Goal: Information Seeking & Learning: Learn about a topic

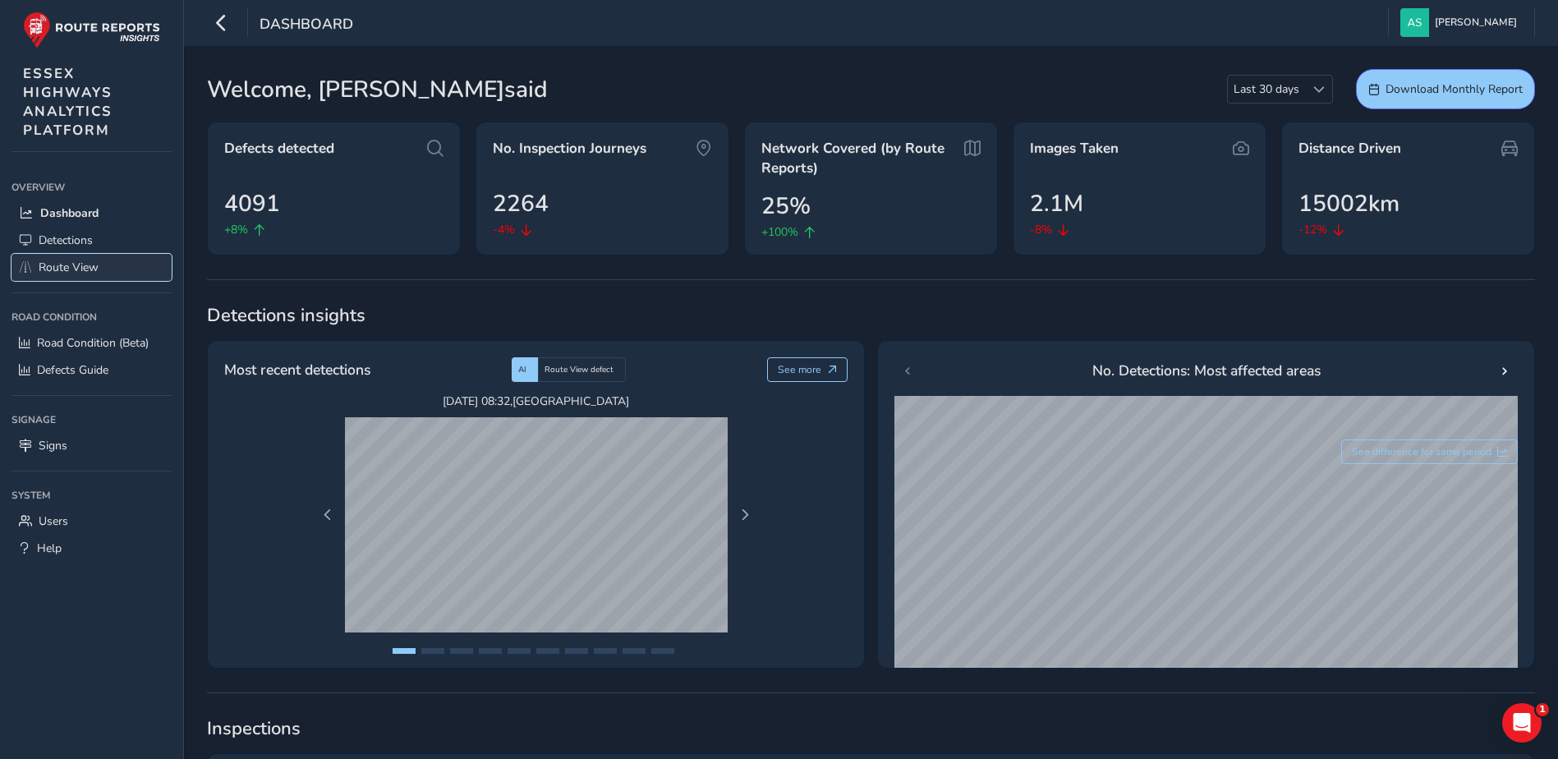
click at [70, 270] on span "Route View" at bounding box center [69, 268] width 60 height 16
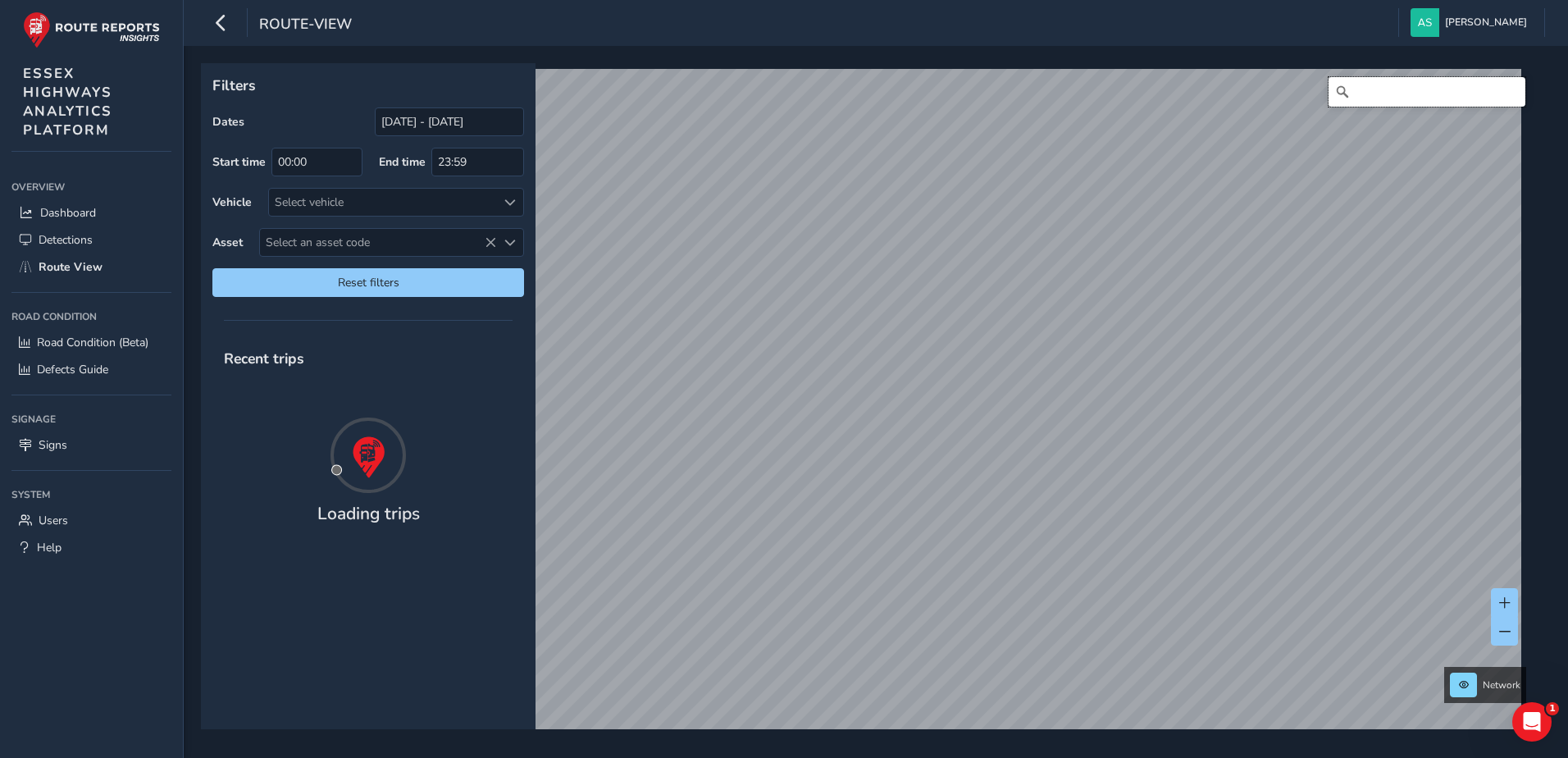
click at [1338, 95] on input "Search" at bounding box center [1427, 92] width 197 height 30
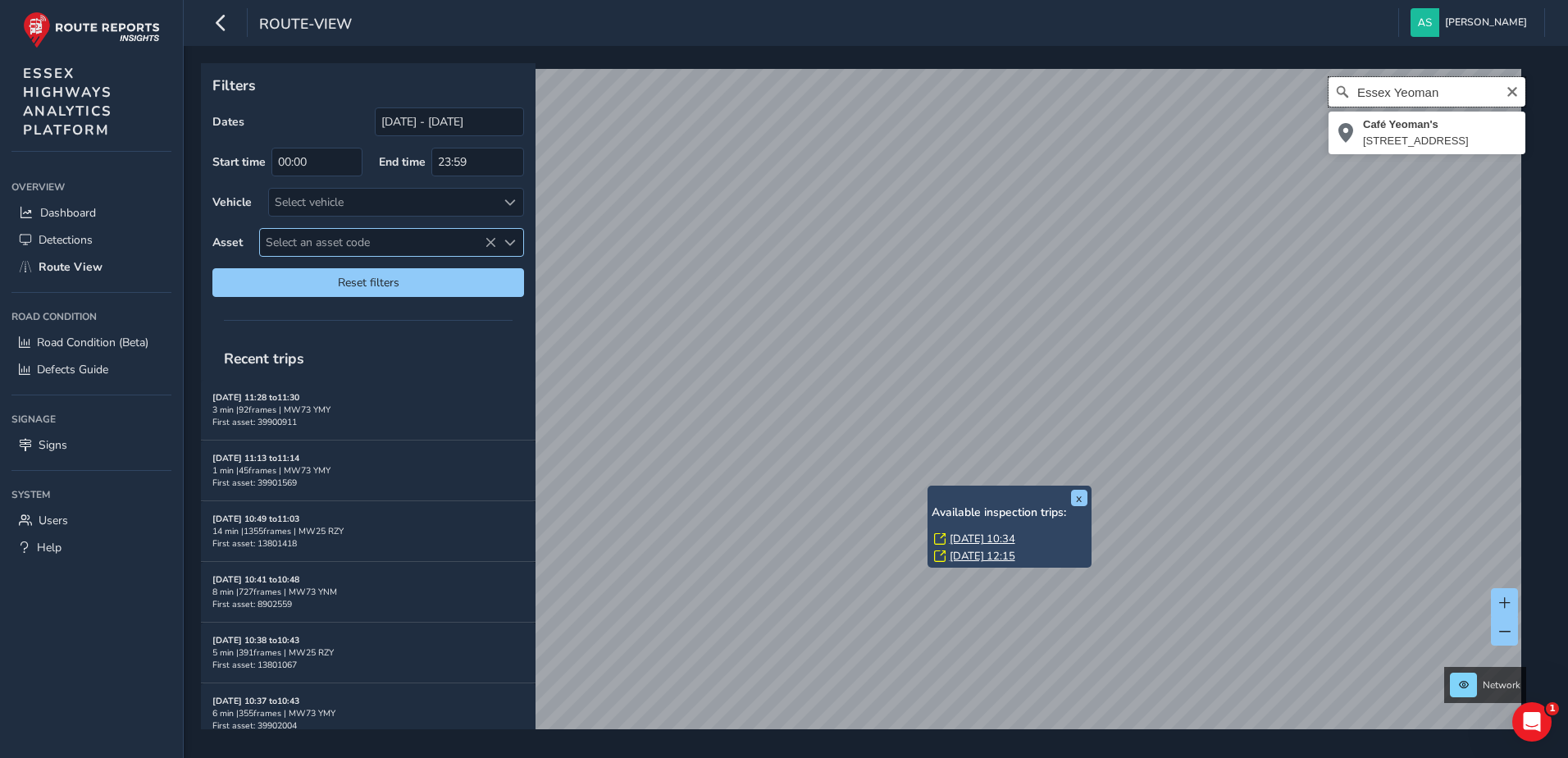
type input "Essex Yeoman"
click at [302, 244] on span "Select an asset code" at bounding box center [378, 242] width 237 height 27
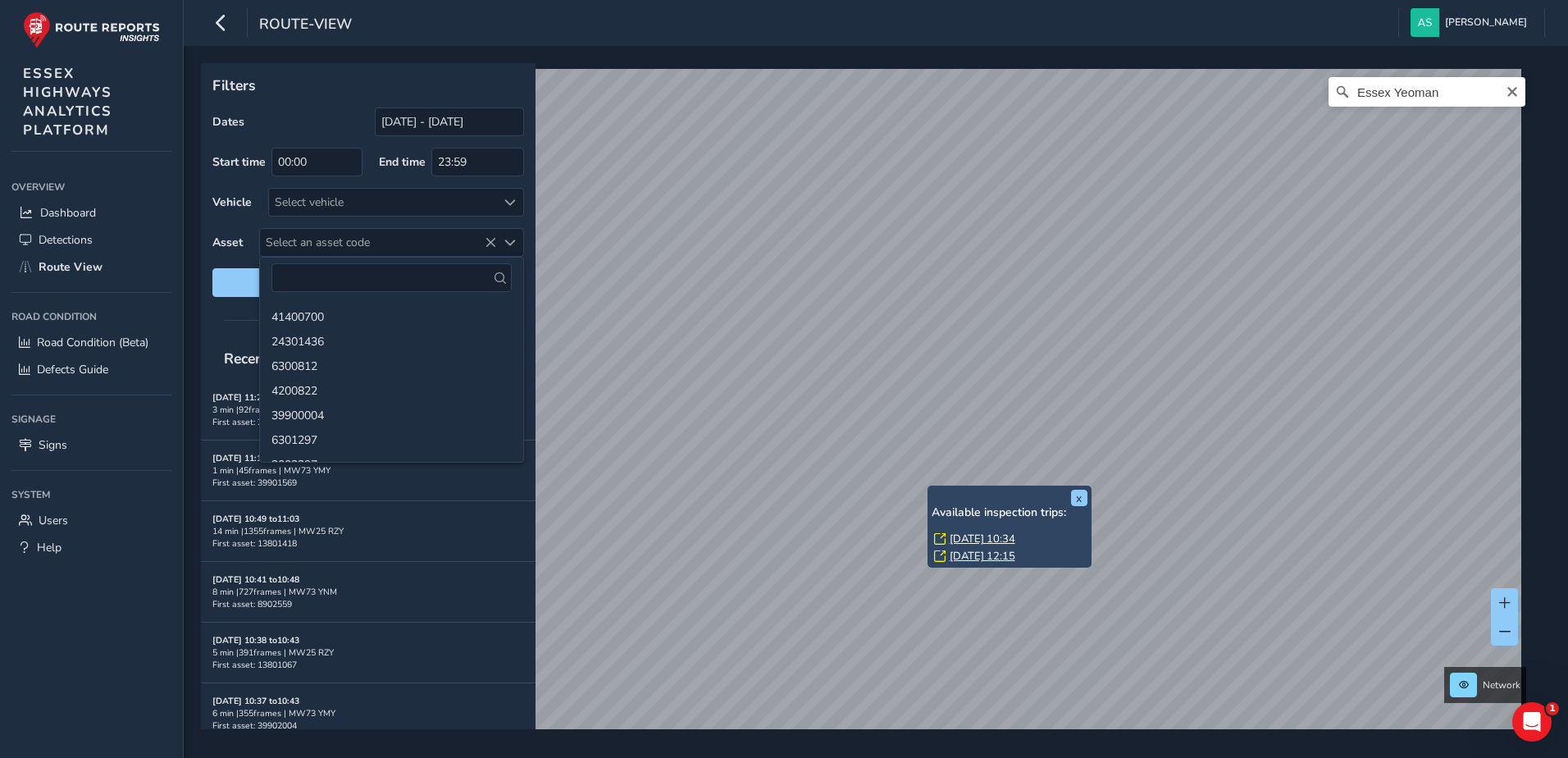
drag, startPoint x: 302, startPoint y: 244, endPoint x: 274, endPoint y: 227, distance: 32.8
click at [274, 227] on div "Dates [DATE] - [DATE] Start time 00:00 End time 23:59 Vehicle Select vehicle As…" at bounding box center [369, 203] width 312 height 190
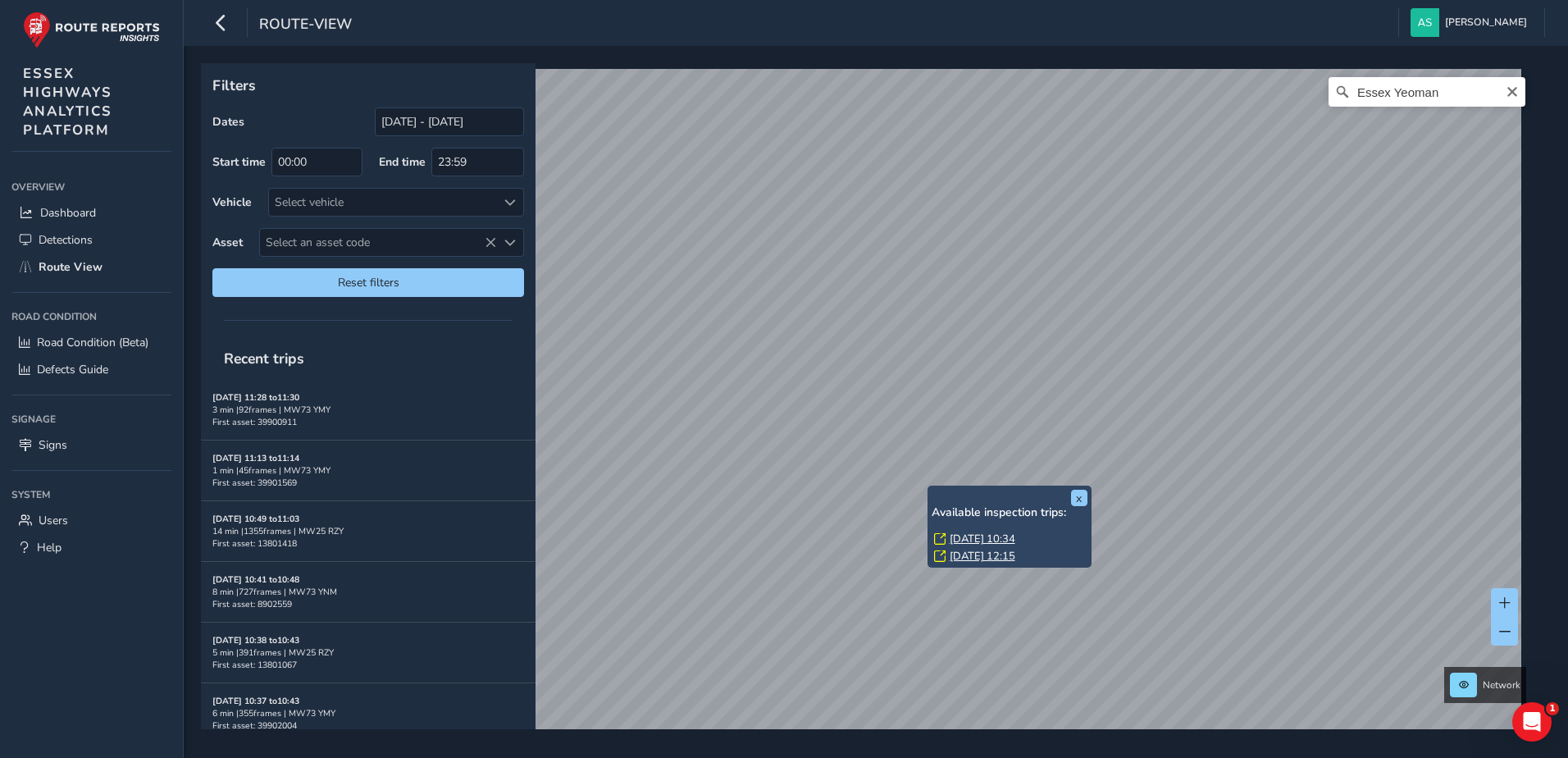
click at [274, 227] on div "Dates [DATE] - [DATE] Start time 00:00 End time 23:59 Vehicle Select vehicle As…" at bounding box center [369, 203] width 312 height 190
drag, startPoint x: 278, startPoint y: 236, endPoint x: 268, endPoint y: 237, distance: 10.0
click at [268, 237] on span "Select an asset code" at bounding box center [378, 242] width 237 height 27
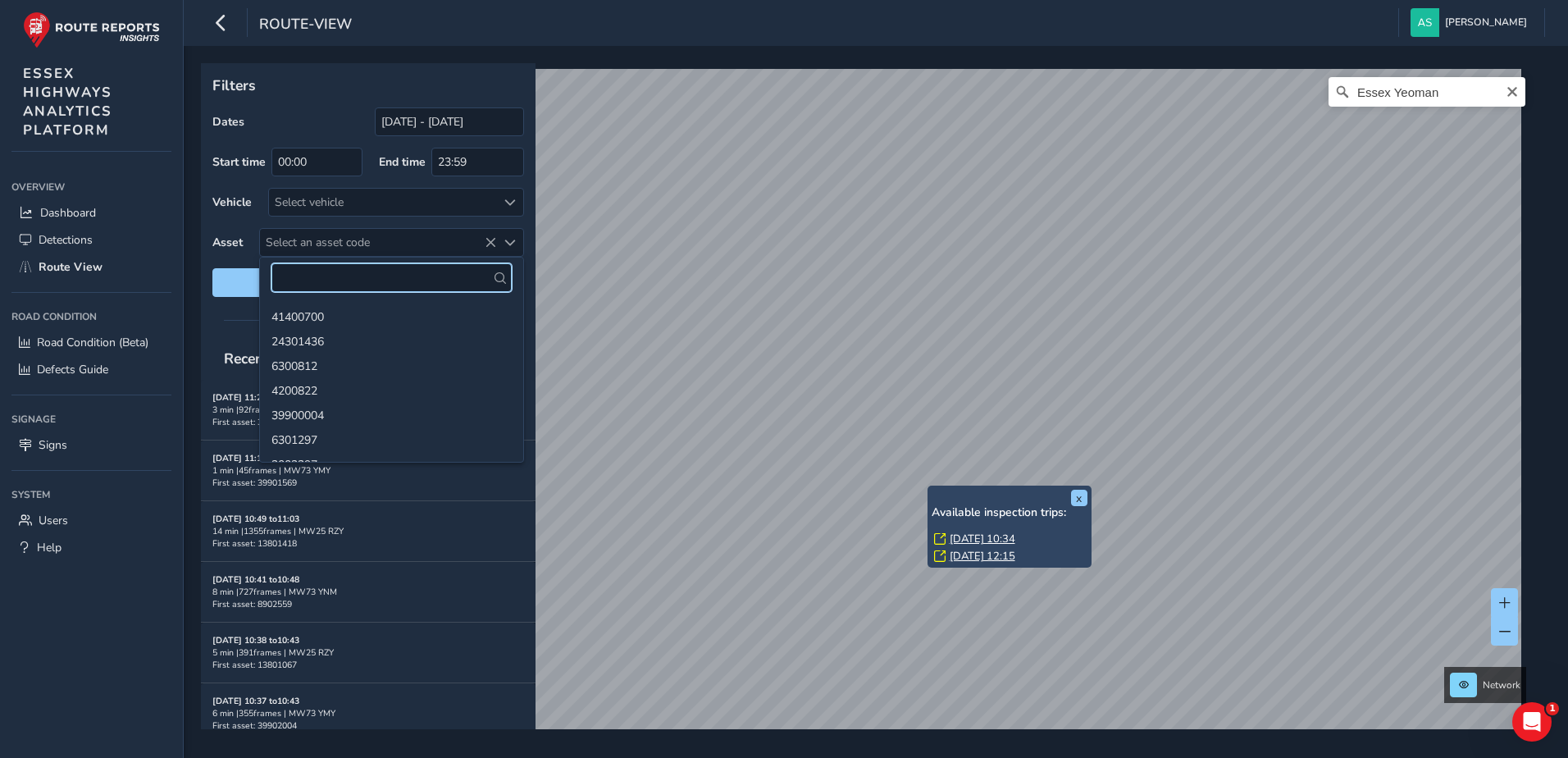
paste input "6600632"
type input "6600632"
click at [313, 320] on li "6600632" at bounding box center [392, 316] width 264 height 25
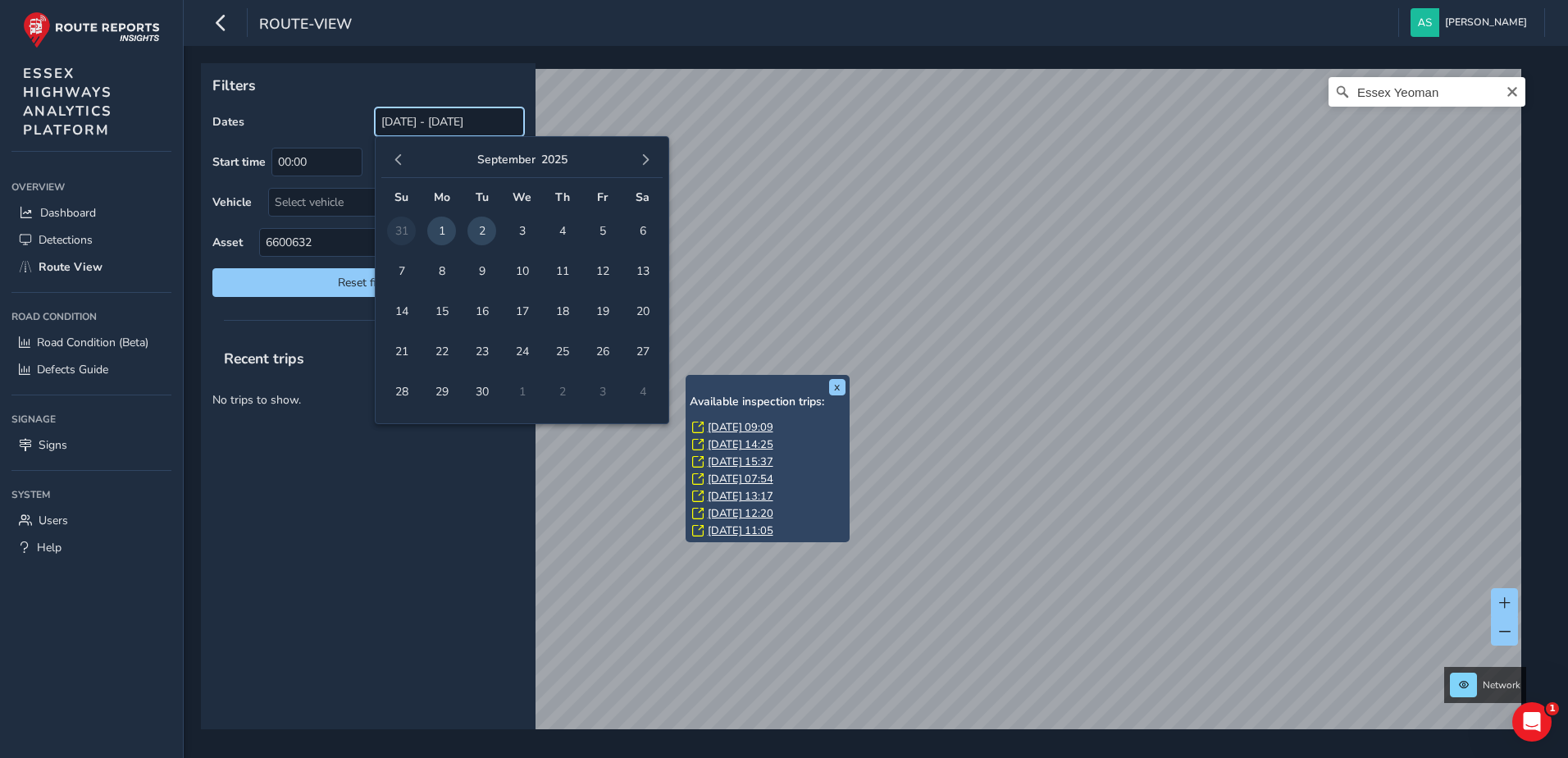
click at [443, 120] on input "[DATE] - [DATE]" at bounding box center [448, 122] width 149 height 29
click at [394, 162] on span "button" at bounding box center [397, 159] width 11 height 11
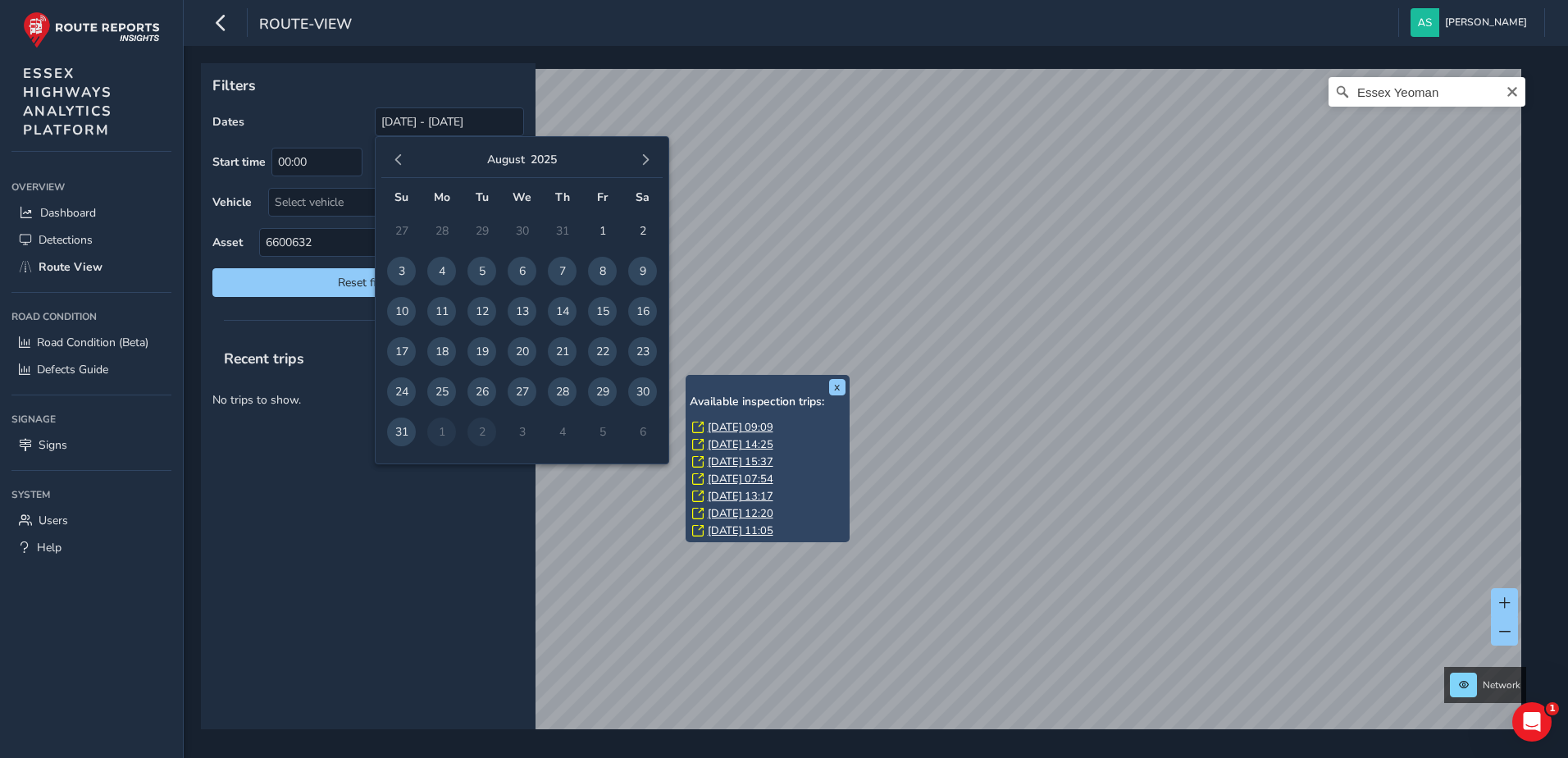
click at [394, 162] on span "button" at bounding box center [397, 159] width 11 height 11
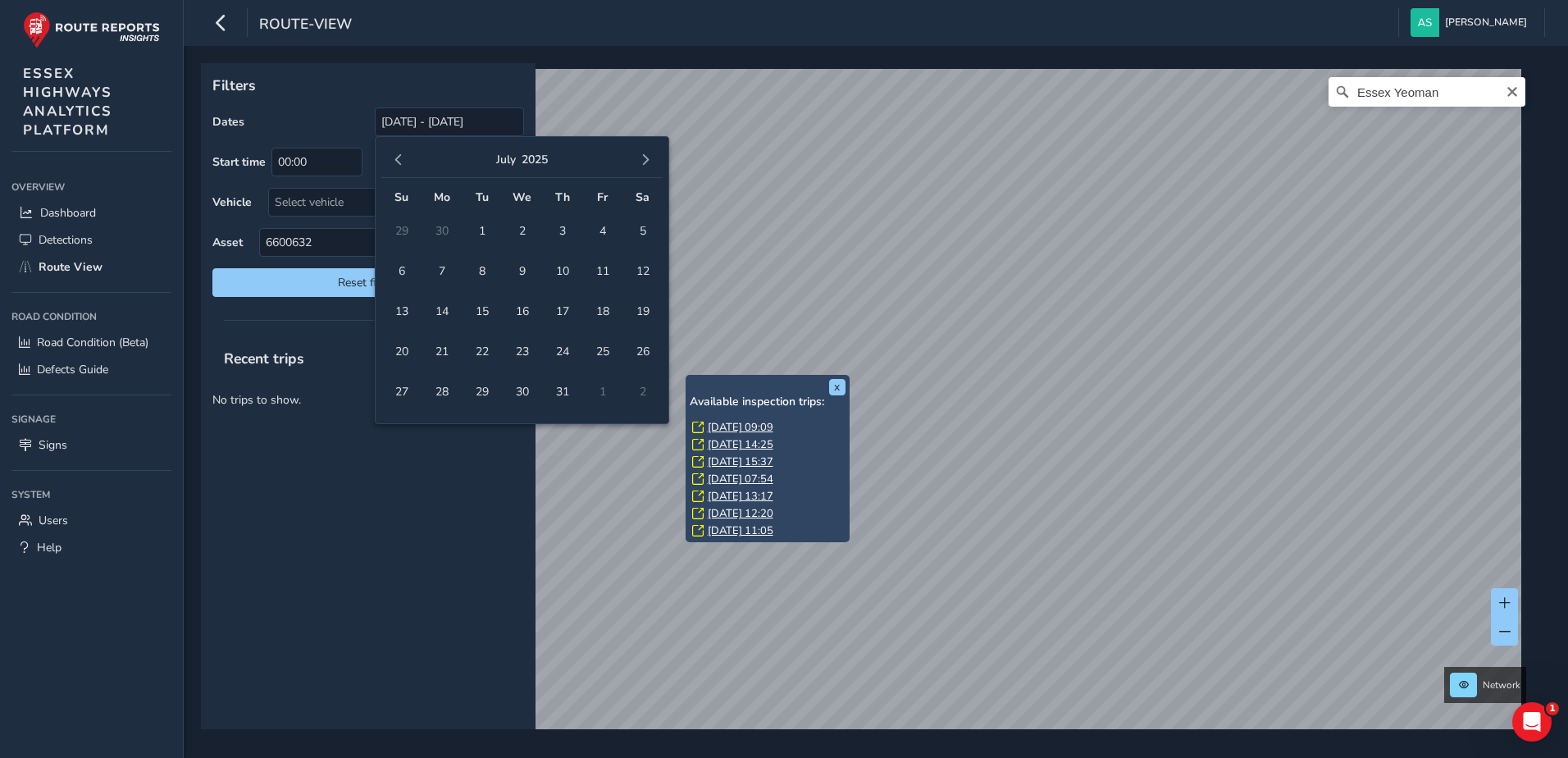
click at [394, 162] on span "button" at bounding box center [397, 159] width 11 height 11
click at [563, 235] on span "1" at bounding box center [562, 231] width 29 height 29
click at [647, 163] on span "button" at bounding box center [645, 159] width 11 height 11
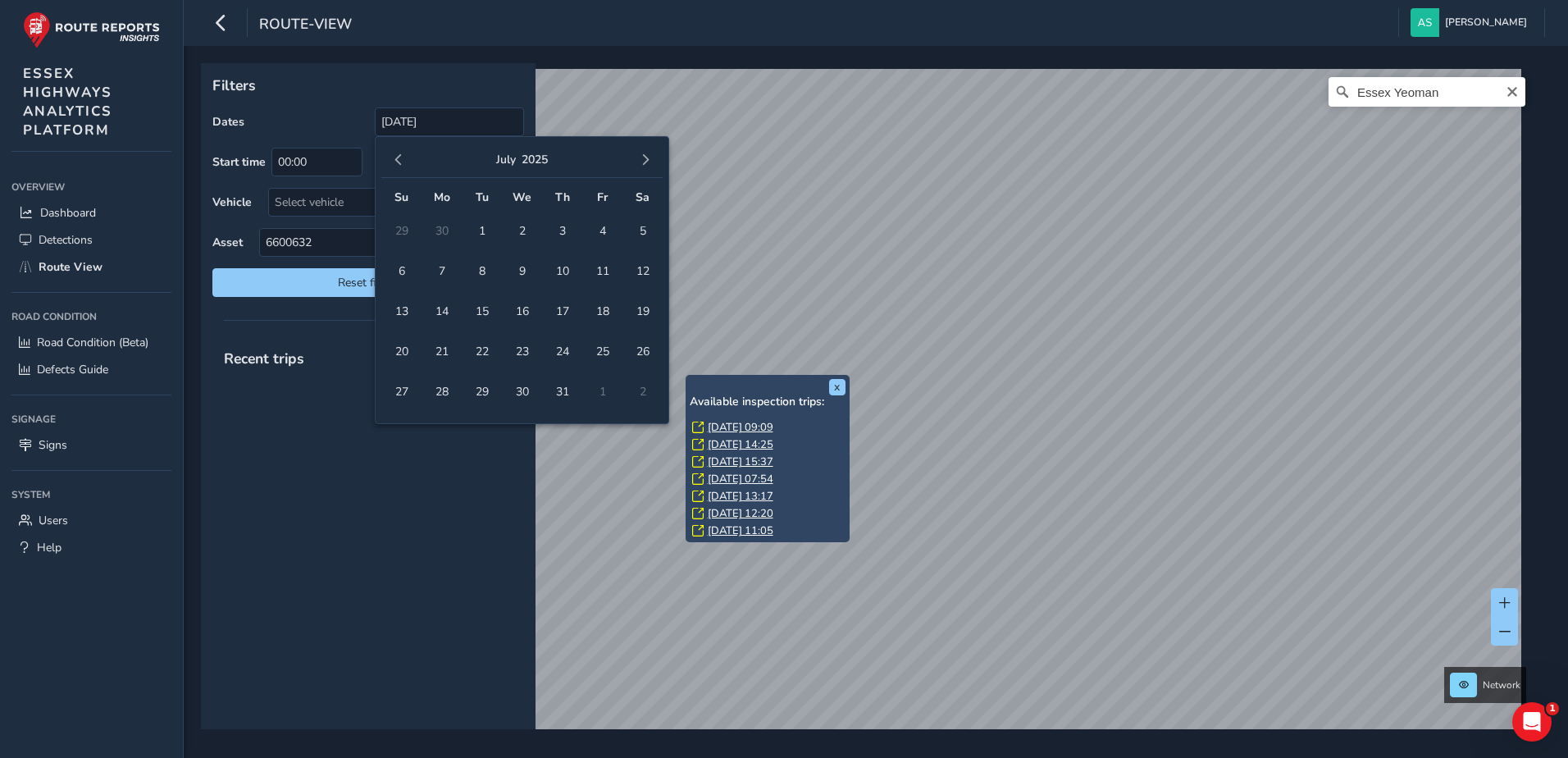
click at [647, 163] on span "button" at bounding box center [645, 159] width 11 height 11
click at [446, 232] on span "1" at bounding box center [441, 231] width 29 height 29
type input "[DATE] - [DATE]"
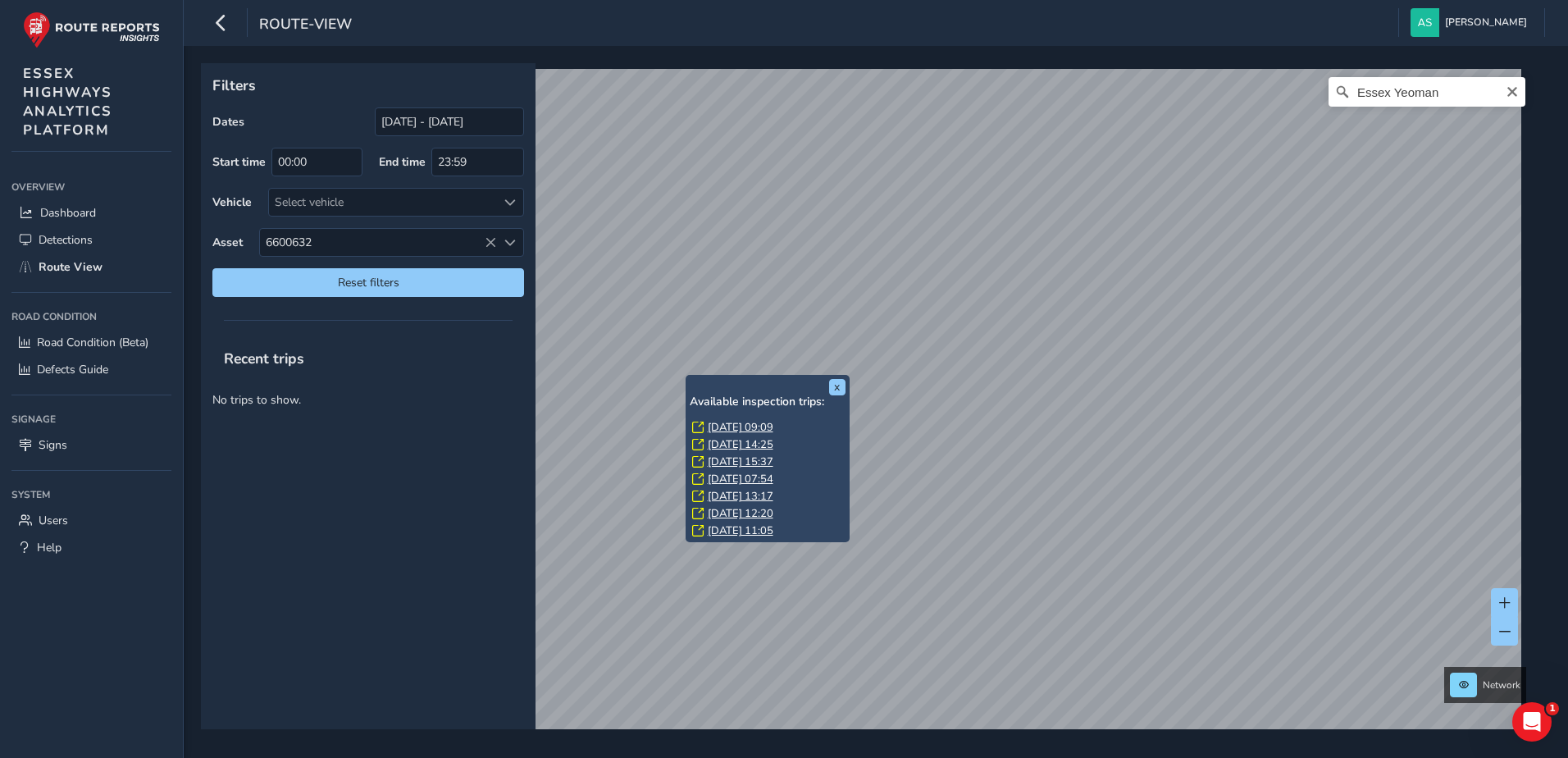
click at [440, 232] on span "6600632" at bounding box center [378, 242] width 237 height 27
click at [323, 282] on input "6600632" at bounding box center [392, 278] width 241 height 29
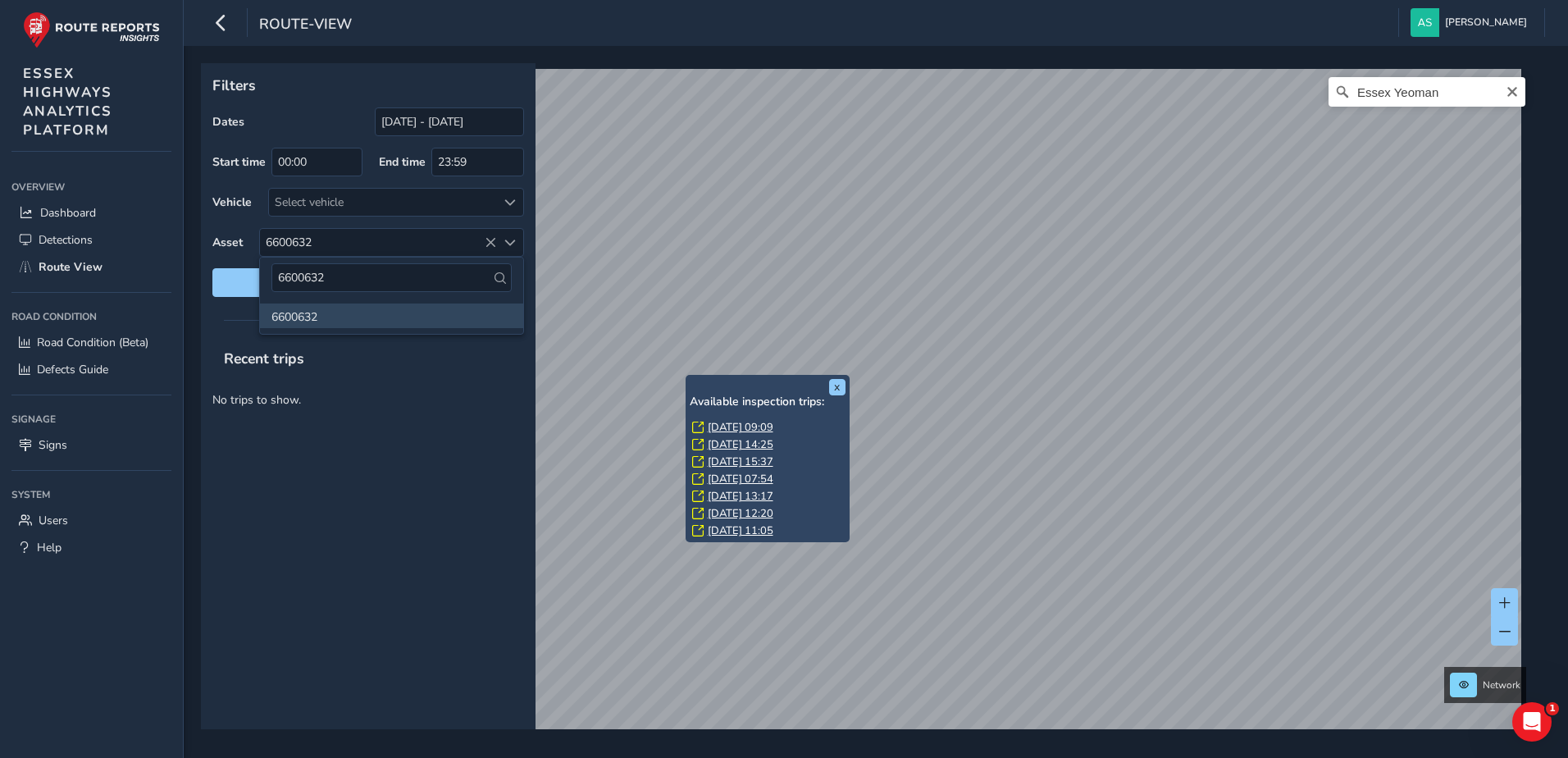
click at [498, 283] on icon at bounding box center [499, 278] width 11 height 11
click at [435, 429] on div "Recent trips No trips to show." at bounding box center [368, 533] width 335 height 392
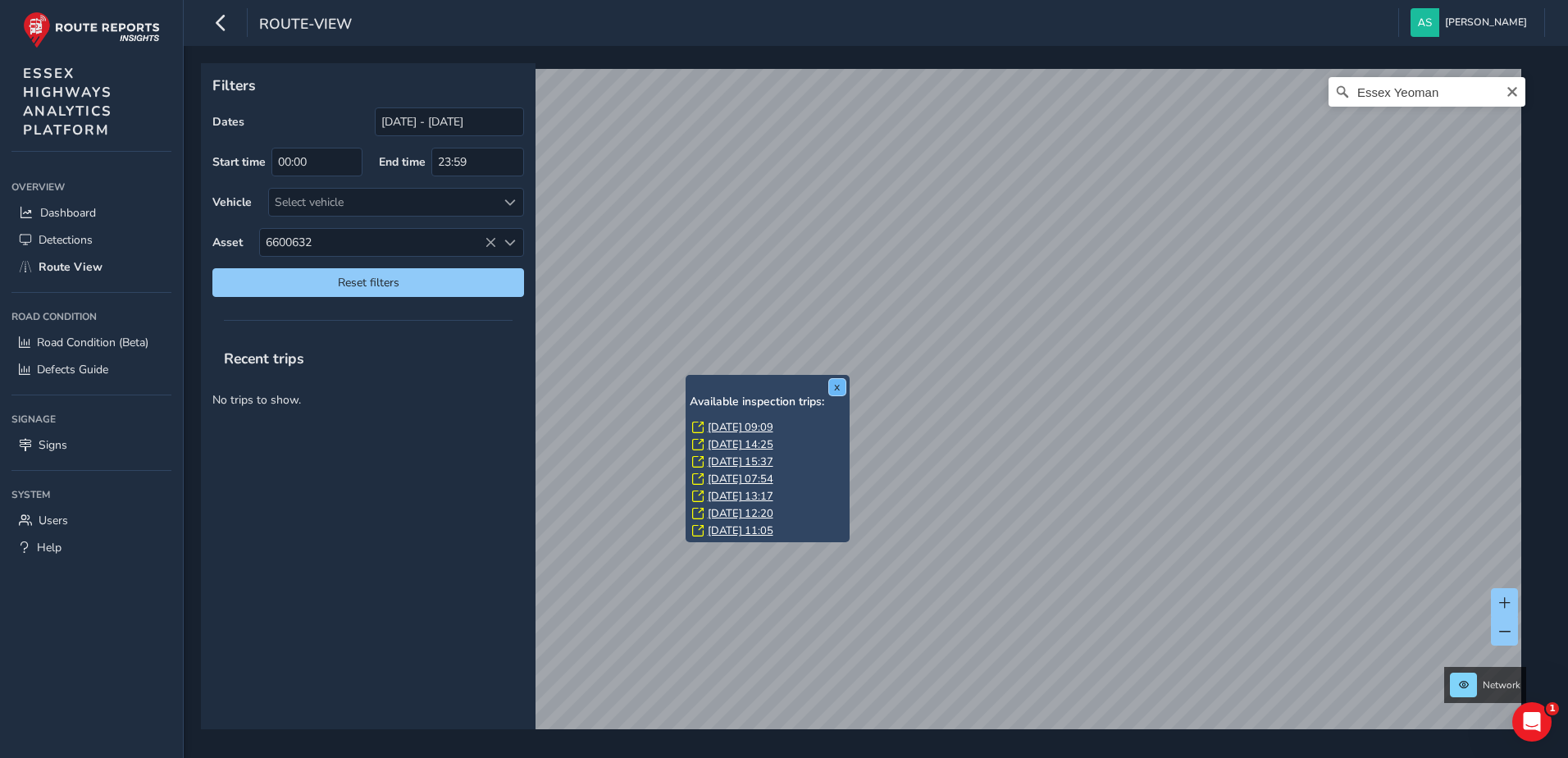
click at [837, 379] on button "x" at bounding box center [837, 386] width 16 height 16
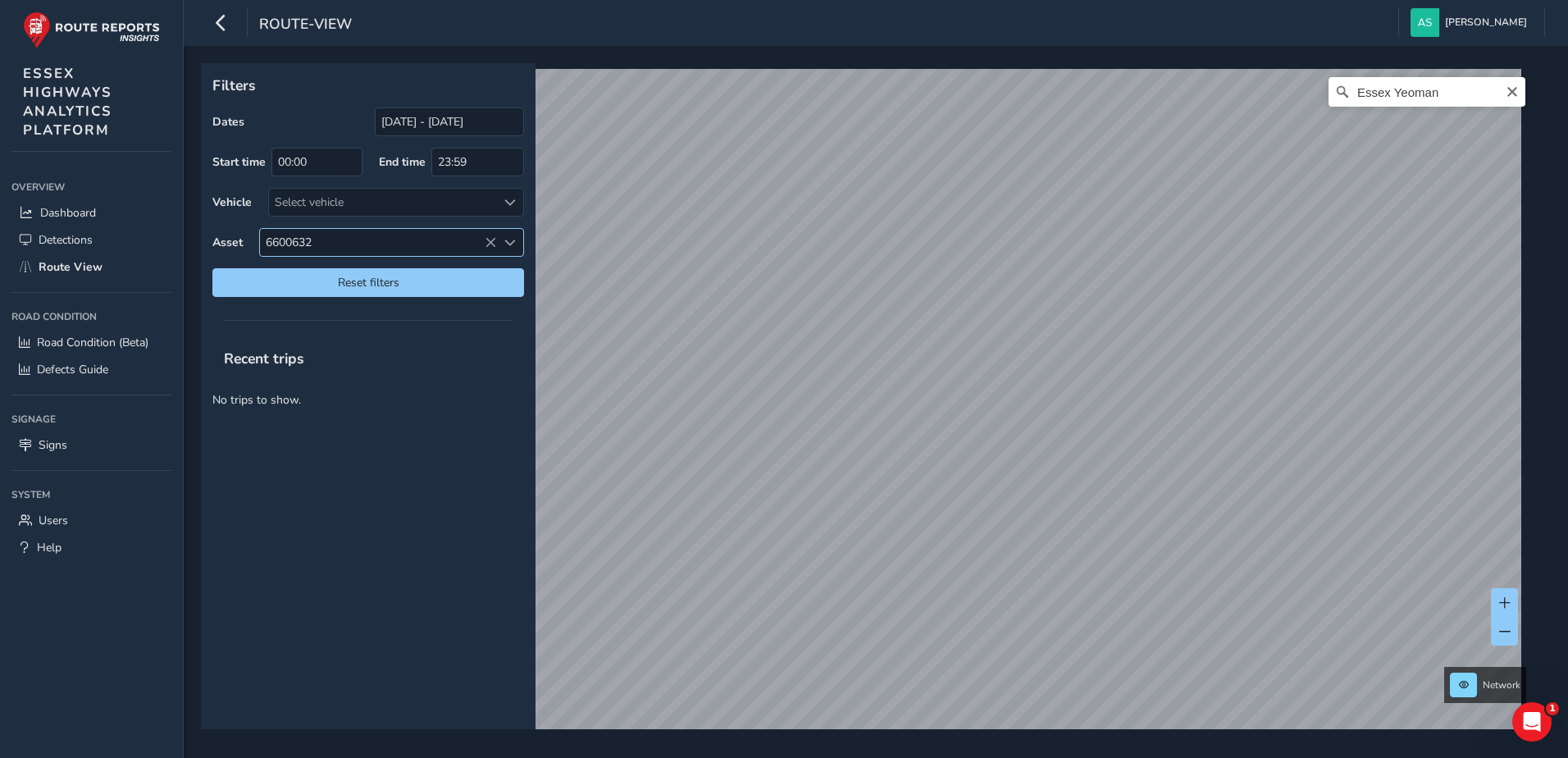
click at [510, 241] on span "Select an asset code" at bounding box center [509, 242] width 11 height 11
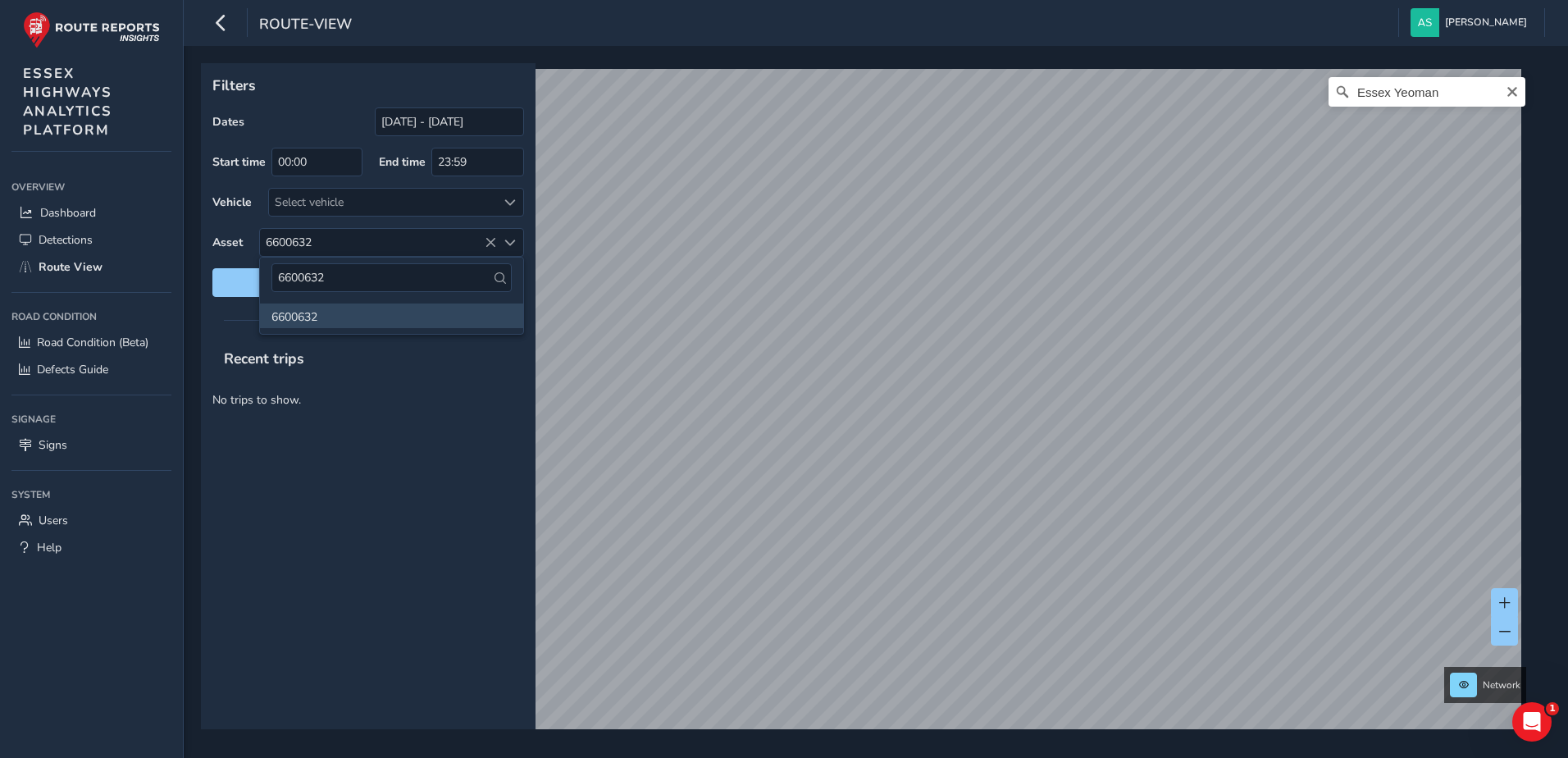
click at [308, 321] on li "6600632" at bounding box center [392, 316] width 264 height 25
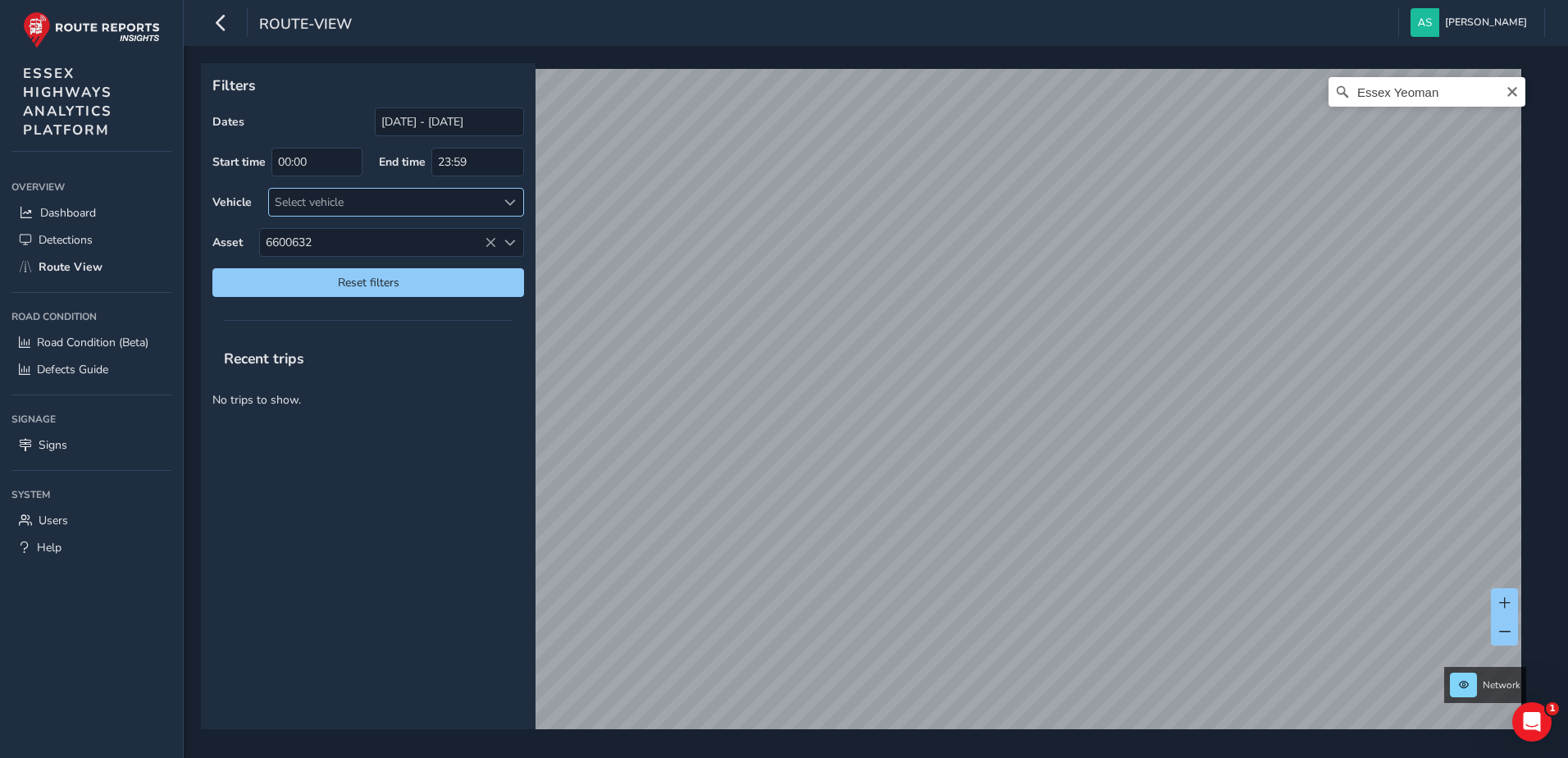
click at [512, 202] on span at bounding box center [509, 202] width 11 height 11
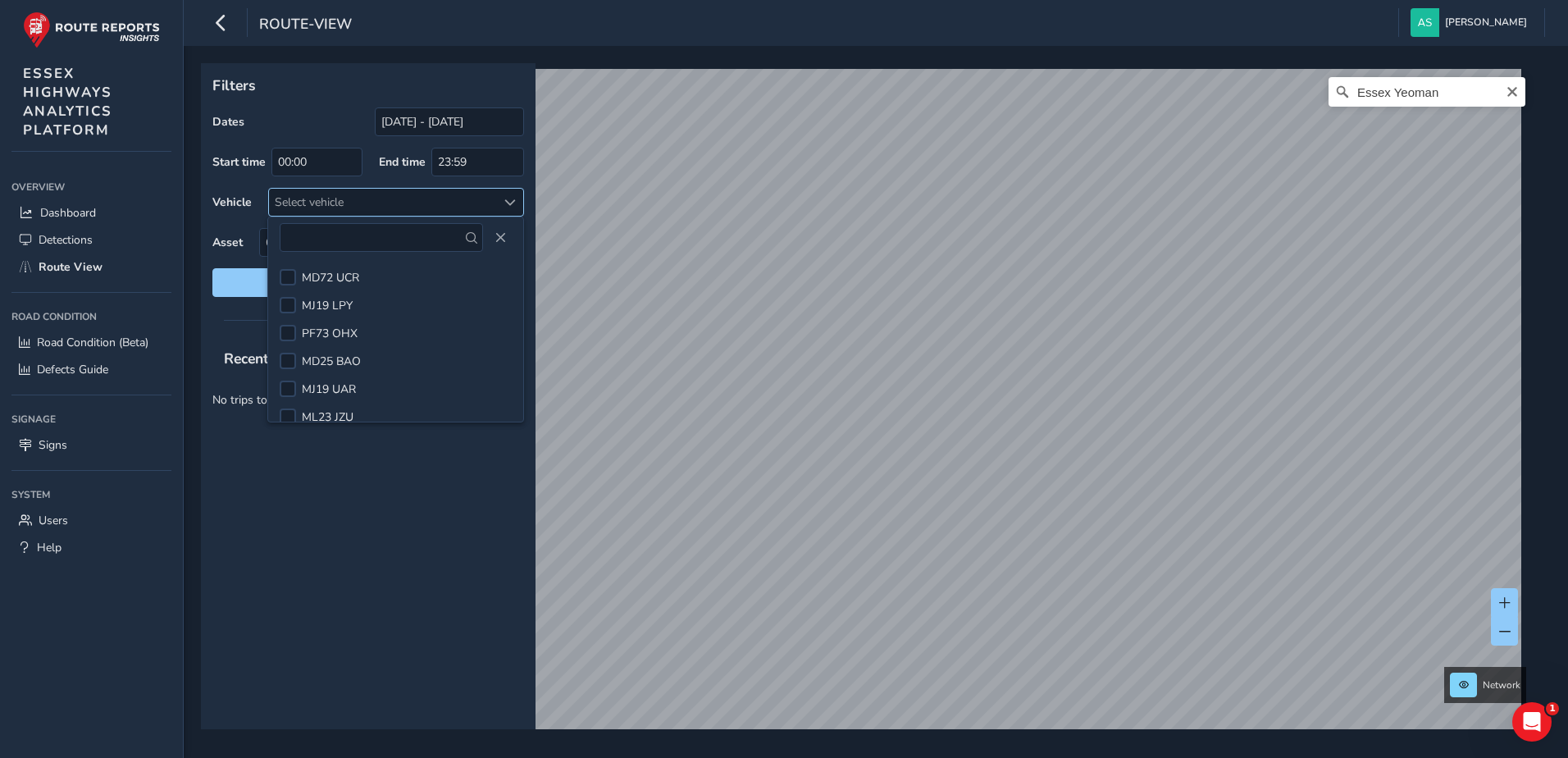
click at [512, 202] on span at bounding box center [509, 202] width 11 height 11
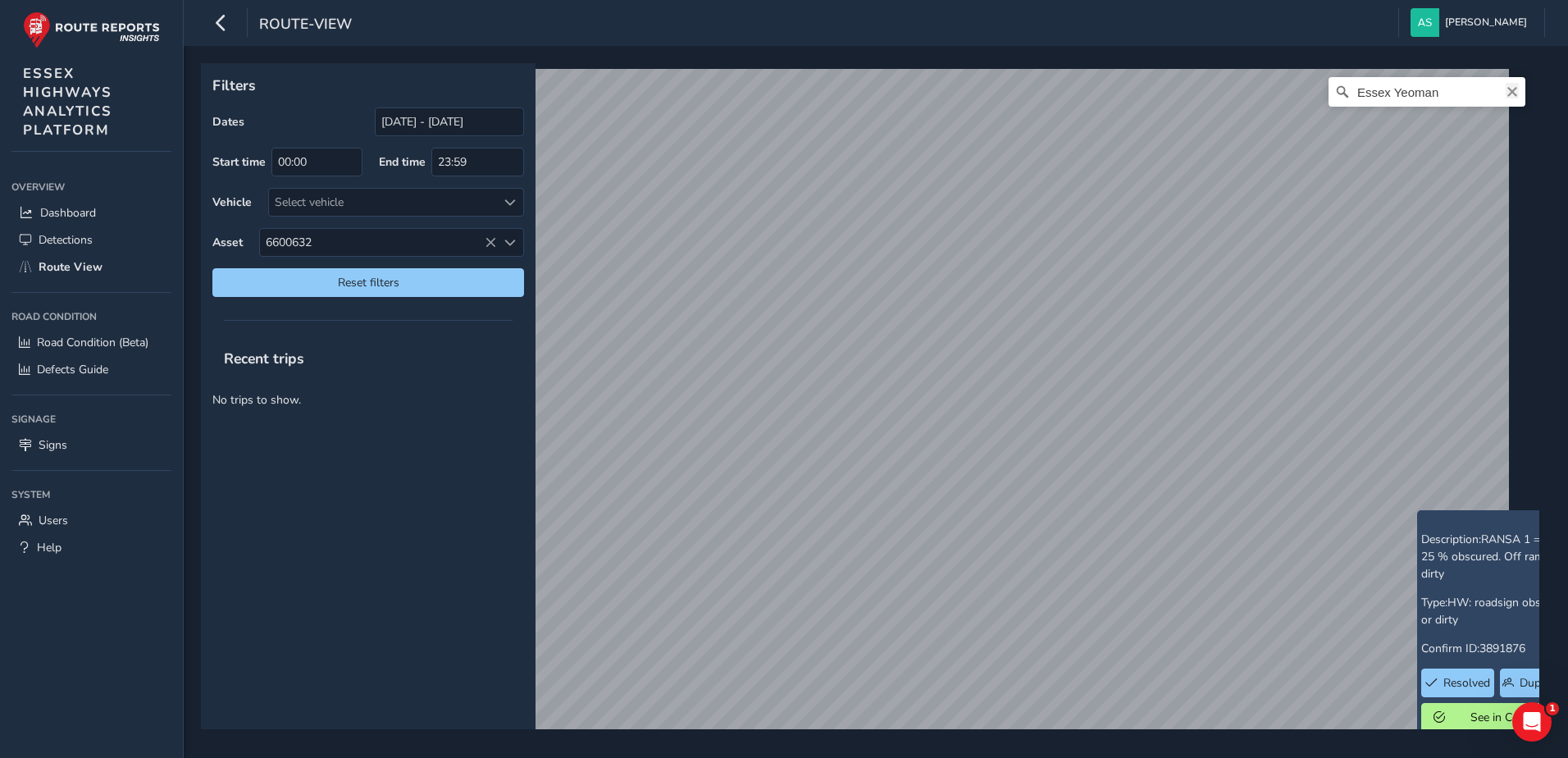
click at [1508, 90] on icon "Clear" at bounding box center [1513, 92] width 10 height 10
click at [1490, 90] on input "Search" at bounding box center [1427, 92] width 197 height 30
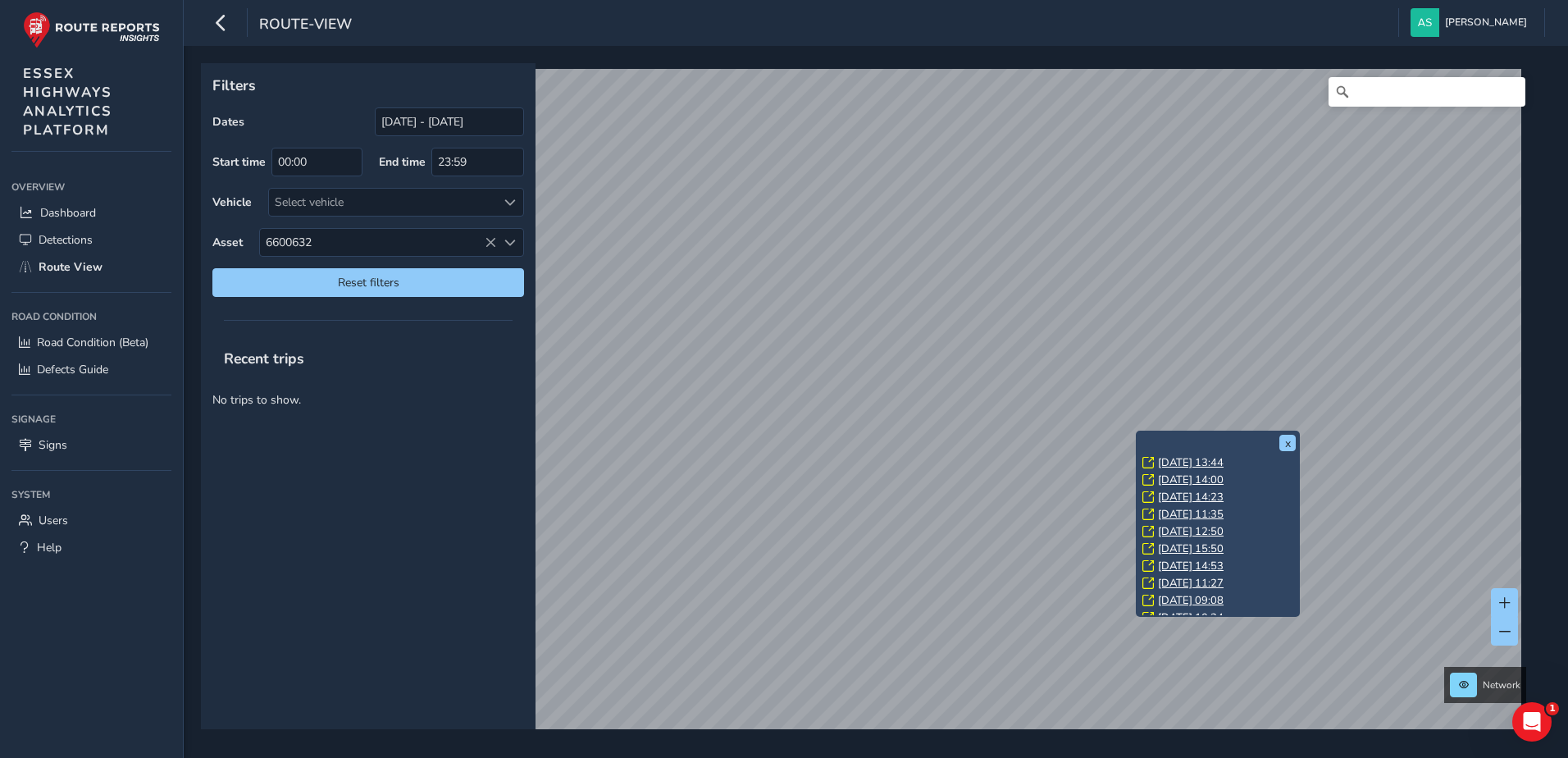
scroll to position [395, 0]
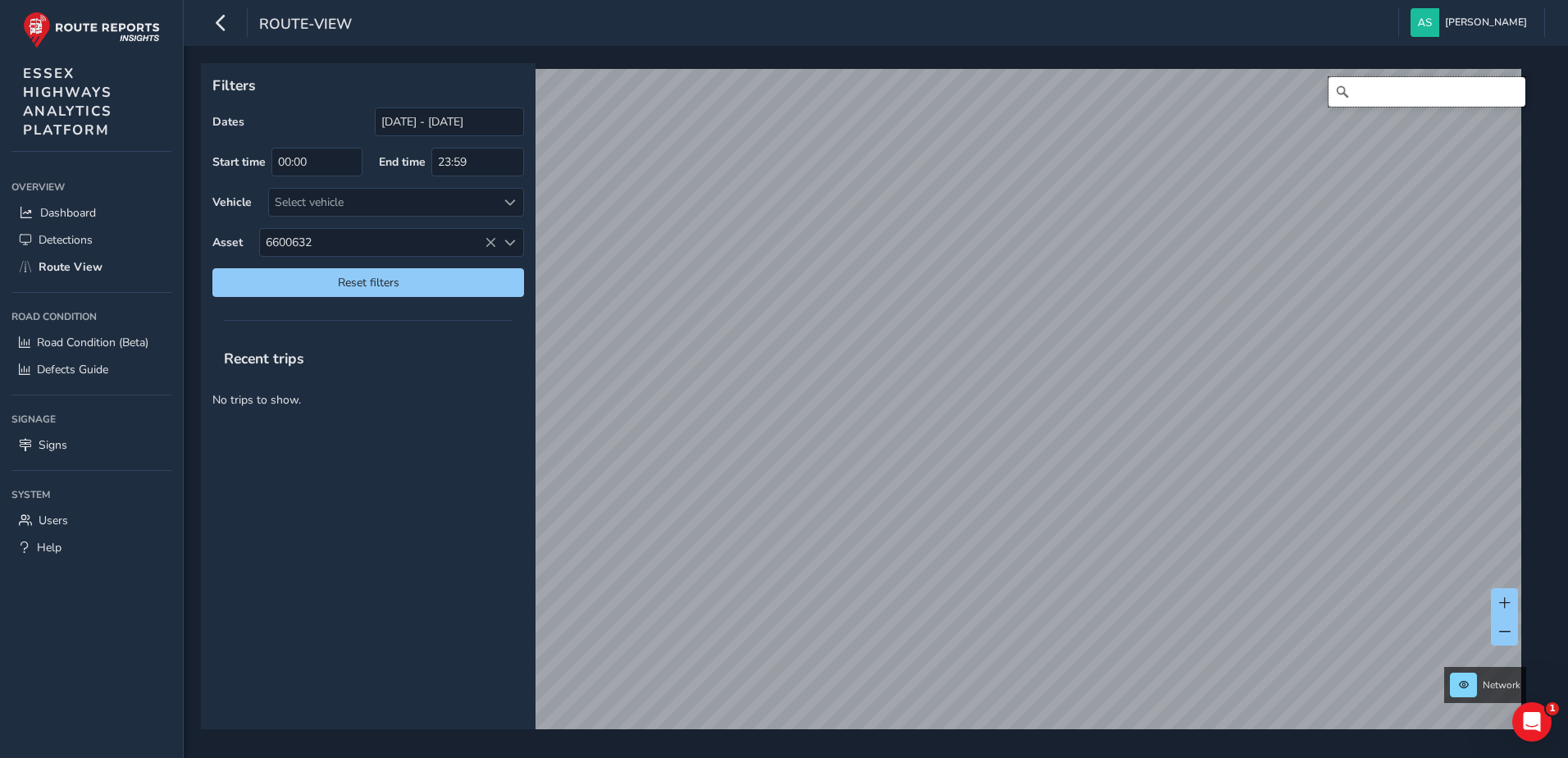
click at [1345, 89] on input "Search" at bounding box center [1427, 92] width 197 height 30
type input "3"
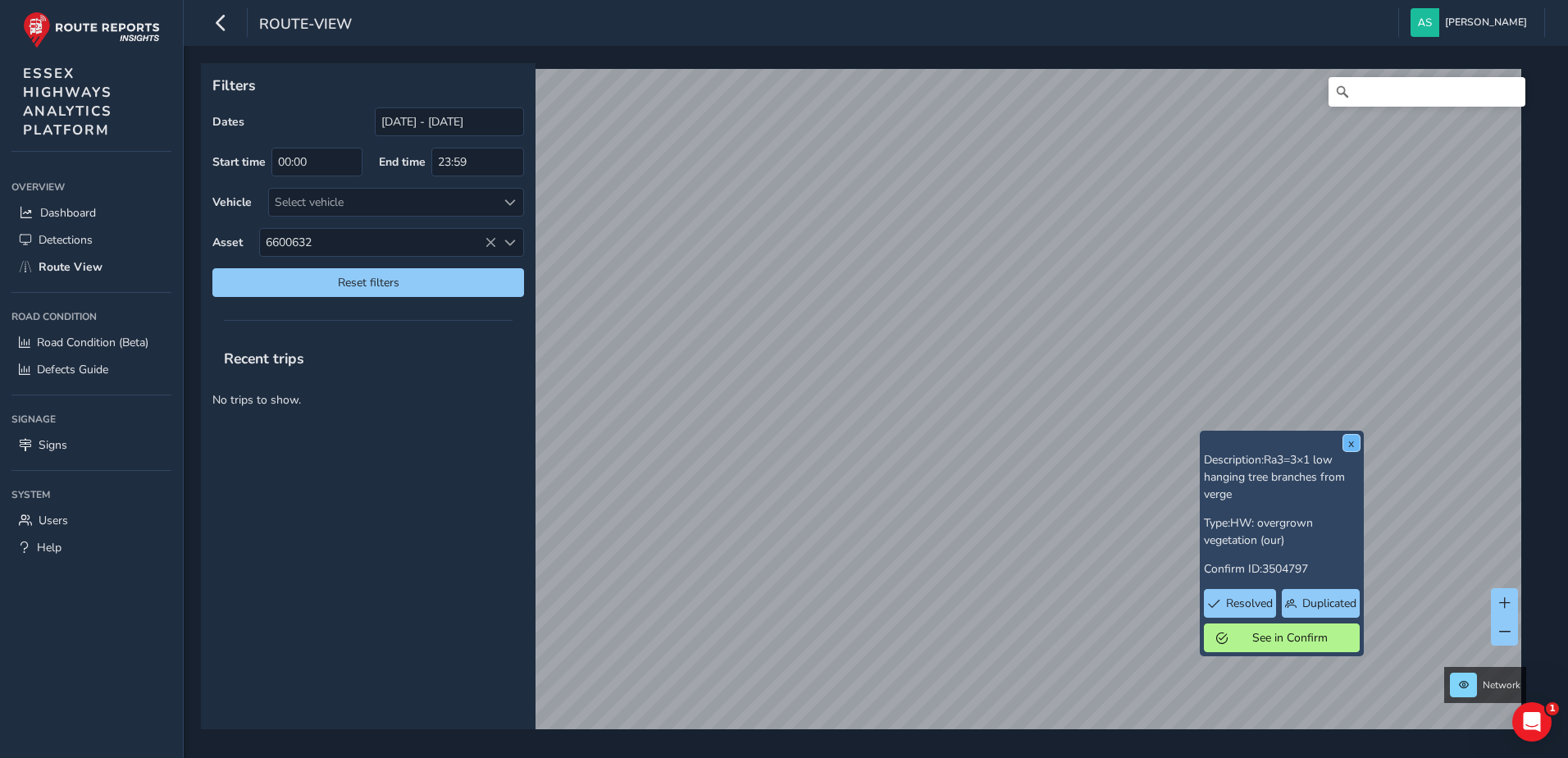
click at [1349, 447] on button "x" at bounding box center [1351, 442] width 16 height 16
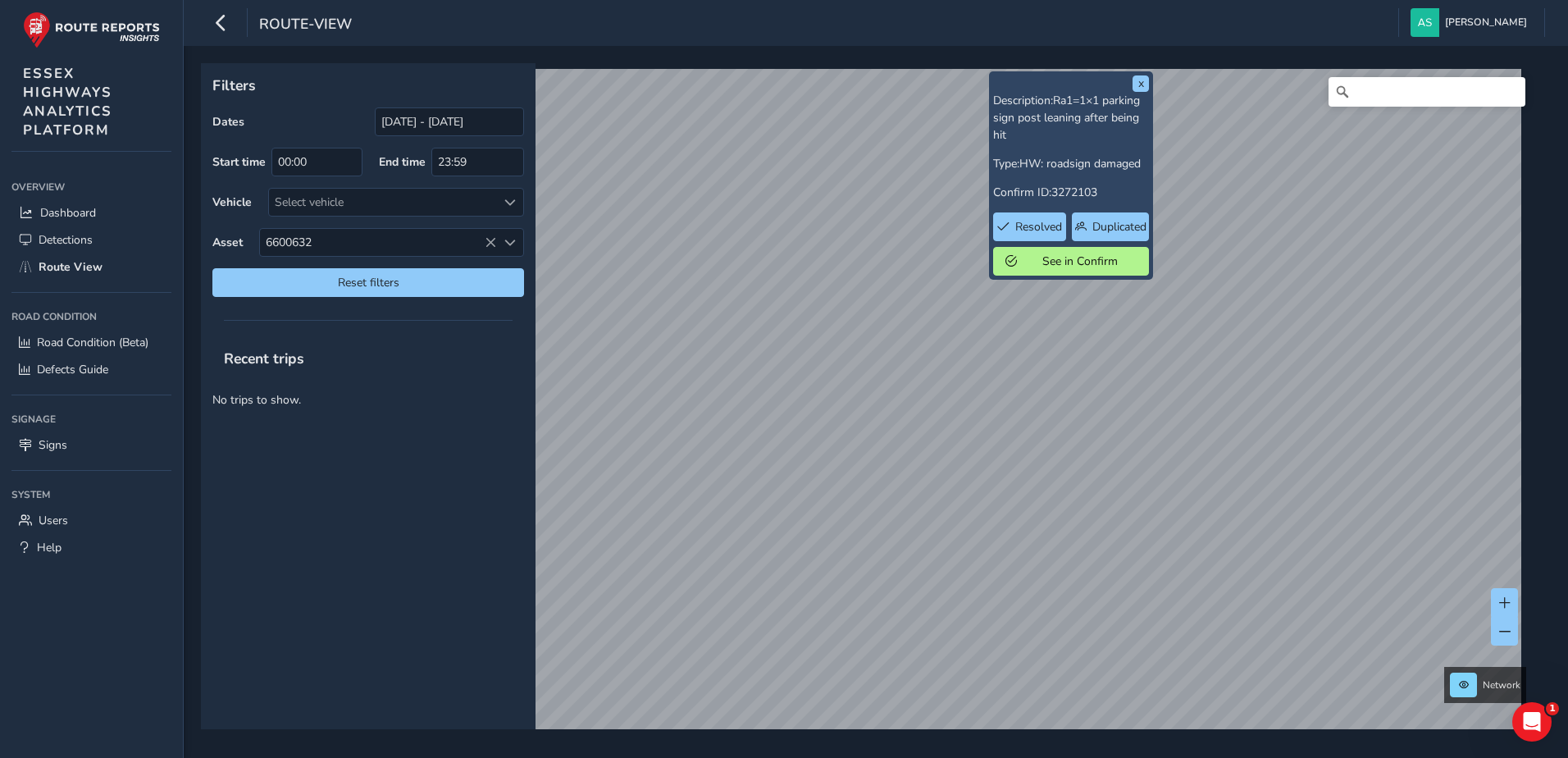
click at [993, 81] on div "x Description: Ra1=1×1 parking sign post leaning after being hit Type: HW: road…" at bounding box center [1072, 175] width 164 height 209
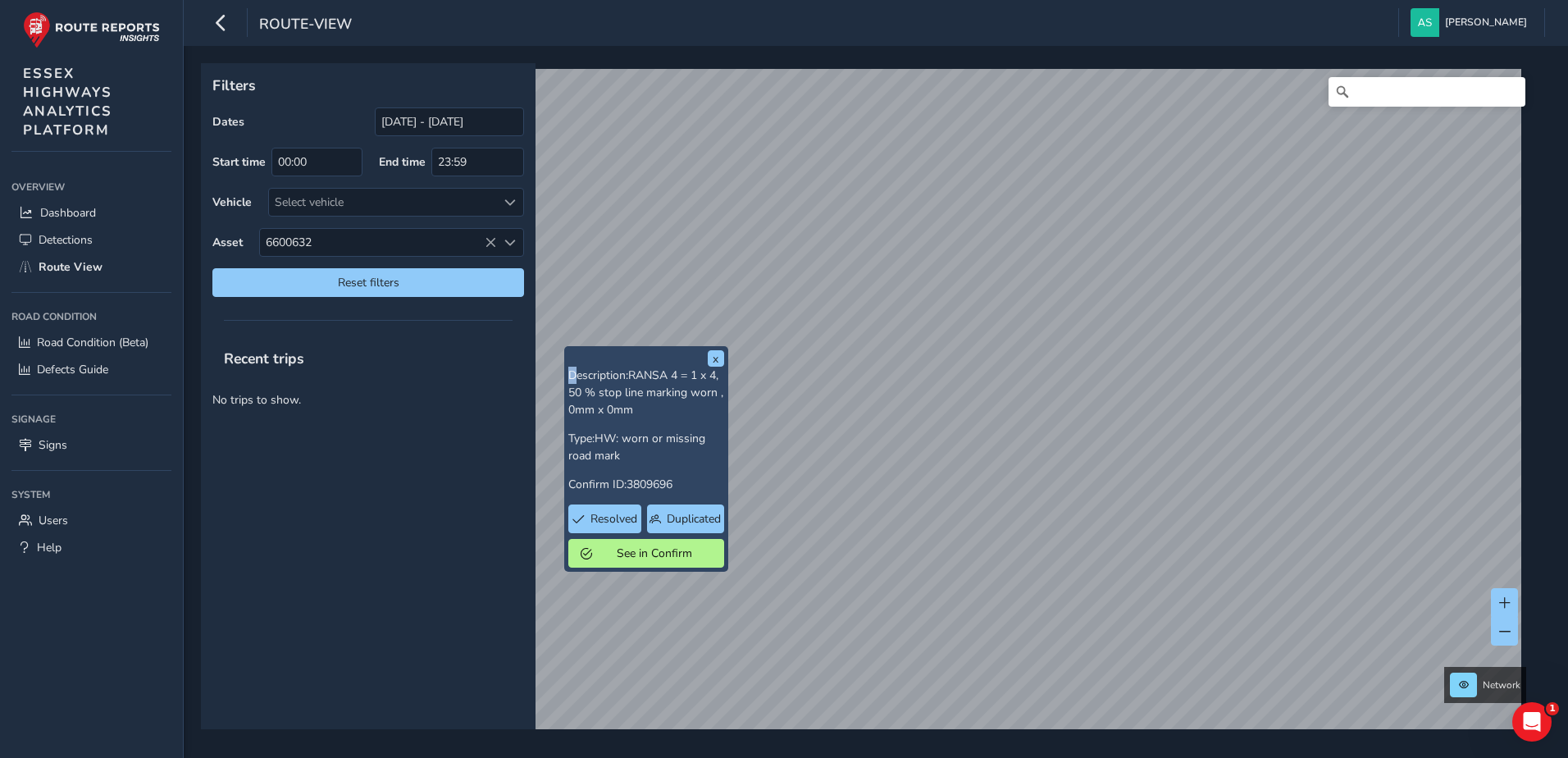
drag, startPoint x: 564, startPoint y: 347, endPoint x: 575, endPoint y: 348, distance: 11.0
click at [575, 348] on div "x Description: RANSA 4 = 1 x 4, 50 % stop line marking worn , 0mm x 0mm Type: H…" at bounding box center [646, 459] width 164 height 226
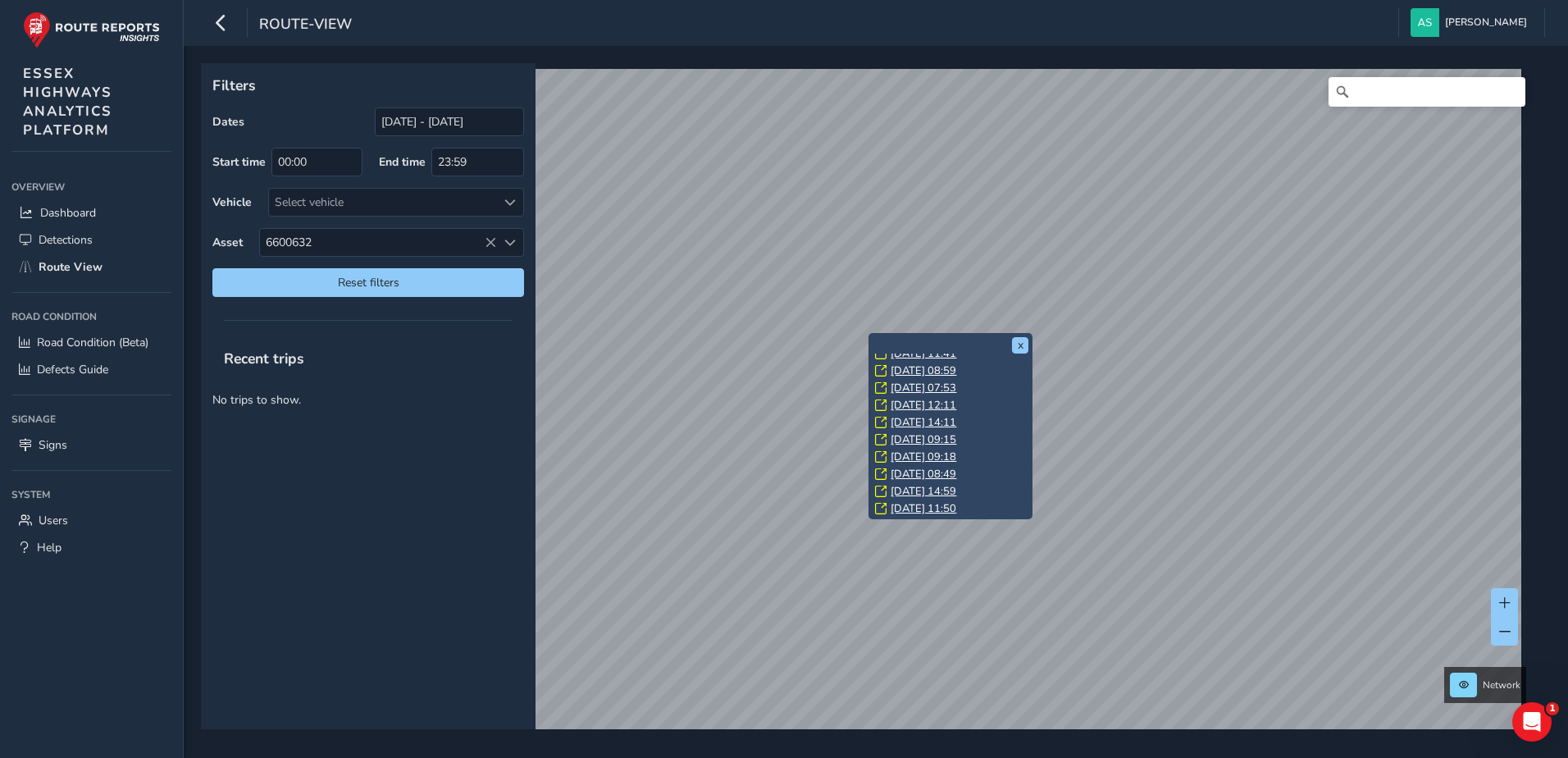
scroll to position [394, 0]
click at [957, 507] on link "[DATE] 11:50" at bounding box center [924, 507] width 66 height 15
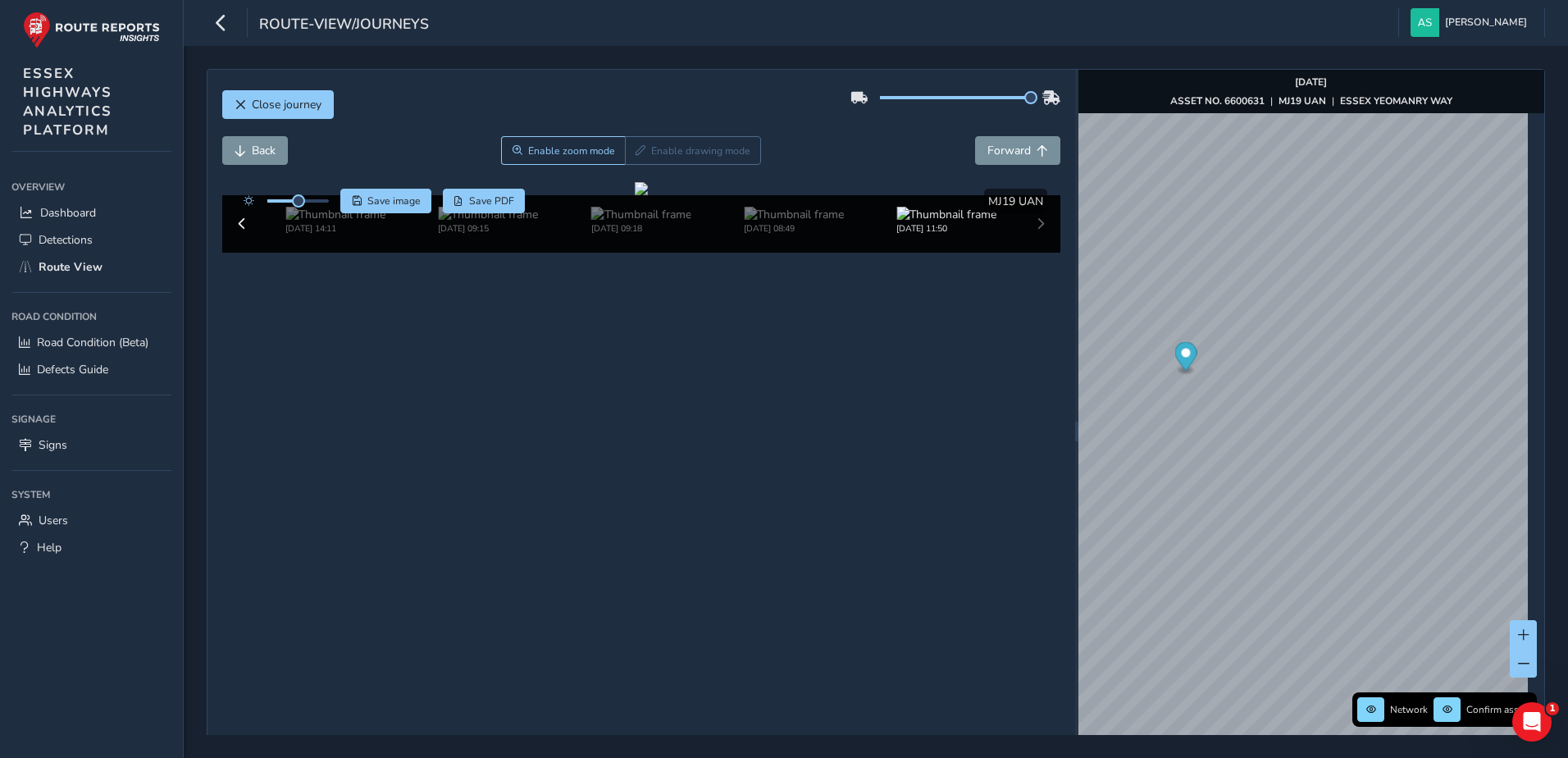
drag, startPoint x: 952, startPoint y: 97, endPoint x: 1055, endPoint y: 94, distance: 103.0
click at [1055, 94] on div "Close journey Back Enable zoom mode Enable drawing mode Forward Click and Drag …" at bounding box center [641, 431] width 868 height 723
click at [1001, 149] on span "Forward" at bounding box center [1010, 151] width 44 height 16
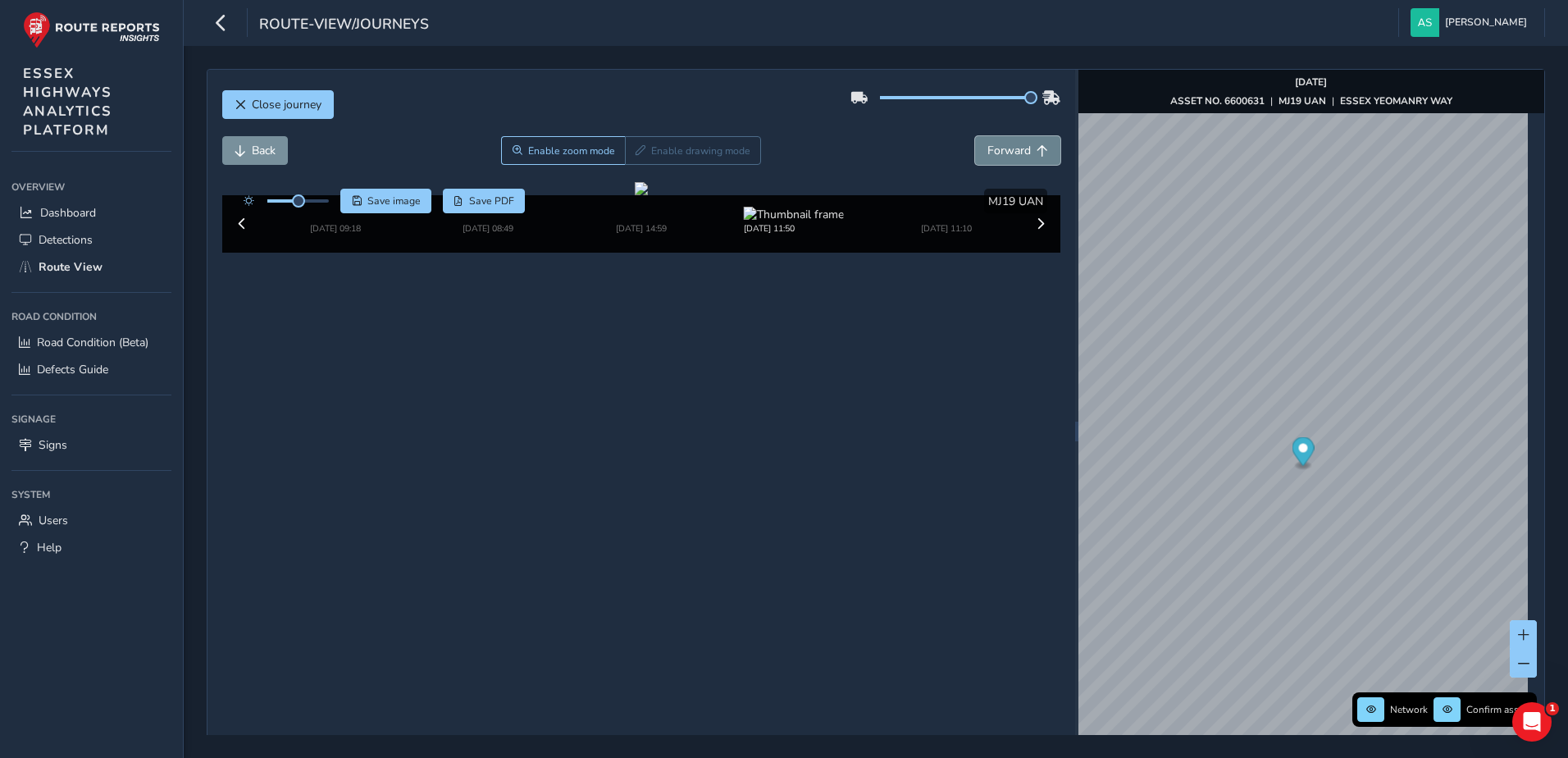
click at [1001, 149] on span "Forward" at bounding box center [1010, 151] width 44 height 16
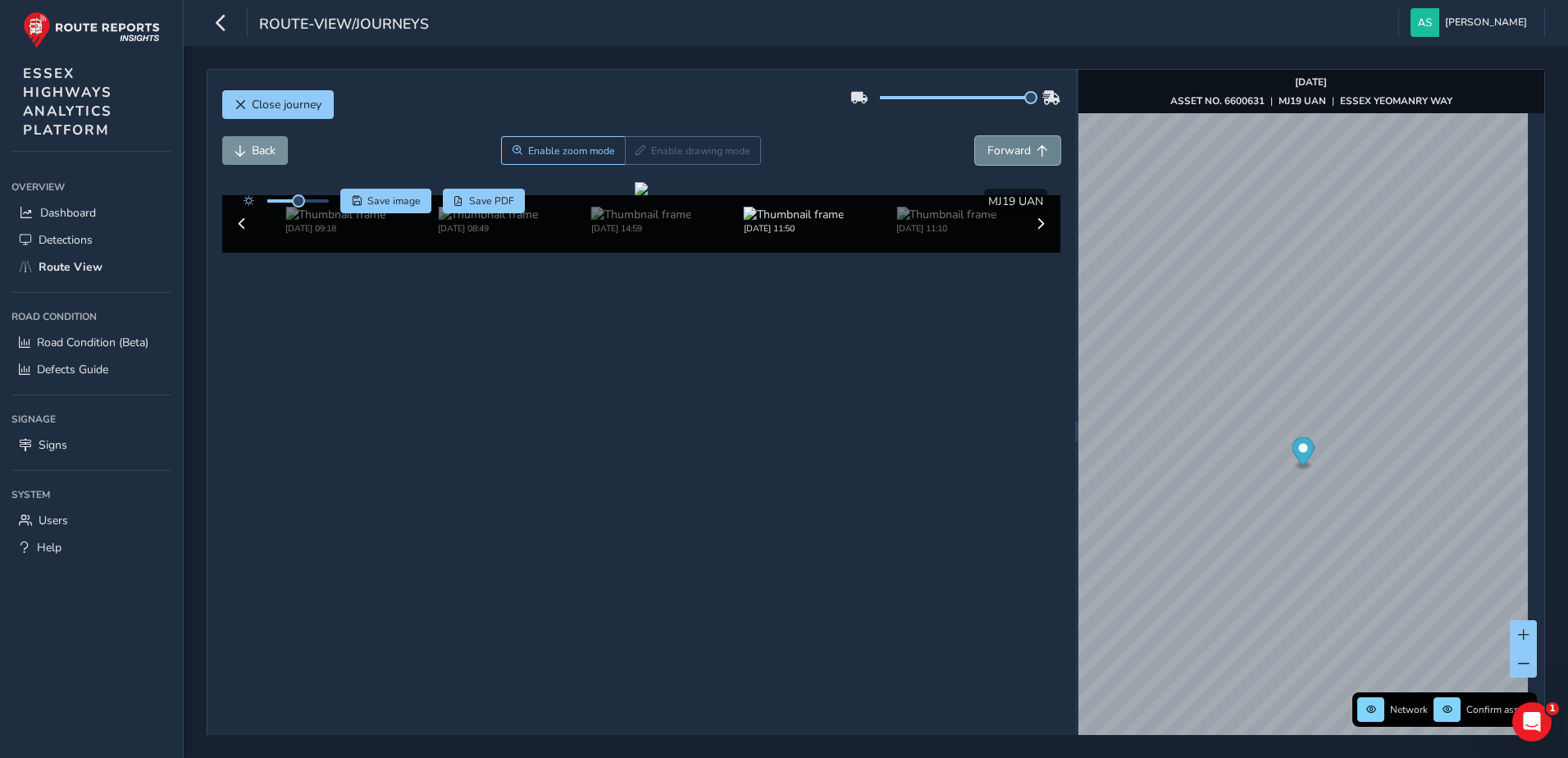
click at [1001, 149] on span "Forward" at bounding box center [1010, 151] width 44 height 16
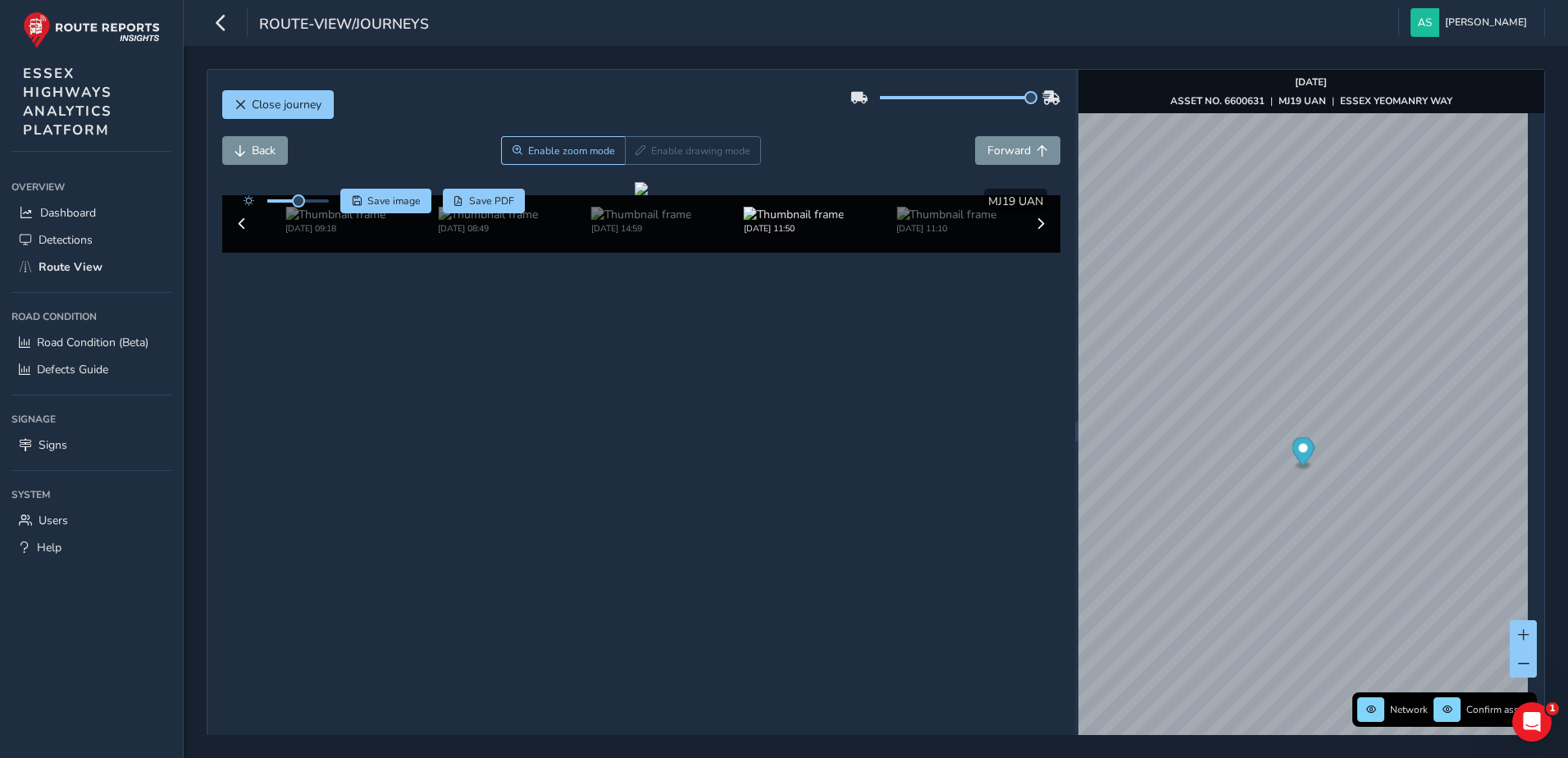
click at [765, 235] on div "[DATE] 11:50" at bounding box center [794, 221] width 153 height 28
click at [988, 153] on span "Forward" at bounding box center [1010, 151] width 44 height 16
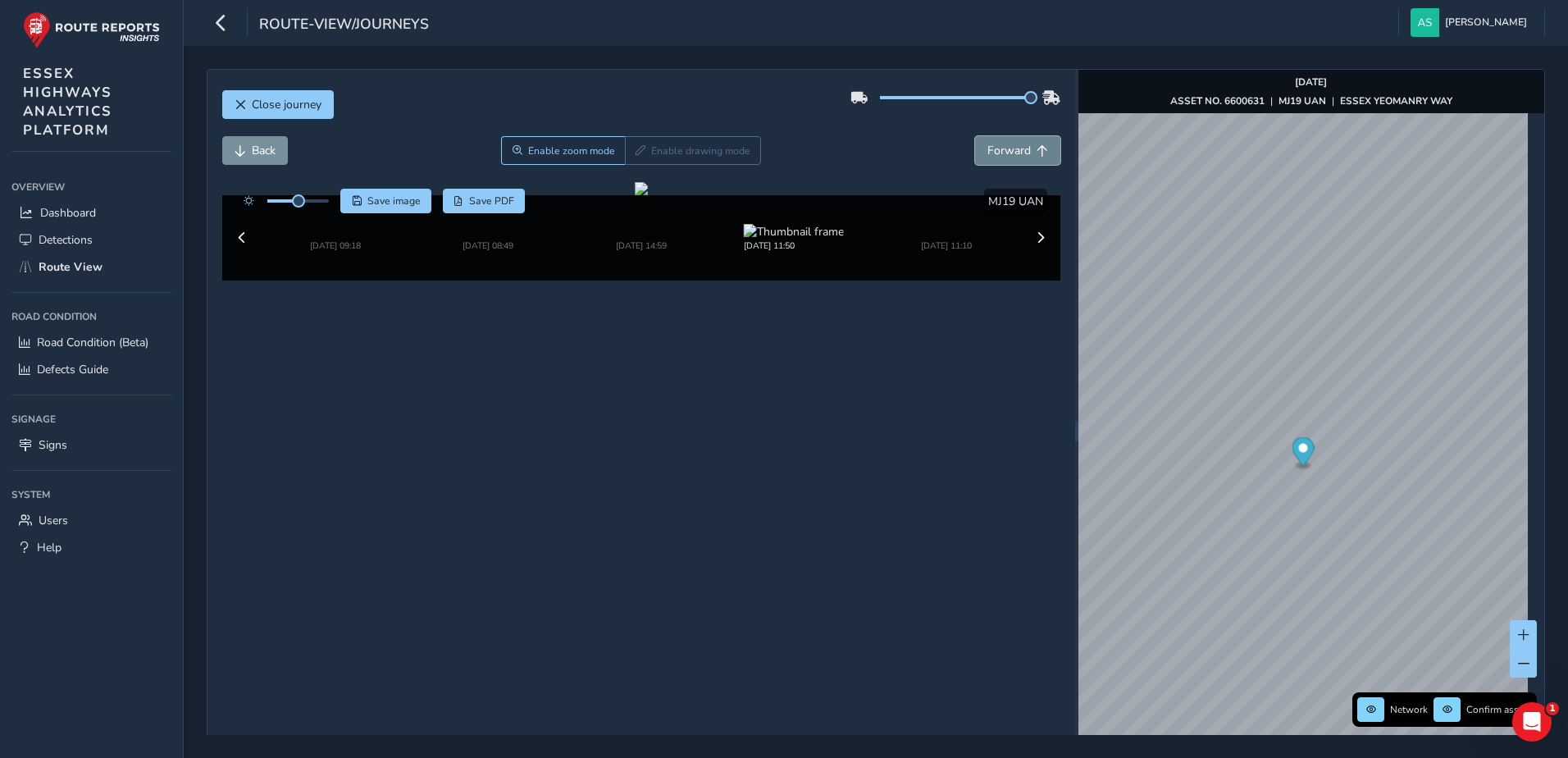
click at [988, 153] on span "Forward" at bounding box center [1010, 151] width 44 height 16
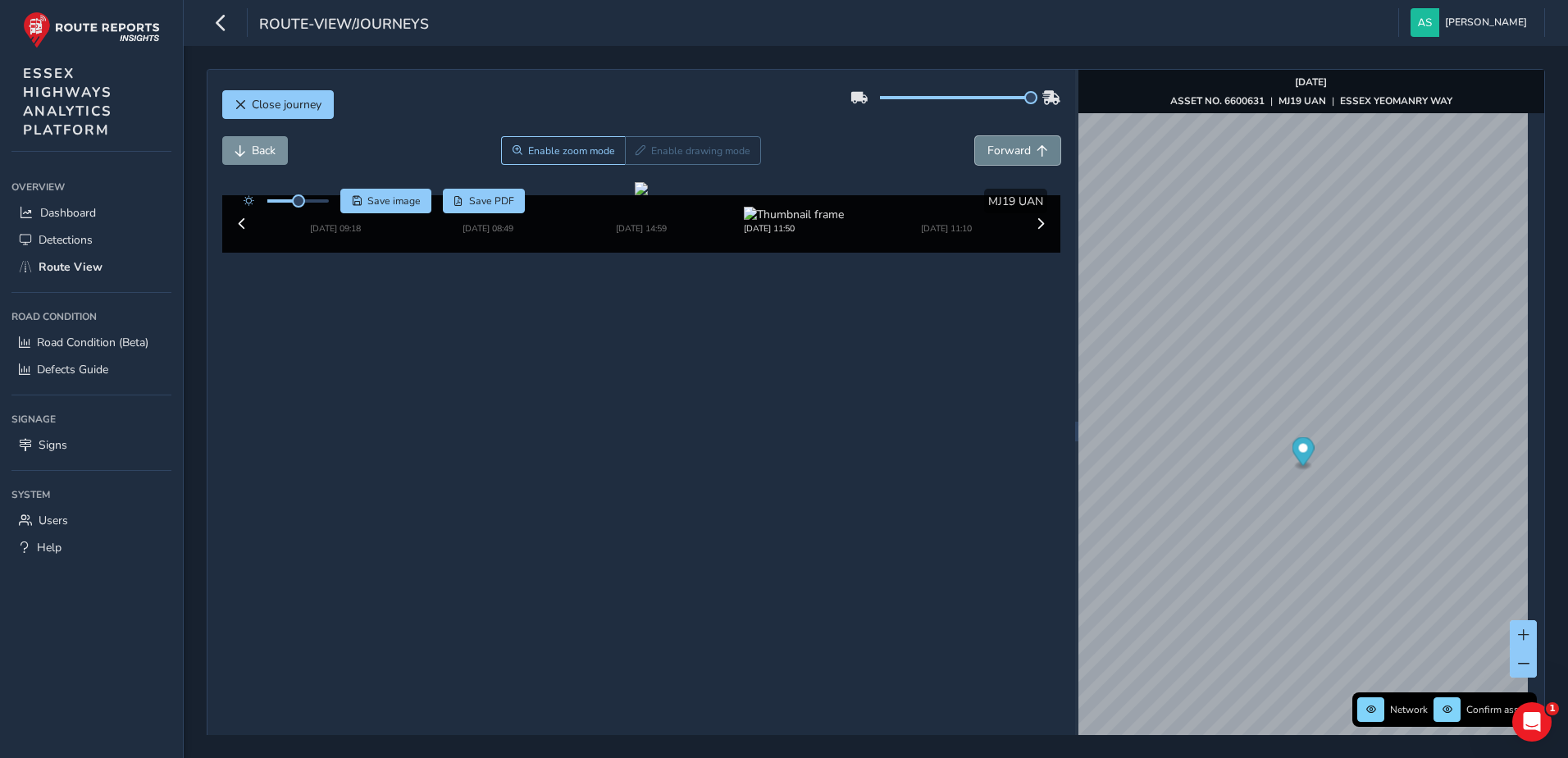
click at [988, 153] on span "Forward" at bounding box center [1010, 151] width 44 height 16
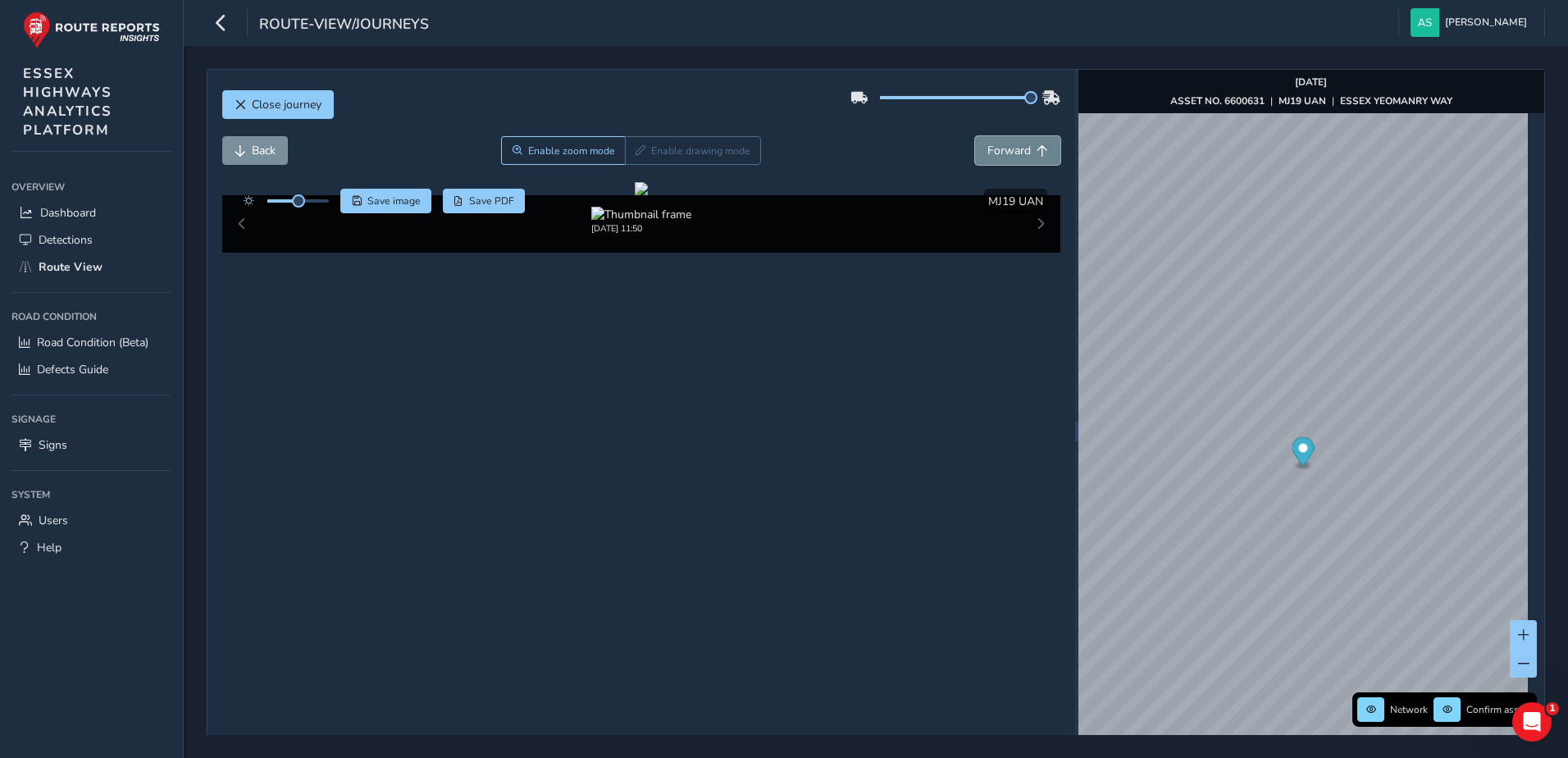
click at [988, 153] on span "Forward" at bounding box center [1010, 151] width 44 height 16
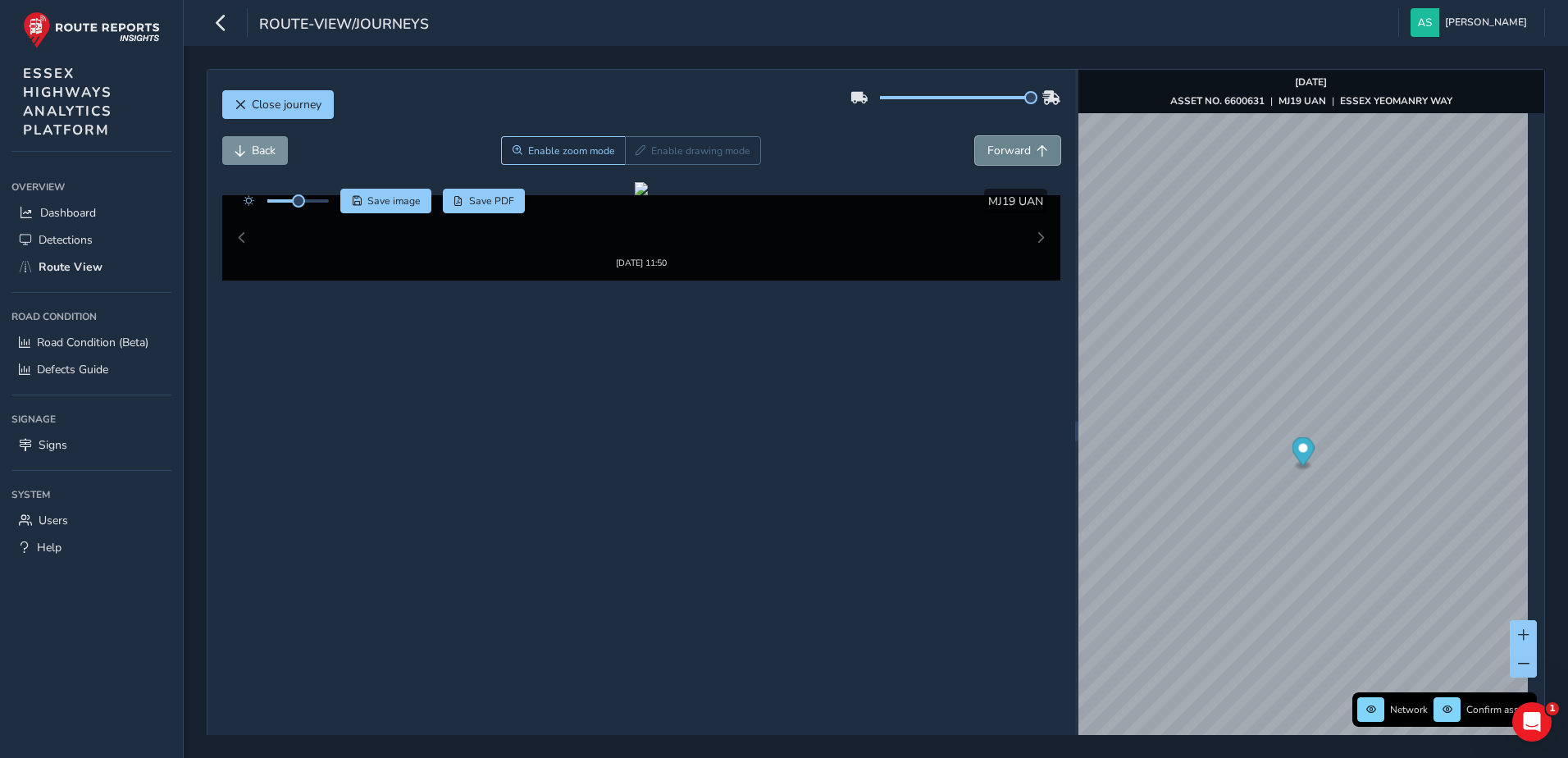
click at [988, 153] on span "Forward" at bounding box center [1010, 151] width 44 height 16
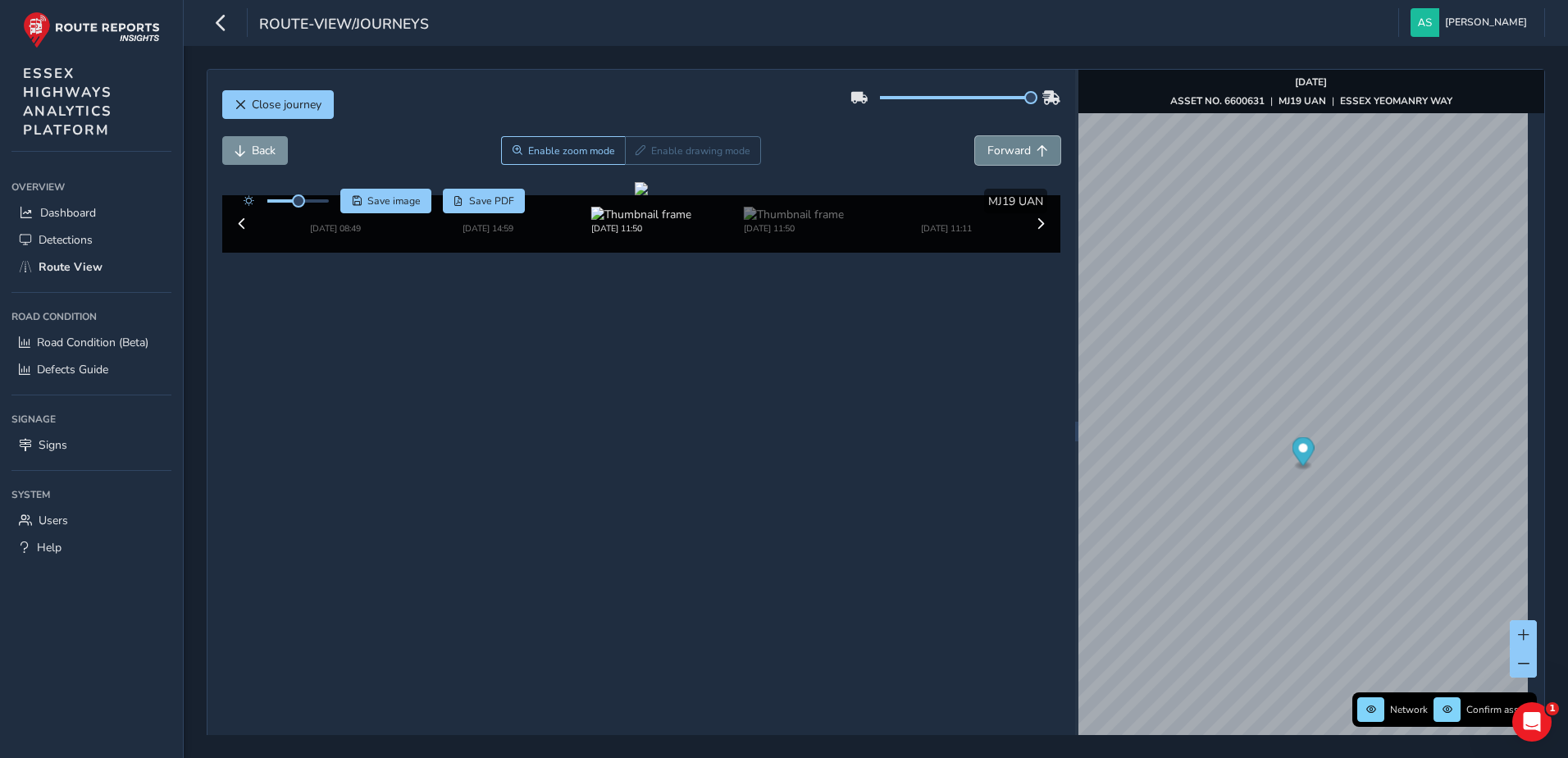
click at [988, 153] on span "Forward" at bounding box center [1010, 151] width 44 height 16
click at [274, 147] on span "Back" at bounding box center [264, 151] width 24 height 16
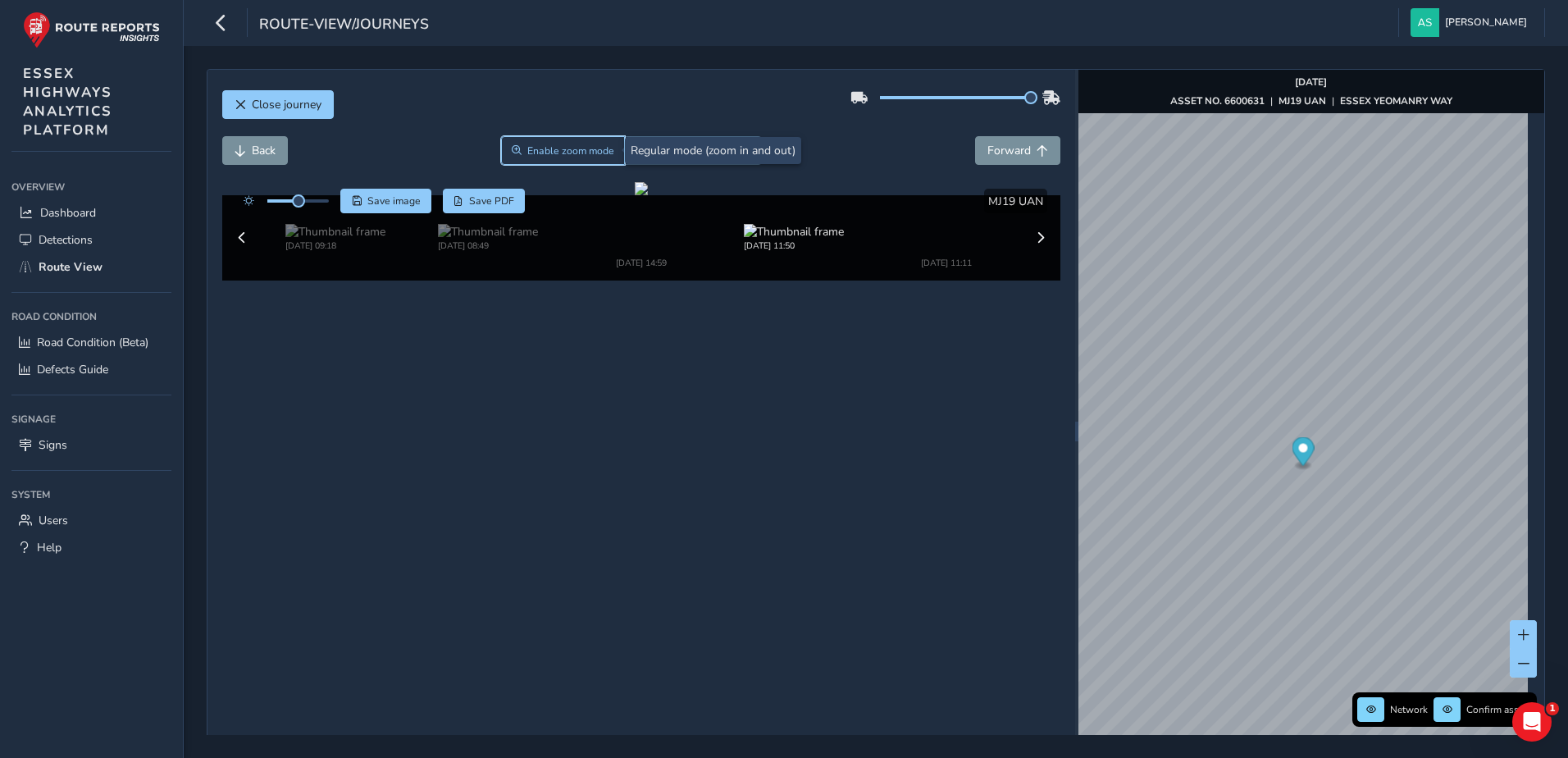
click at [573, 149] on span "Enable zoom mode" at bounding box center [570, 151] width 87 height 13
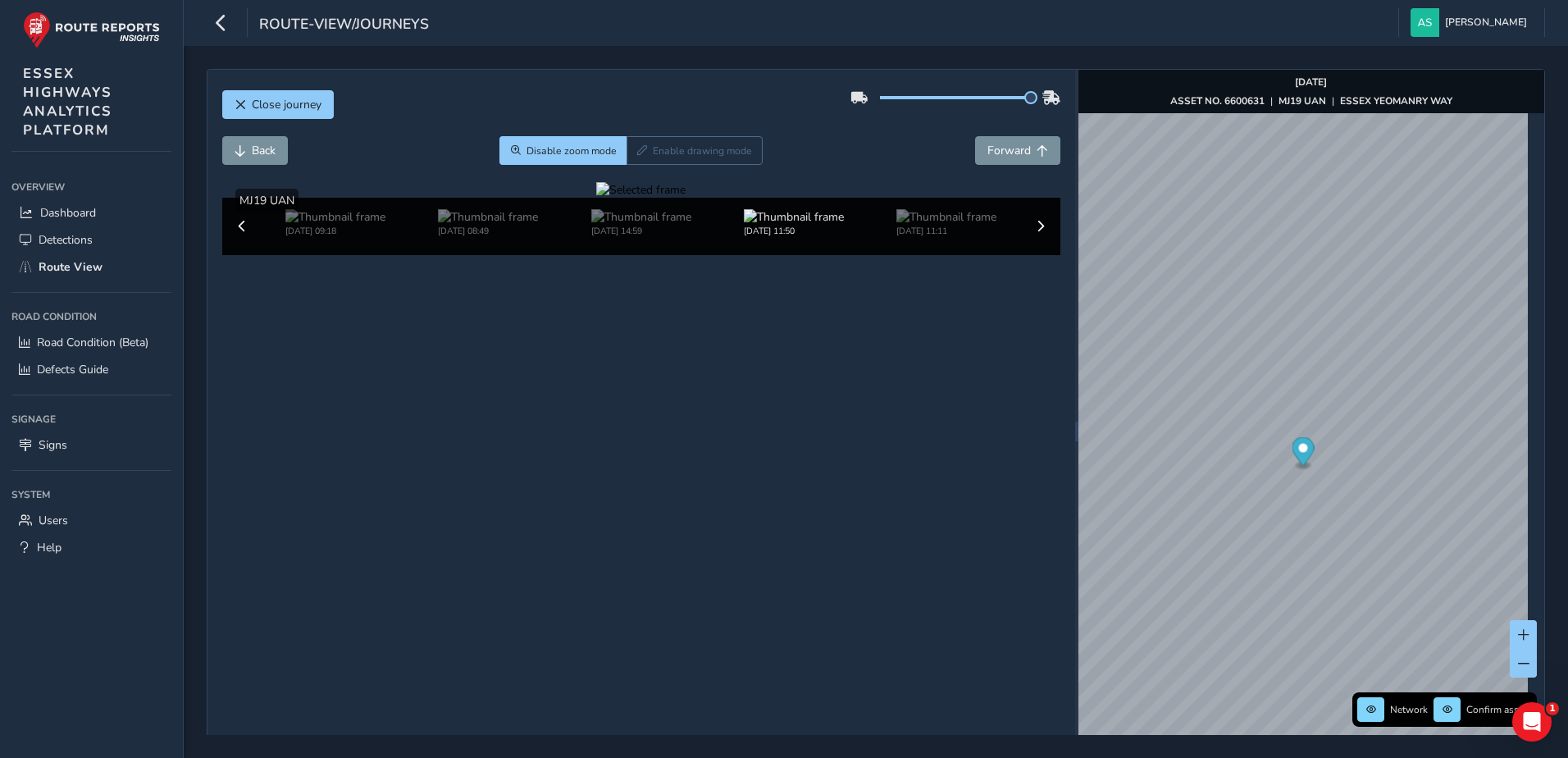
click at [596, 198] on div at bounding box center [641, 190] width 90 height 16
click at [588, 152] on span "Disable zoom mode" at bounding box center [571, 151] width 90 height 13
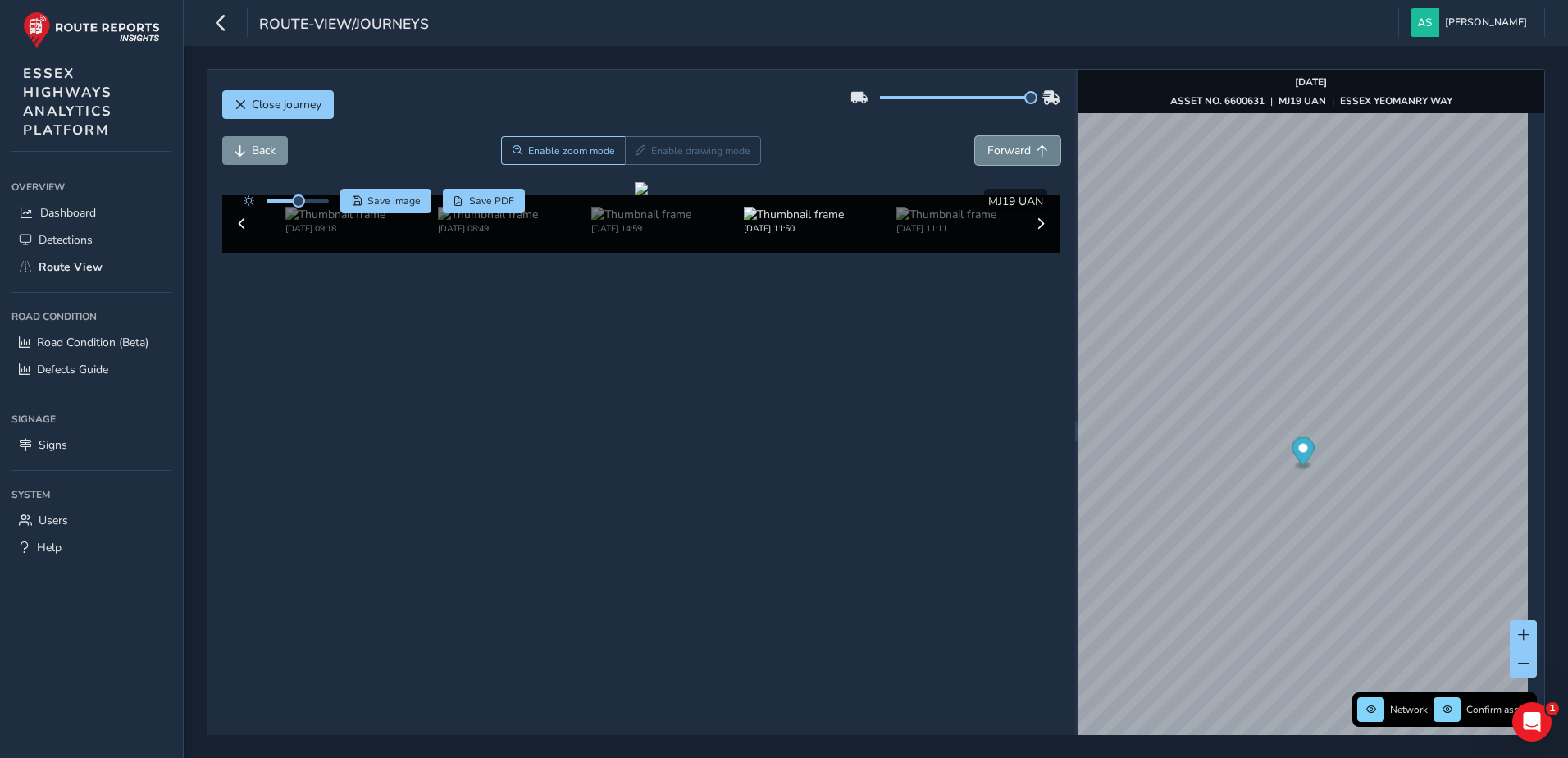
click at [1013, 156] on span "Forward" at bounding box center [1010, 151] width 44 height 16
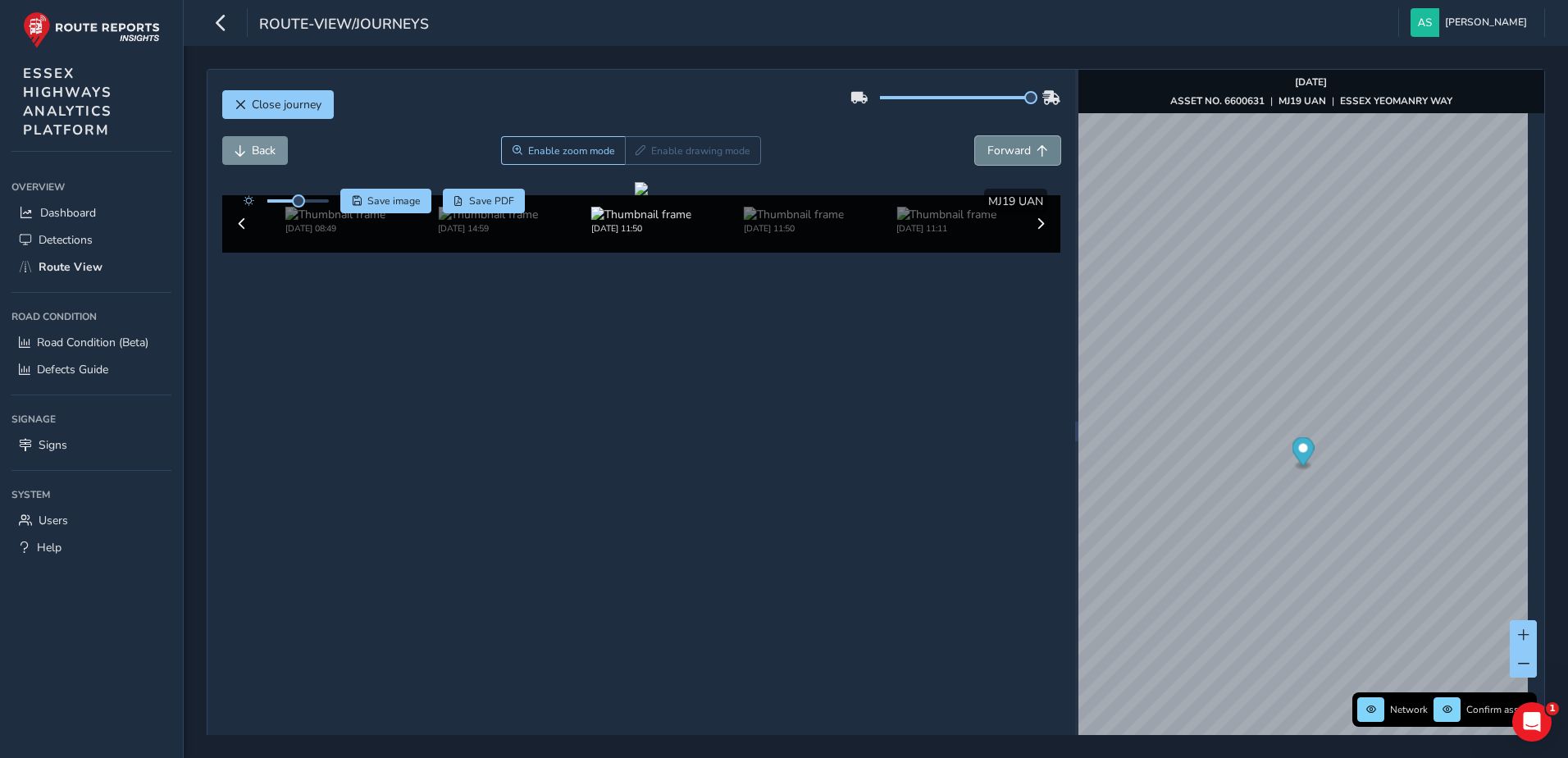
click at [1013, 156] on span "Forward" at bounding box center [1010, 151] width 44 height 16
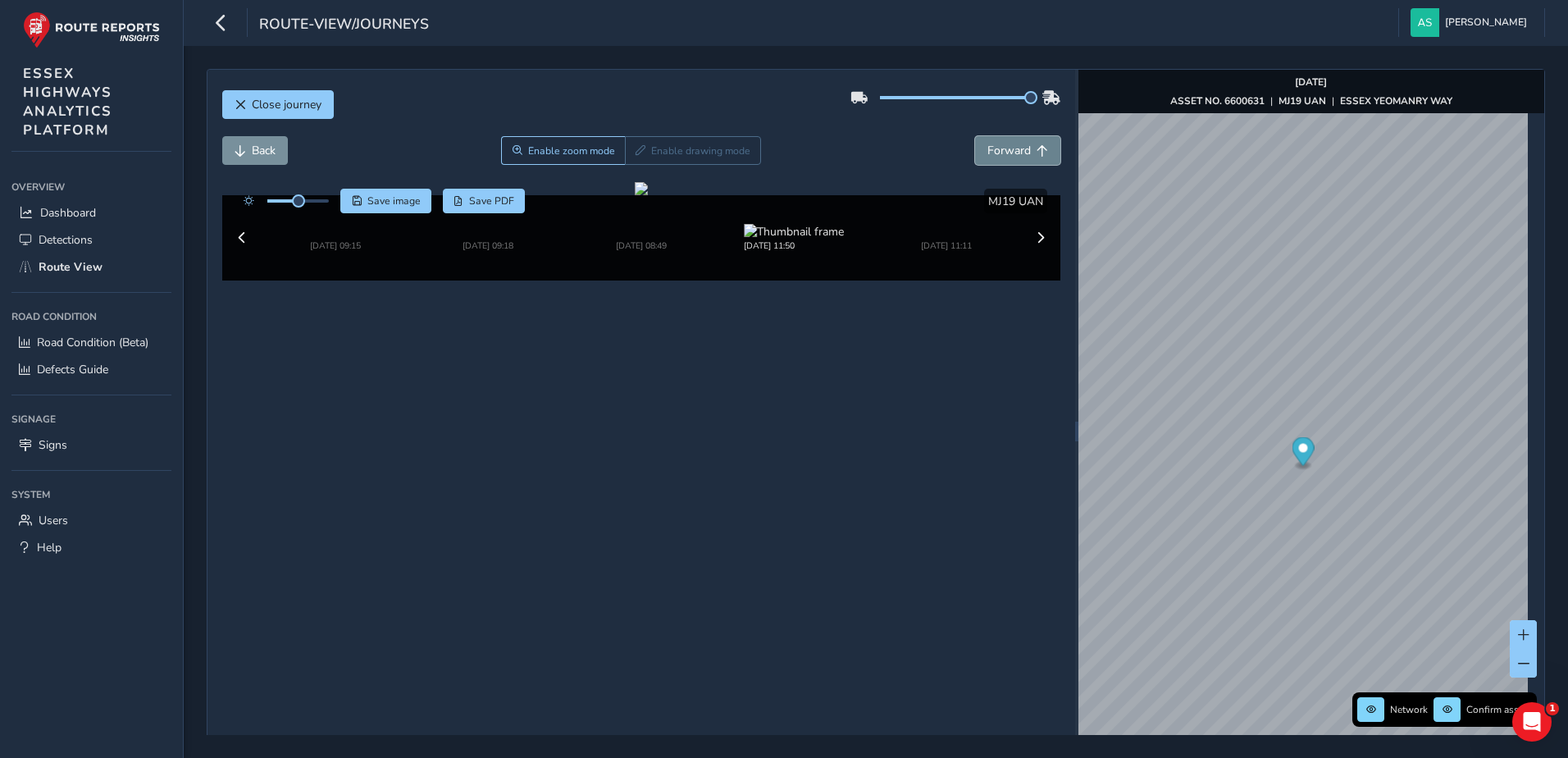
click at [1013, 156] on span "Forward" at bounding box center [1010, 151] width 44 height 16
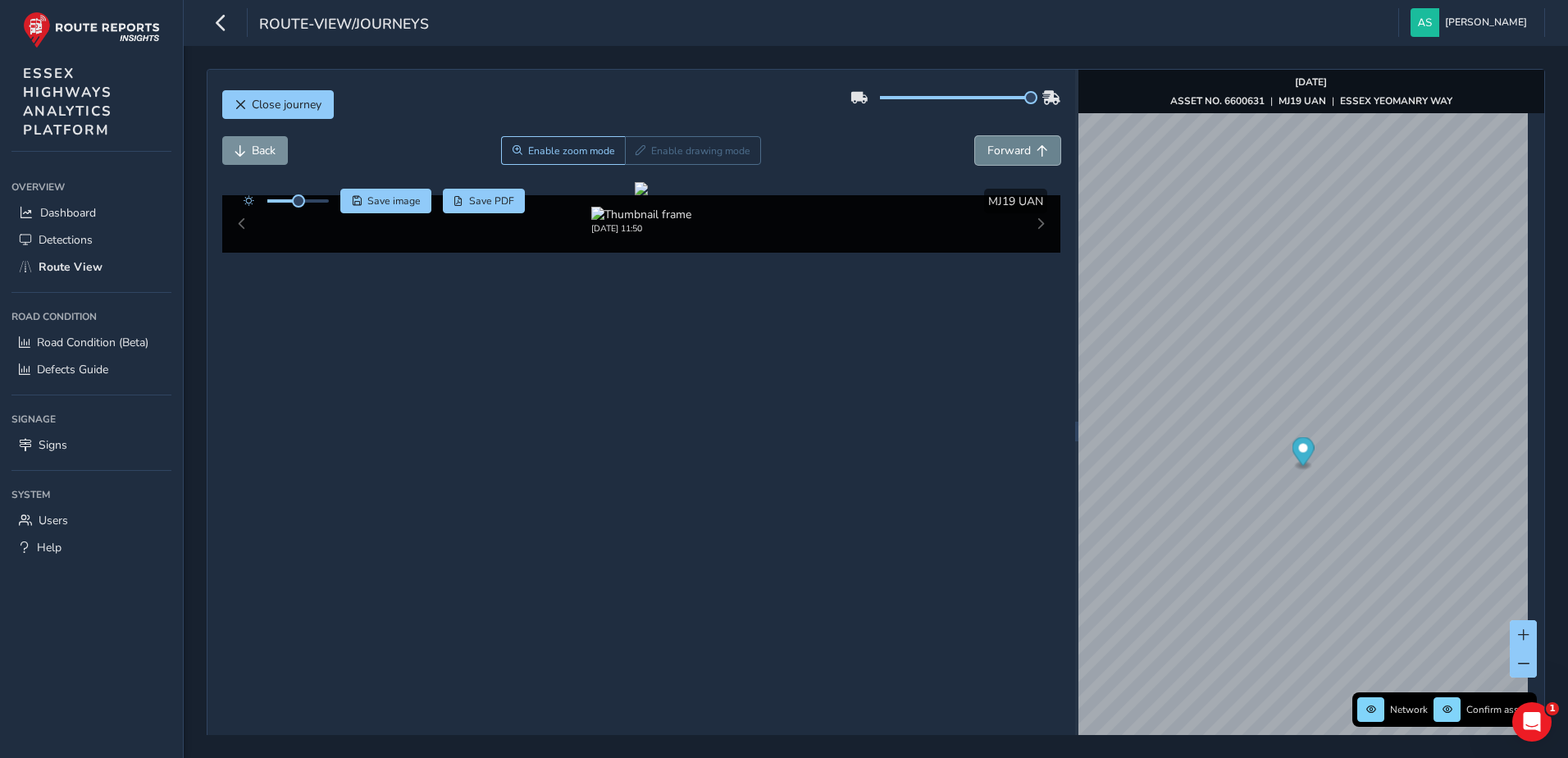
click at [1013, 156] on span "Forward" at bounding box center [1010, 151] width 44 height 16
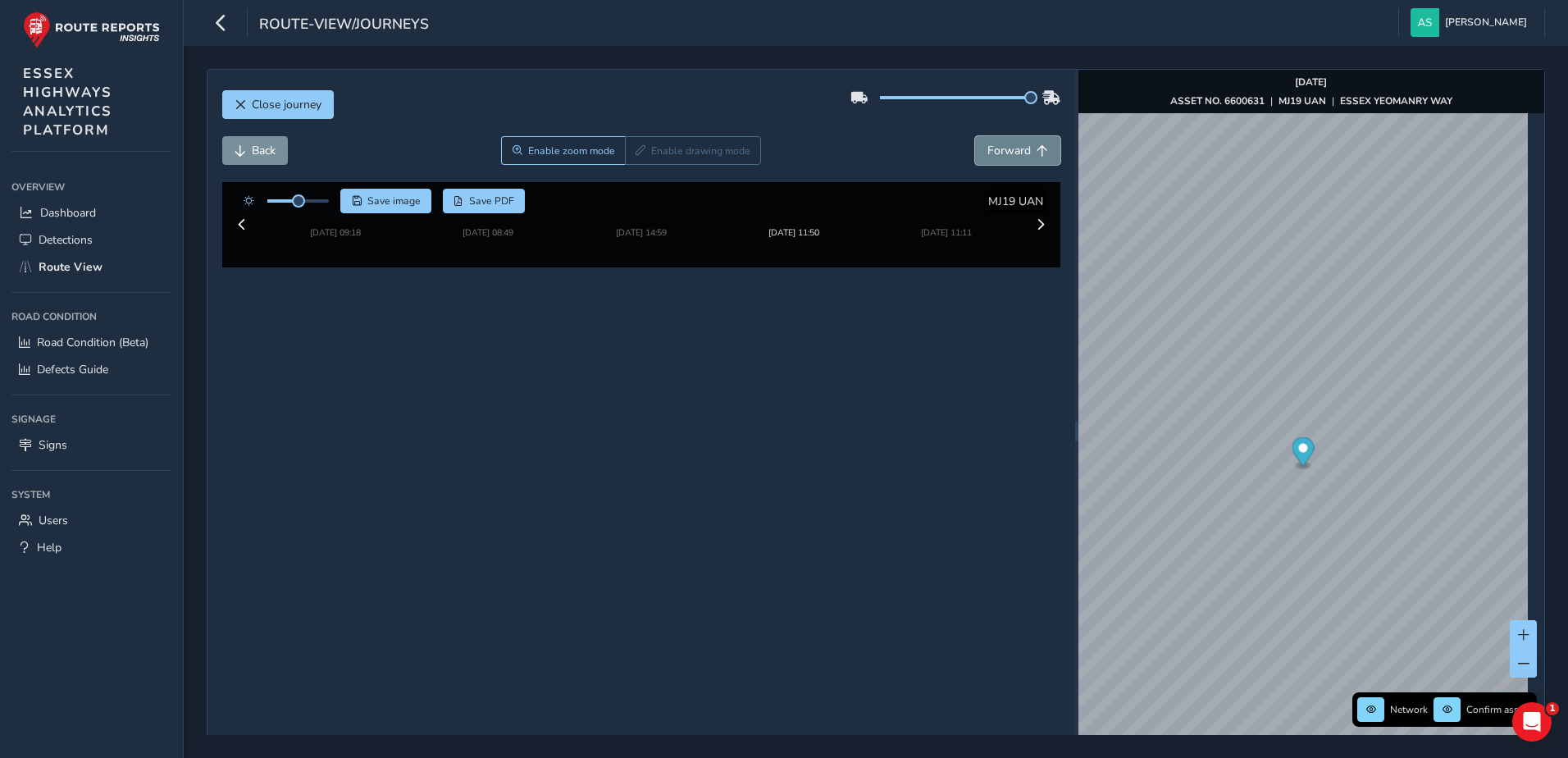
click at [1013, 156] on span "Forward" at bounding box center [1010, 151] width 44 height 16
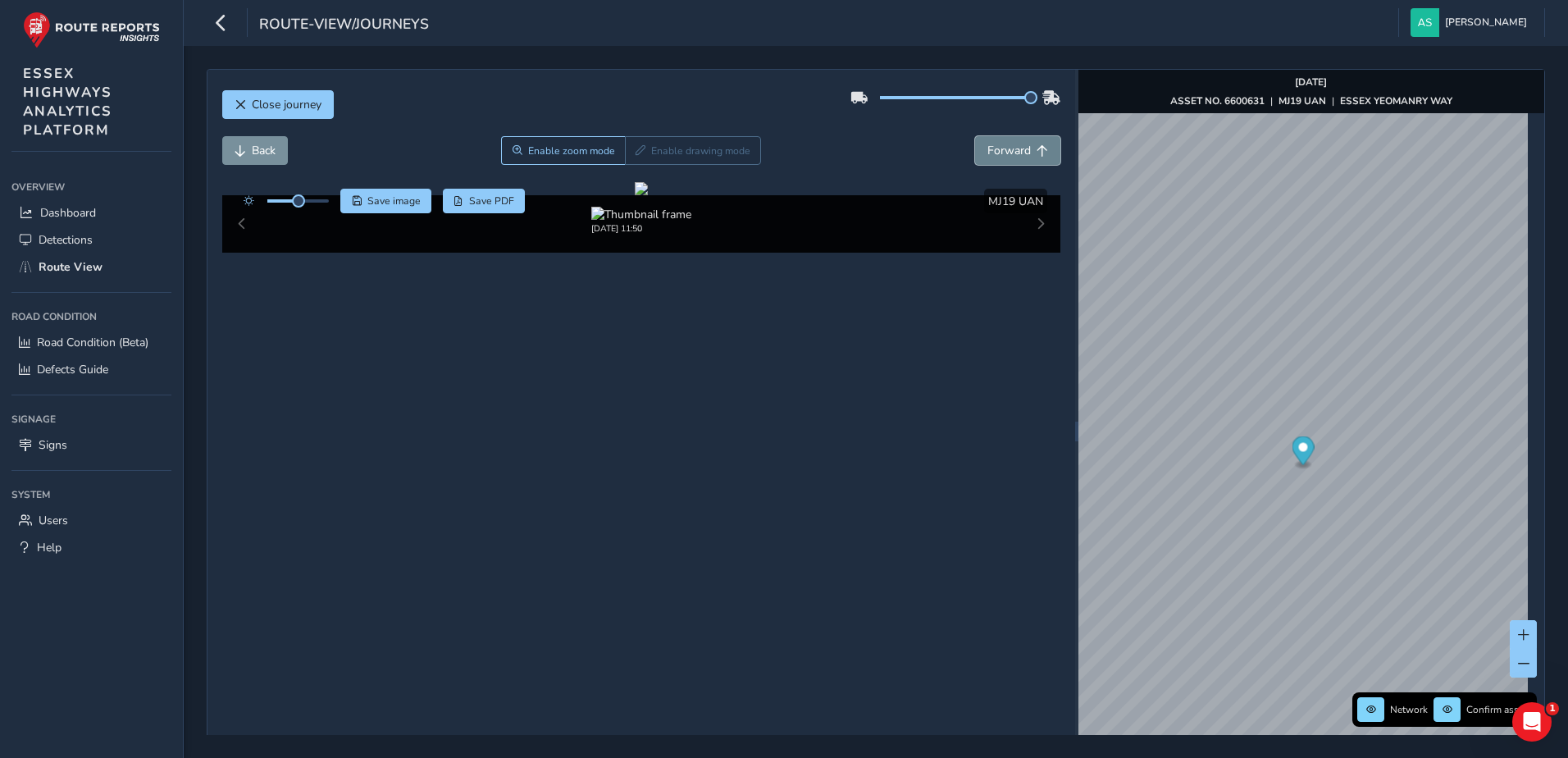
click at [1013, 156] on span "Forward" at bounding box center [1010, 151] width 44 height 16
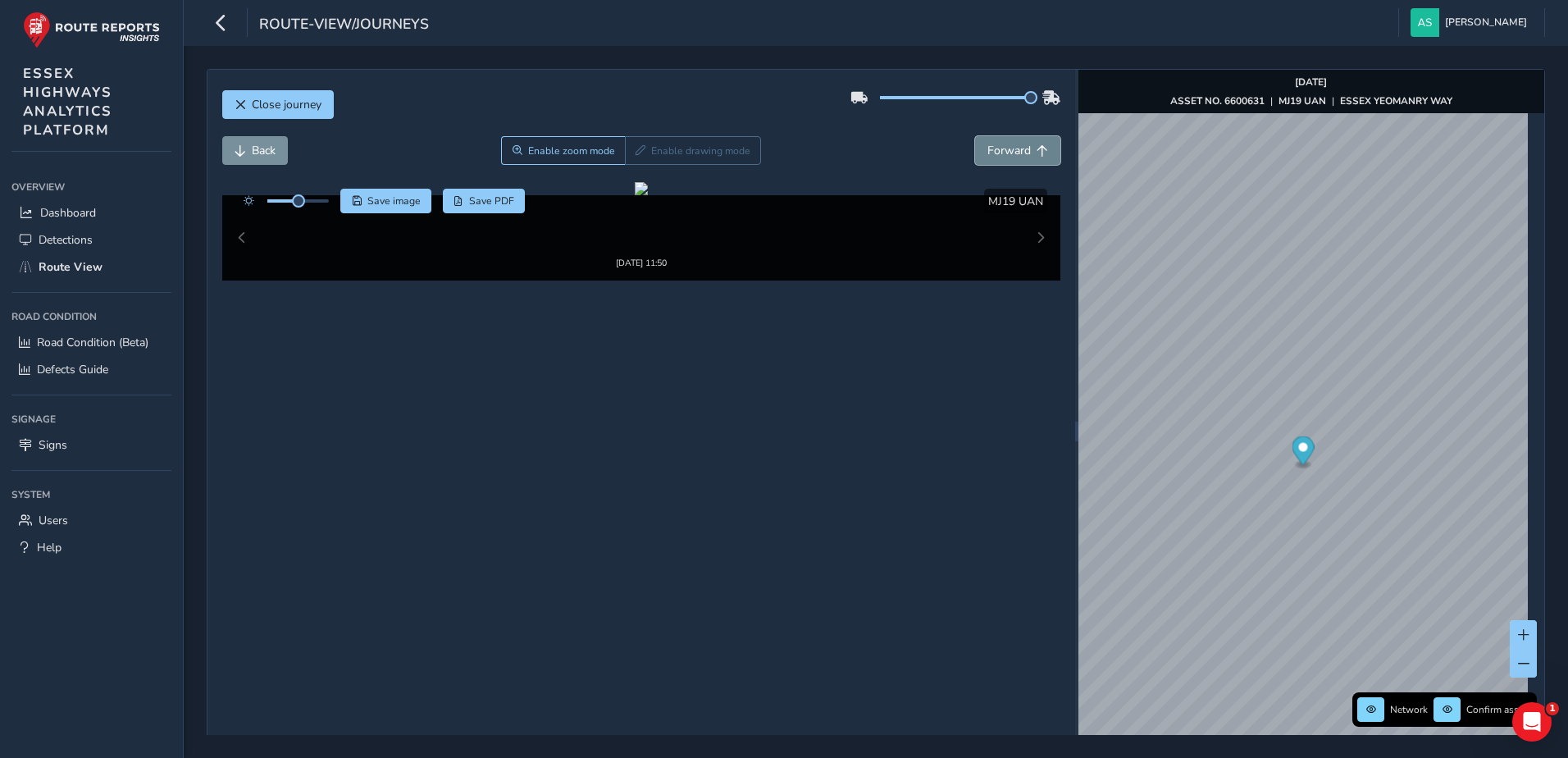
click at [1013, 156] on span "Forward" at bounding box center [1010, 151] width 44 height 16
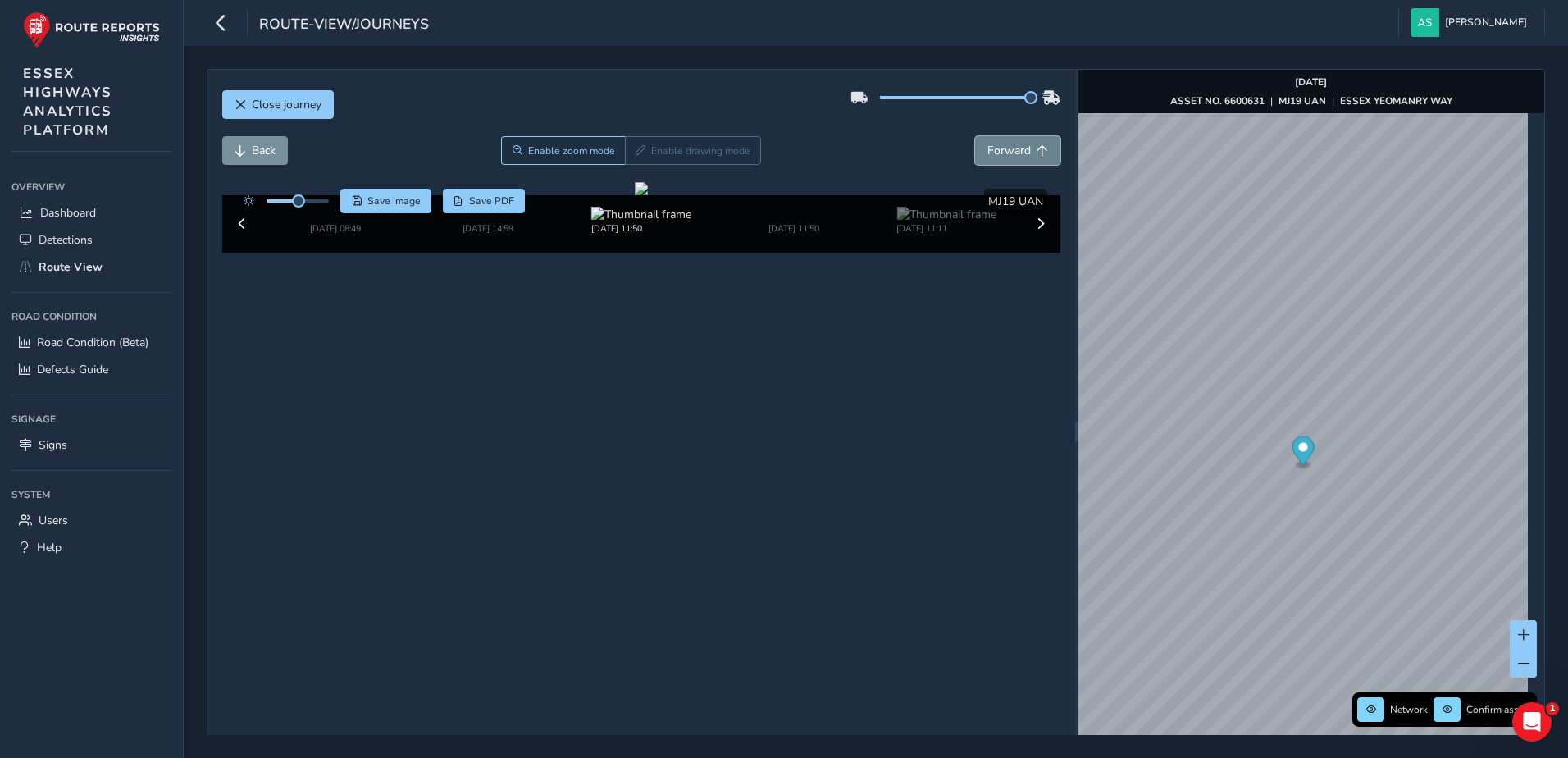
click at [1013, 156] on span "Forward" at bounding box center [1010, 151] width 44 height 16
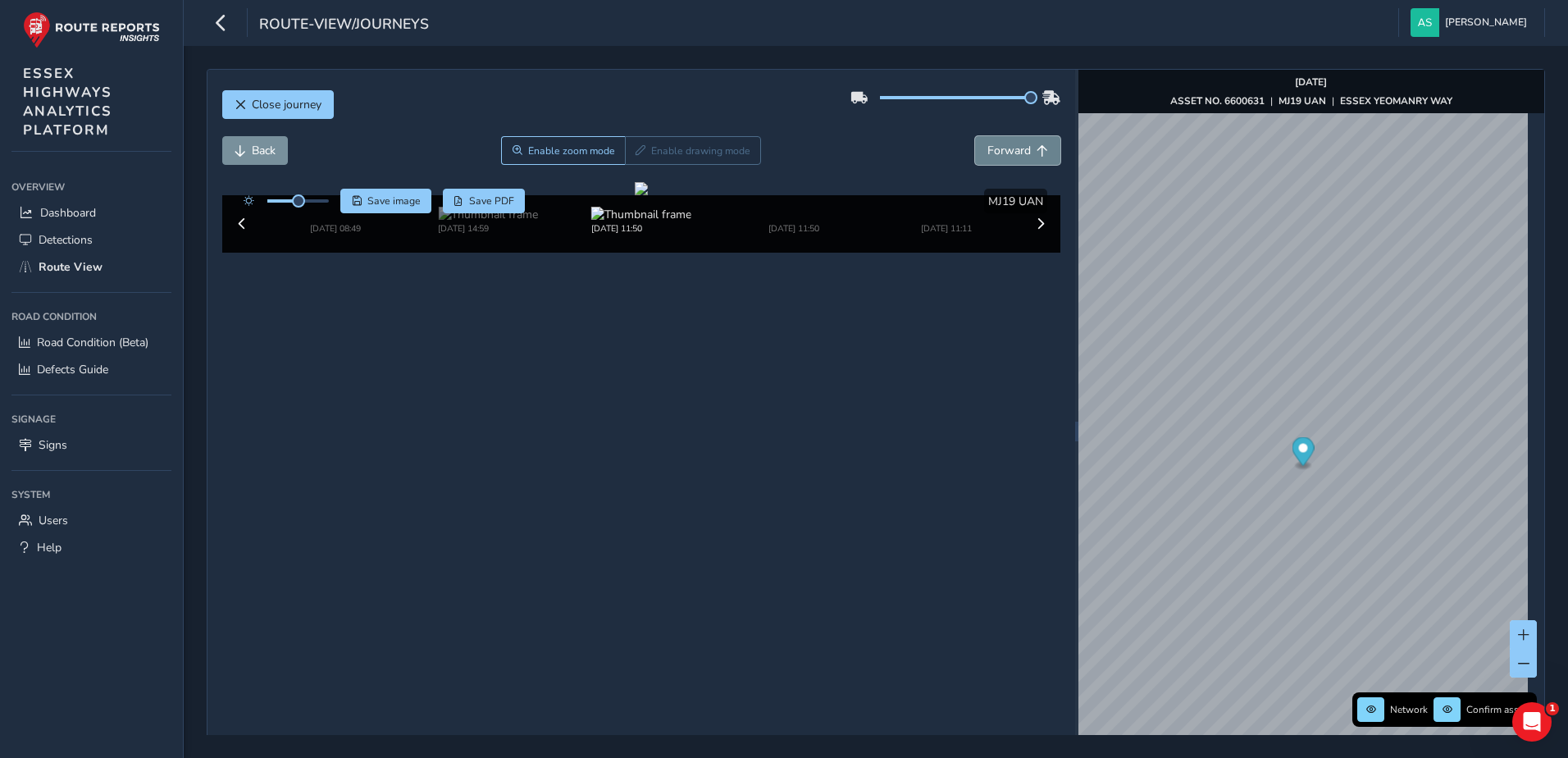
click at [1013, 156] on span "Forward" at bounding box center [1010, 151] width 44 height 16
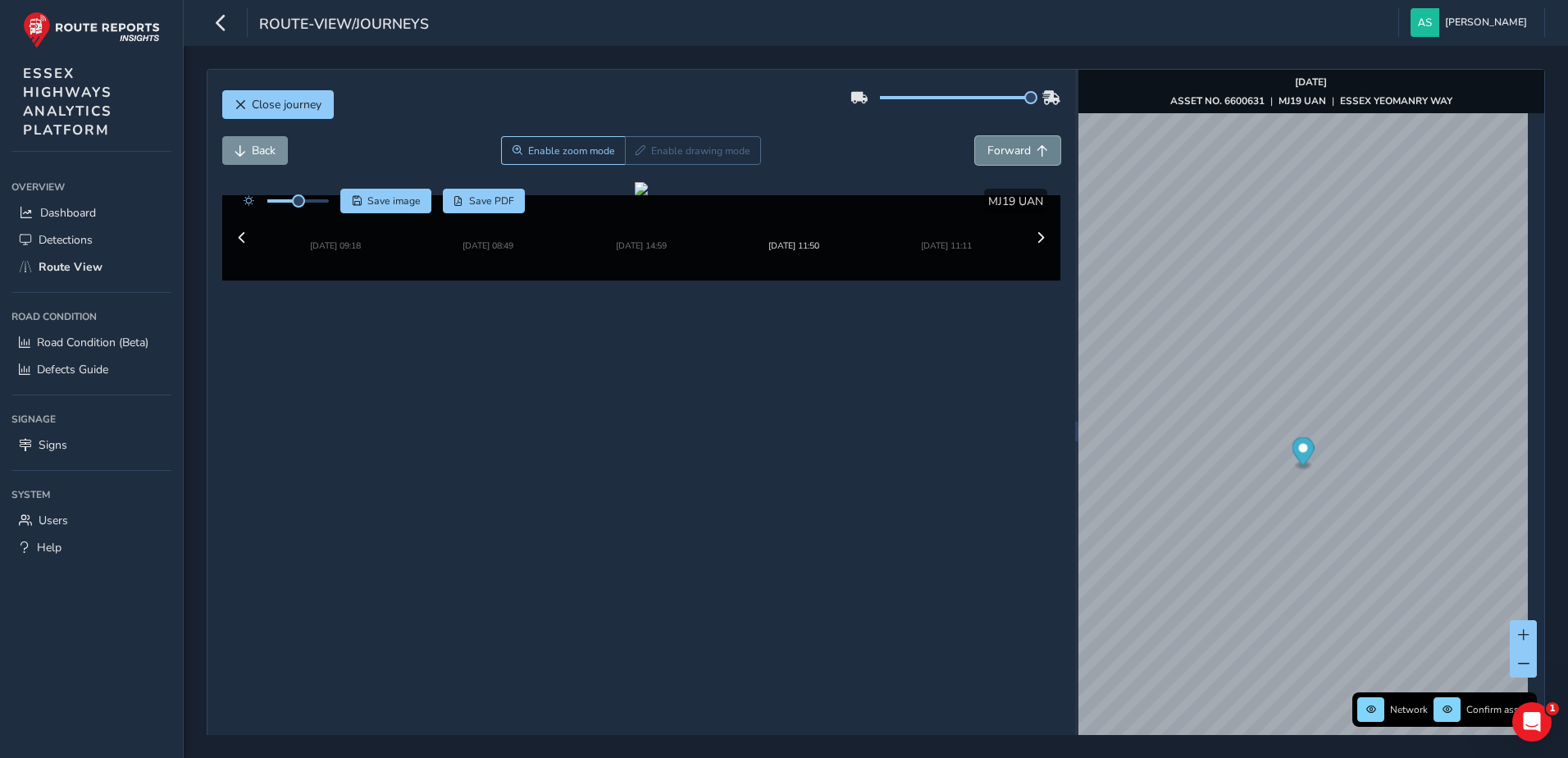
click at [1013, 156] on span "Forward" at bounding box center [1010, 151] width 44 height 16
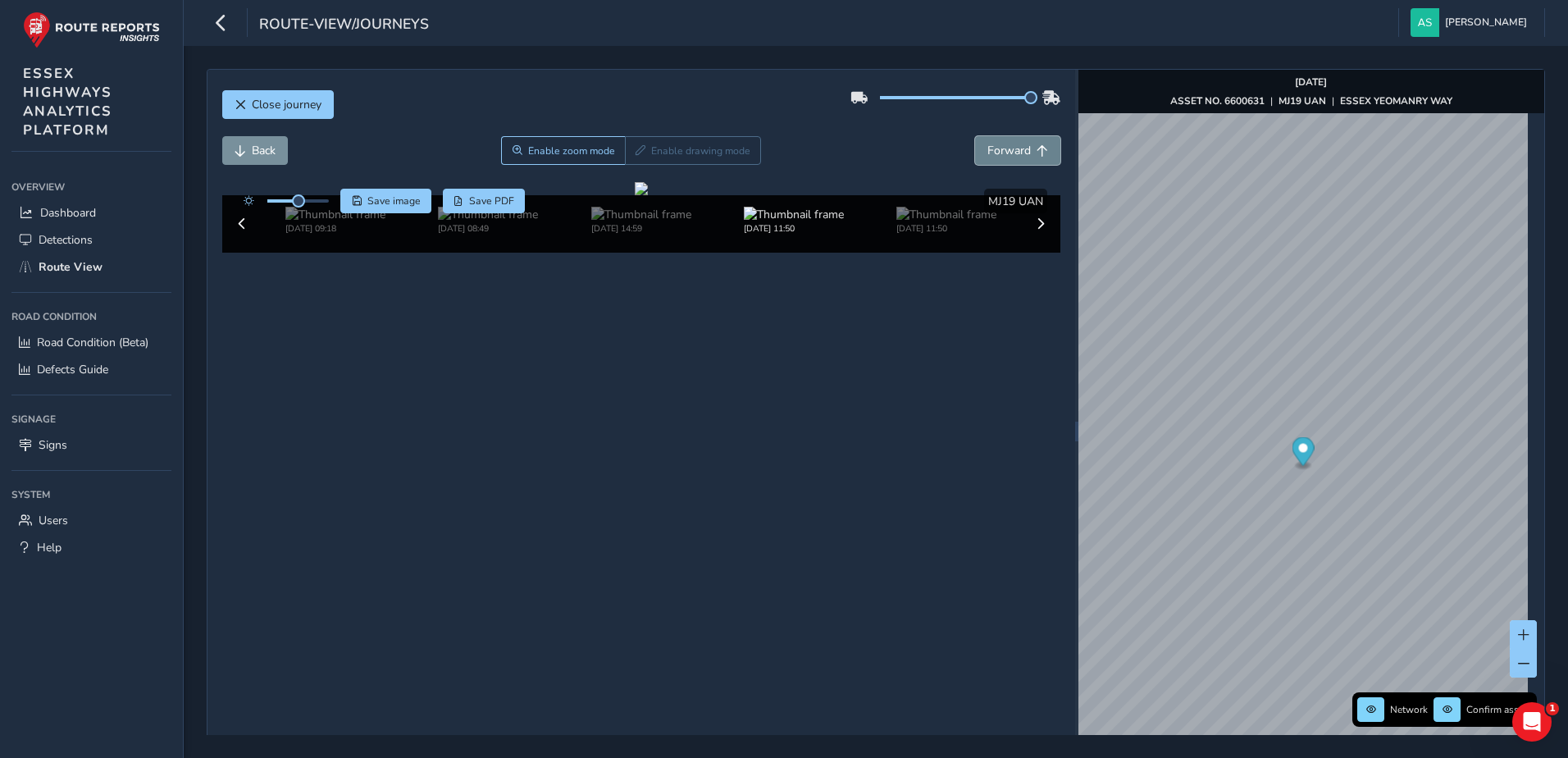
click at [1013, 156] on span "Forward" at bounding box center [1010, 151] width 44 height 16
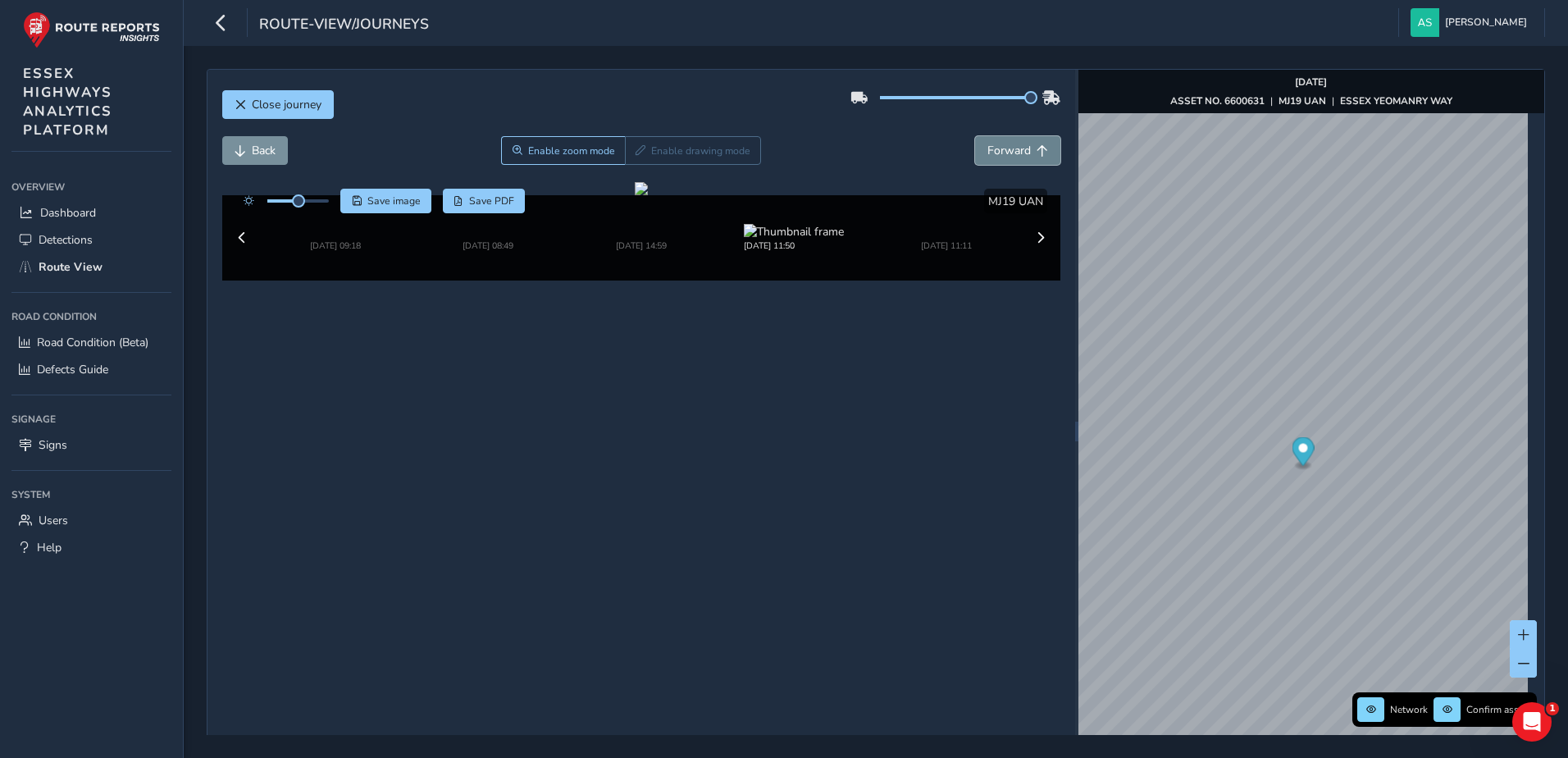
click at [1013, 156] on span "Forward" at bounding box center [1010, 151] width 44 height 16
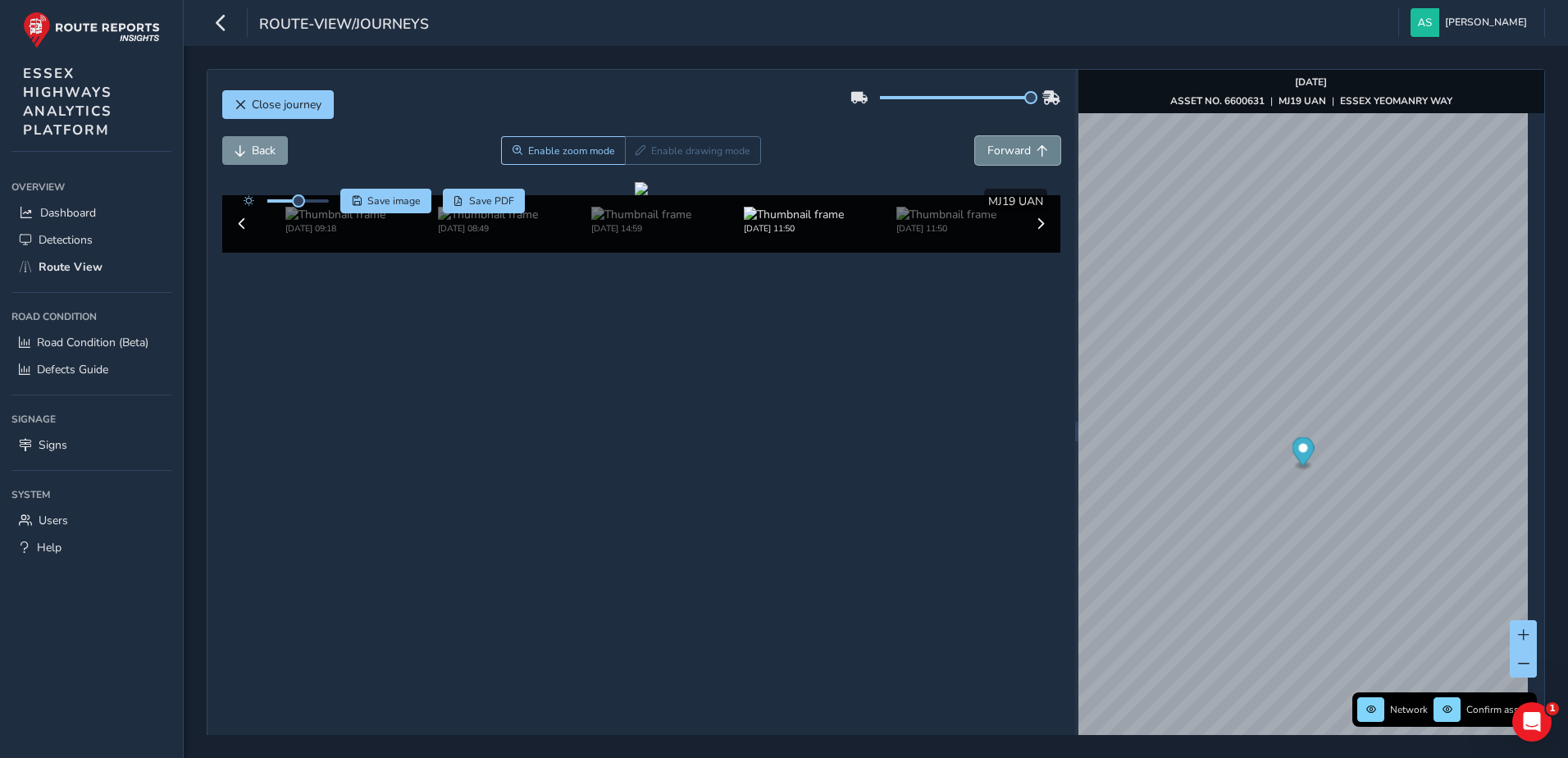
click at [1013, 156] on span "Forward" at bounding box center [1010, 151] width 44 height 16
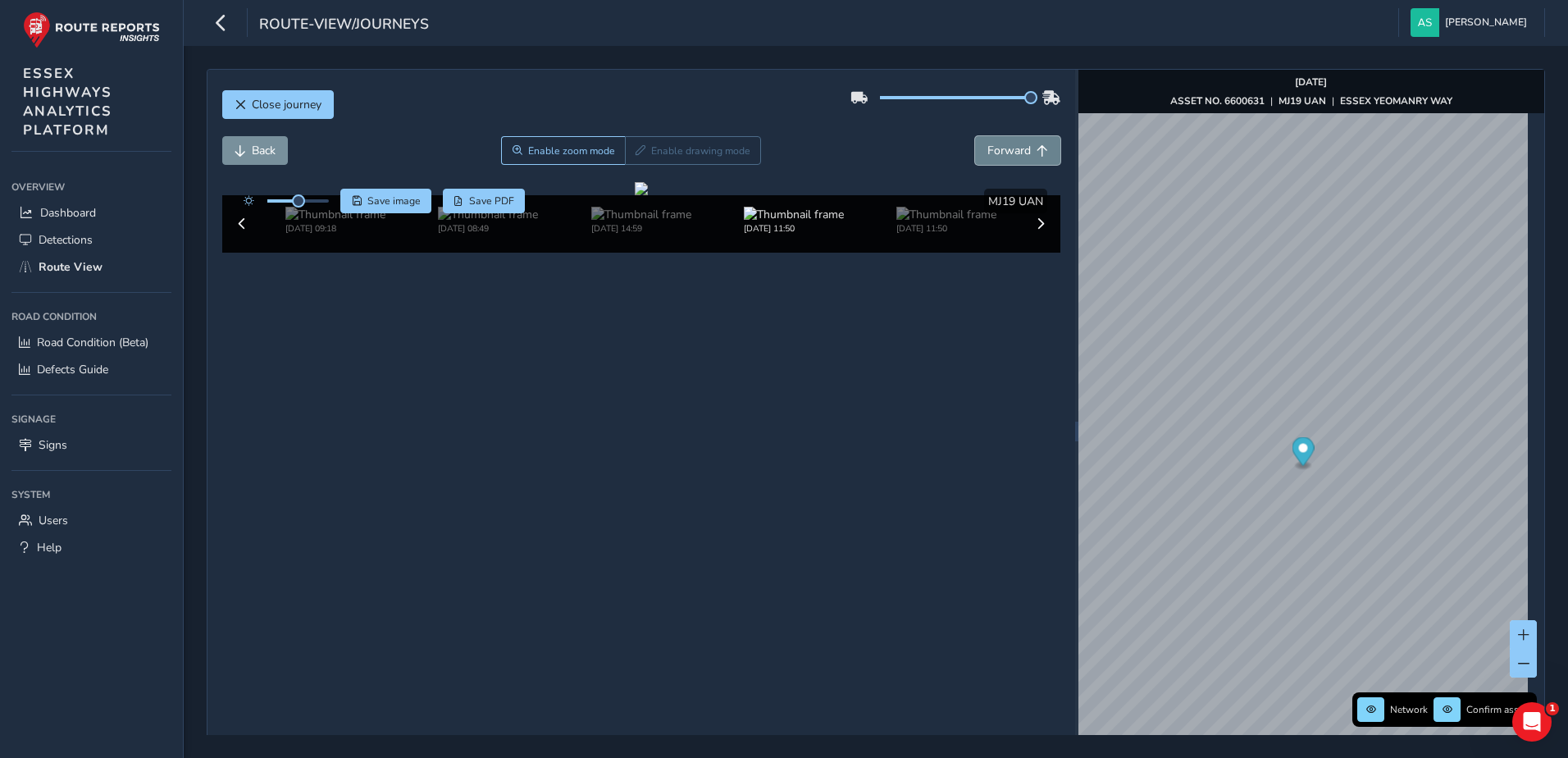
click at [1013, 156] on span "Forward" at bounding box center [1010, 151] width 44 height 16
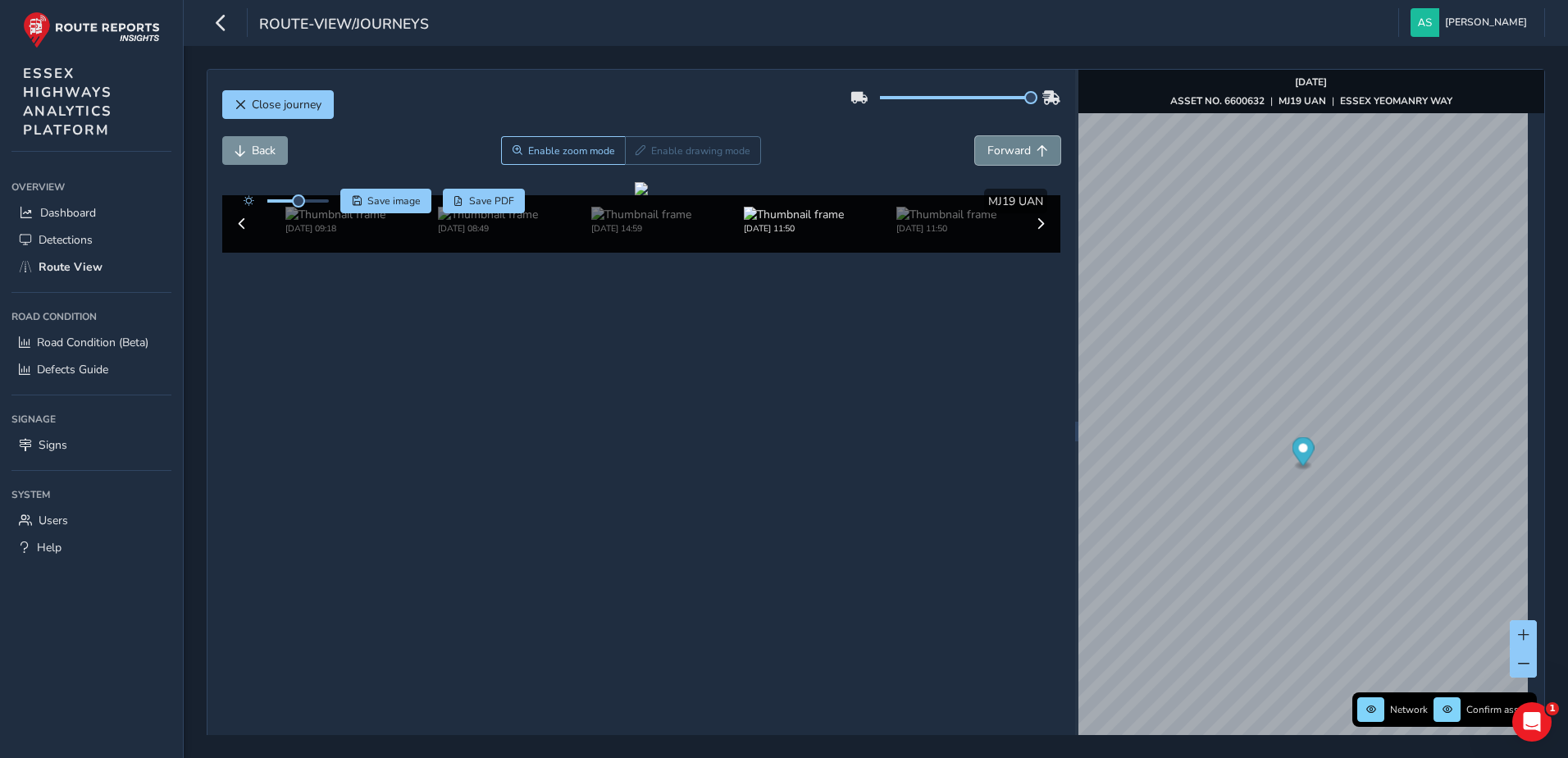
click at [1013, 156] on span "Forward" at bounding box center [1010, 151] width 44 height 16
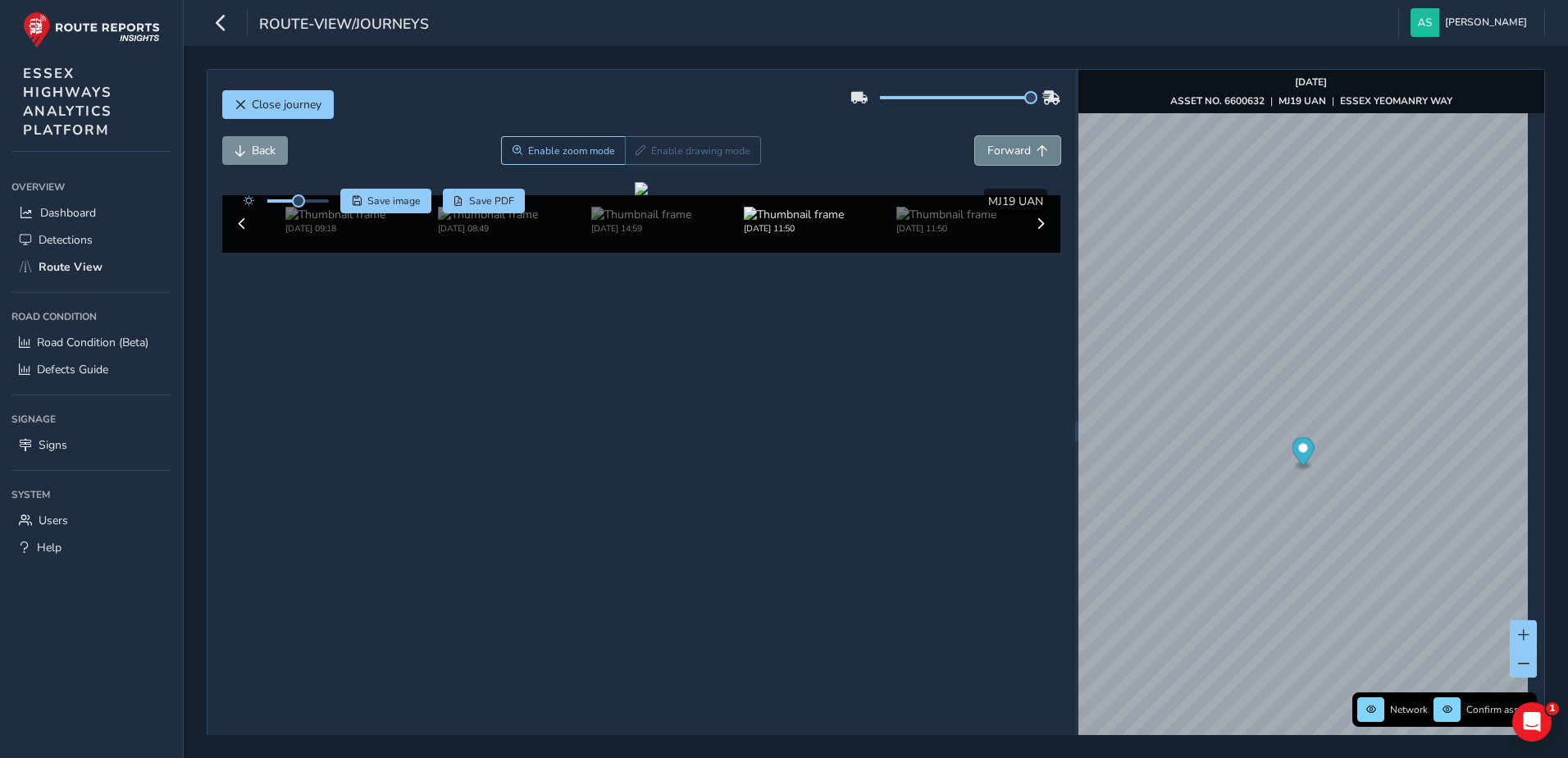
click at [1013, 156] on span "Forward" at bounding box center [1010, 151] width 44 height 16
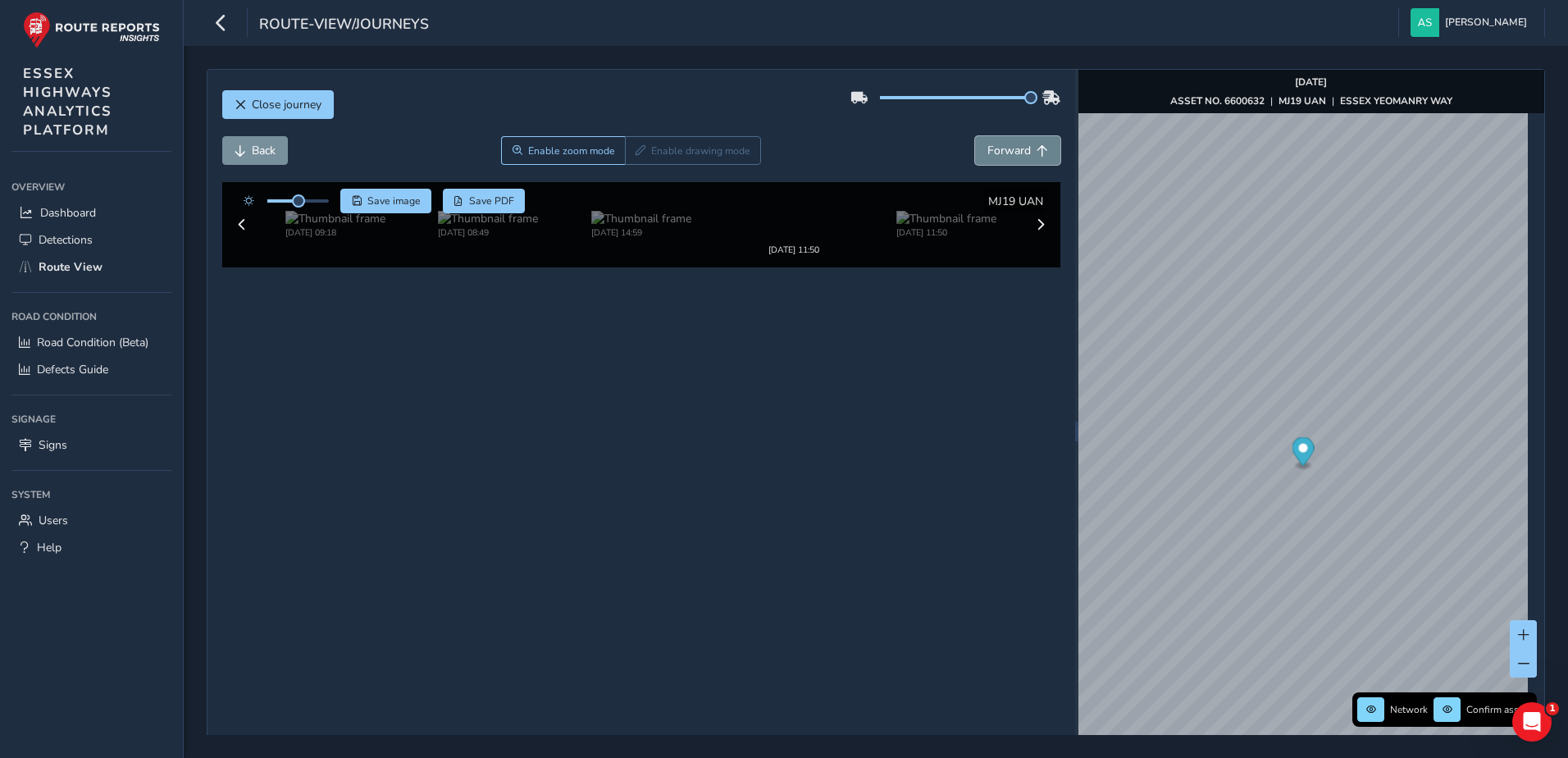
click at [1013, 156] on span "Forward" at bounding box center [1010, 151] width 44 height 16
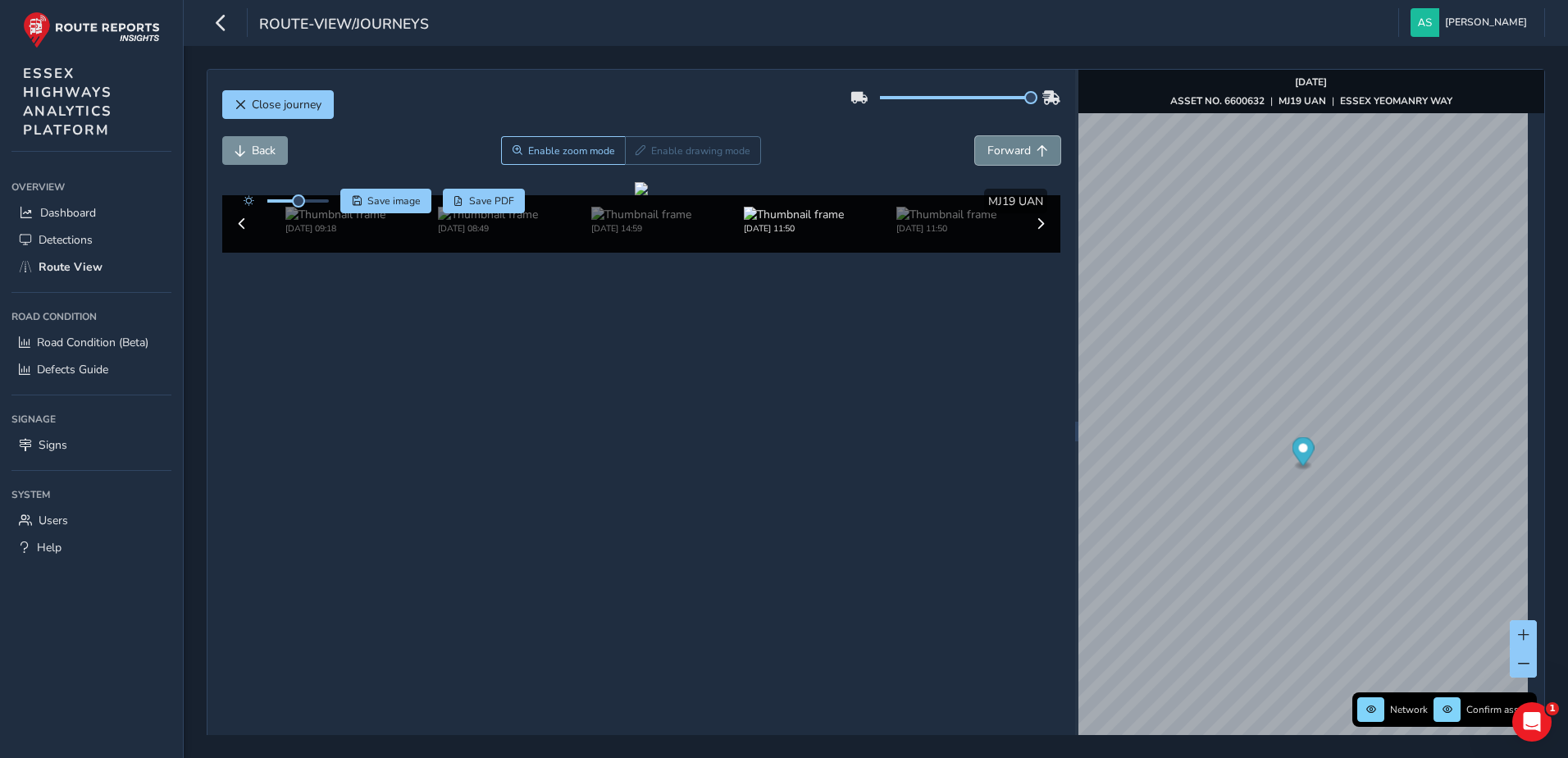
click at [1013, 156] on span "Forward" at bounding box center [1010, 151] width 44 height 16
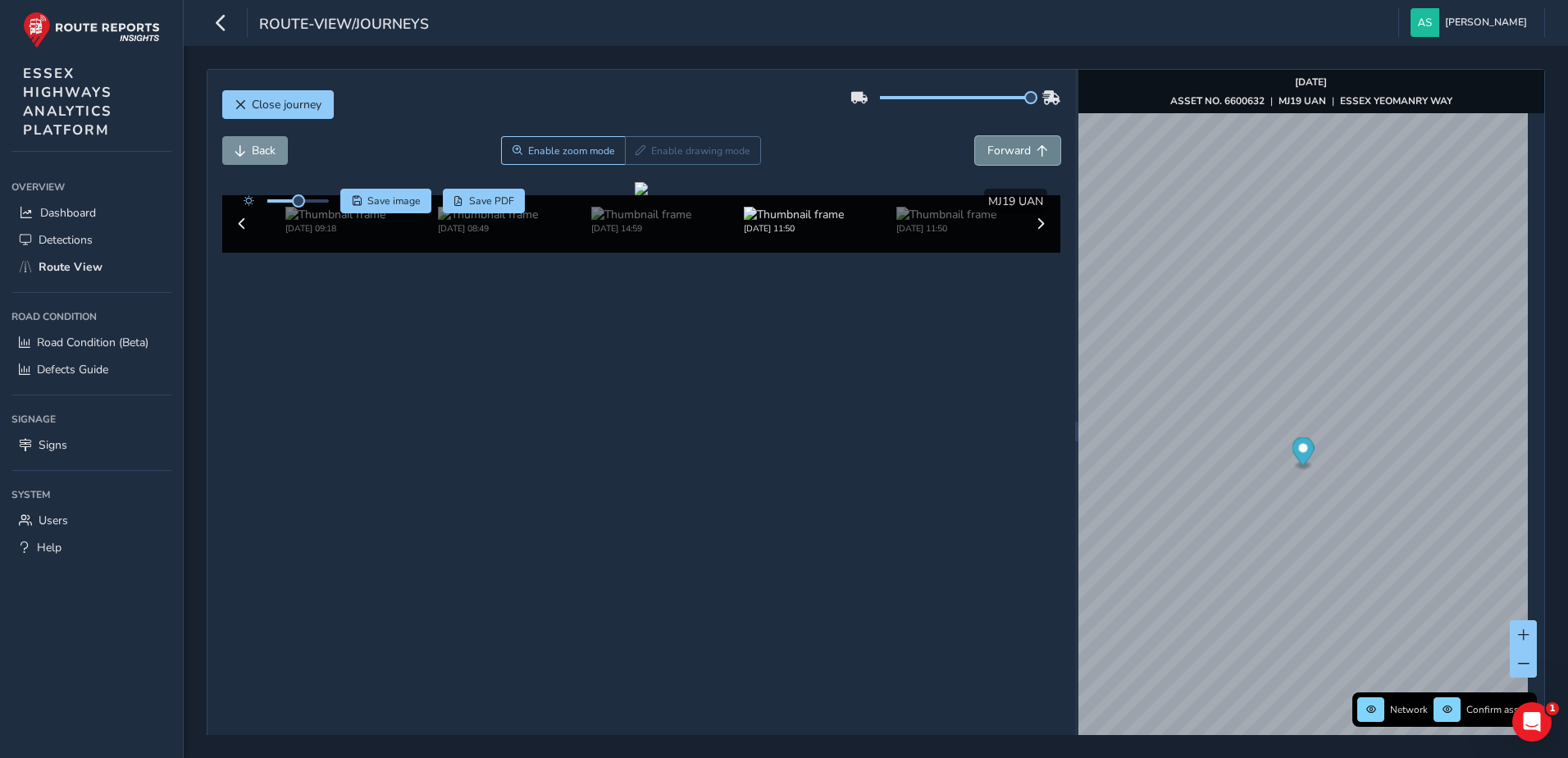
click at [1013, 156] on span "Forward" at bounding box center [1010, 151] width 44 height 16
click at [263, 149] on span "Back" at bounding box center [264, 151] width 24 height 16
click at [531, 150] on span "Enable zoom mode" at bounding box center [570, 151] width 87 height 13
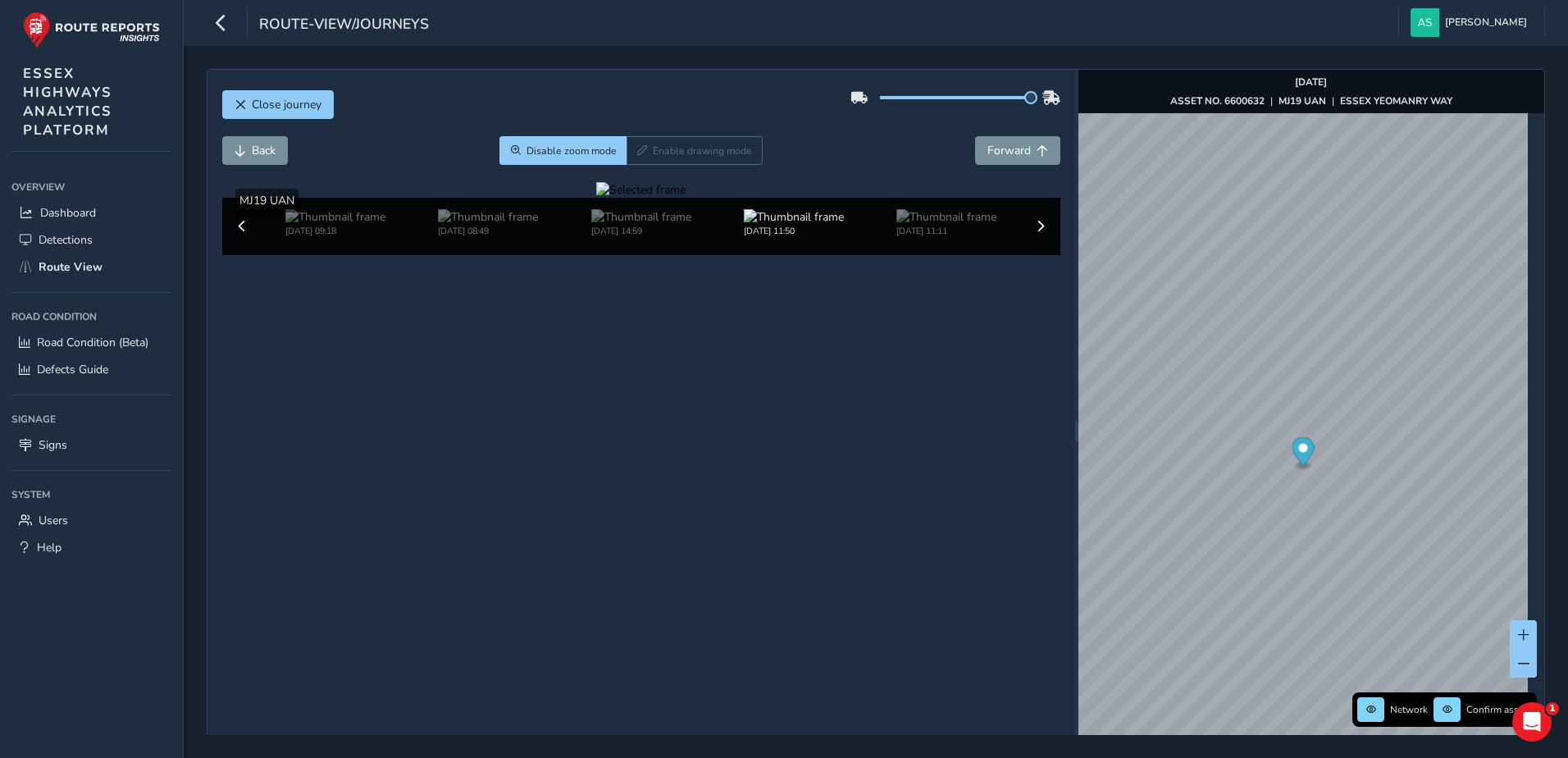
click at [596, 198] on div at bounding box center [641, 190] width 90 height 16
click at [549, 149] on span "Disable zoom mode" at bounding box center [571, 151] width 90 height 13
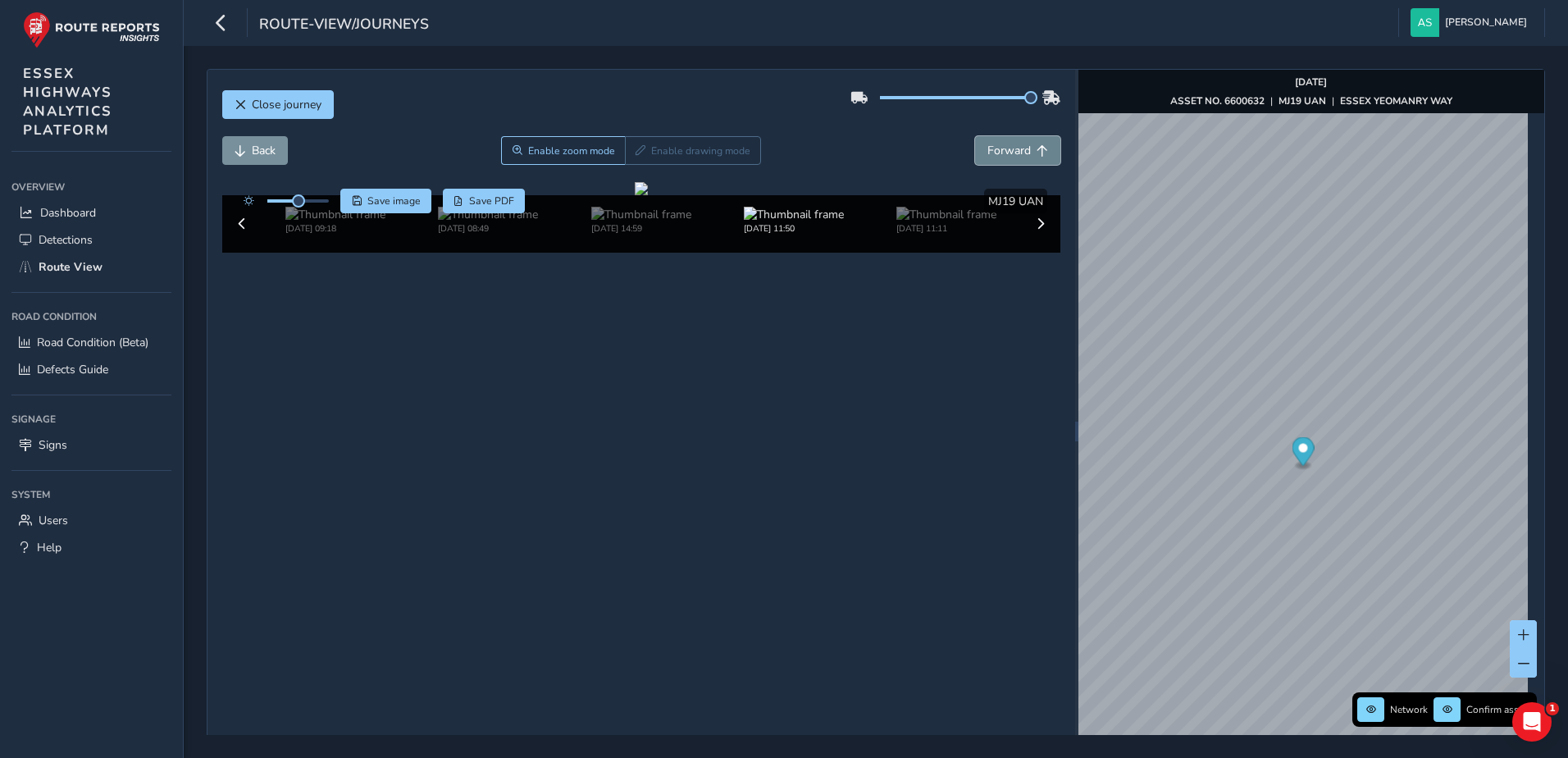
click at [1008, 147] on span "Forward" at bounding box center [1010, 151] width 44 height 16
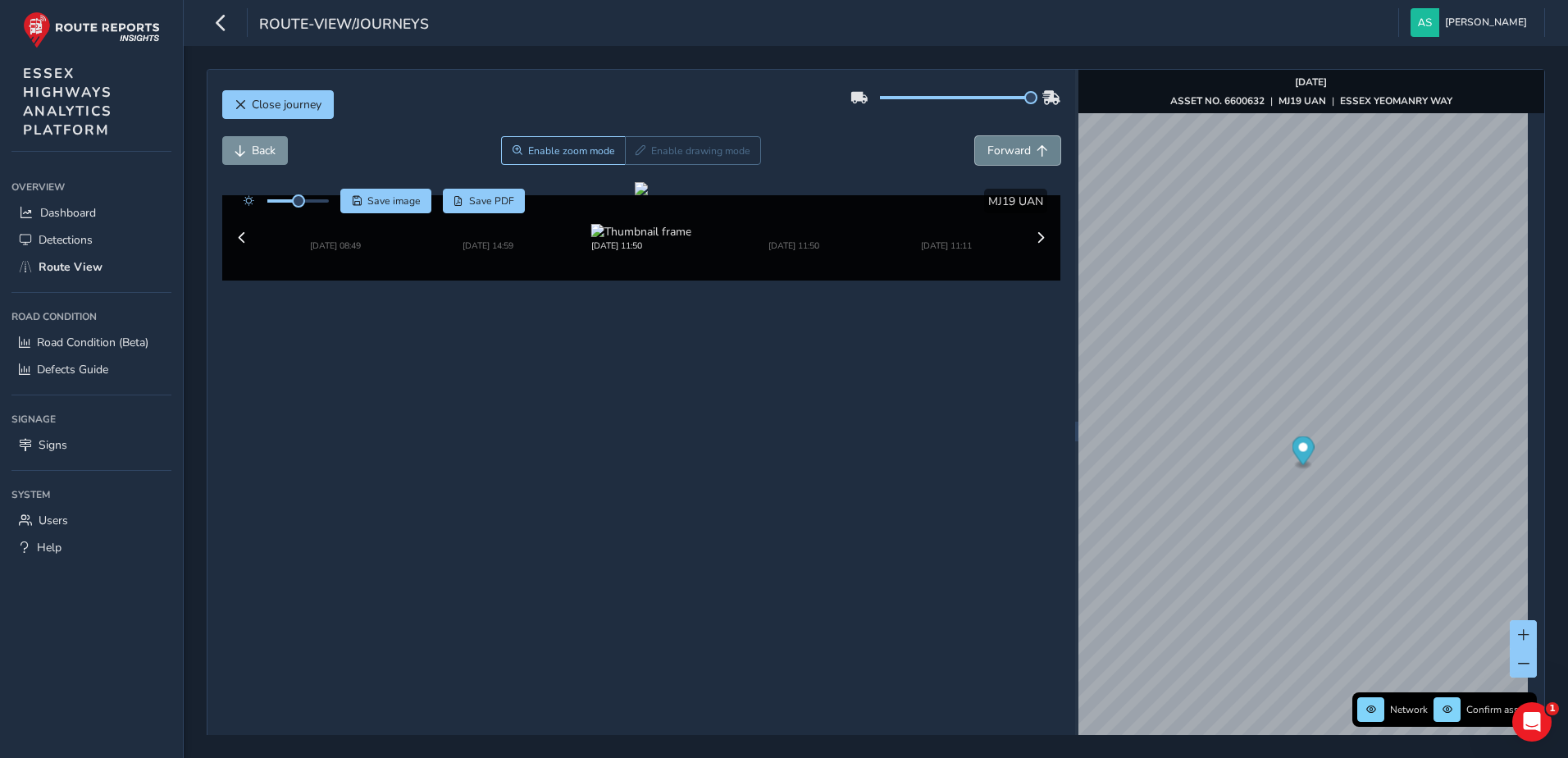
click at [1008, 147] on span "Forward" at bounding box center [1010, 151] width 44 height 16
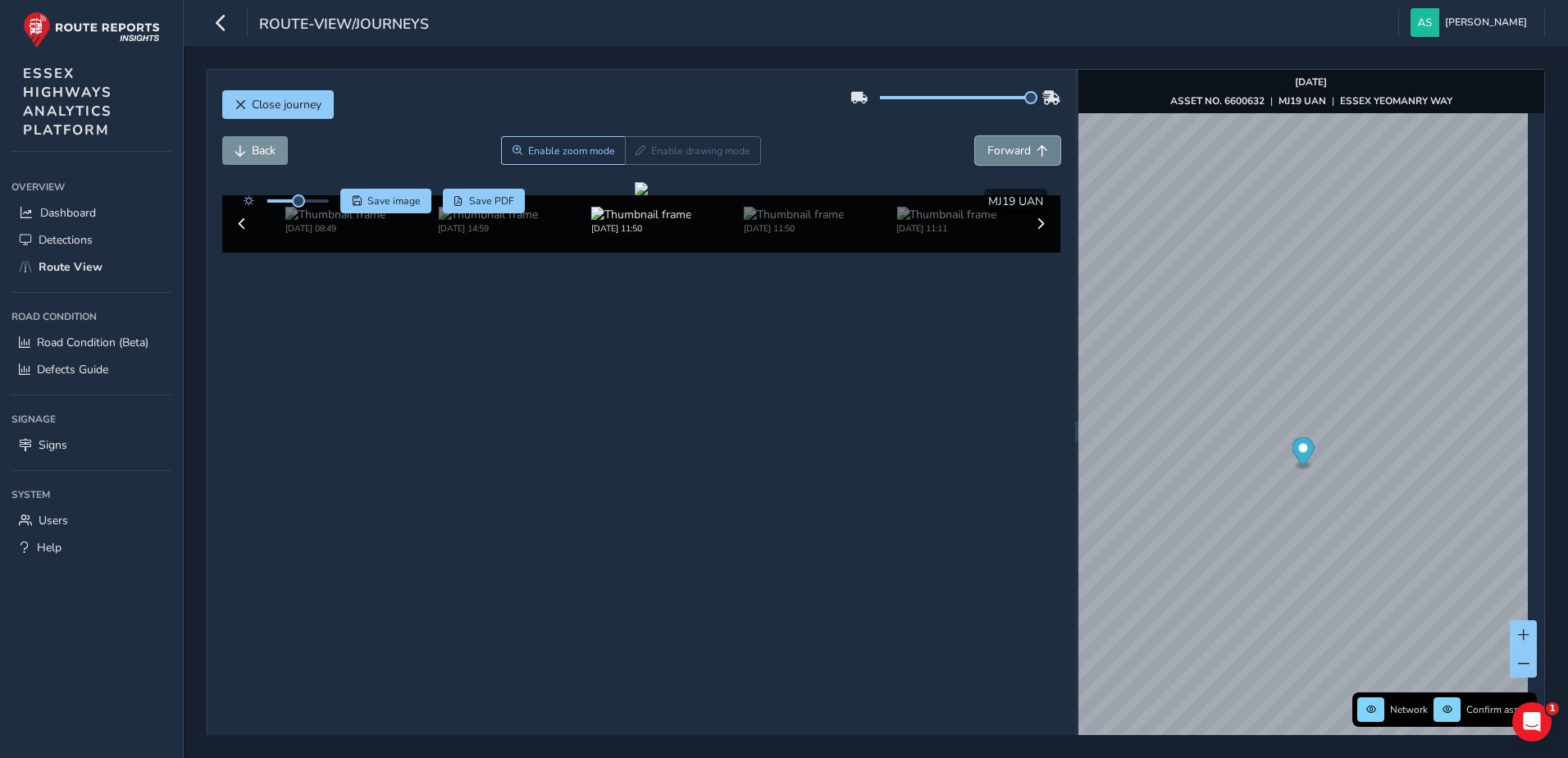
click at [1008, 147] on span "Forward" at bounding box center [1010, 151] width 44 height 16
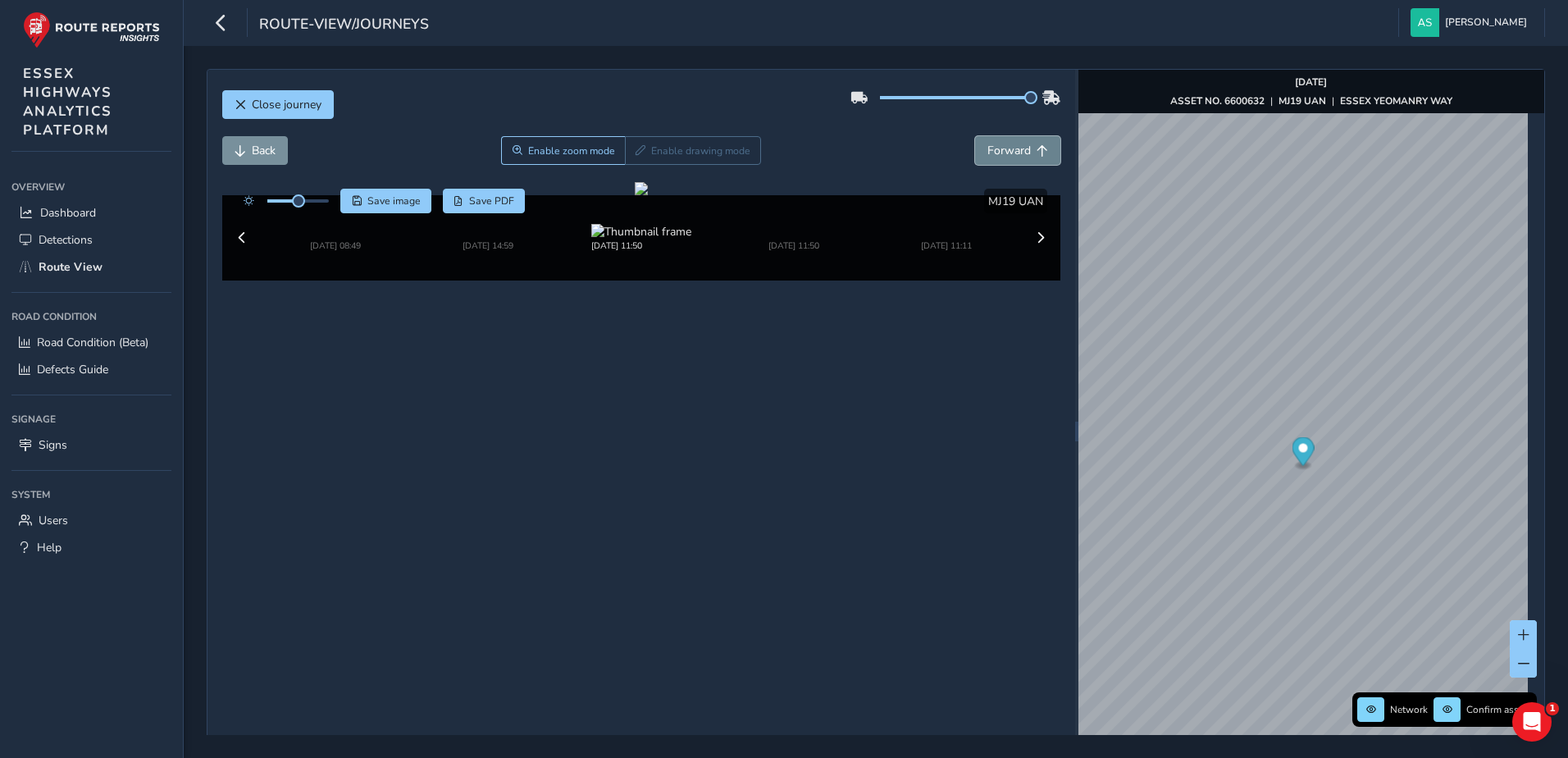
click at [1008, 147] on span "Forward" at bounding box center [1010, 151] width 44 height 16
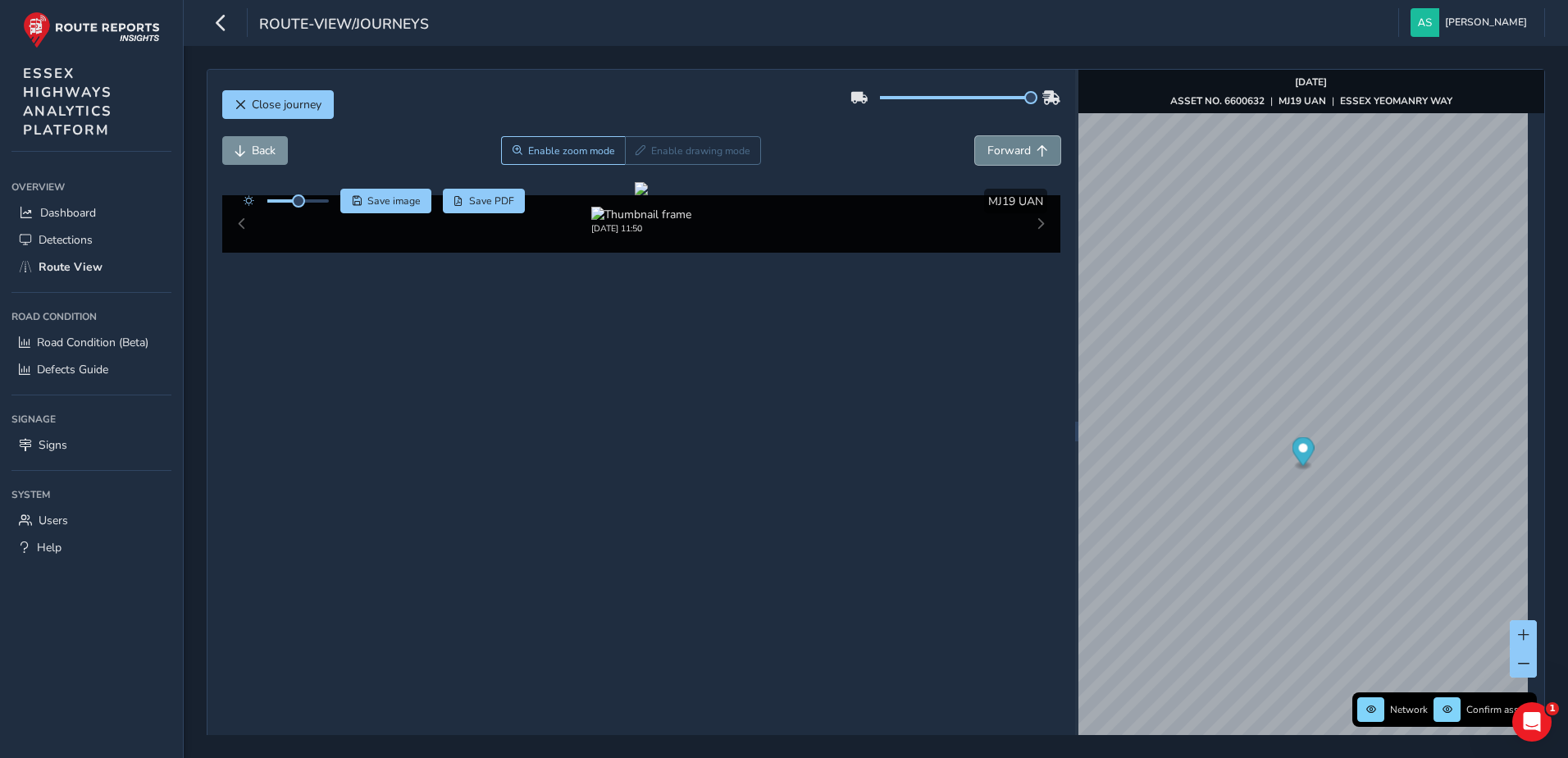
click at [1008, 147] on span "Forward" at bounding box center [1010, 151] width 44 height 16
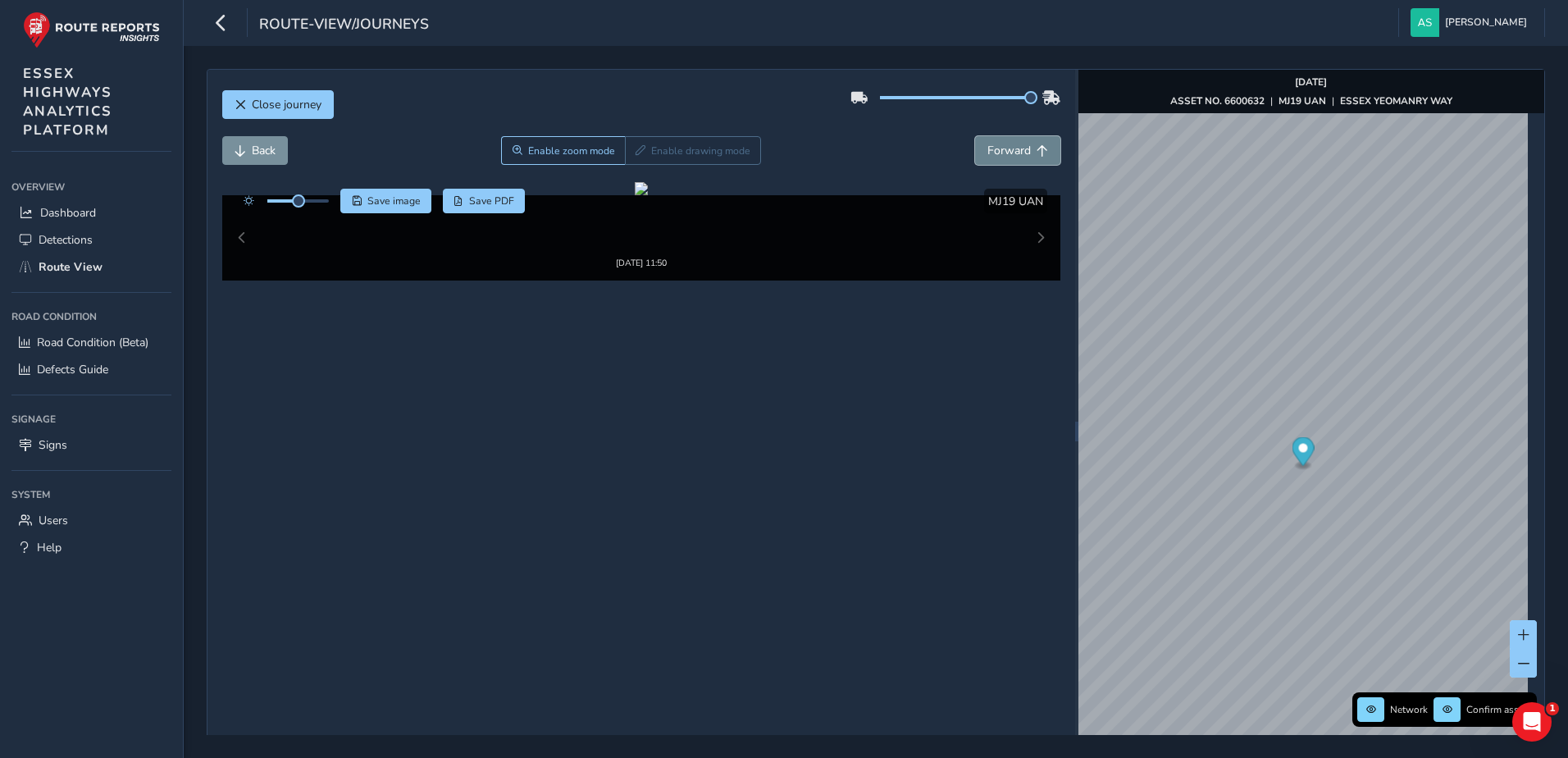
click at [1008, 147] on span "Forward" at bounding box center [1010, 151] width 44 height 16
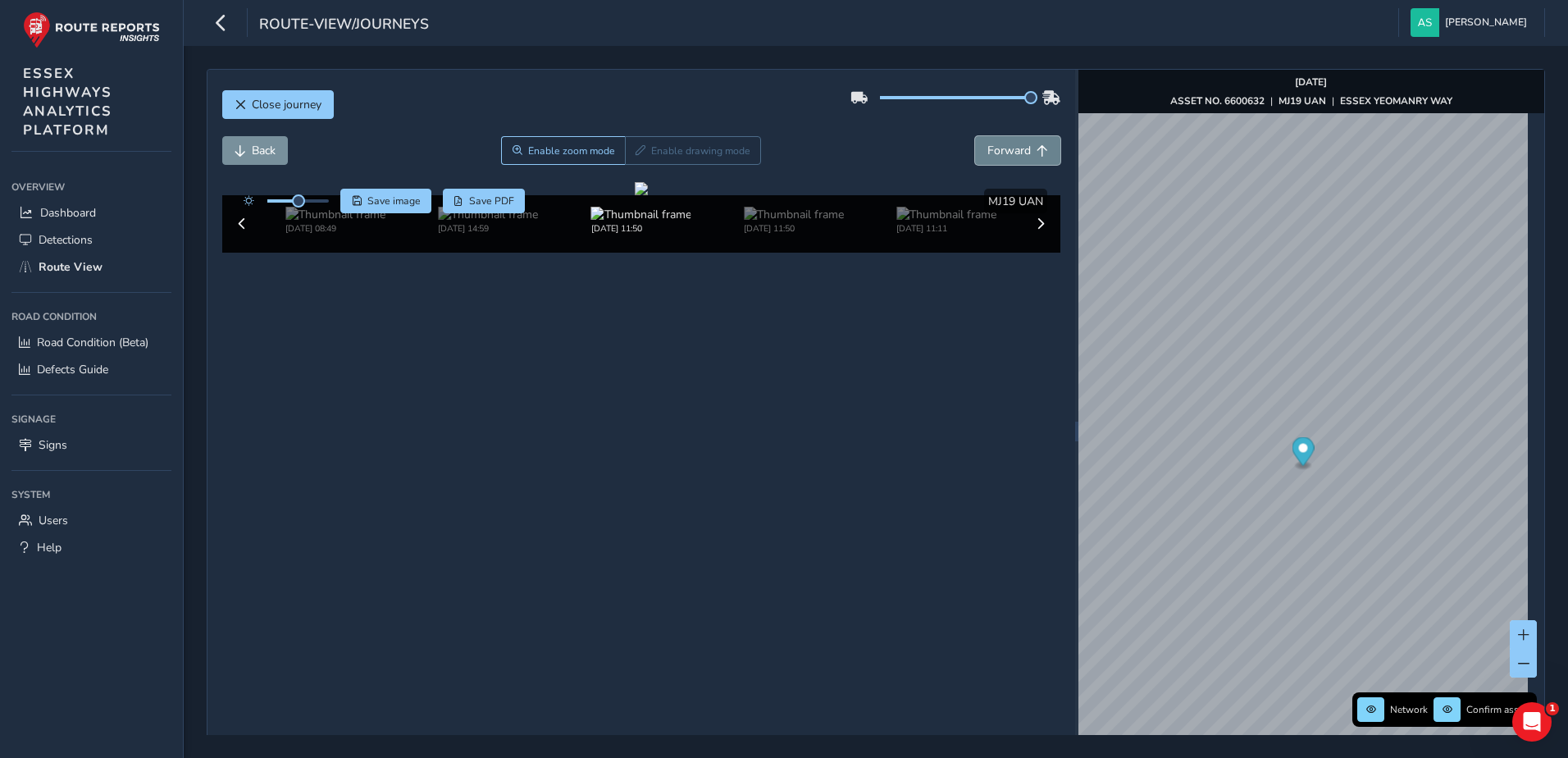
click at [1008, 147] on span "Forward" at bounding box center [1010, 151] width 44 height 16
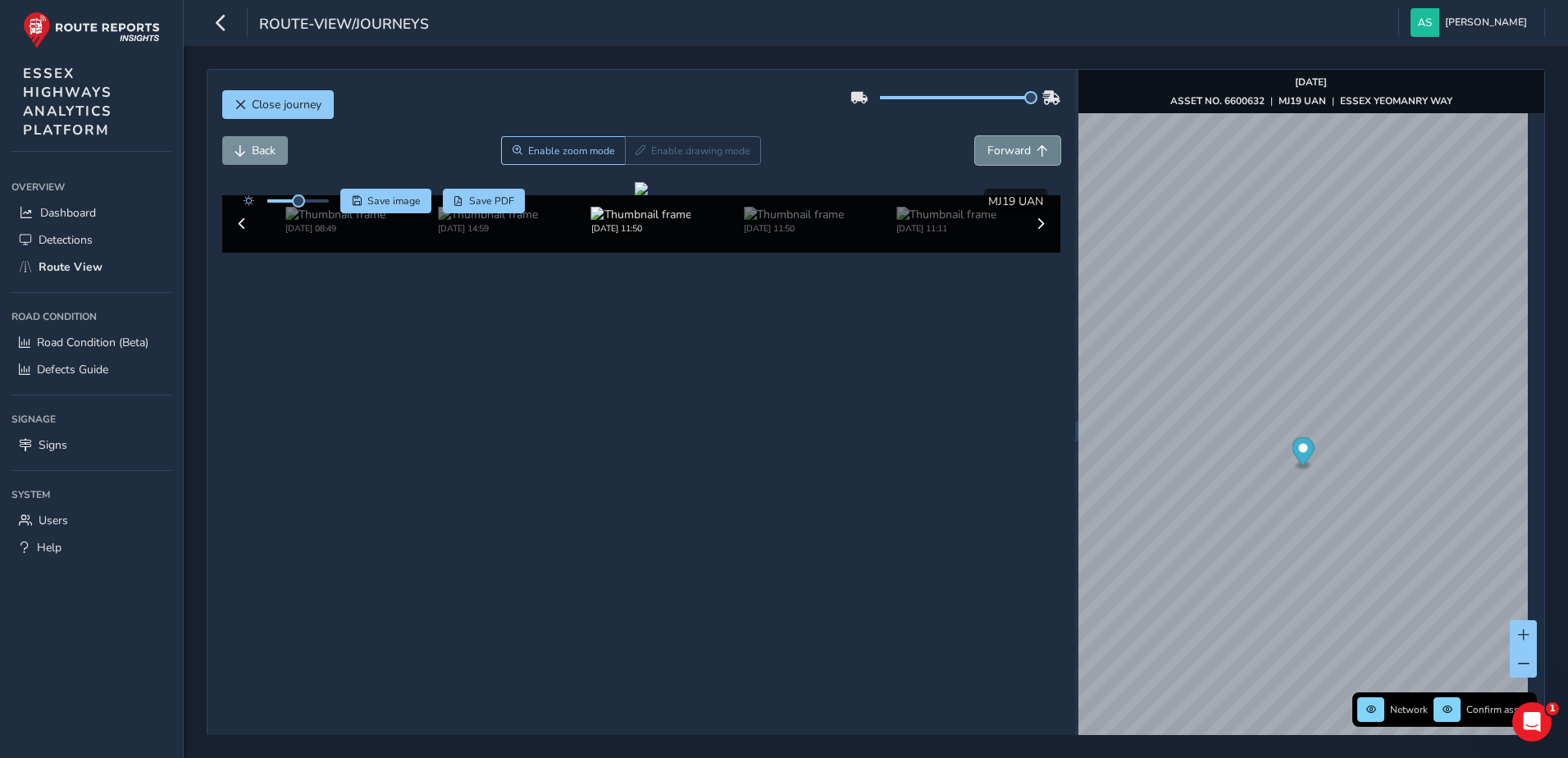
click at [1008, 147] on span "Forward" at bounding box center [1010, 151] width 44 height 16
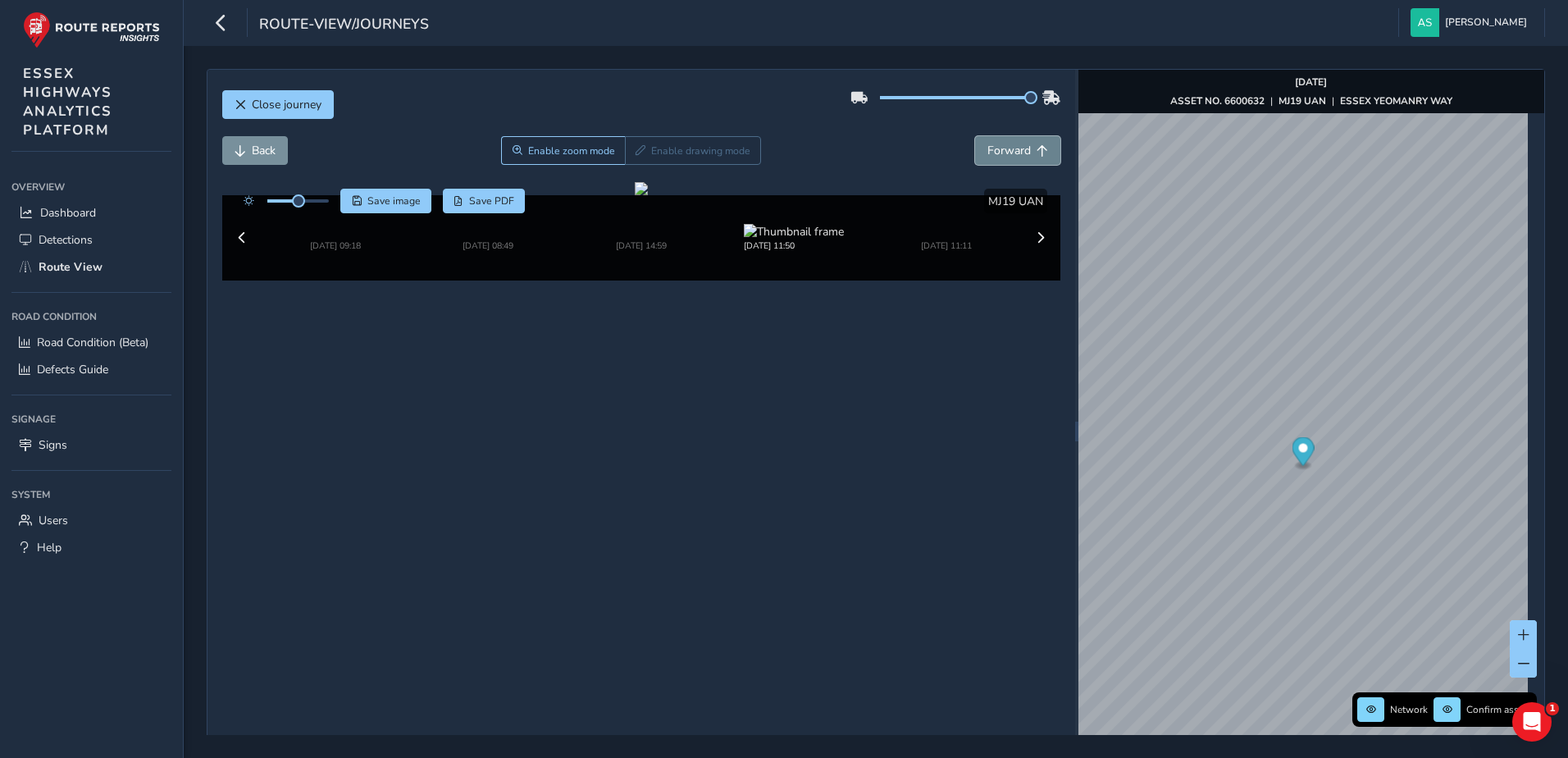
click at [1008, 147] on span "Forward" at bounding box center [1010, 151] width 44 height 16
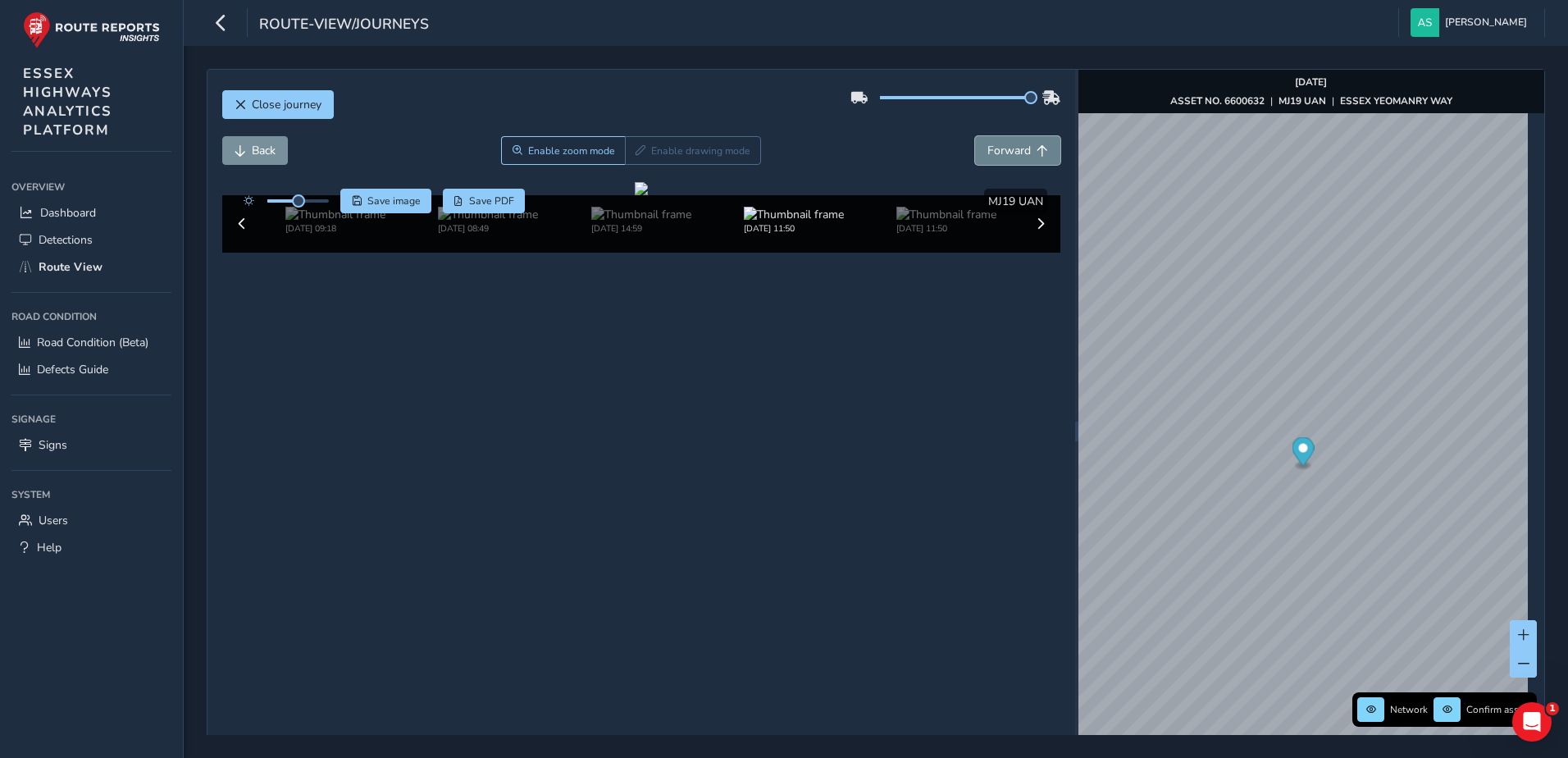
click at [1008, 147] on span "Forward" at bounding box center [1010, 151] width 44 height 16
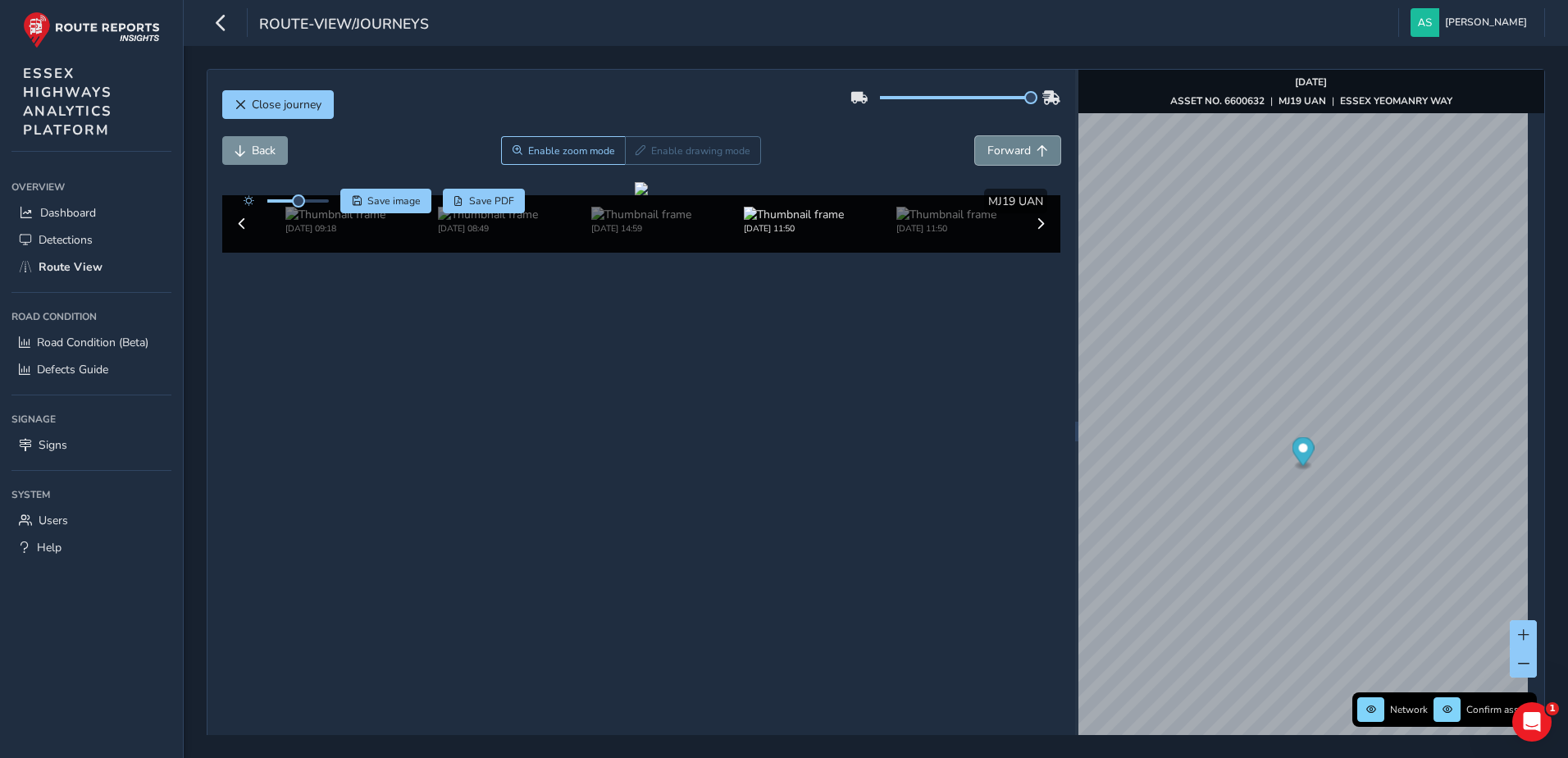
click at [1008, 147] on span "Forward" at bounding box center [1010, 151] width 44 height 16
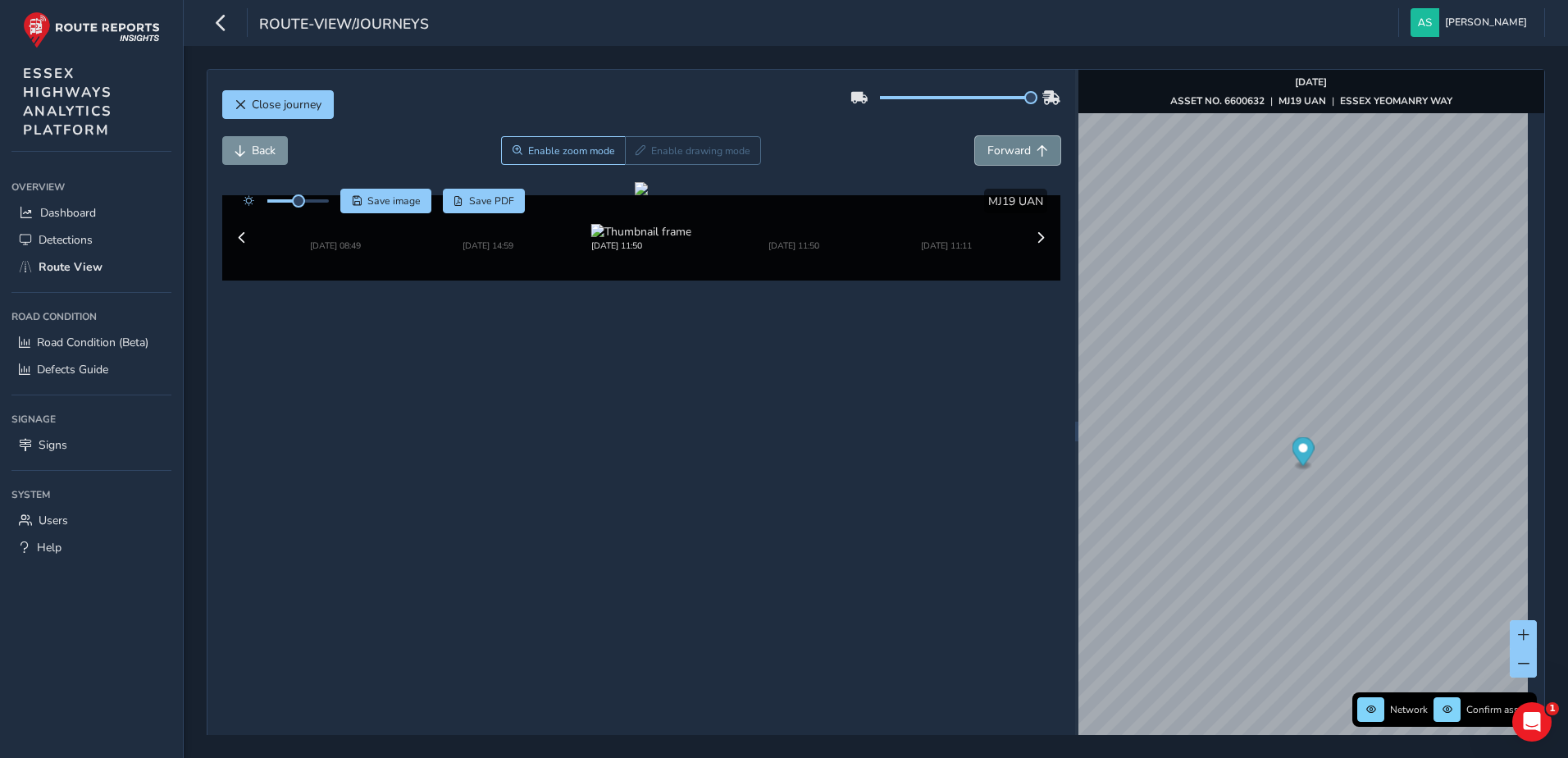
click at [1008, 147] on span "Forward" at bounding box center [1010, 151] width 44 height 16
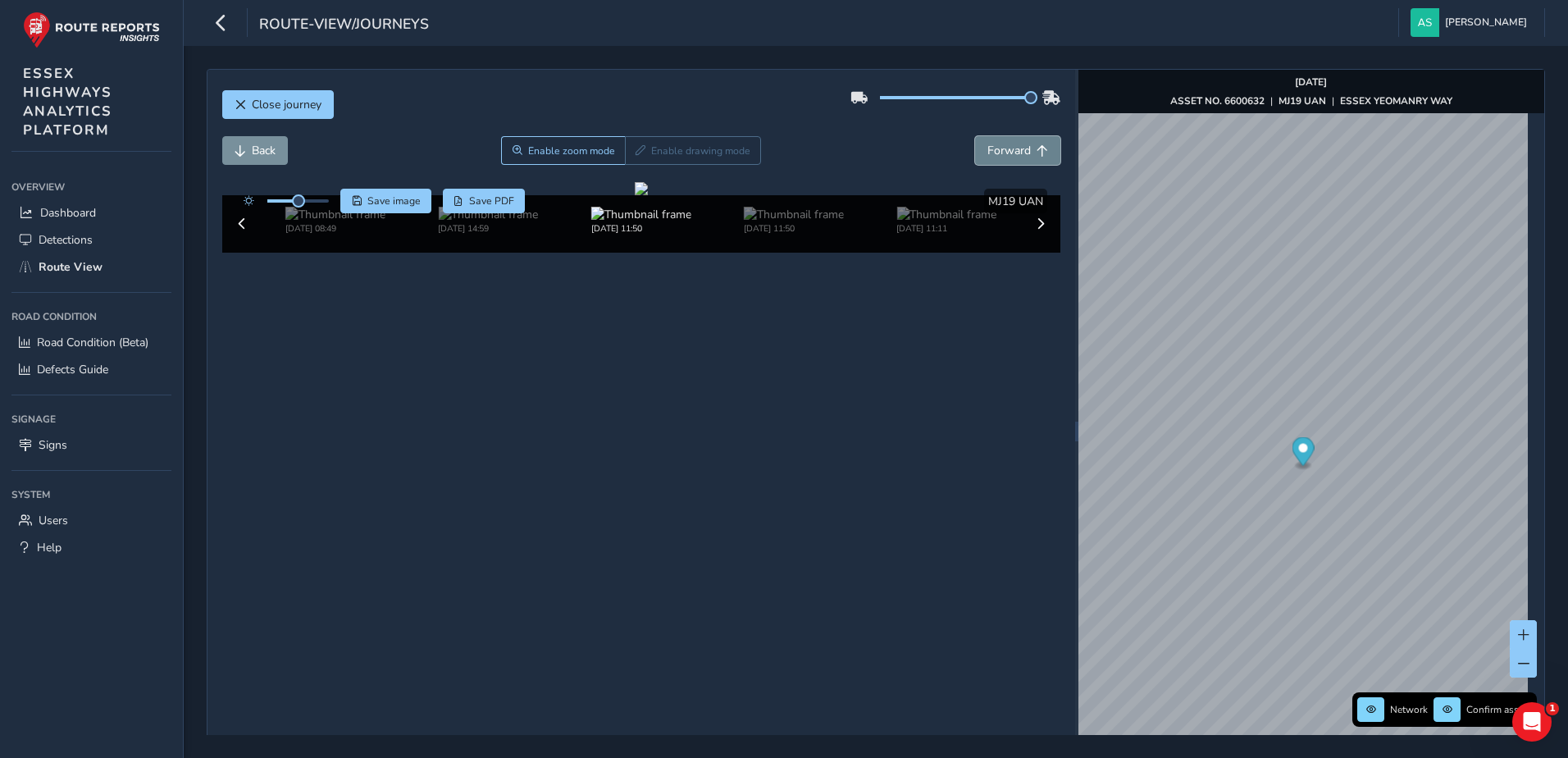
click at [1008, 147] on span "Forward" at bounding box center [1010, 151] width 44 height 16
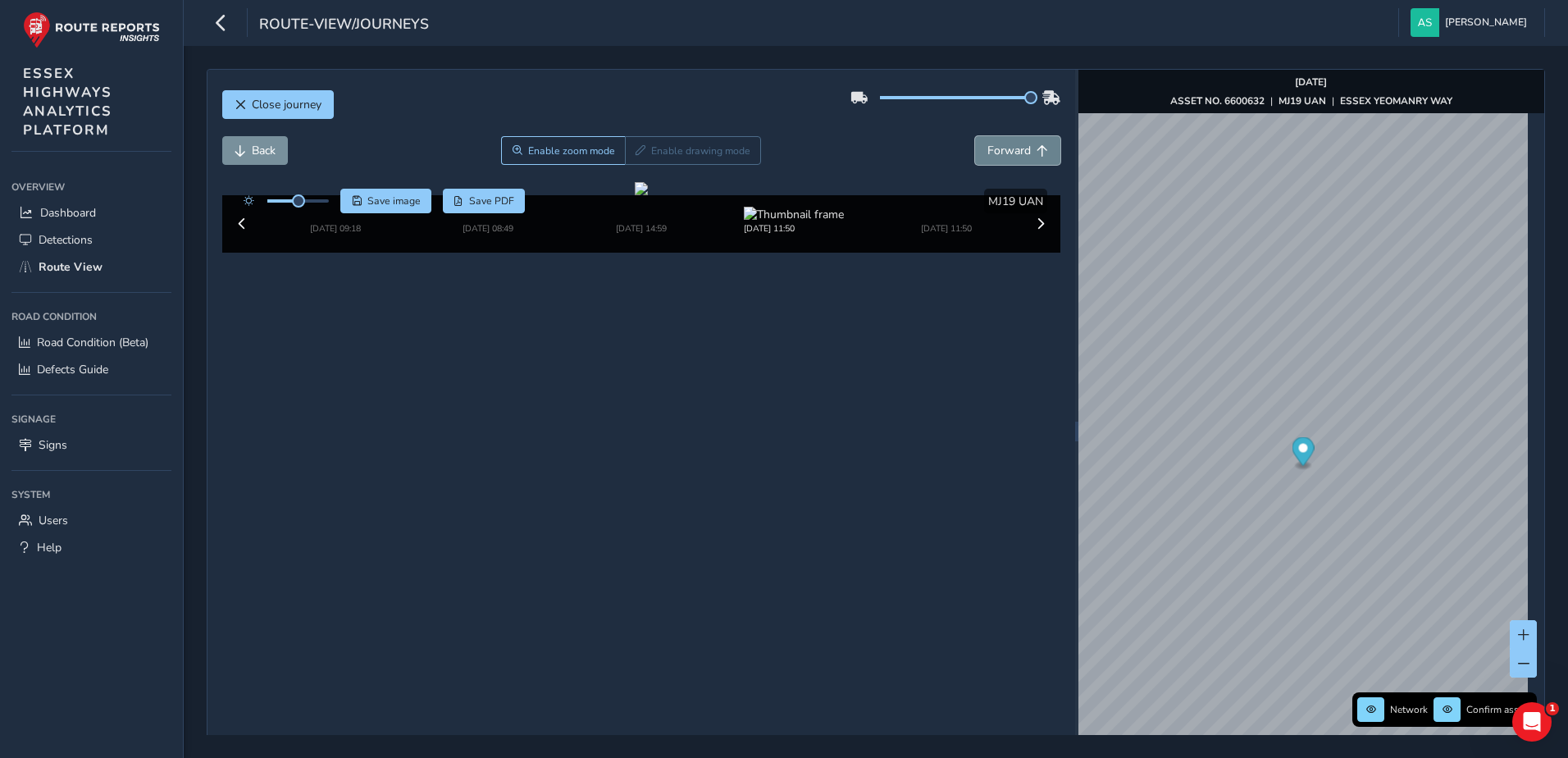
click at [1008, 147] on span "Forward" at bounding box center [1010, 151] width 44 height 16
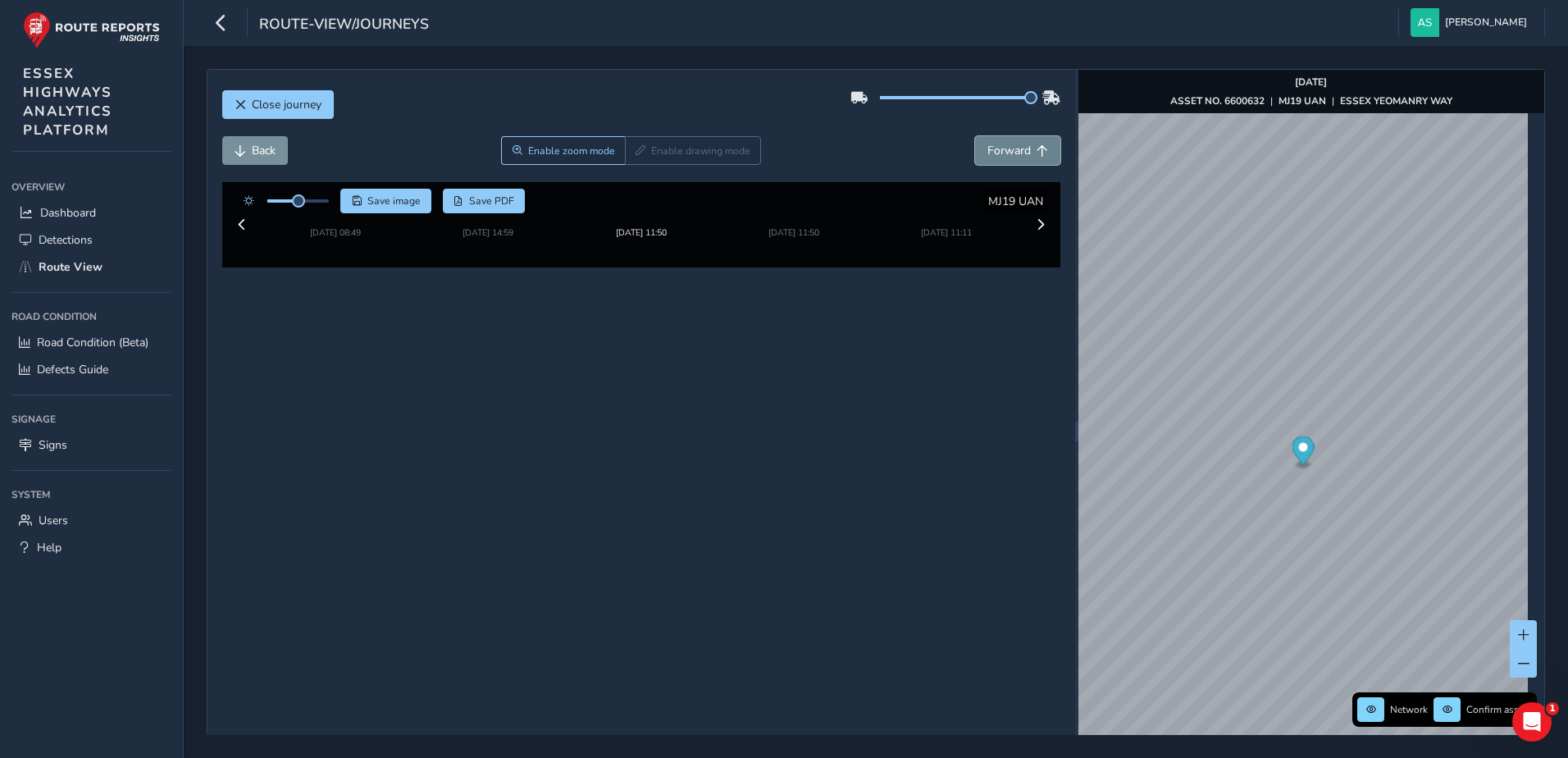
click at [1008, 147] on span "Forward" at bounding box center [1010, 151] width 44 height 16
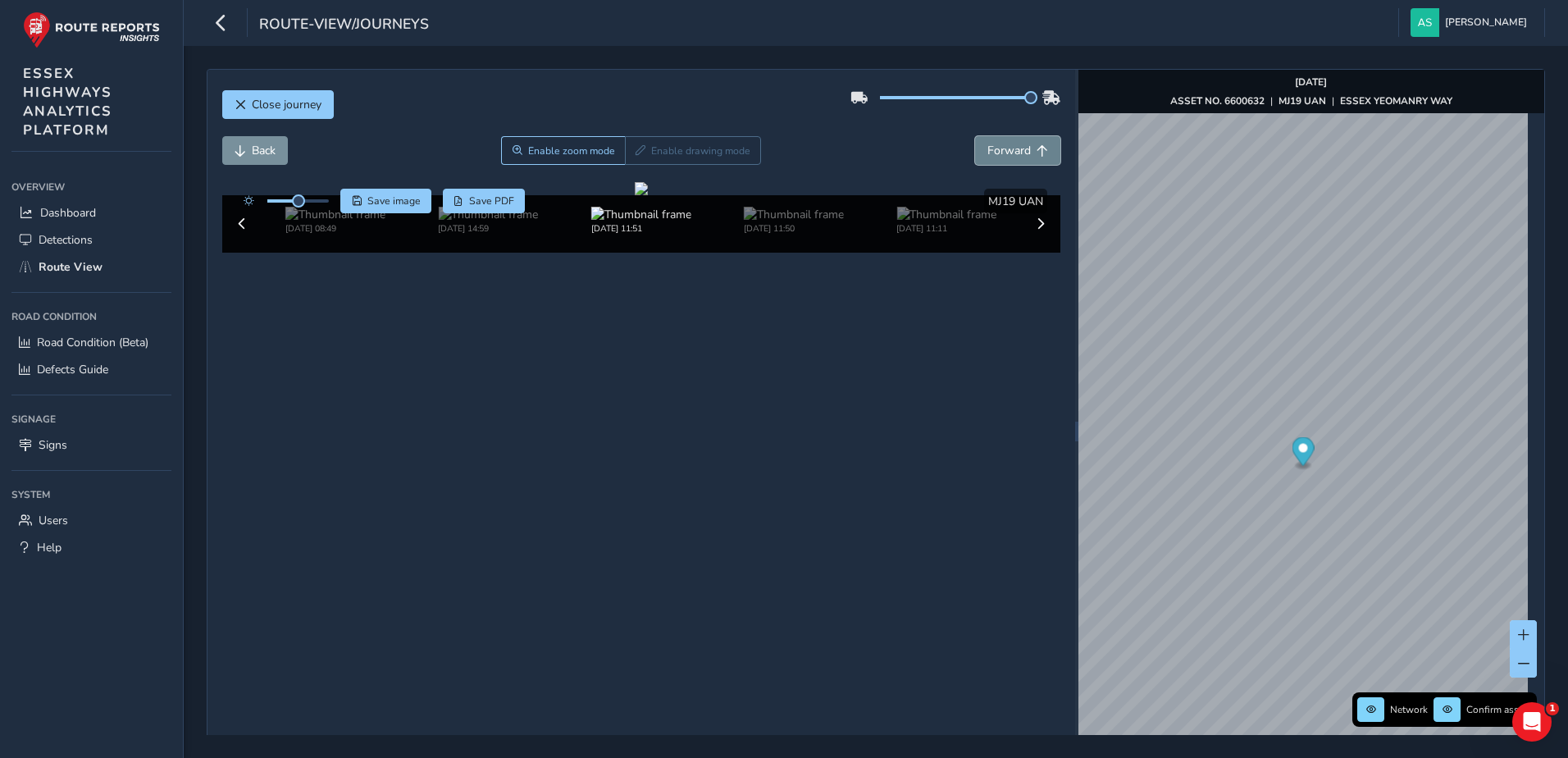
click at [1008, 147] on span "Forward" at bounding box center [1010, 151] width 44 height 16
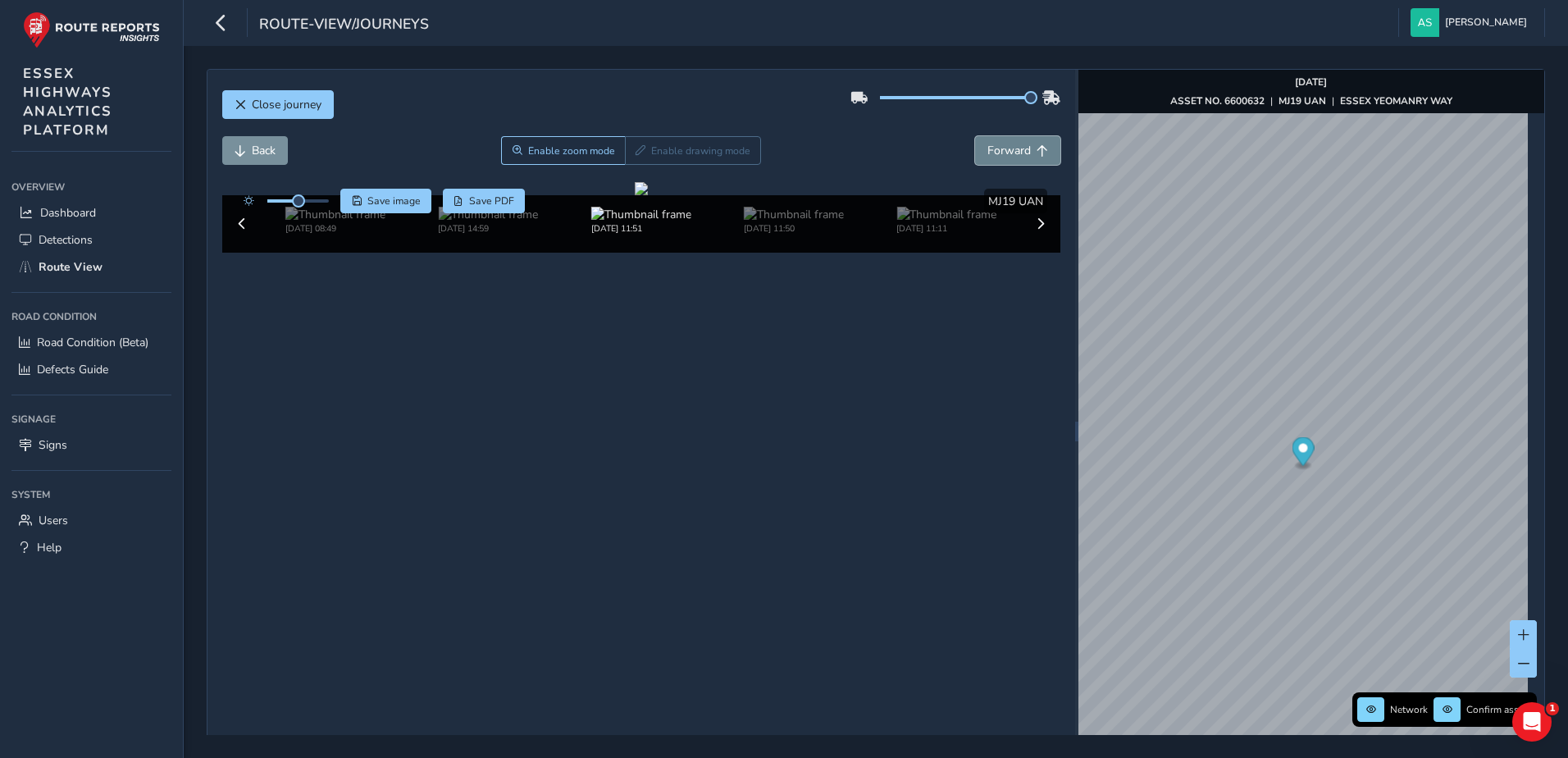
click at [1008, 147] on span "Forward" at bounding box center [1010, 151] width 44 height 16
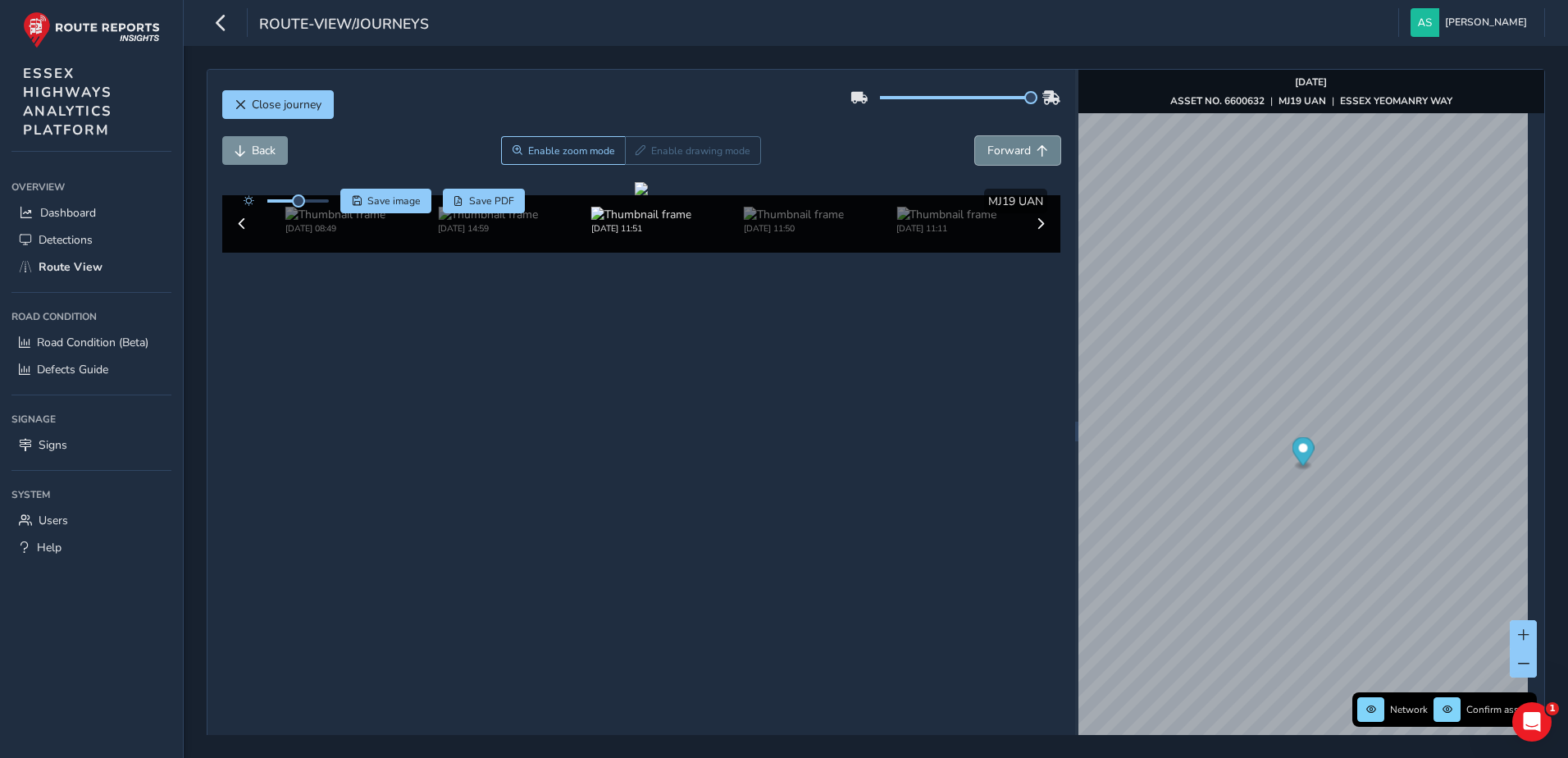
click at [1008, 147] on span "Forward" at bounding box center [1010, 151] width 44 height 16
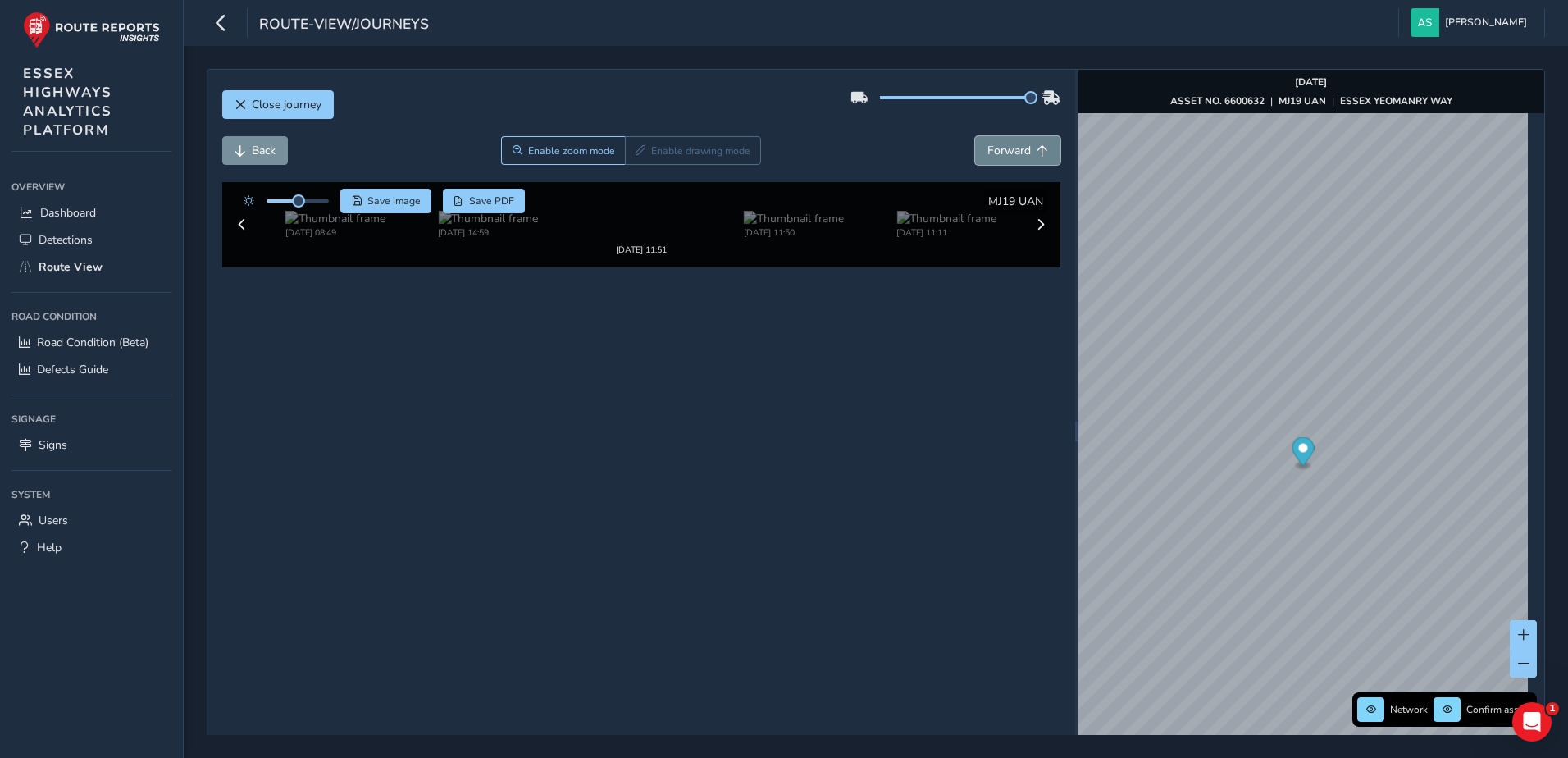
click at [1008, 147] on span "Forward" at bounding box center [1010, 151] width 44 height 16
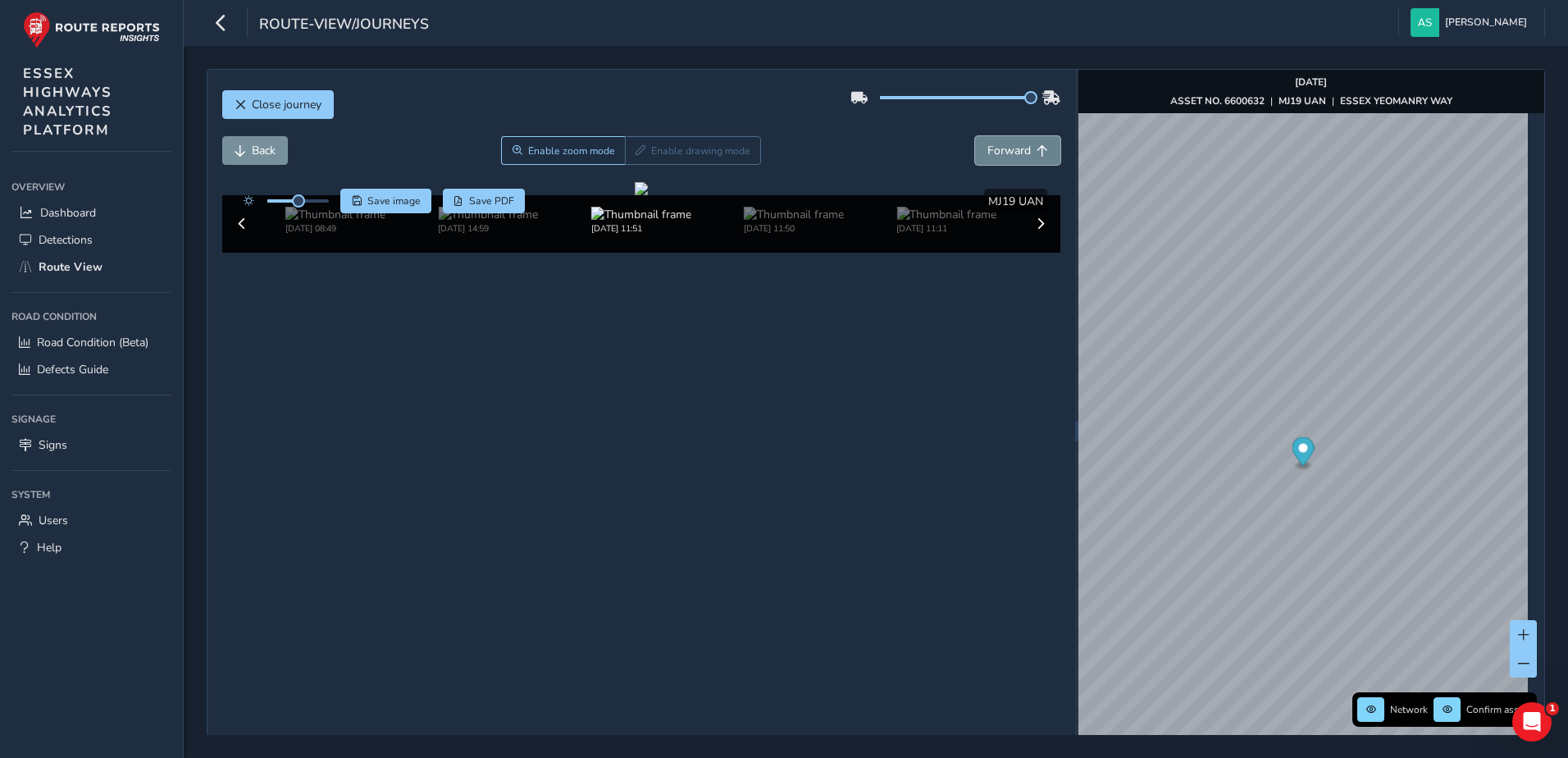
click at [1008, 147] on span "Forward" at bounding box center [1010, 151] width 44 height 16
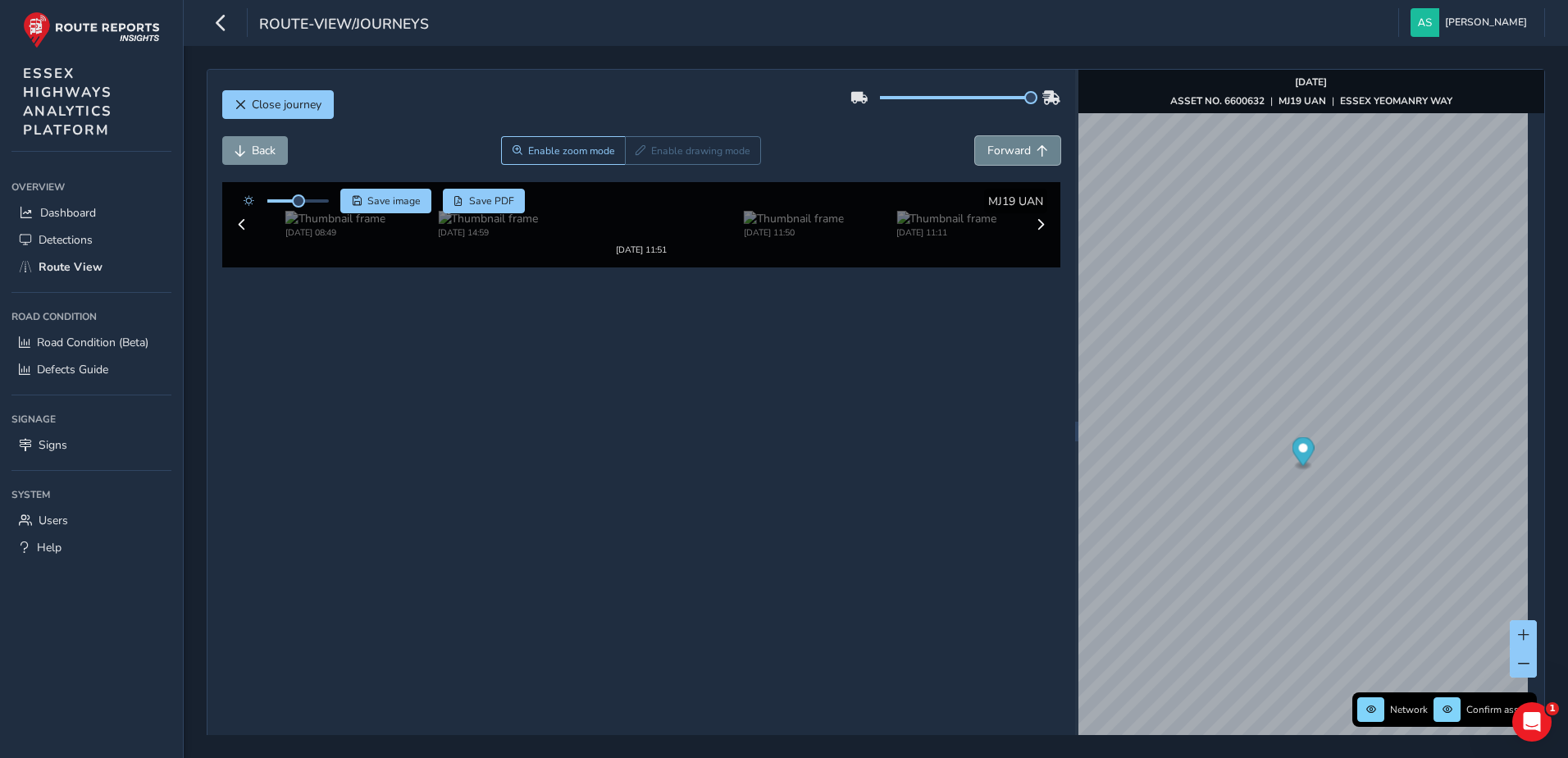
click at [1008, 147] on span "Forward" at bounding box center [1010, 151] width 44 height 16
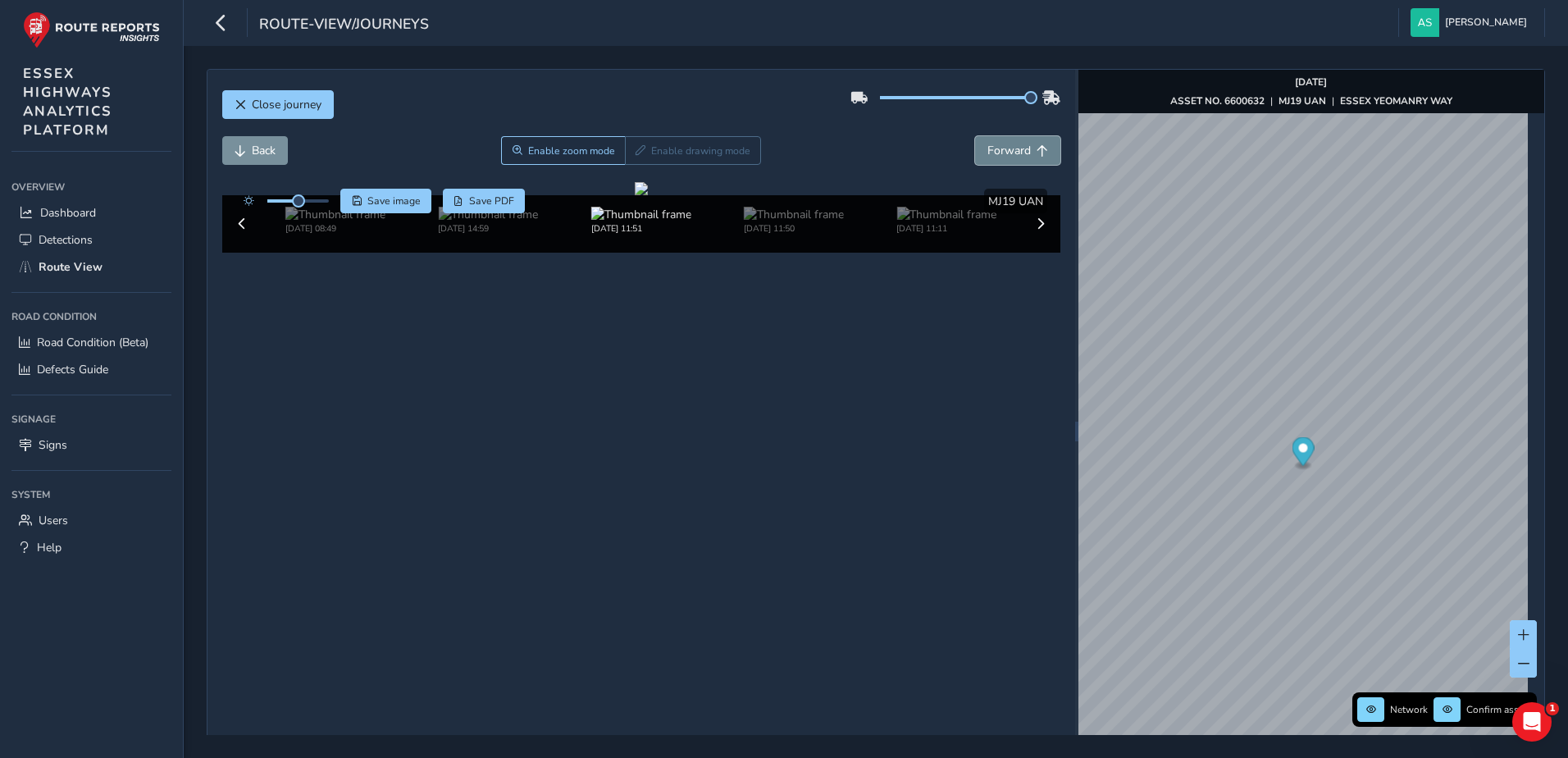
click at [1008, 147] on span "Forward" at bounding box center [1010, 151] width 44 height 16
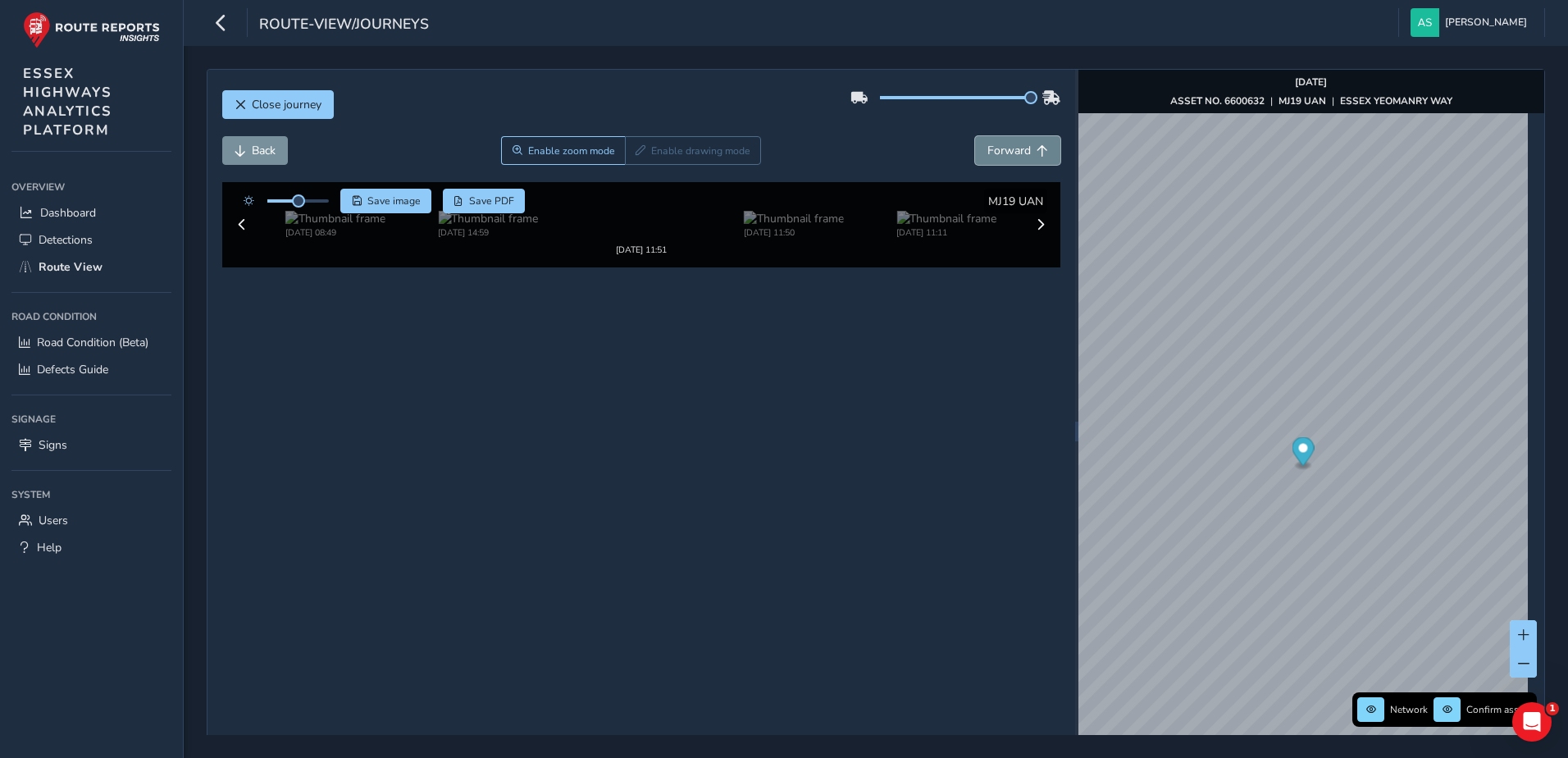
click at [1008, 147] on span "Forward" at bounding box center [1010, 151] width 44 height 16
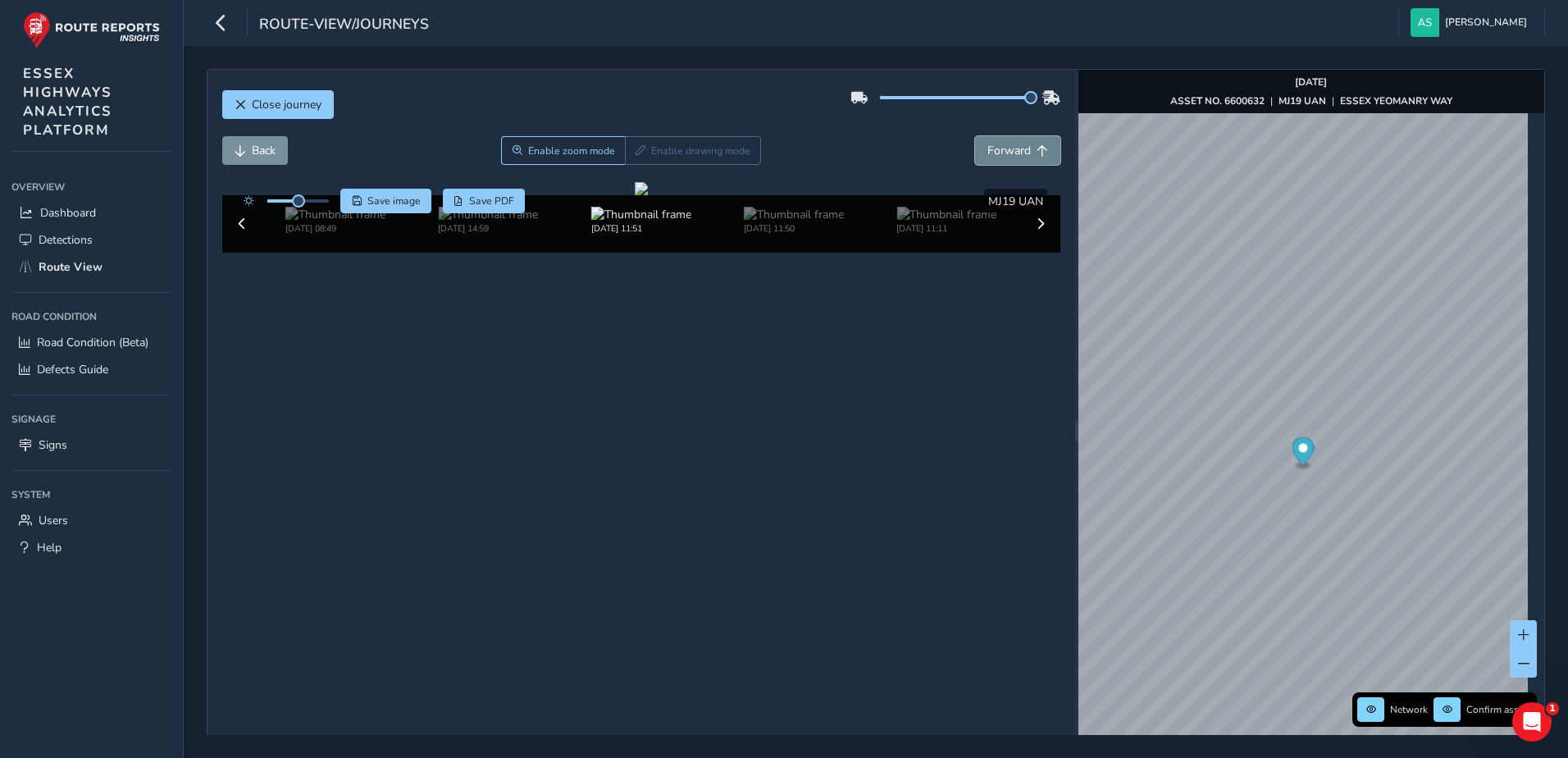
click at [1008, 147] on span "Forward" at bounding box center [1010, 151] width 44 height 16
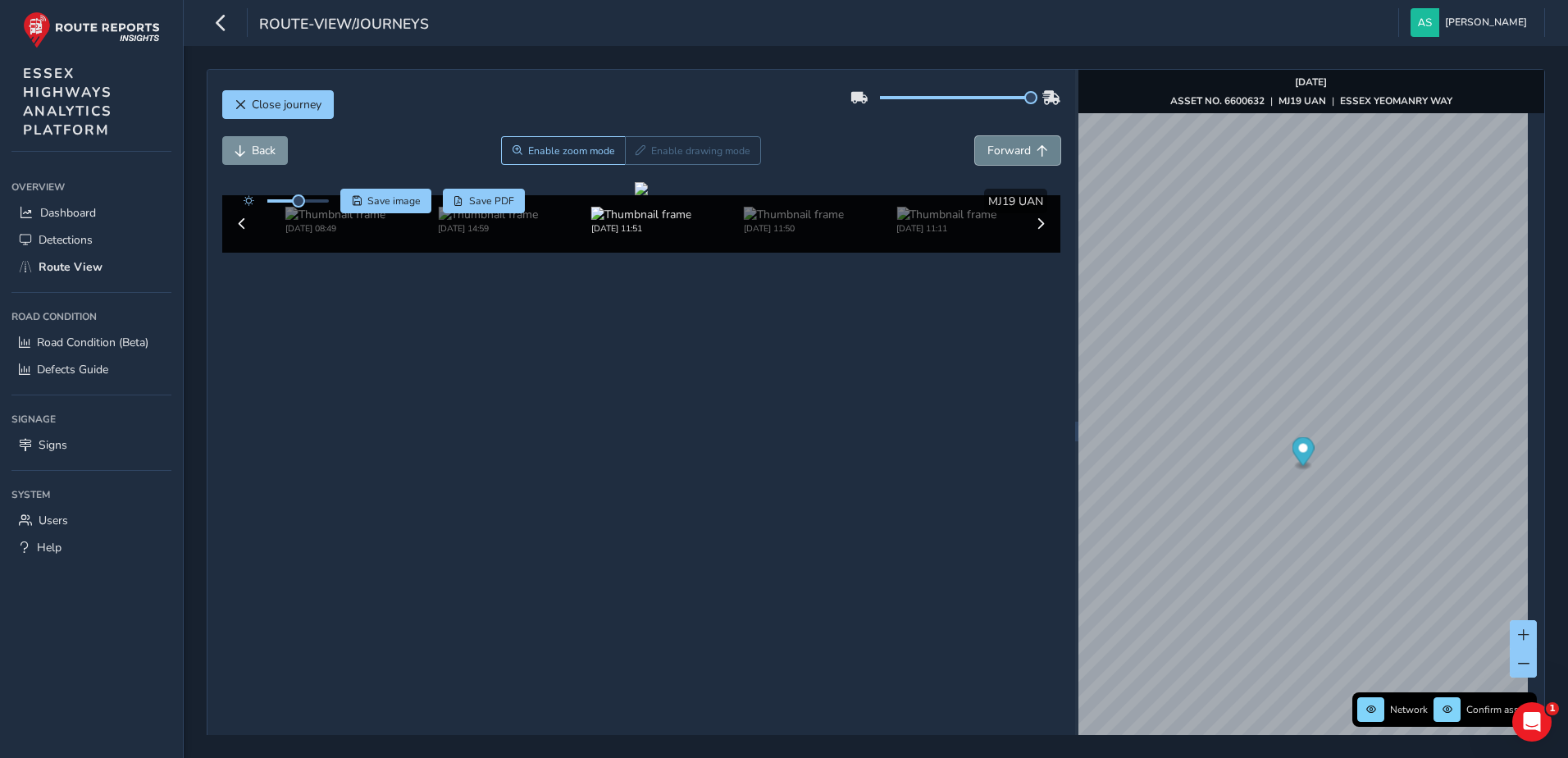
click at [1008, 147] on span "Forward" at bounding box center [1010, 151] width 44 height 16
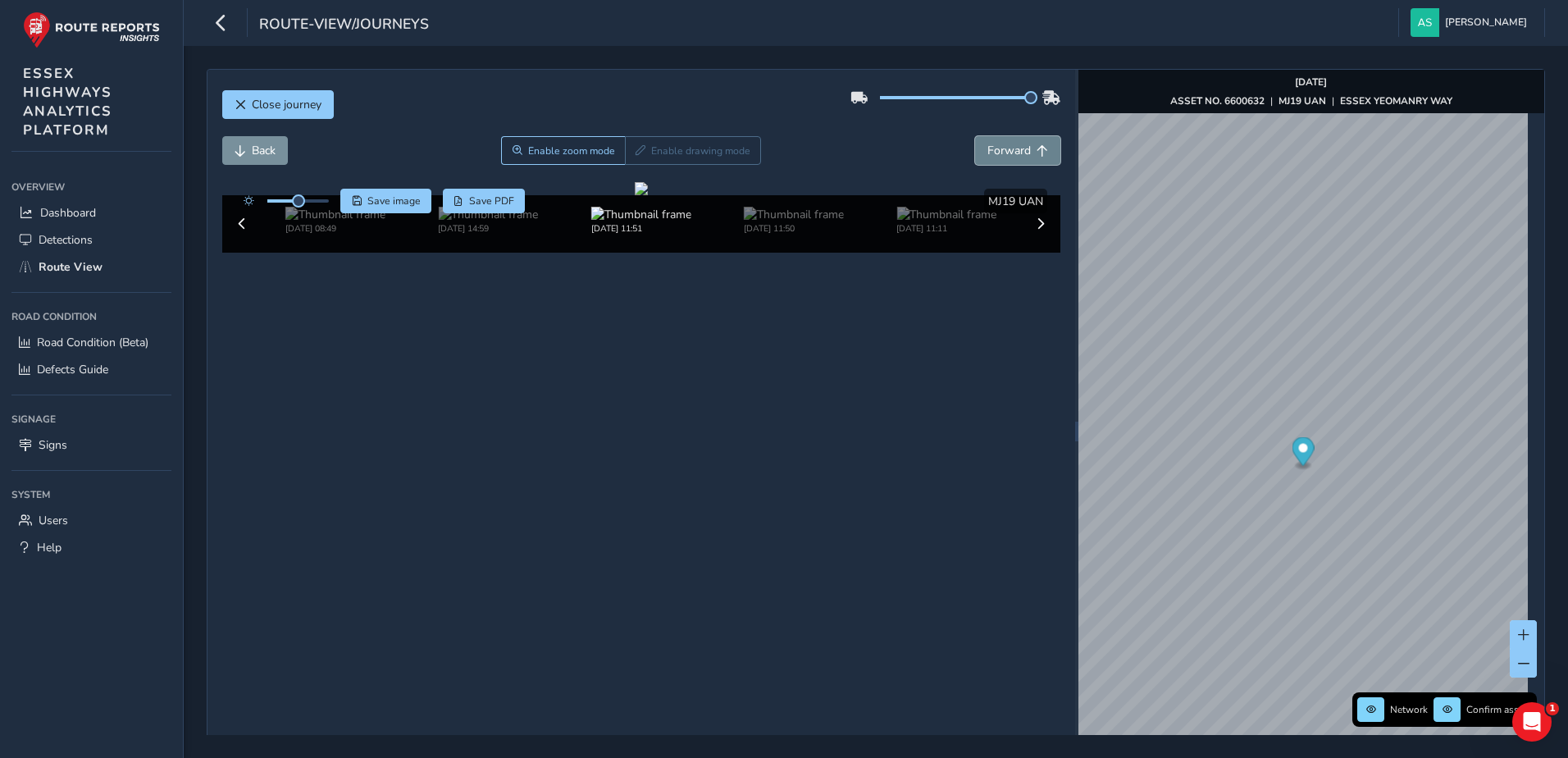
click at [1008, 147] on span "Forward" at bounding box center [1010, 151] width 44 height 16
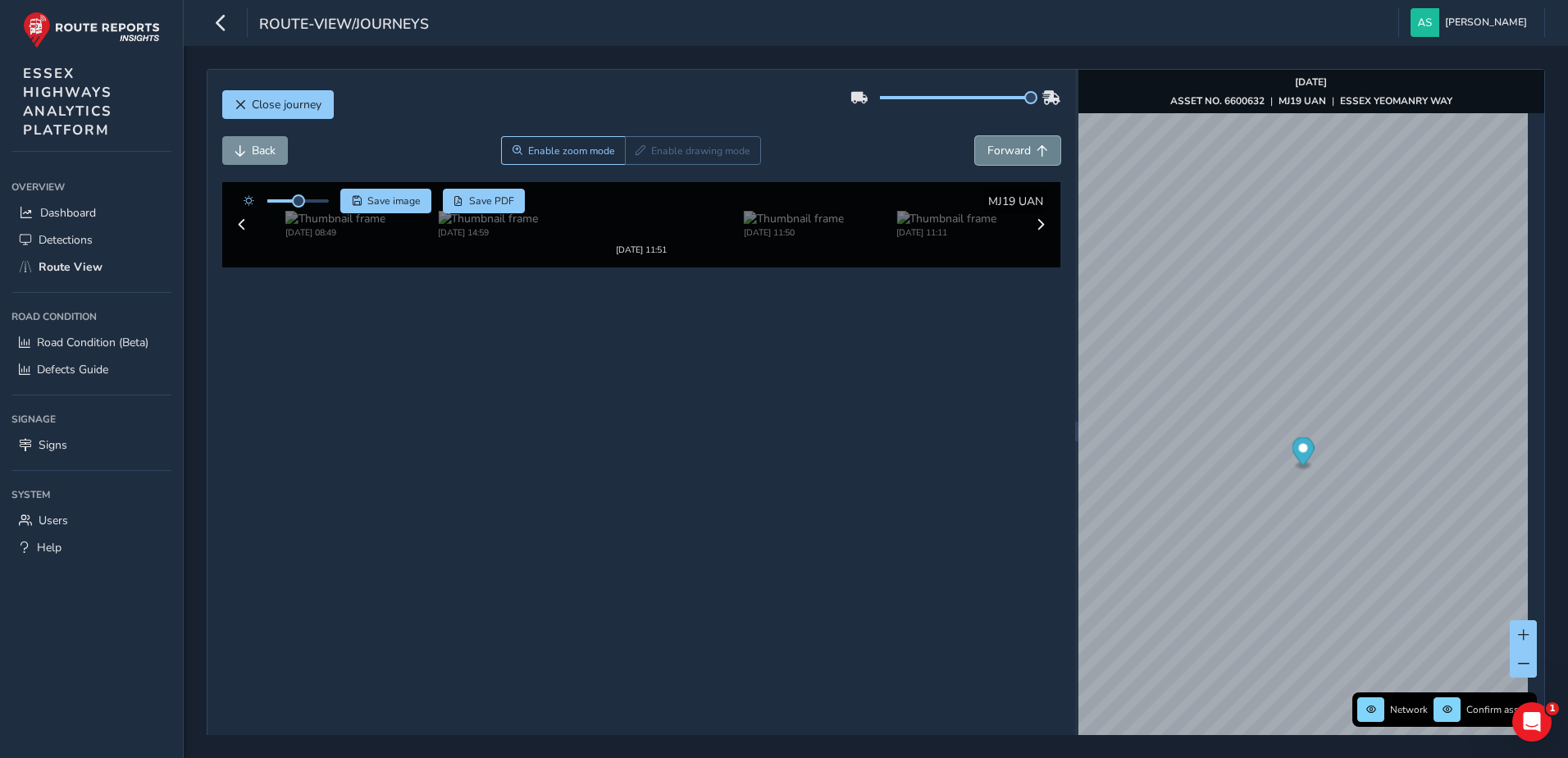
click at [1008, 147] on span "Forward" at bounding box center [1010, 151] width 44 height 16
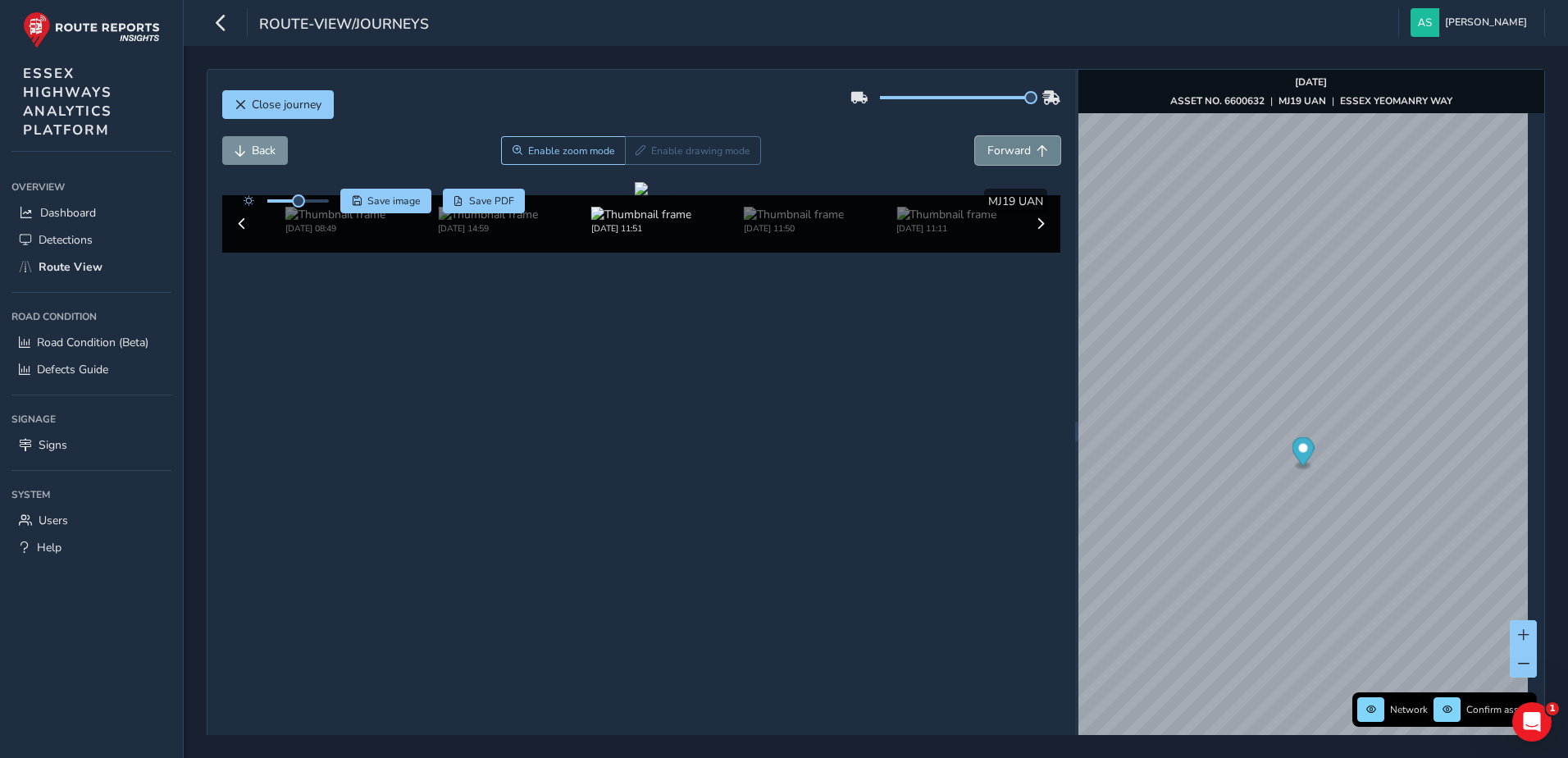
click at [1008, 147] on span "Forward" at bounding box center [1010, 151] width 44 height 16
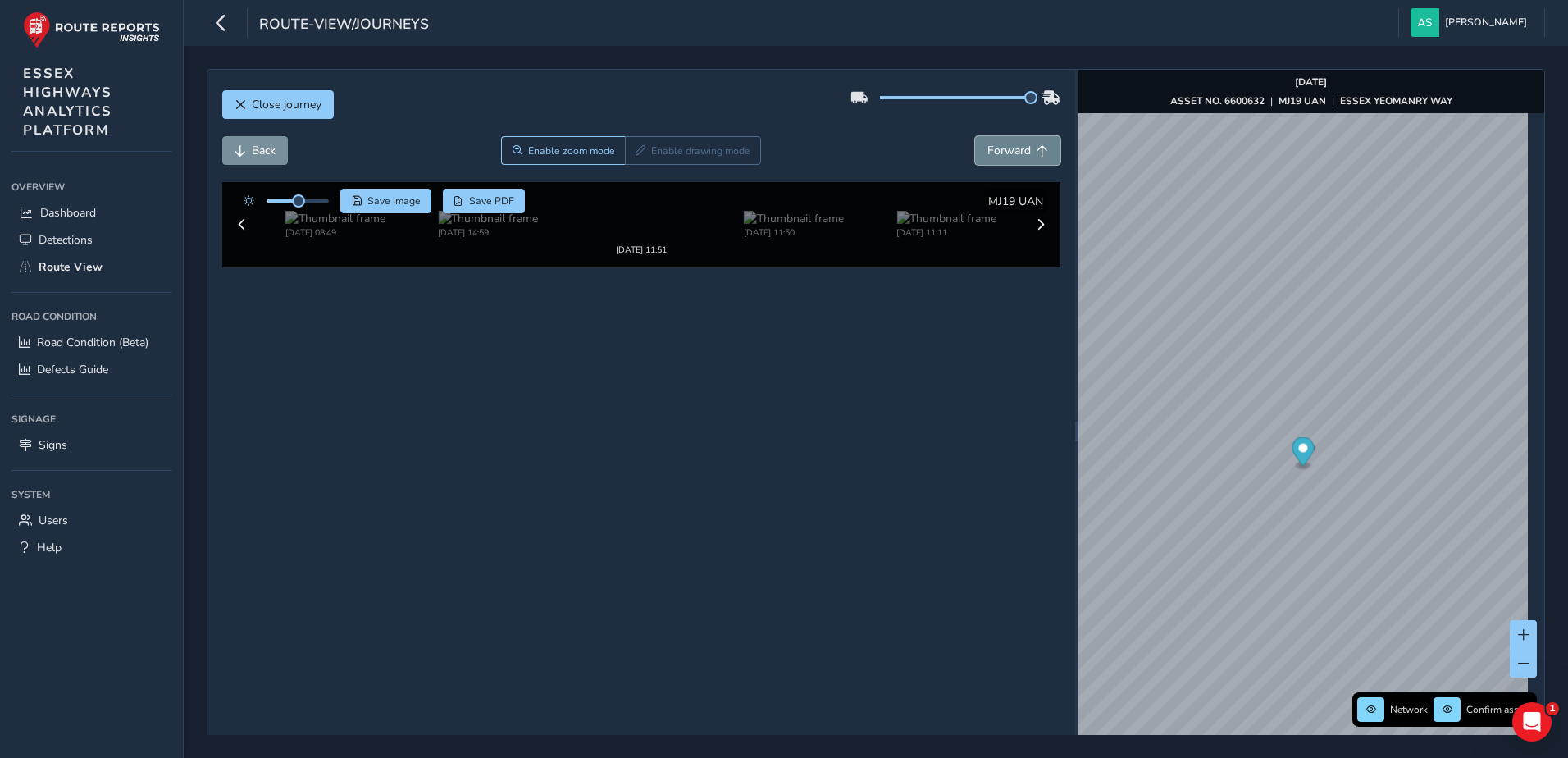
click at [1008, 147] on span "Forward" at bounding box center [1010, 151] width 44 height 16
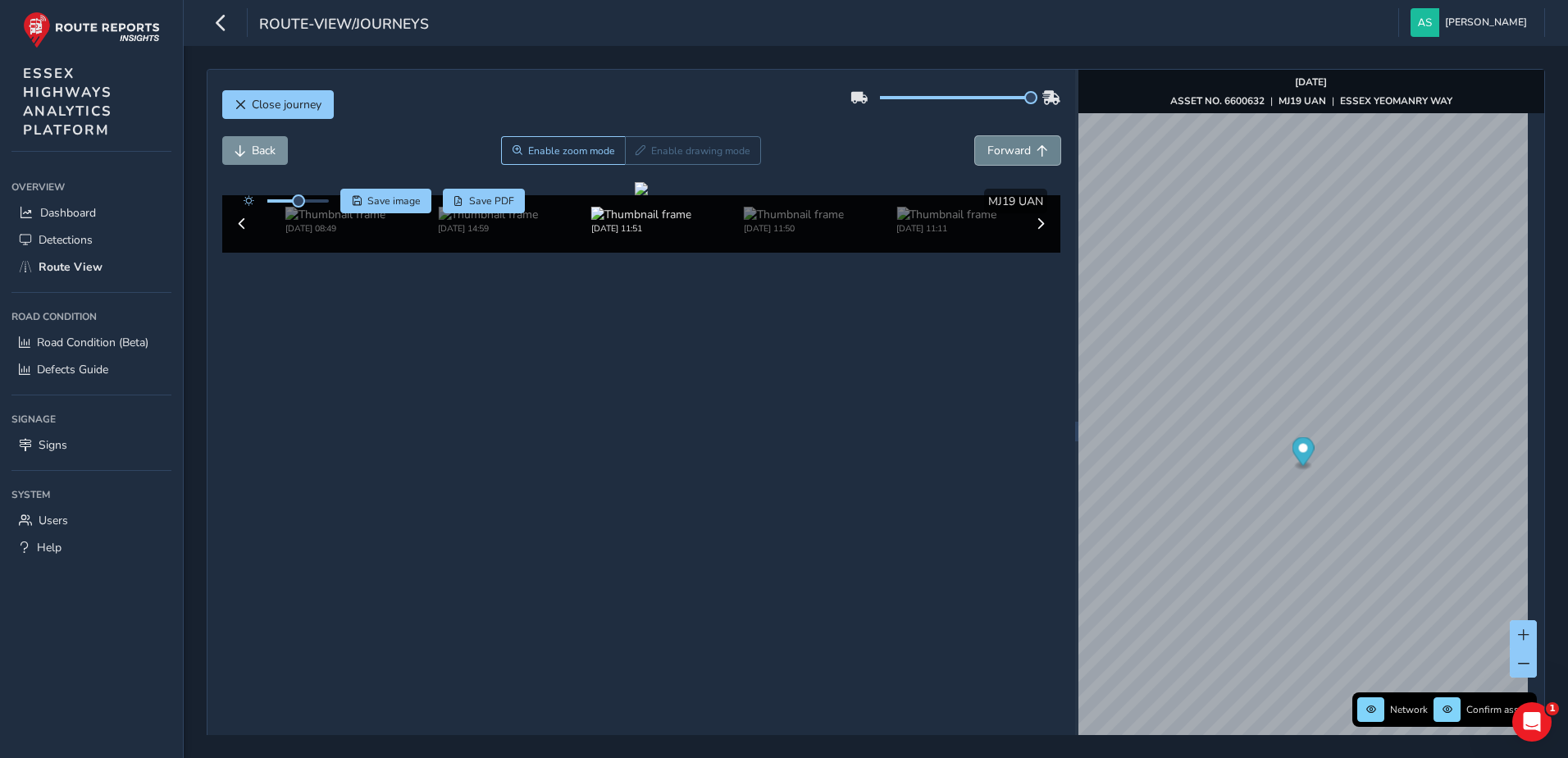
click at [1008, 147] on span "Forward" at bounding box center [1010, 151] width 44 height 16
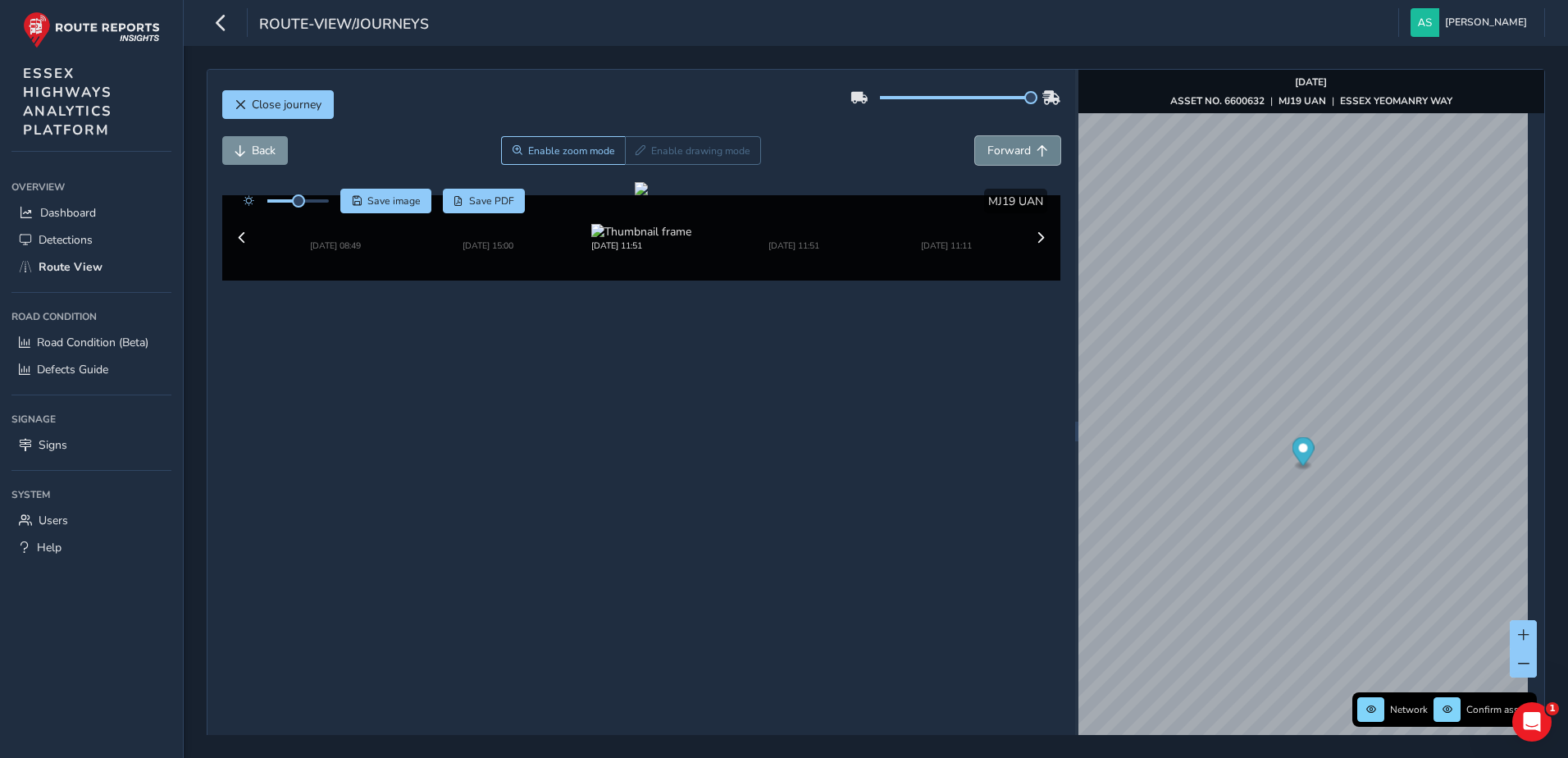
click at [1008, 147] on span "Forward" at bounding box center [1010, 151] width 44 height 16
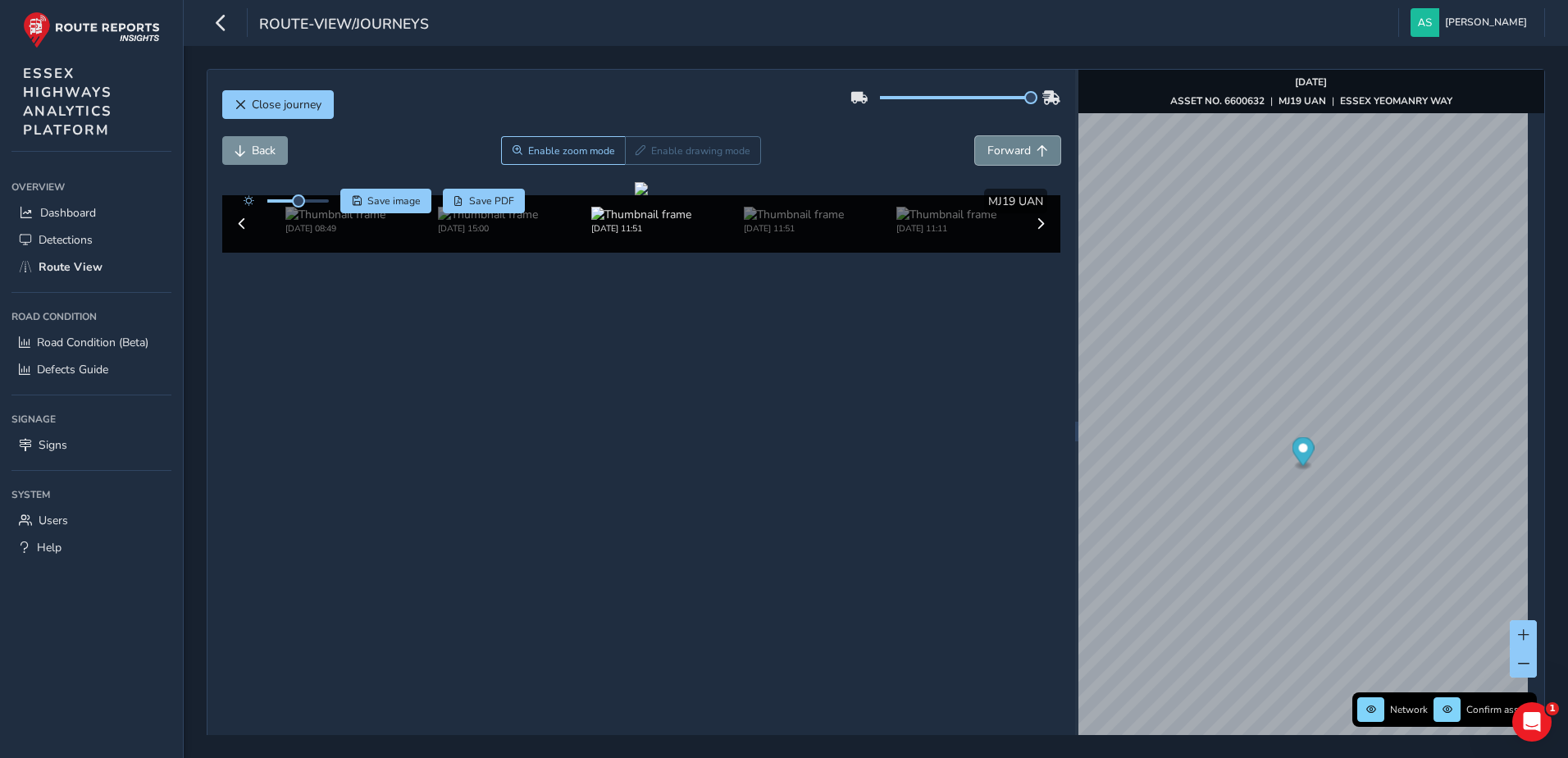
click at [1008, 147] on span "Forward" at bounding box center [1010, 151] width 44 height 16
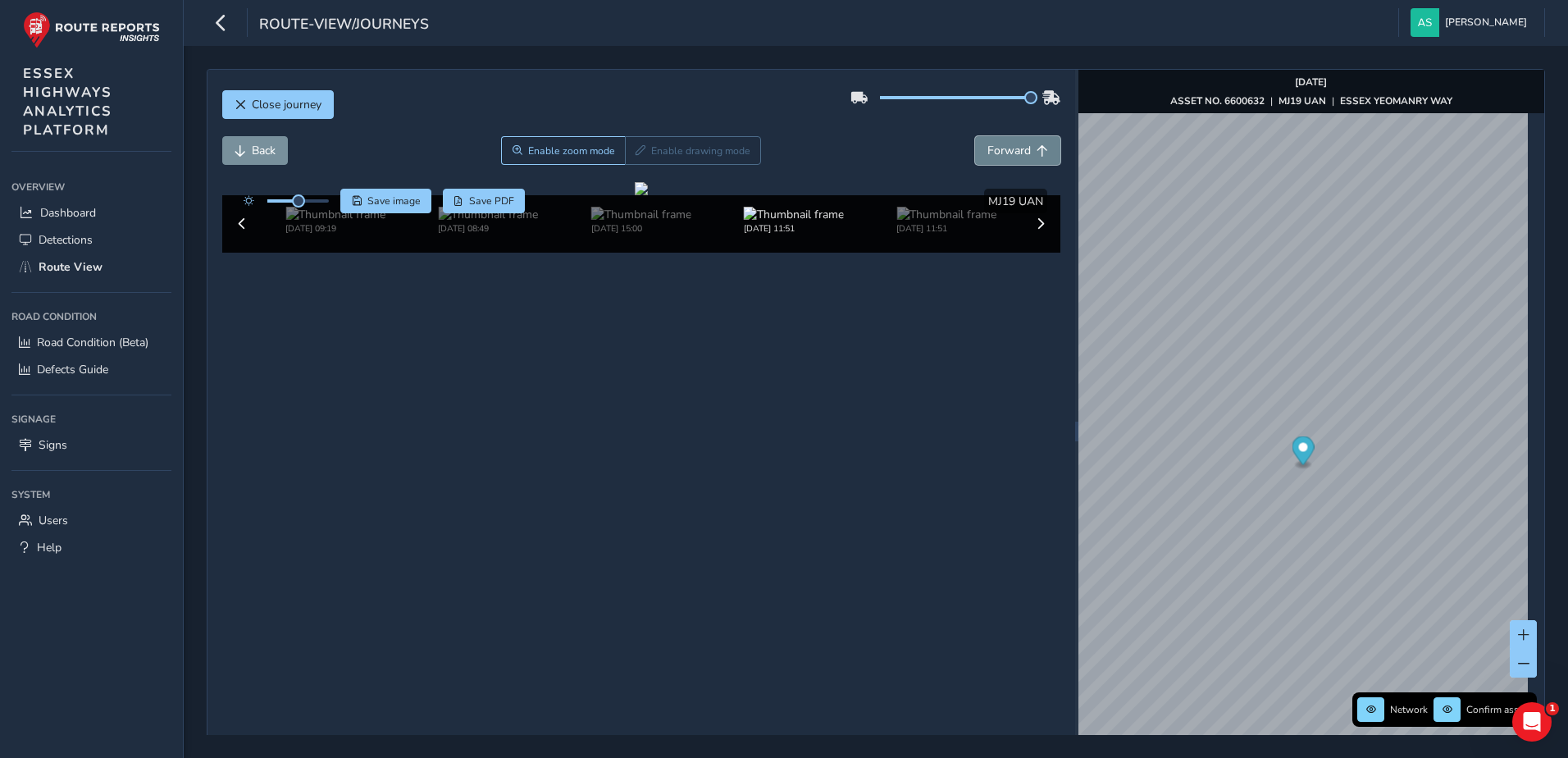
click at [1008, 147] on span "Forward" at bounding box center [1010, 151] width 44 height 16
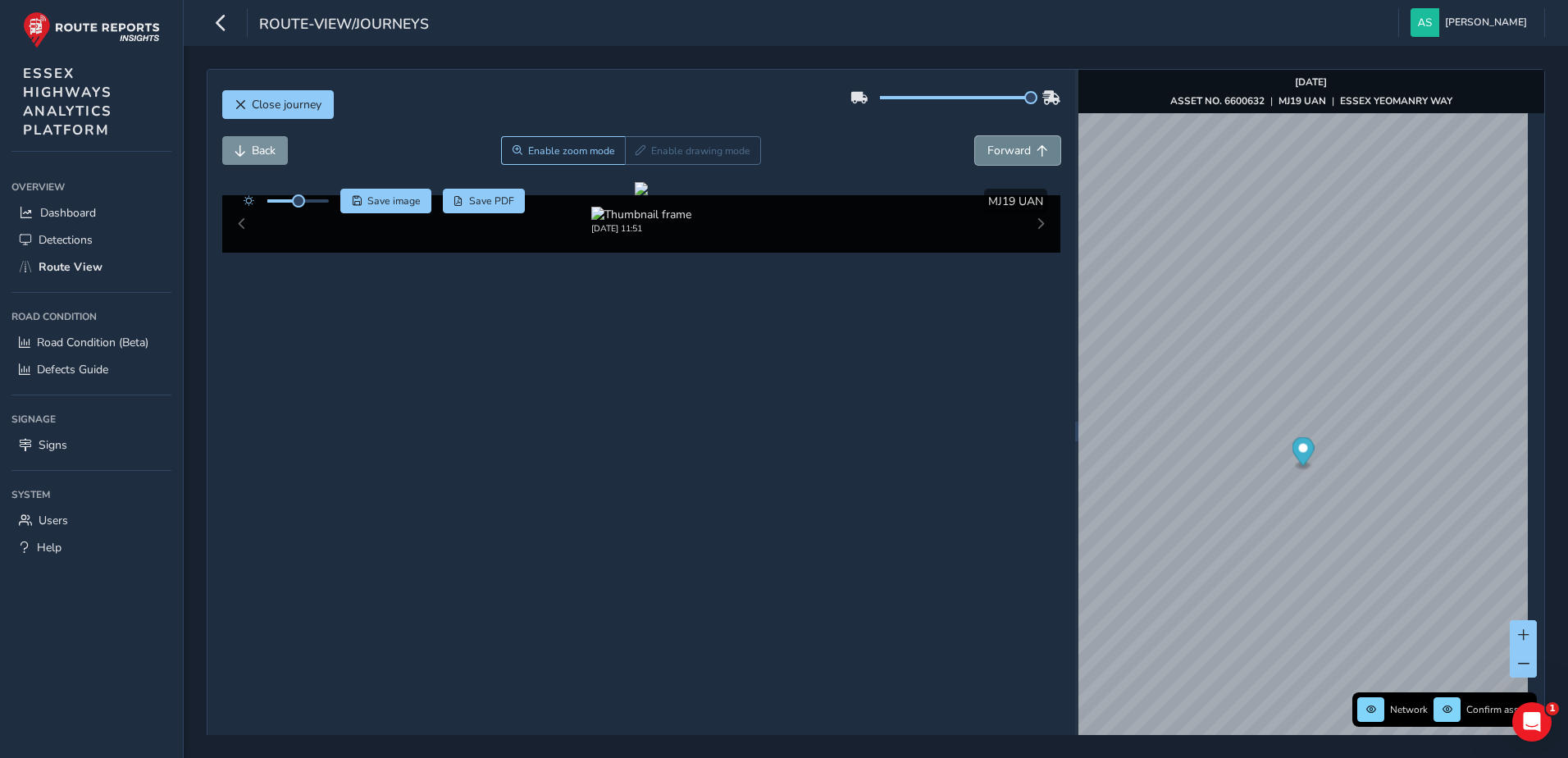
click at [1008, 147] on span "Forward" at bounding box center [1010, 151] width 44 height 16
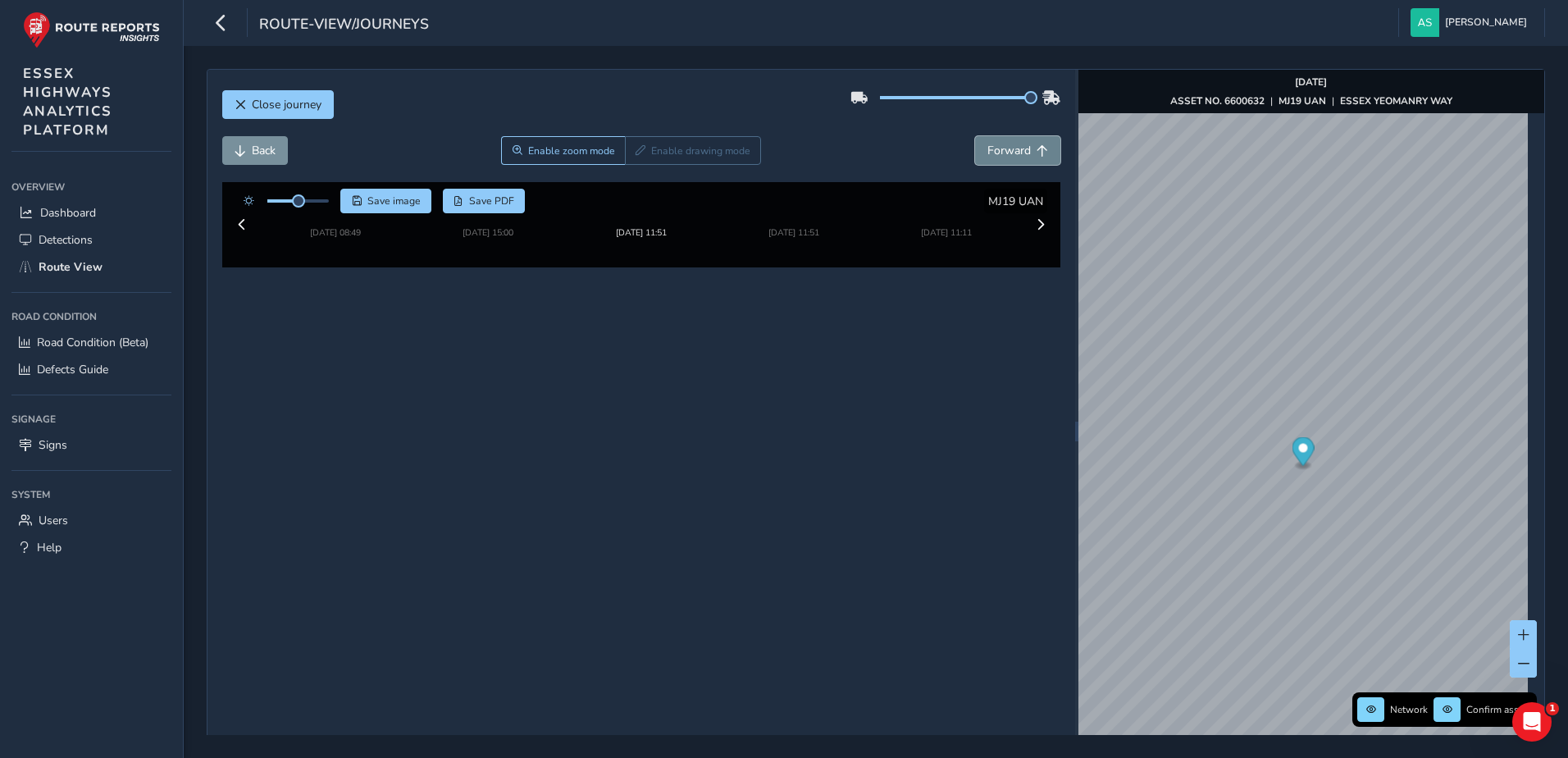
click at [1008, 147] on span "Forward" at bounding box center [1010, 151] width 44 height 16
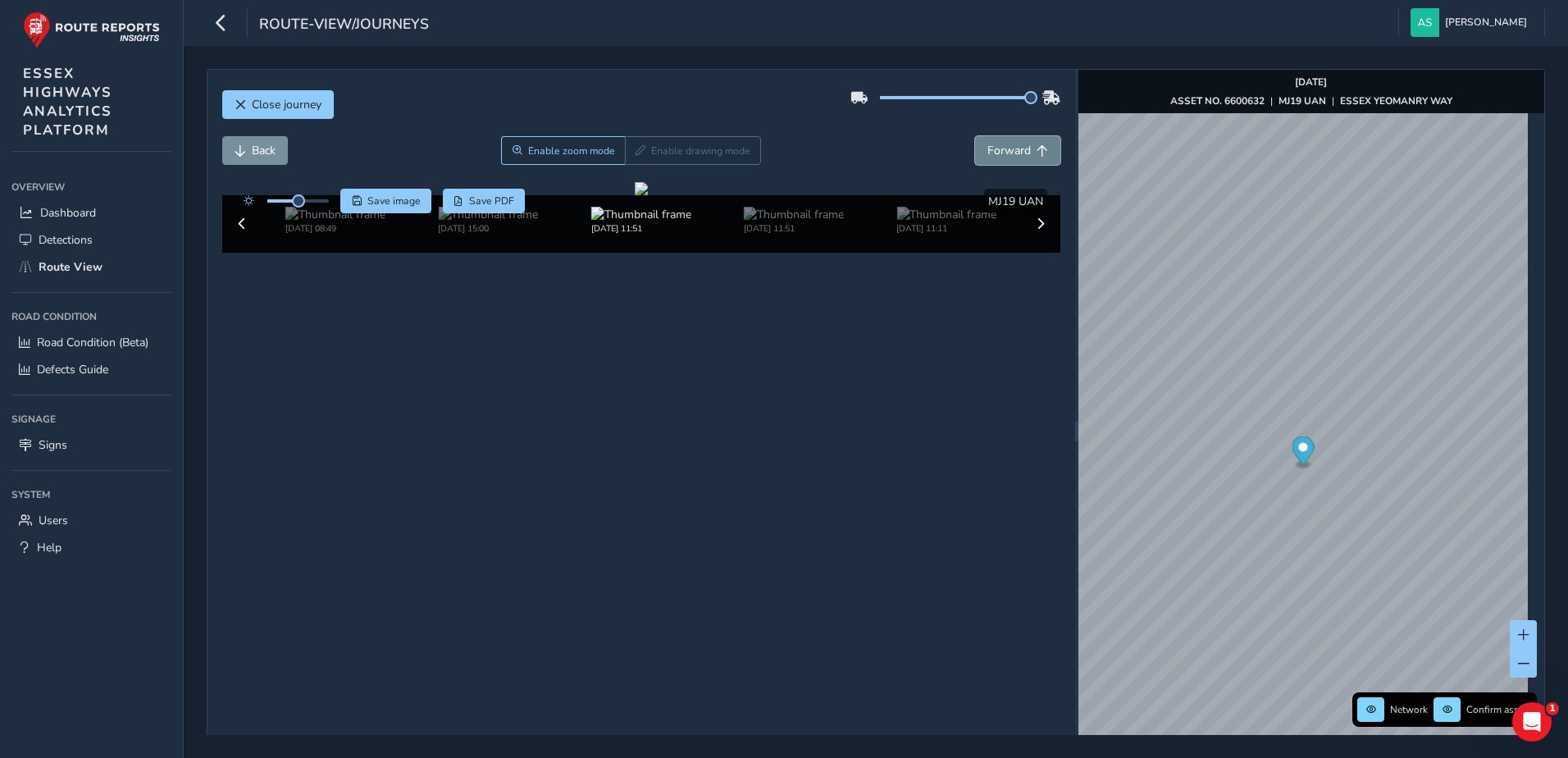
click at [1008, 147] on span "Forward" at bounding box center [1010, 151] width 44 height 16
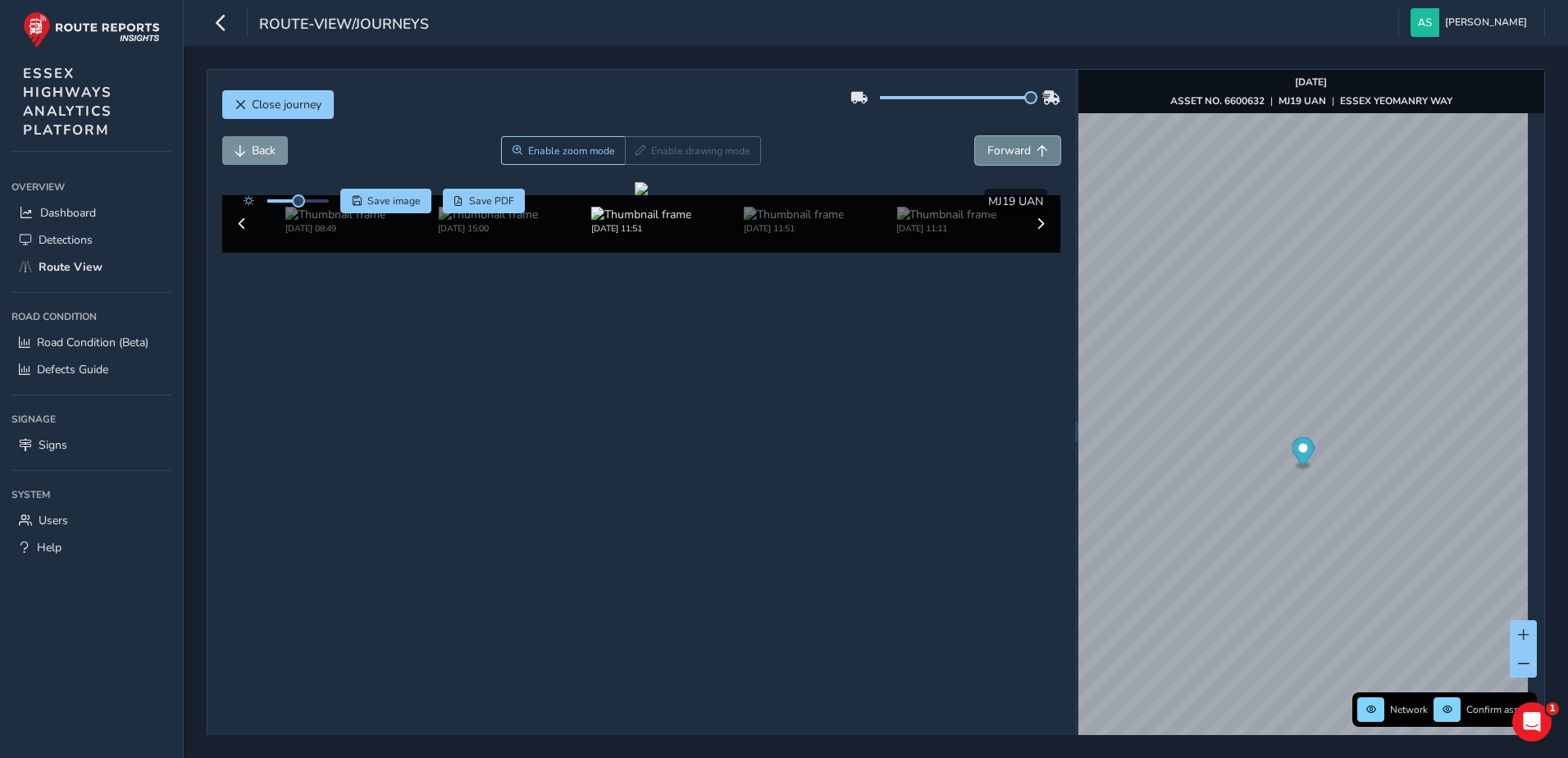
click at [1008, 147] on span "Forward" at bounding box center [1010, 151] width 44 height 16
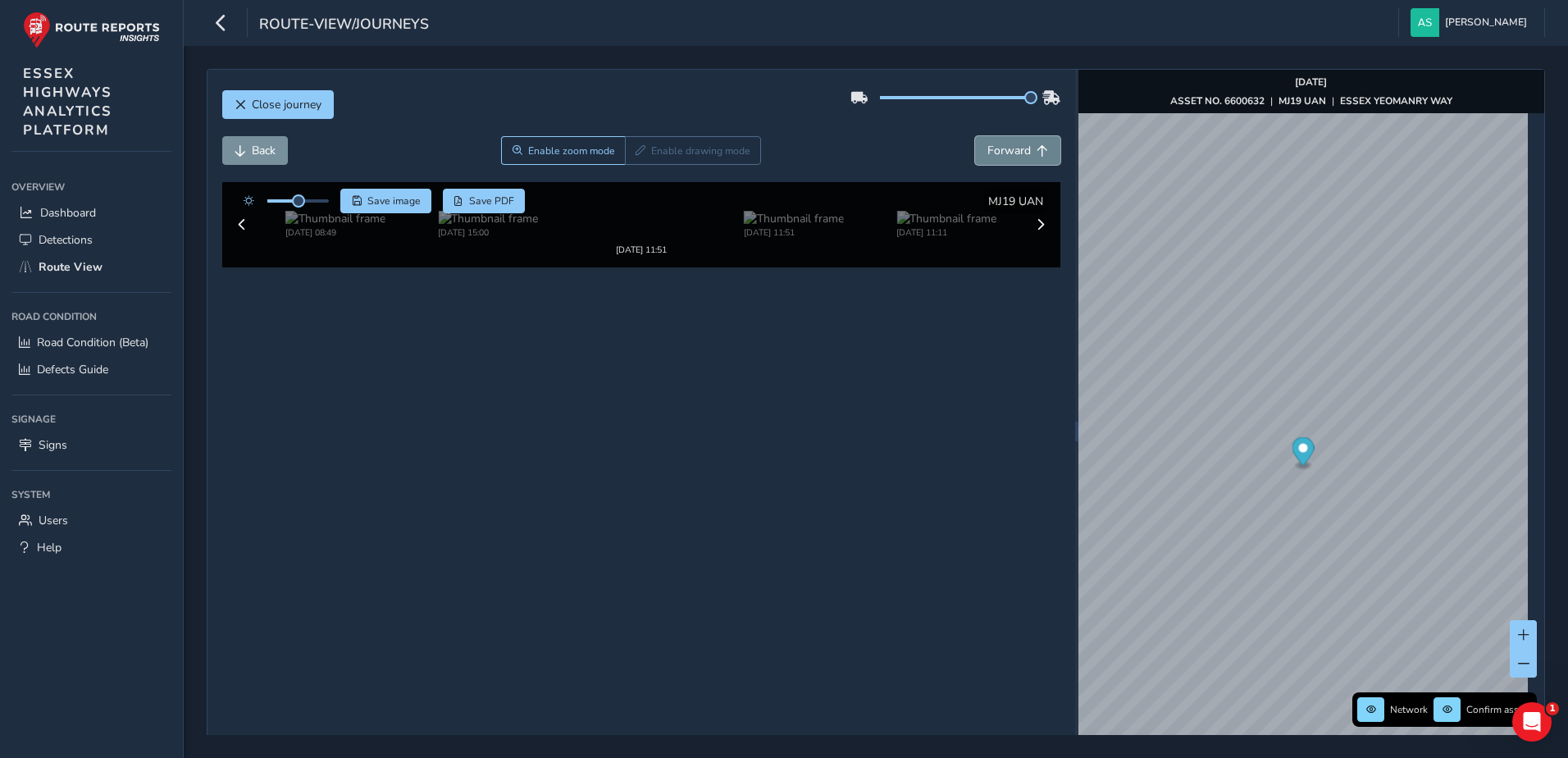
click at [1008, 147] on span "Forward" at bounding box center [1010, 151] width 44 height 16
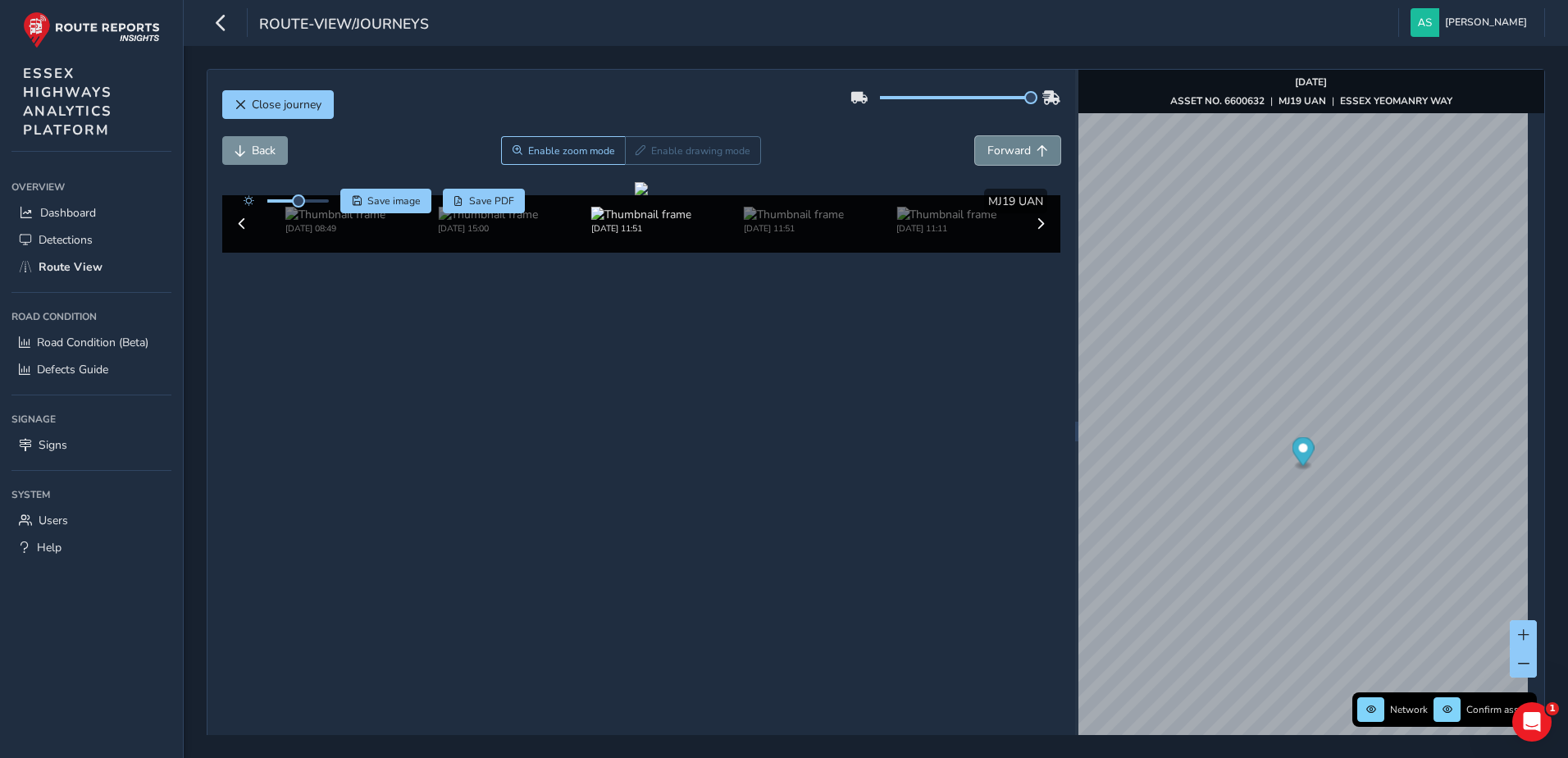
click at [1008, 147] on span "Forward" at bounding box center [1010, 151] width 44 height 16
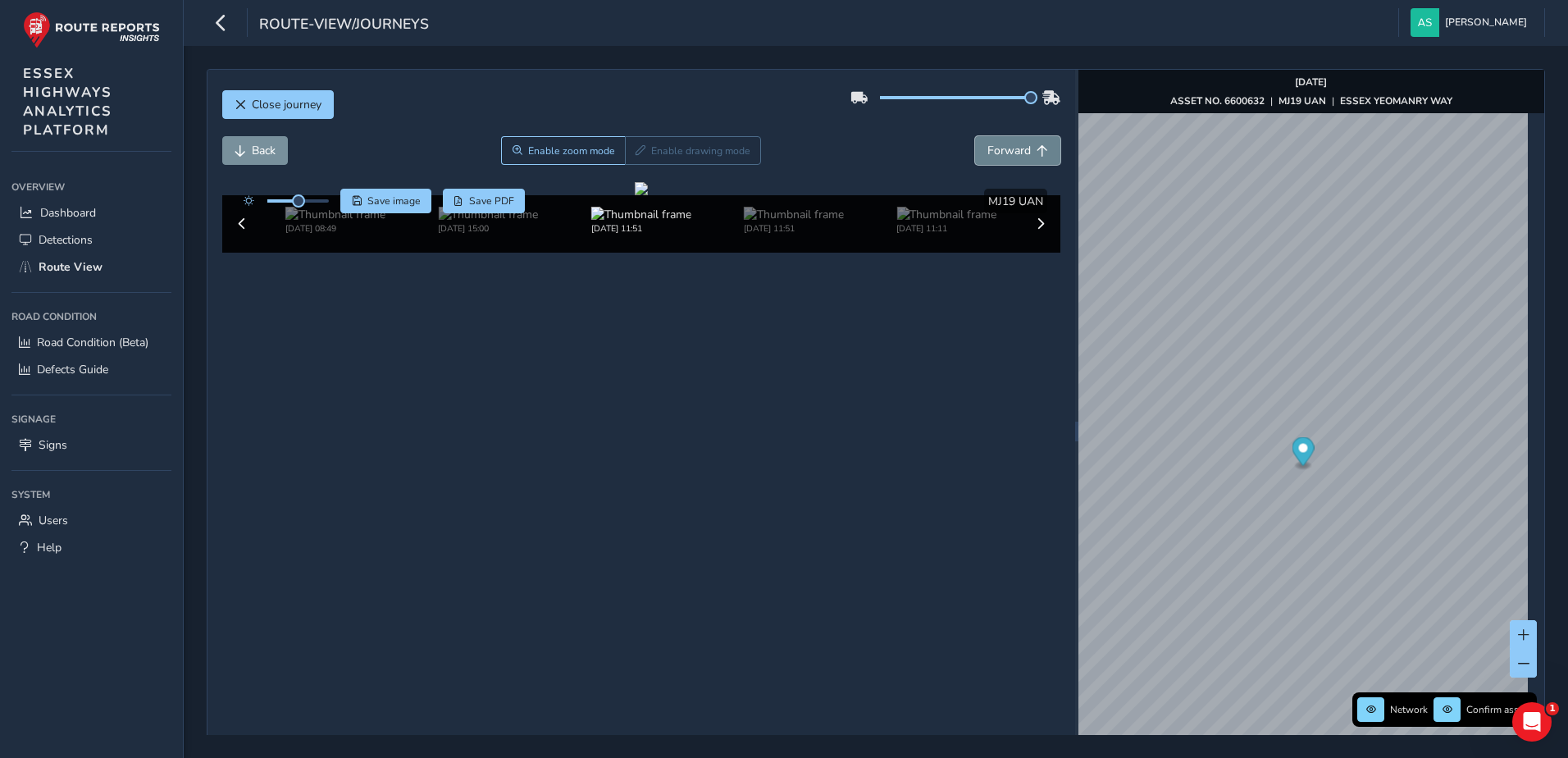
click at [1008, 147] on span "Forward" at bounding box center [1010, 151] width 44 height 16
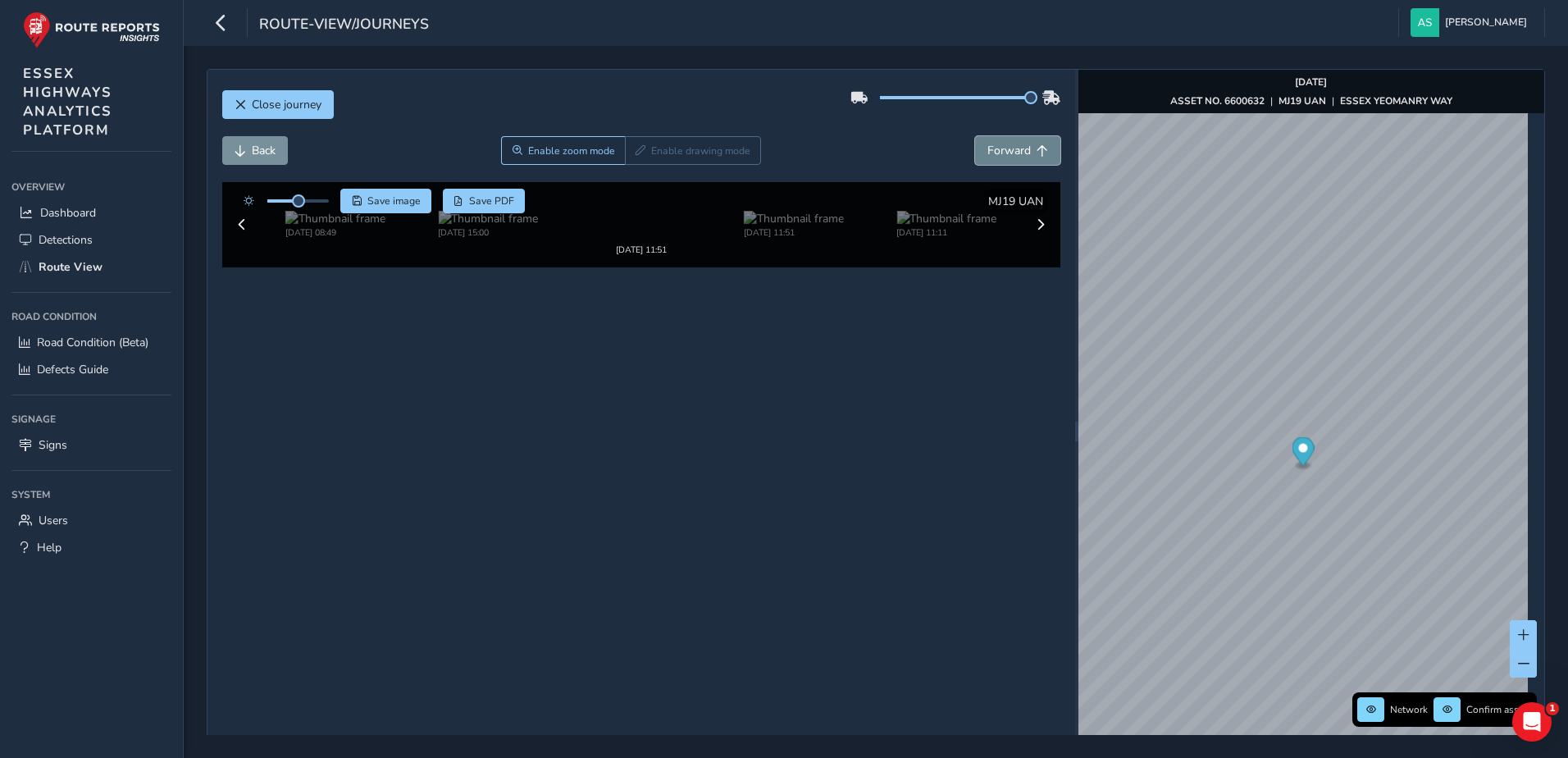
click at [1008, 147] on span "Forward" at bounding box center [1010, 151] width 44 height 16
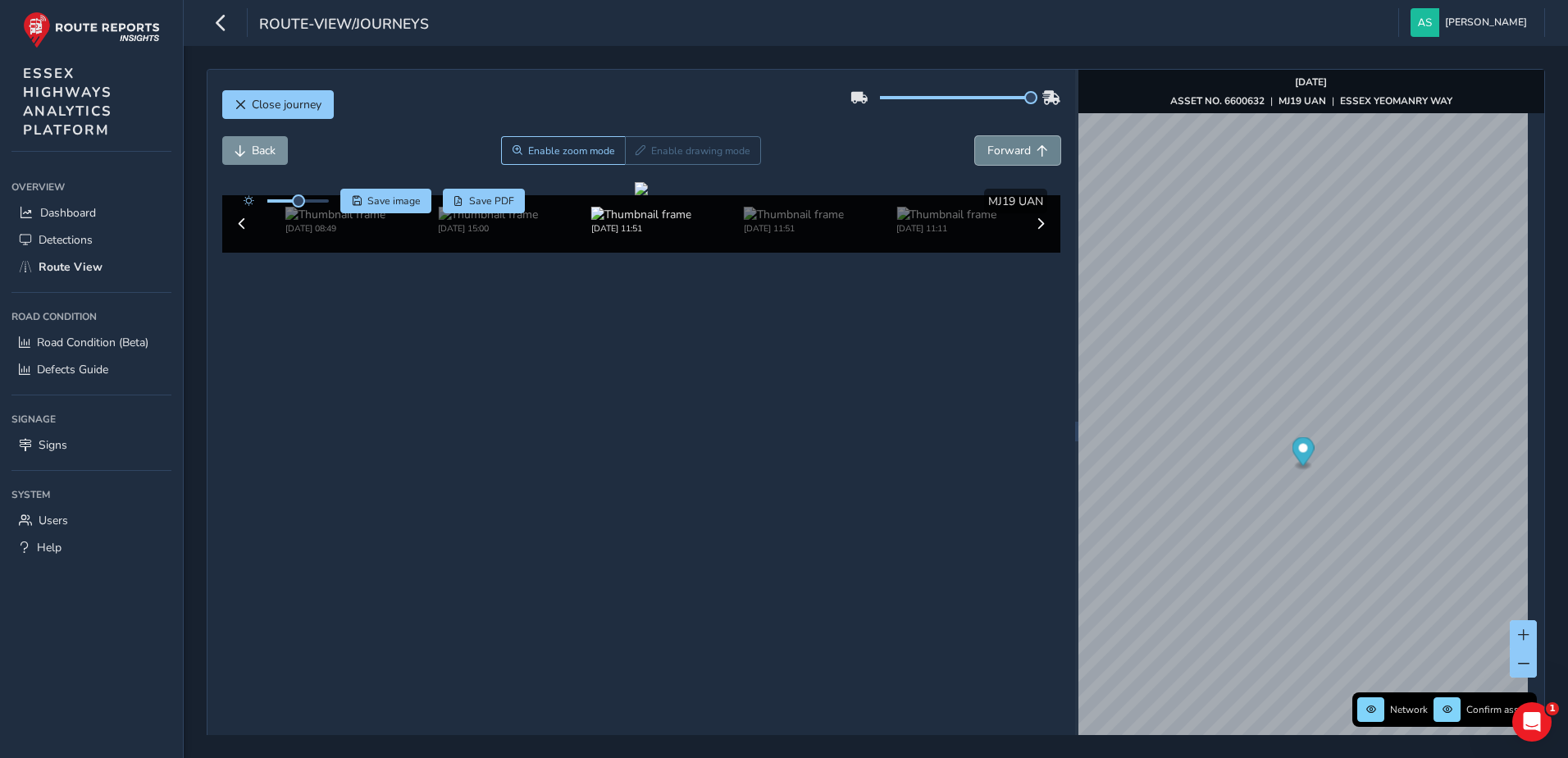
click at [1008, 147] on span "Forward" at bounding box center [1010, 151] width 44 height 16
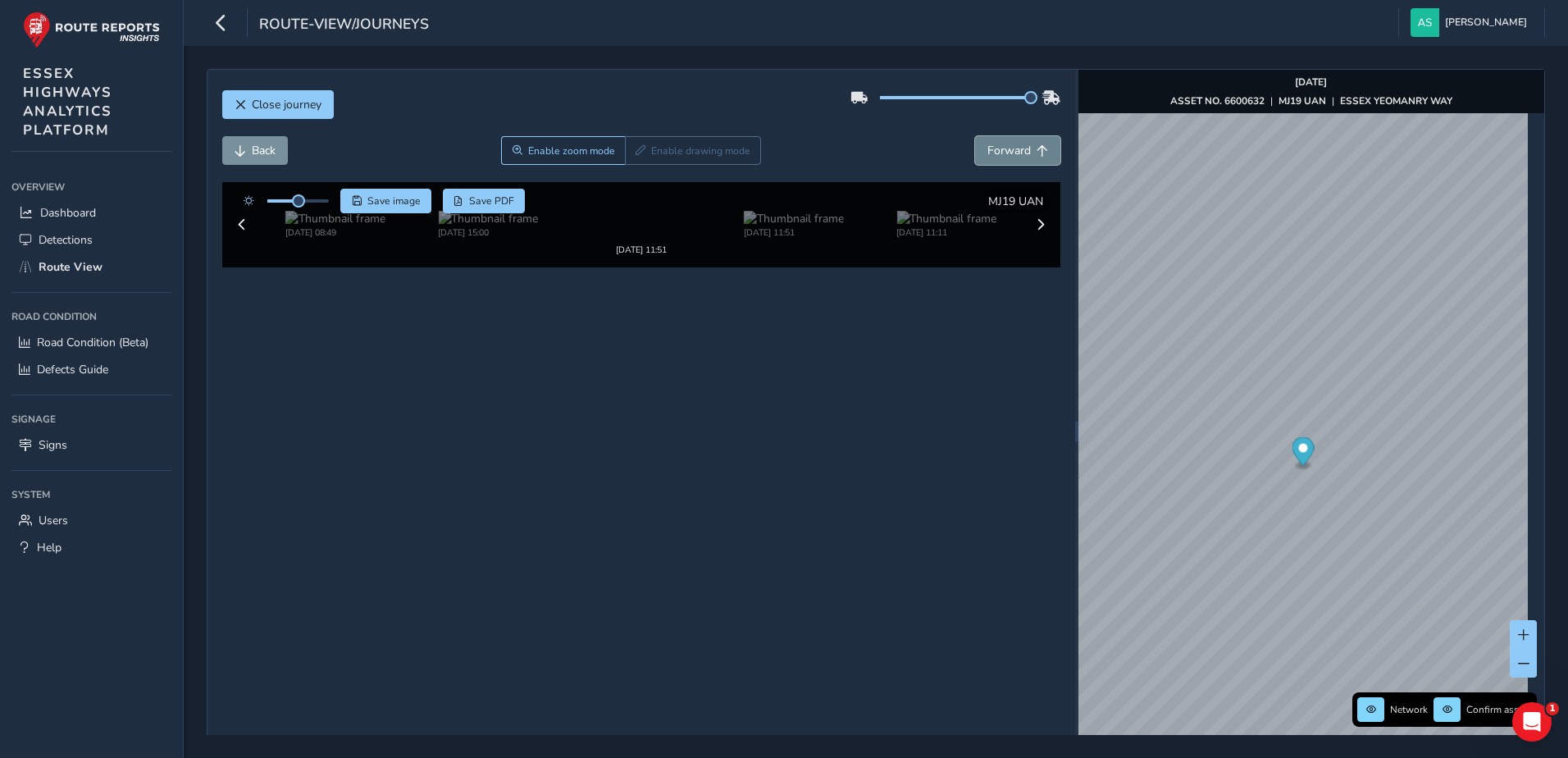
click at [1008, 147] on span "Forward" at bounding box center [1010, 151] width 44 height 16
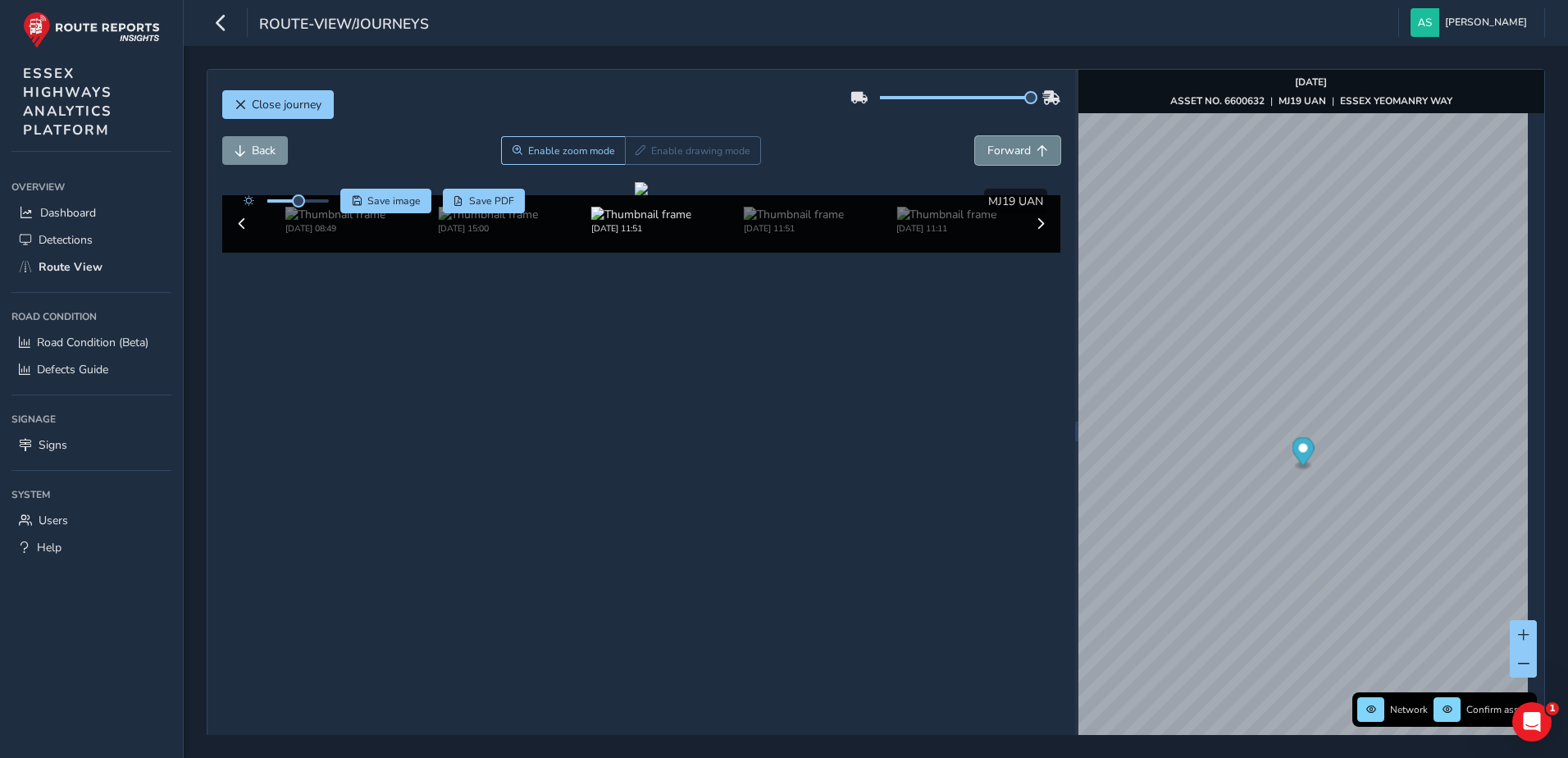
click at [1008, 147] on span "Forward" at bounding box center [1010, 151] width 44 height 16
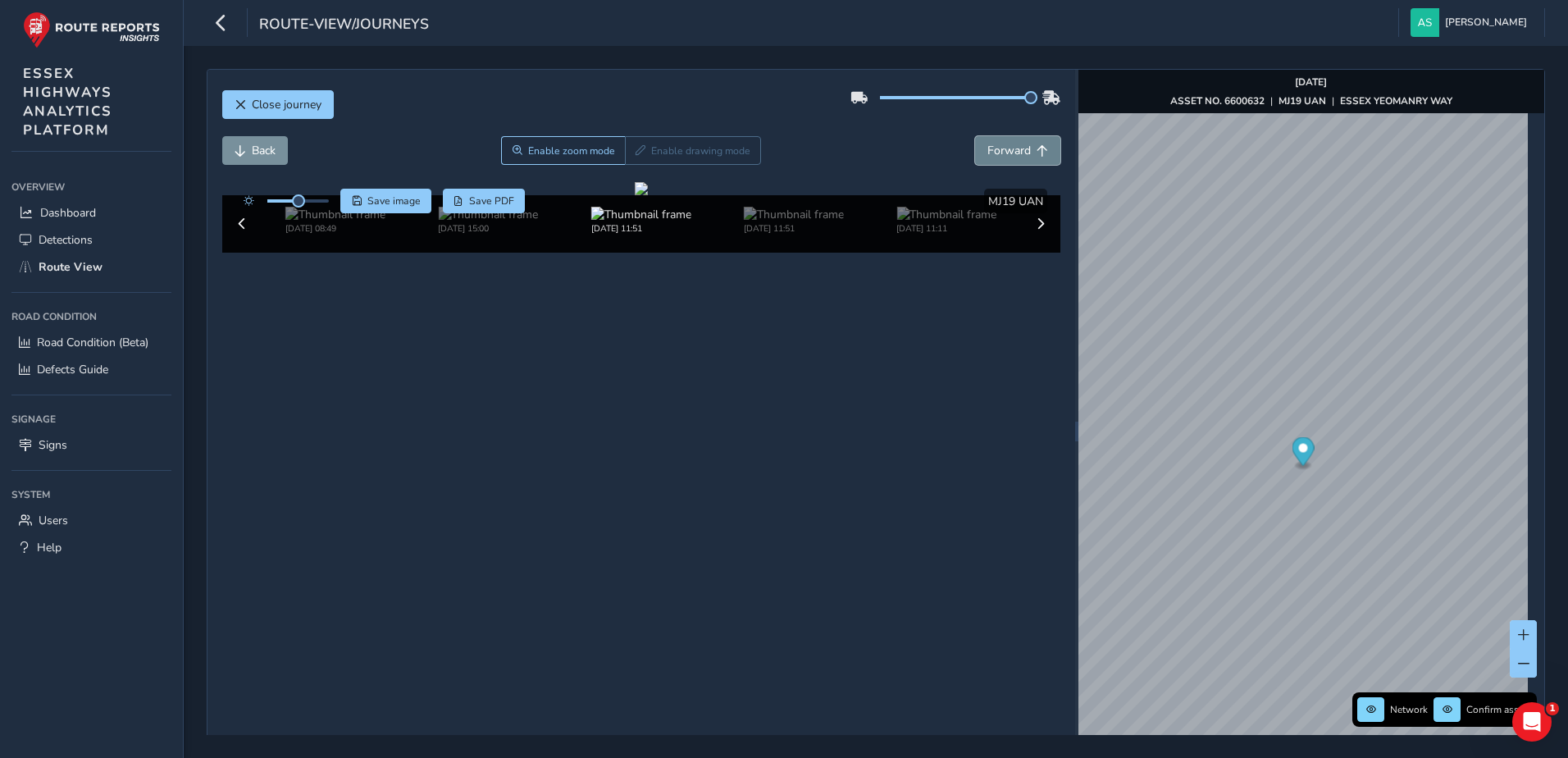
click at [1008, 147] on span "Forward" at bounding box center [1010, 151] width 44 height 16
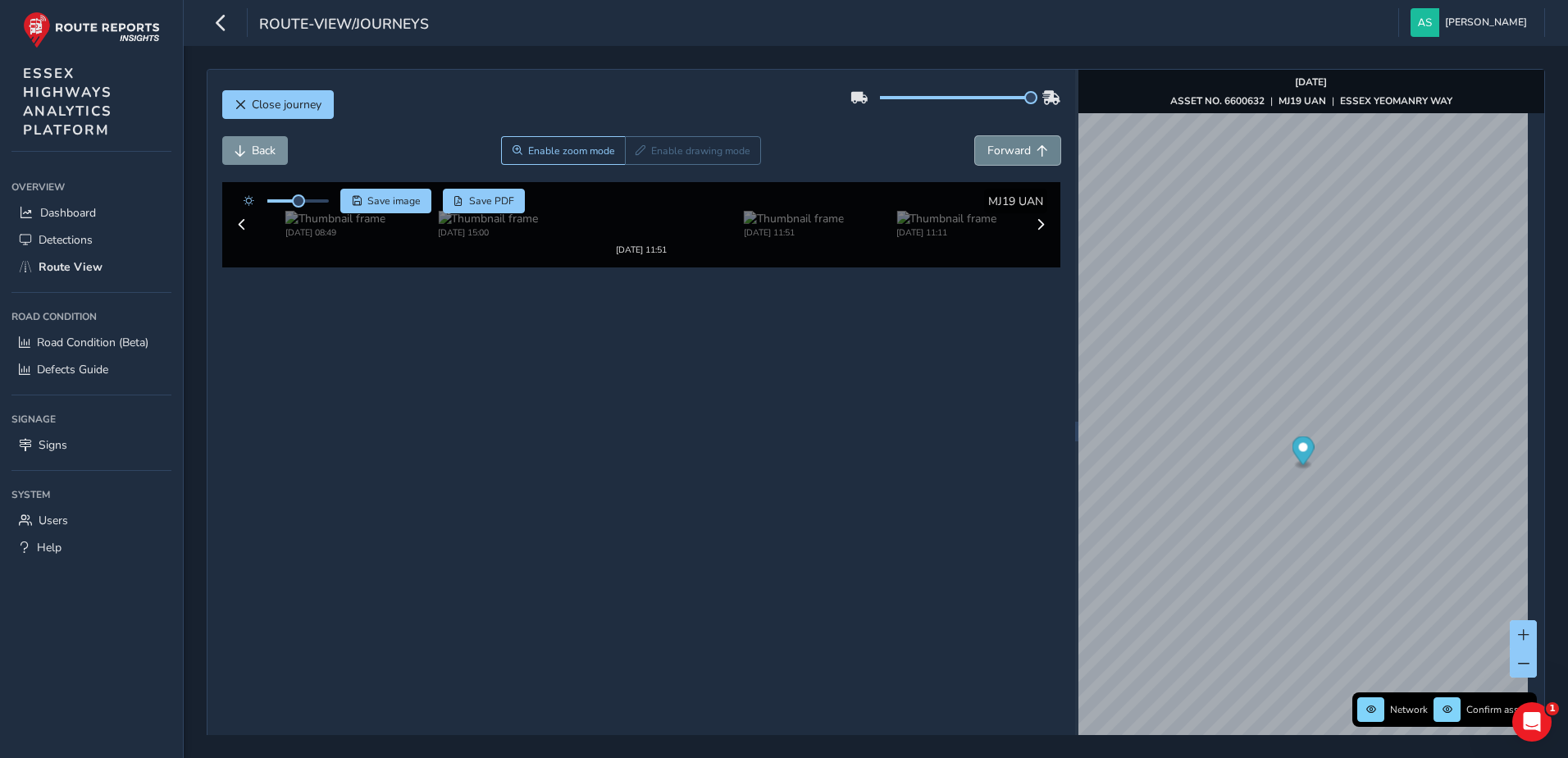
click at [1008, 147] on span "Forward" at bounding box center [1010, 151] width 44 height 16
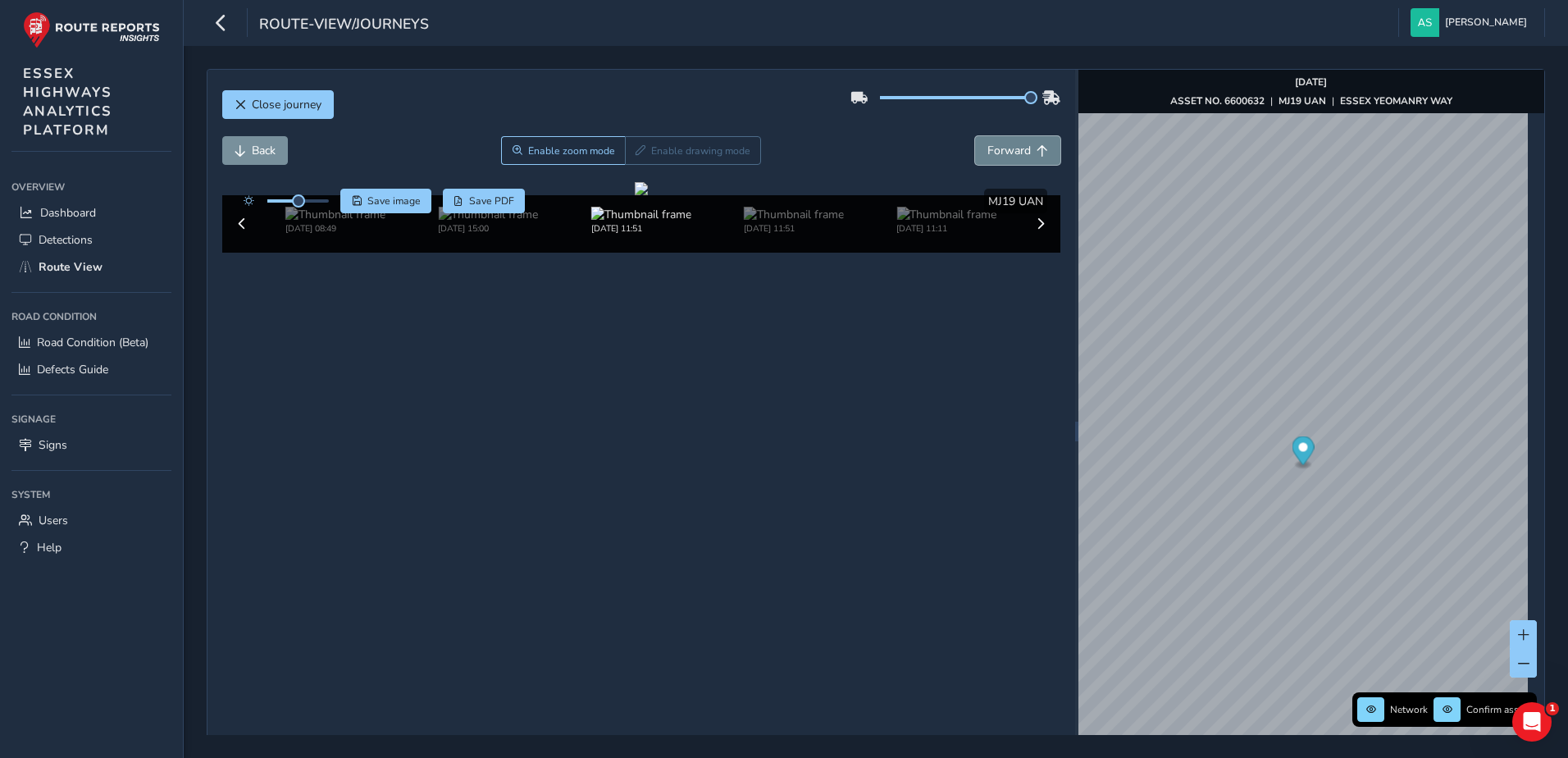
click at [1008, 147] on span "Forward" at bounding box center [1010, 151] width 44 height 16
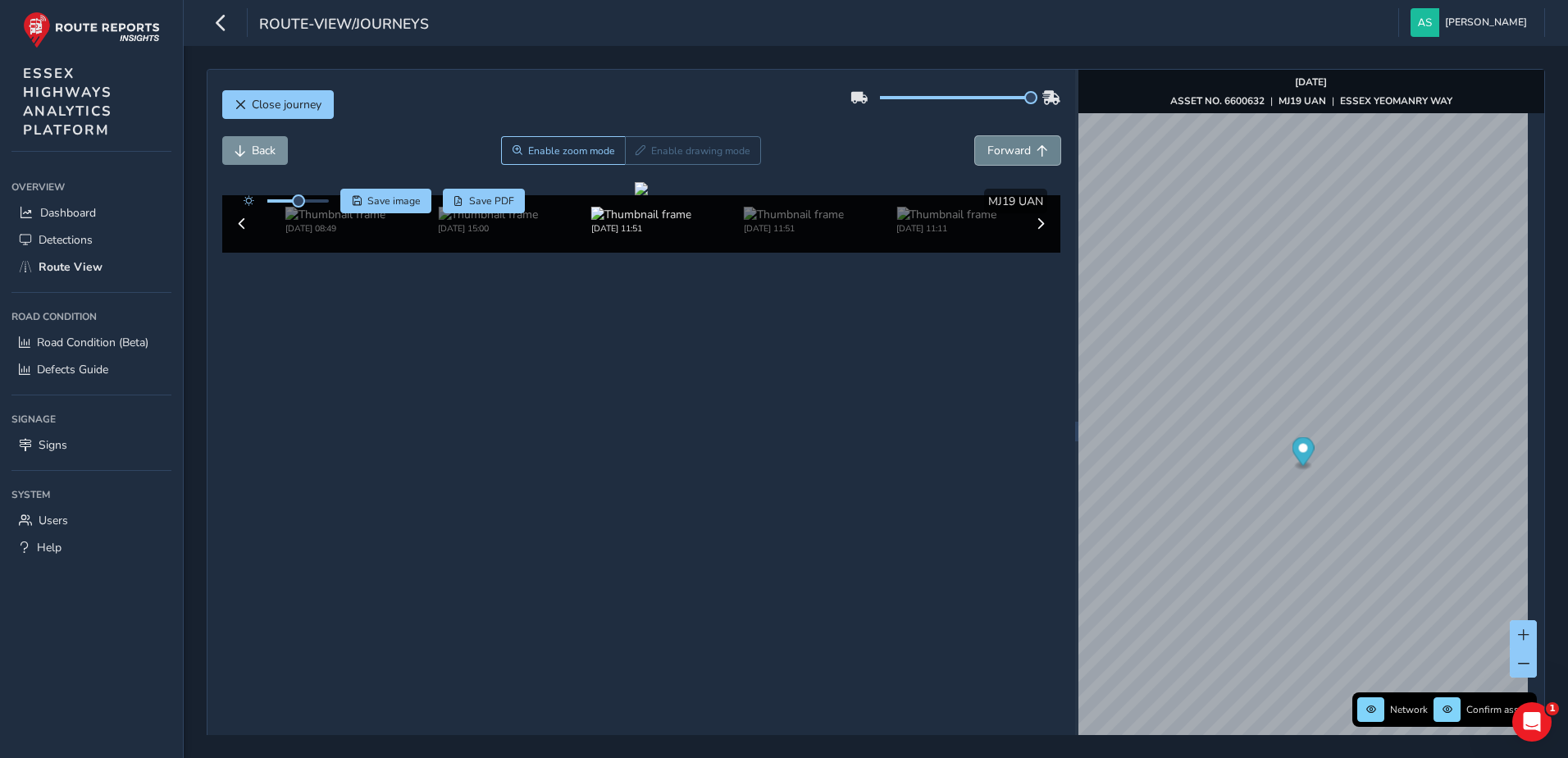
click at [1008, 147] on span "Forward" at bounding box center [1010, 151] width 44 height 16
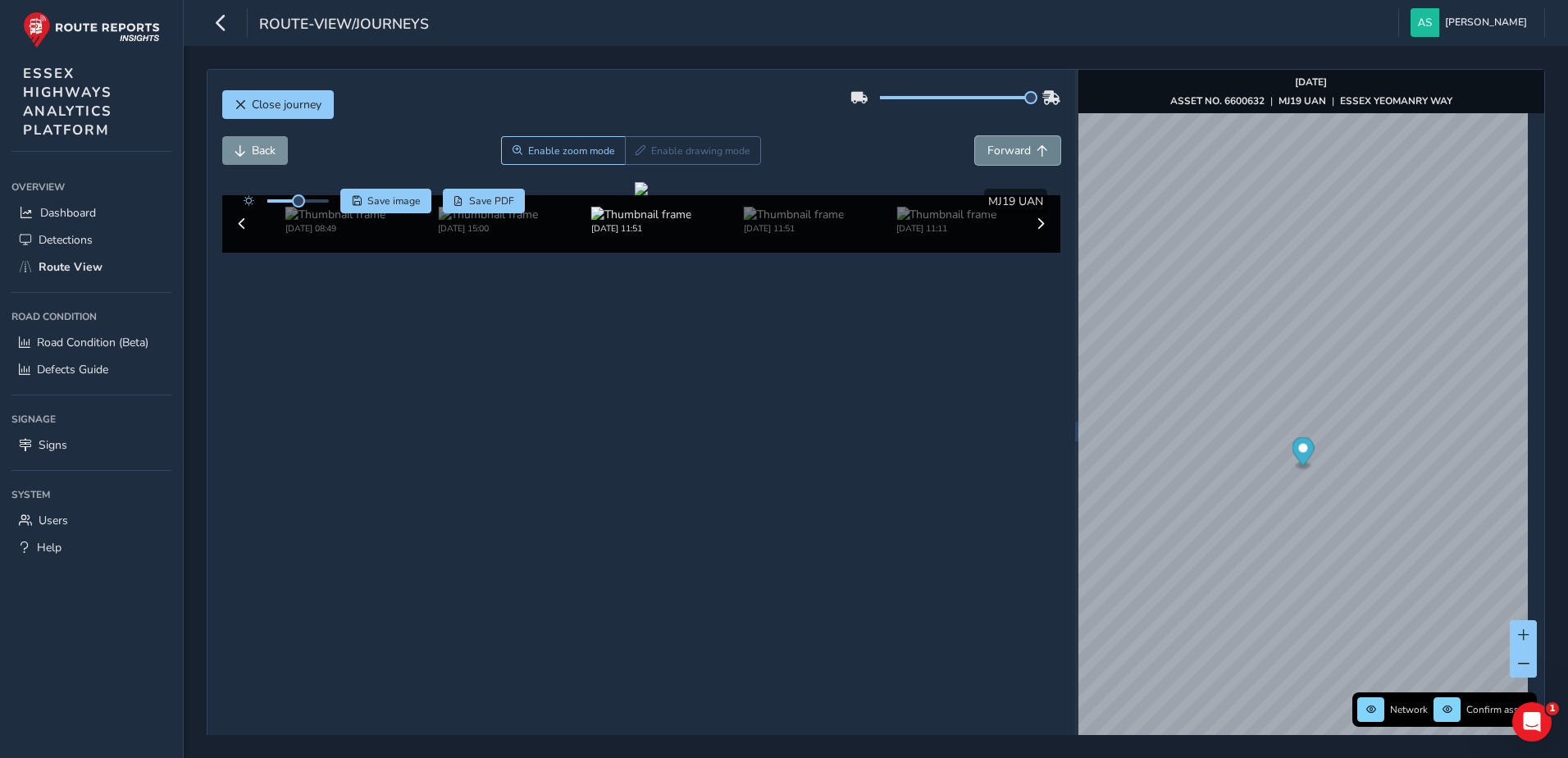
click at [1008, 147] on span "Forward" at bounding box center [1010, 151] width 44 height 16
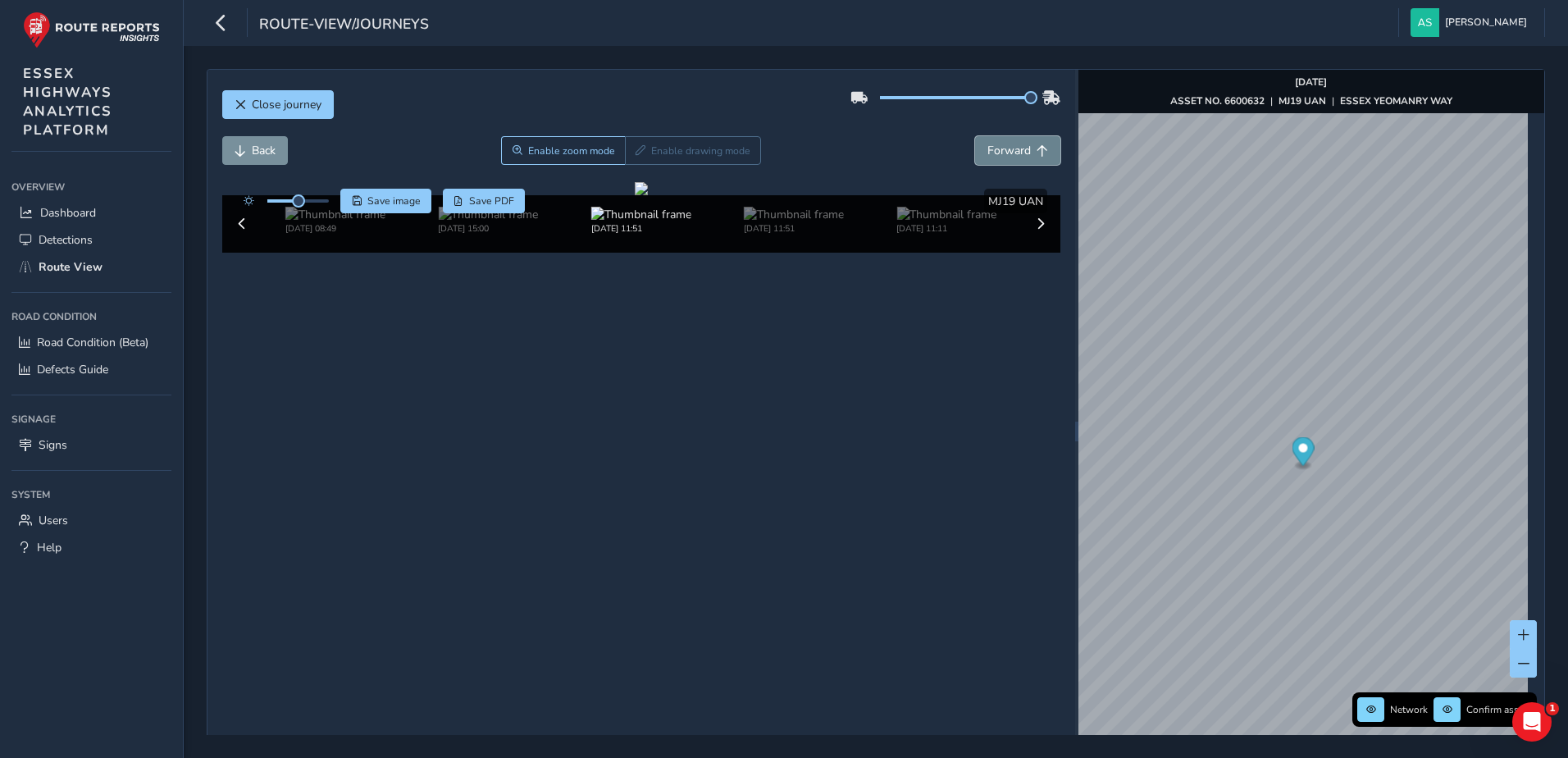
click at [1008, 147] on span "Forward" at bounding box center [1010, 151] width 44 height 16
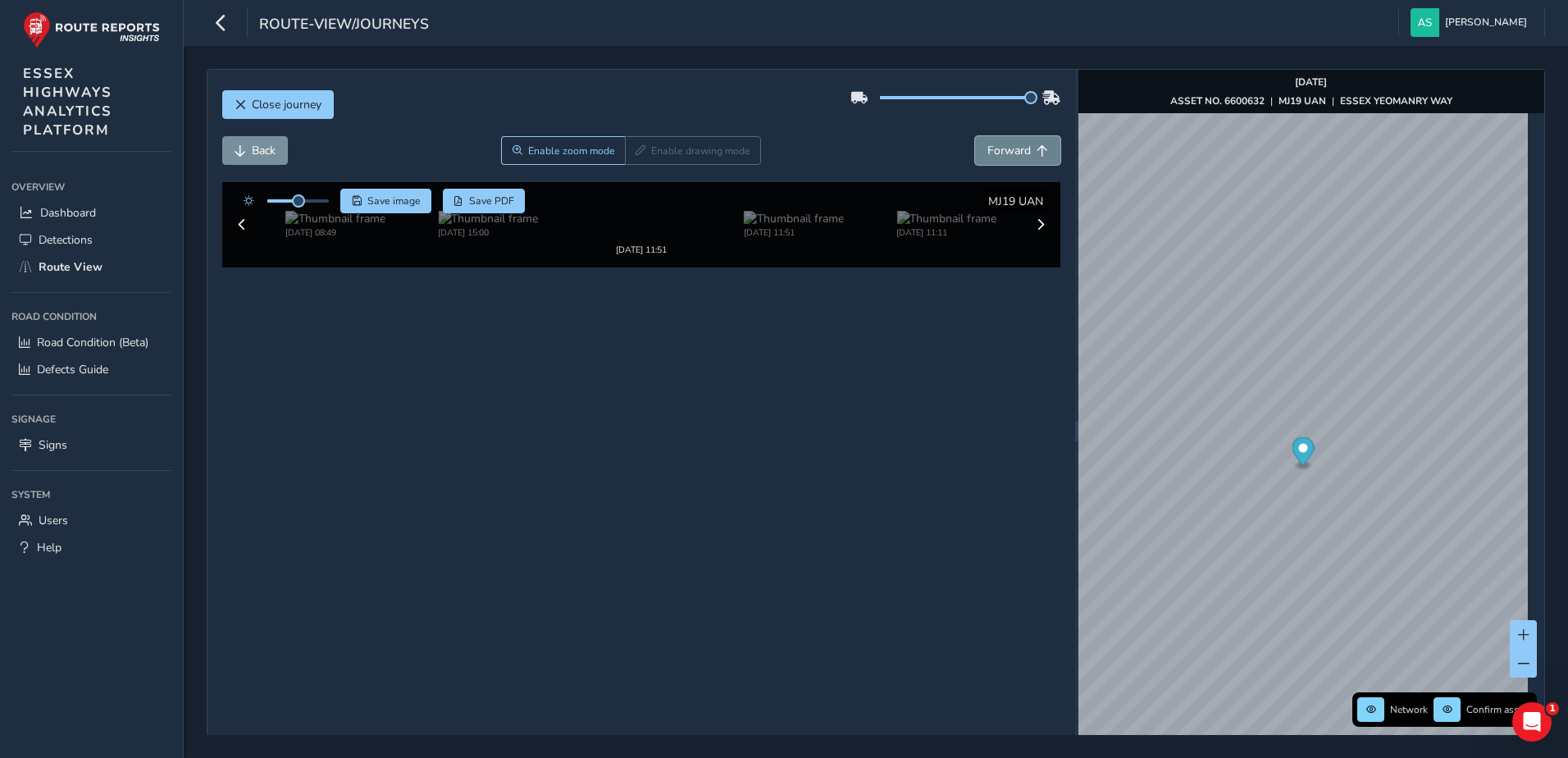
click at [1008, 147] on span "Forward" at bounding box center [1010, 151] width 44 height 16
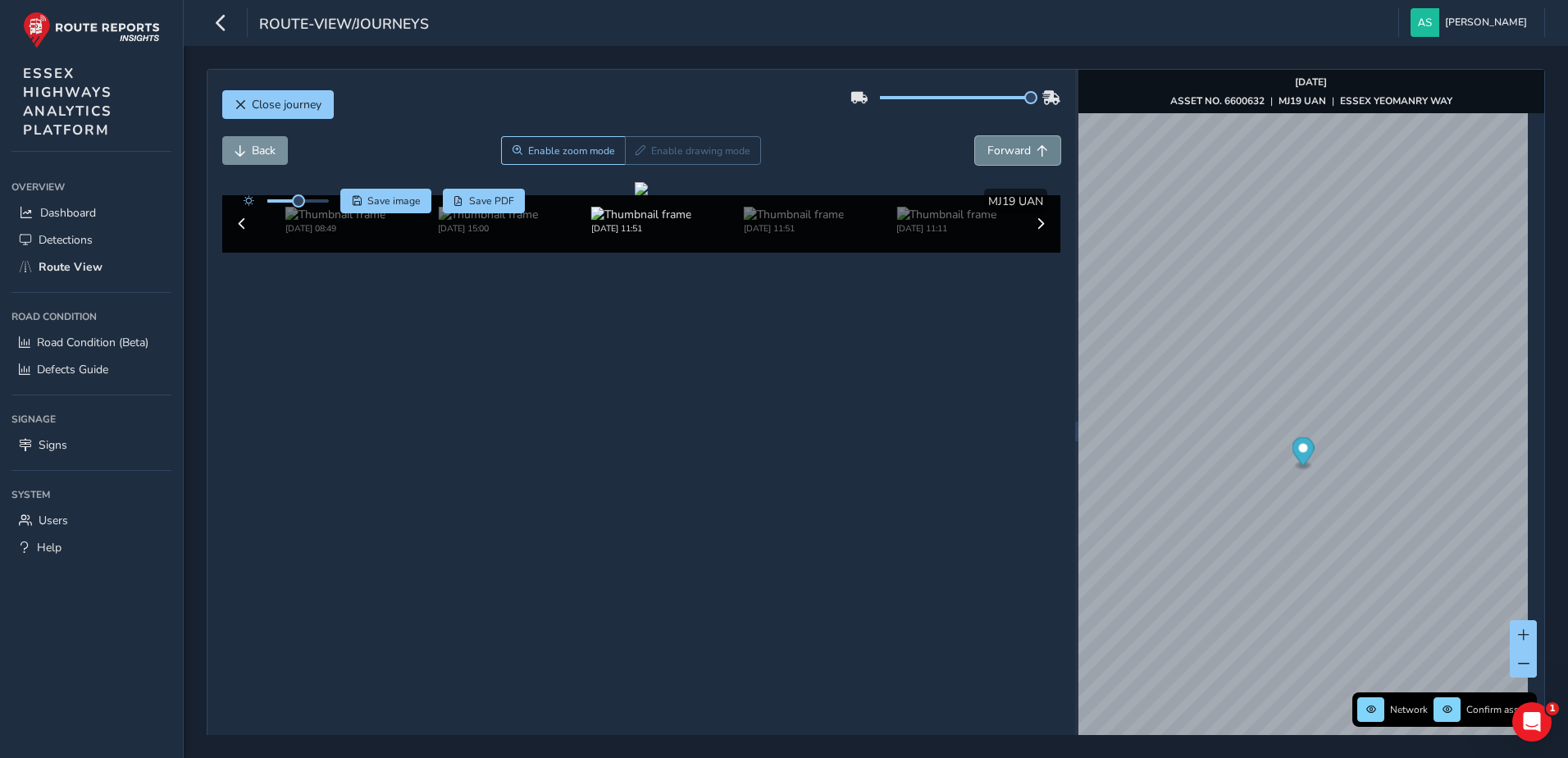
click at [1008, 147] on span "Forward" at bounding box center [1010, 151] width 44 height 16
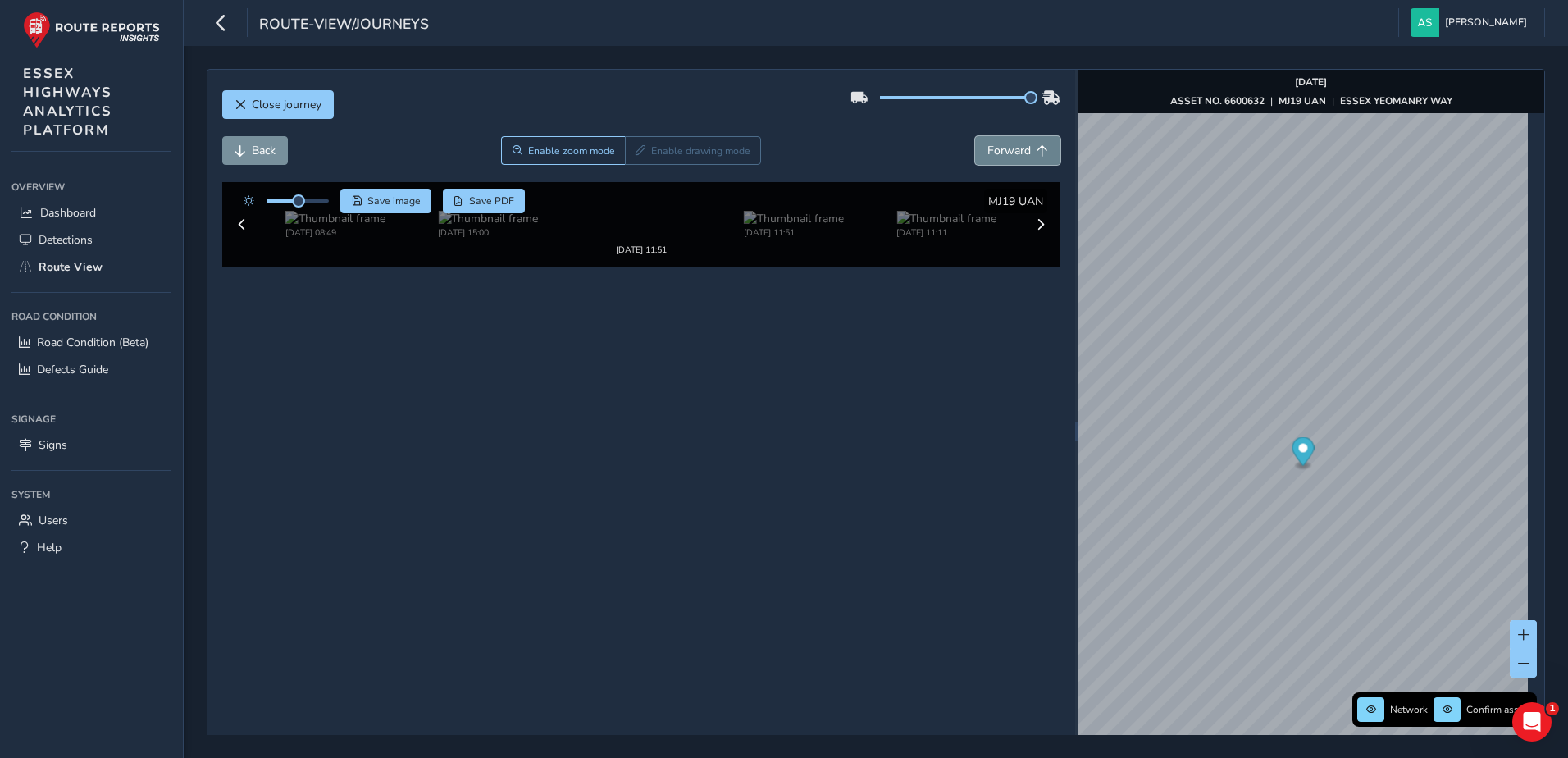
click at [1008, 147] on span "Forward" at bounding box center [1010, 151] width 44 height 16
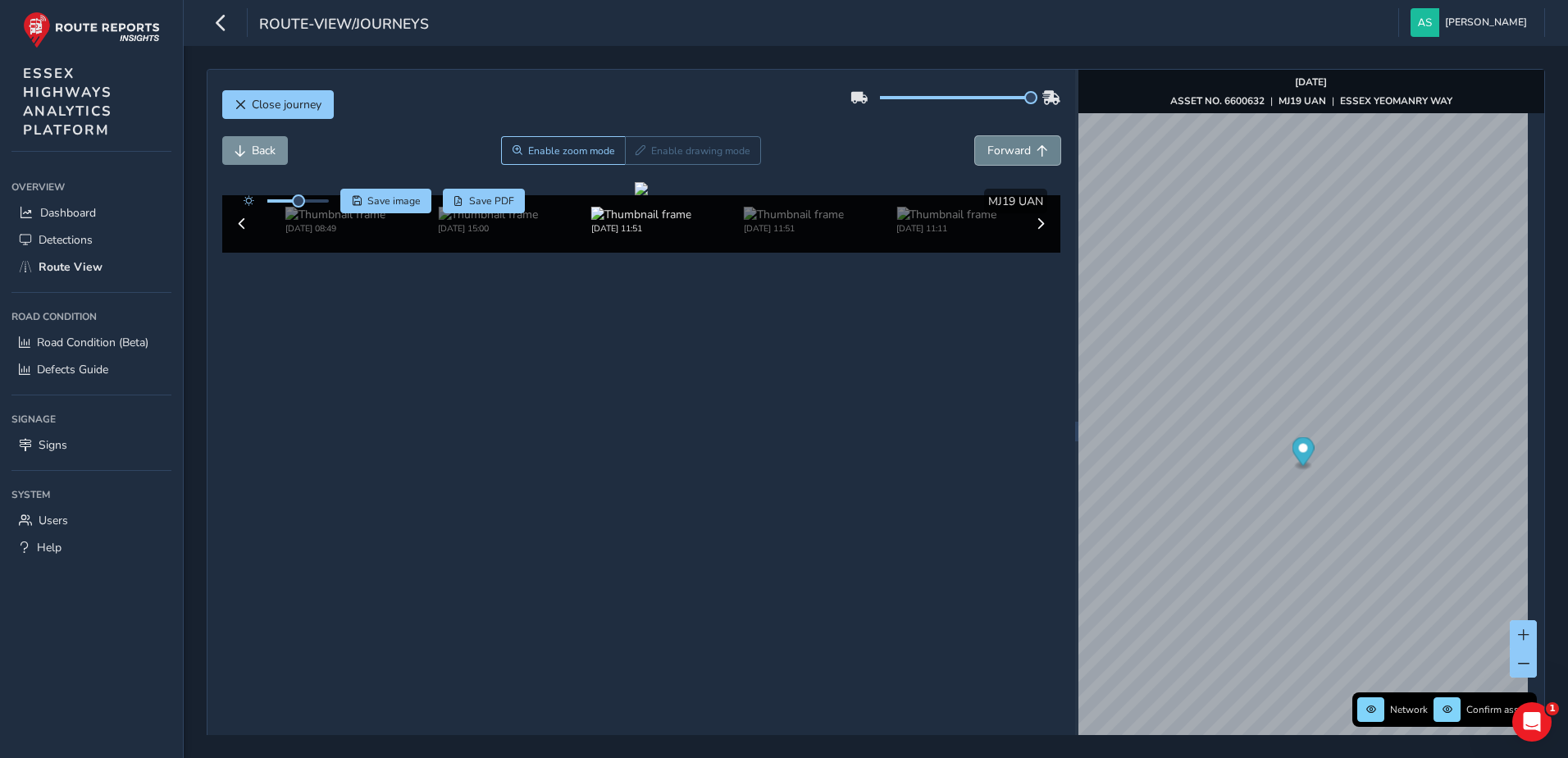
click at [1008, 147] on span "Forward" at bounding box center [1010, 151] width 44 height 16
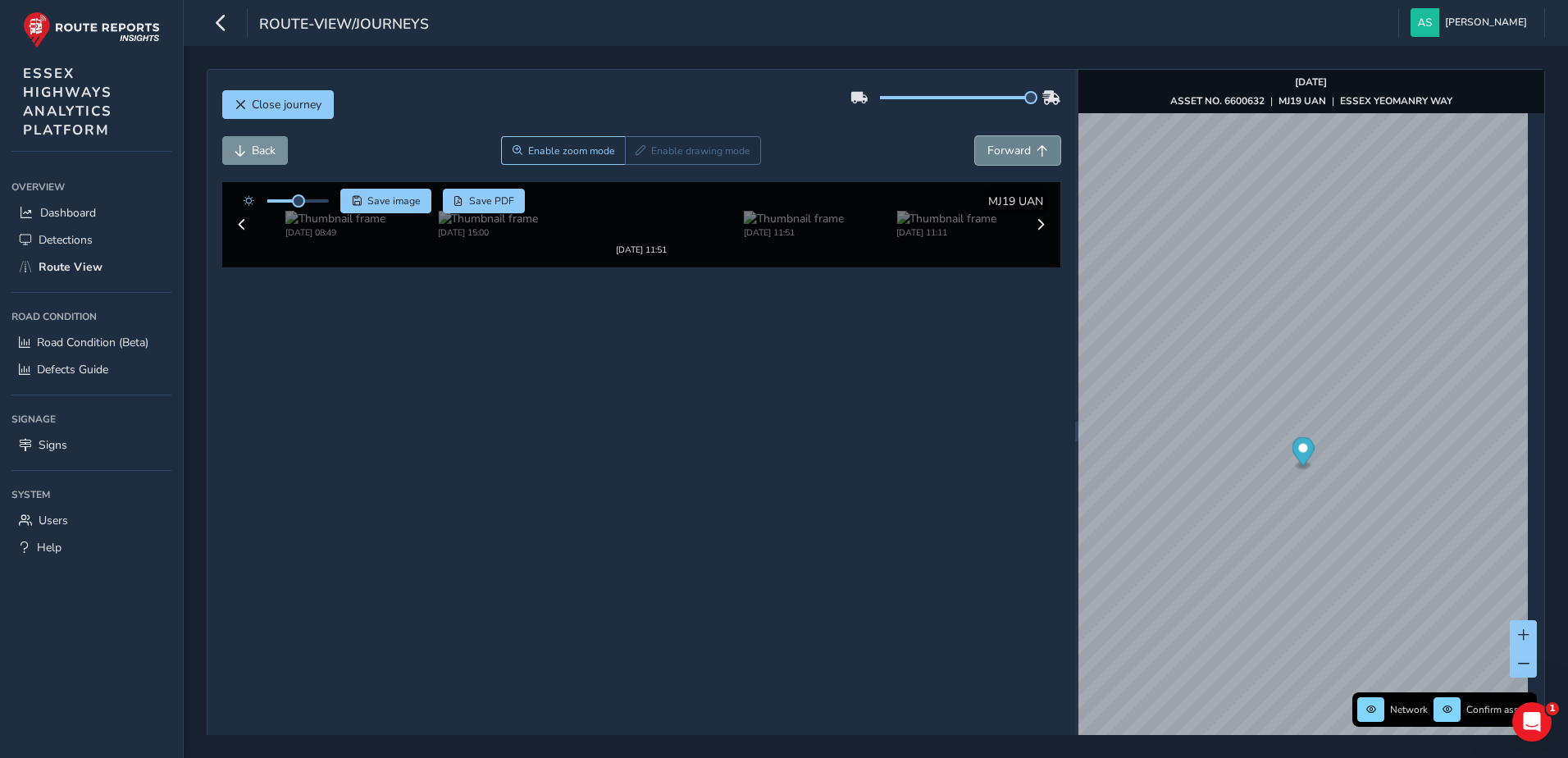
click at [1008, 147] on span "Forward" at bounding box center [1010, 151] width 44 height 16
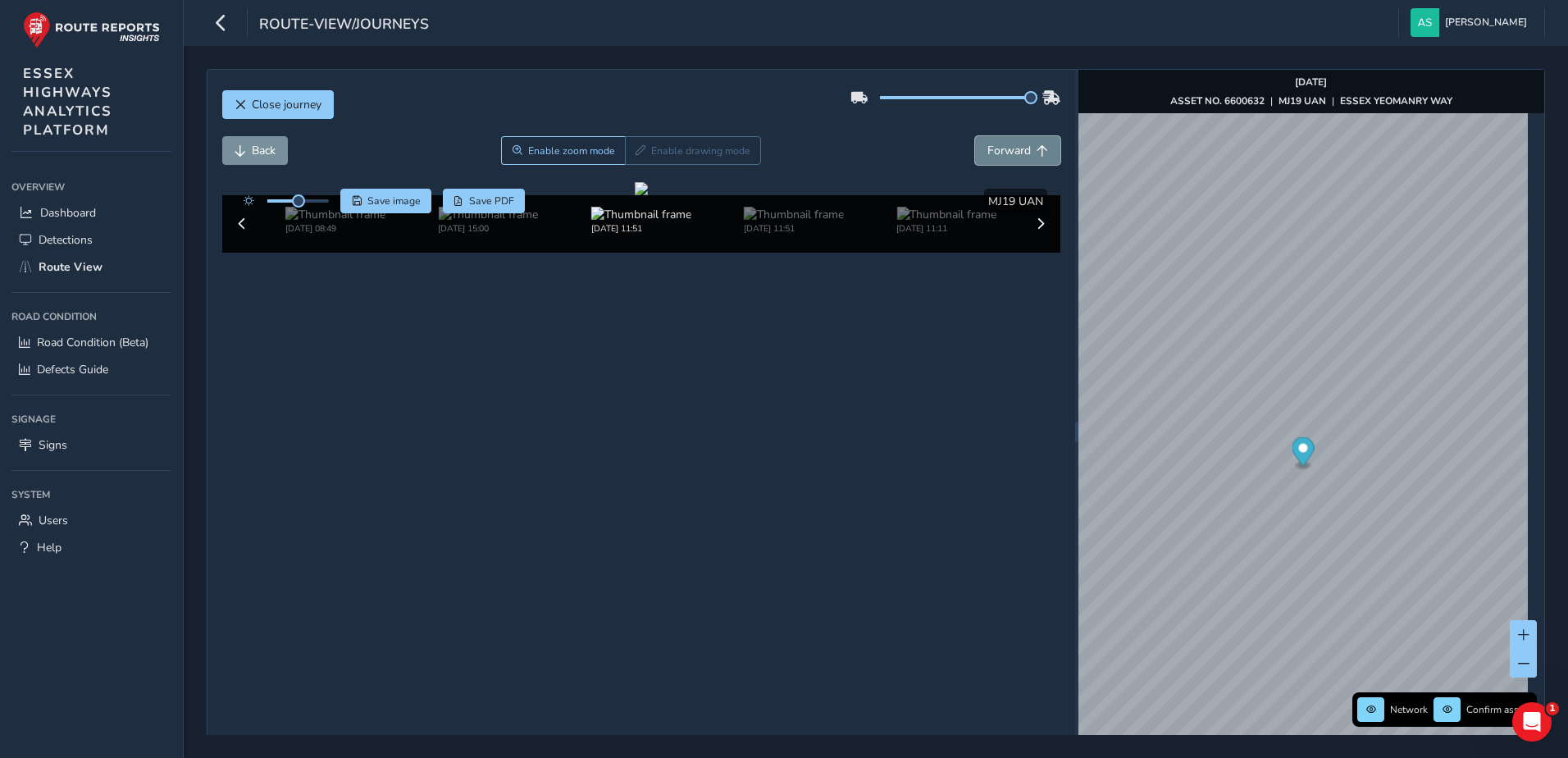
click at [1008, 147] on span "Forward" at bounding box center [1010, 151] width 44 height 16
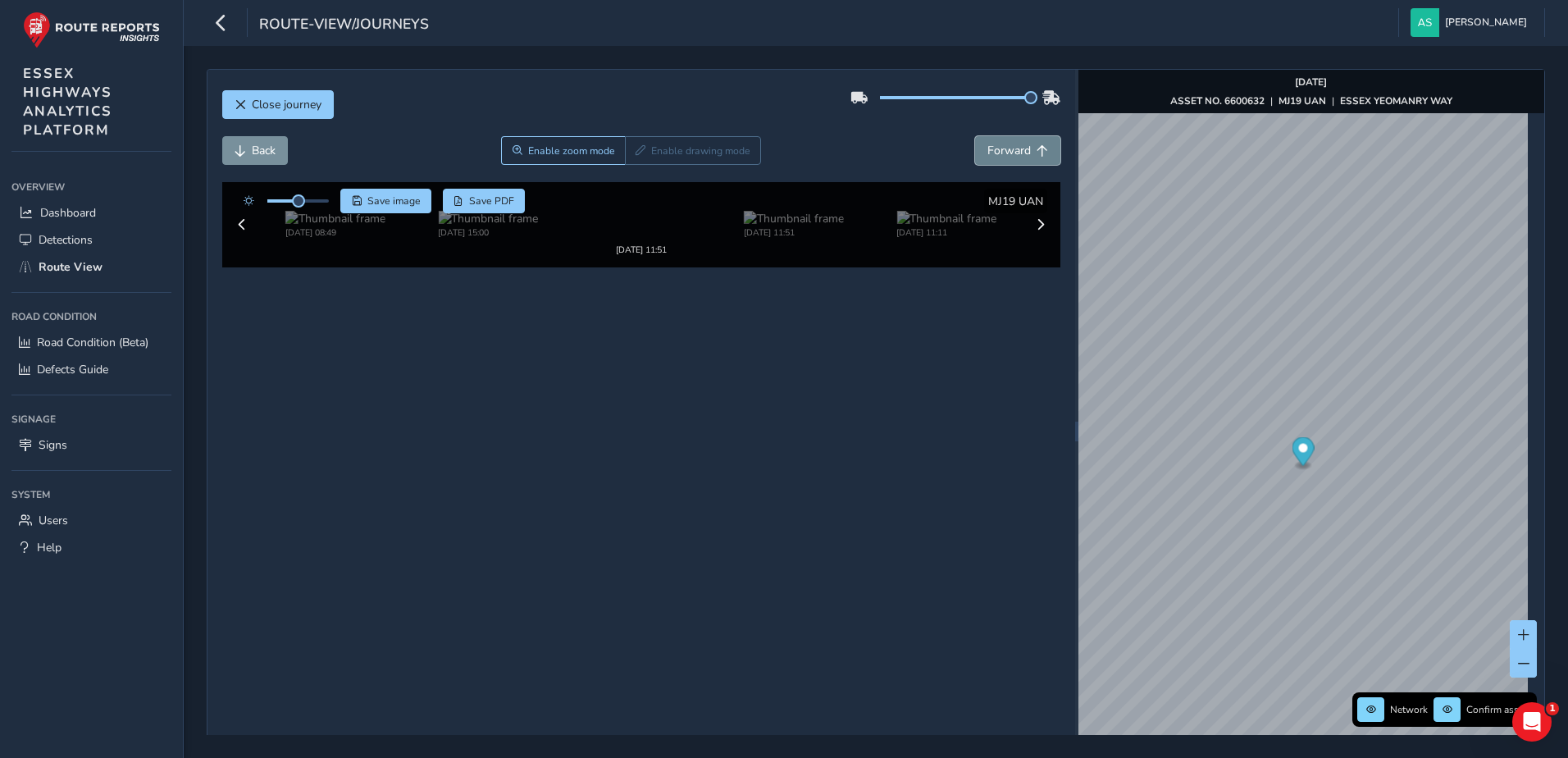
click at [1008, 147] on span "Forward" at bounding box center [1010, 151] width 44 height 16
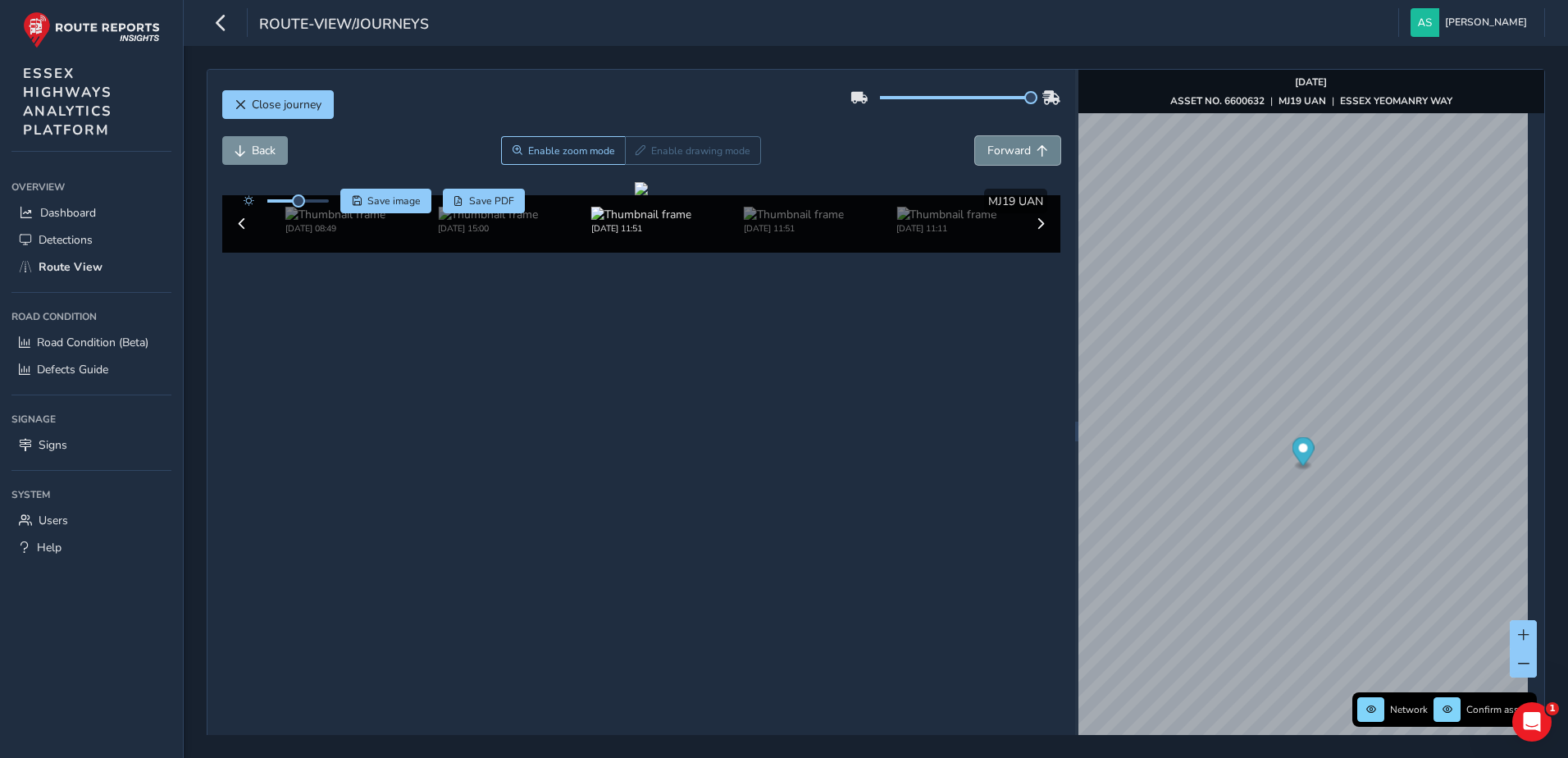
click at [1008, 147] on span "Forward" at bounding box center [1010, 151] width 44 height 16
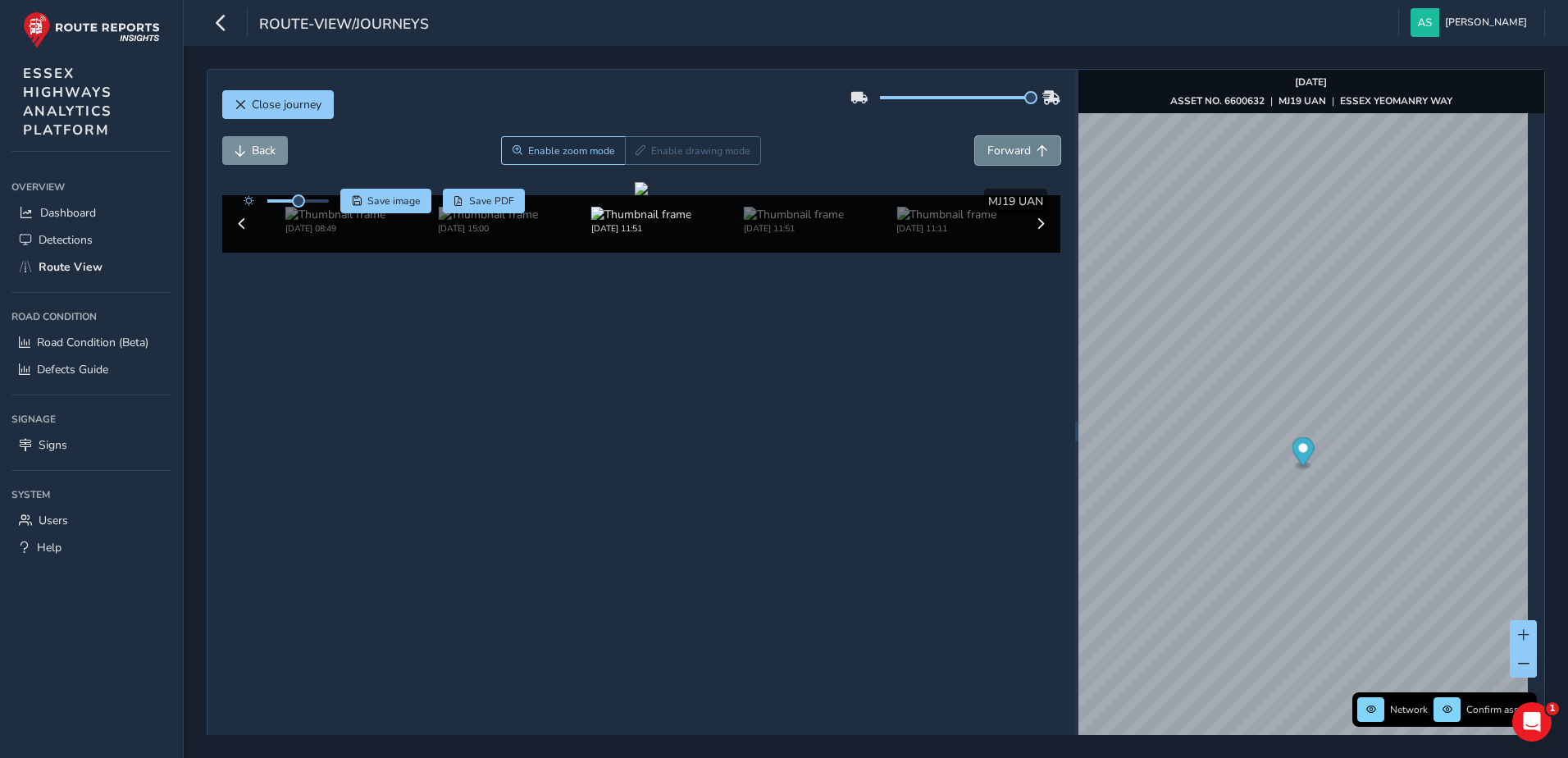
click at [1008, 147] on span "Forward" at bounding box center [1010, 151] width 44 height 16
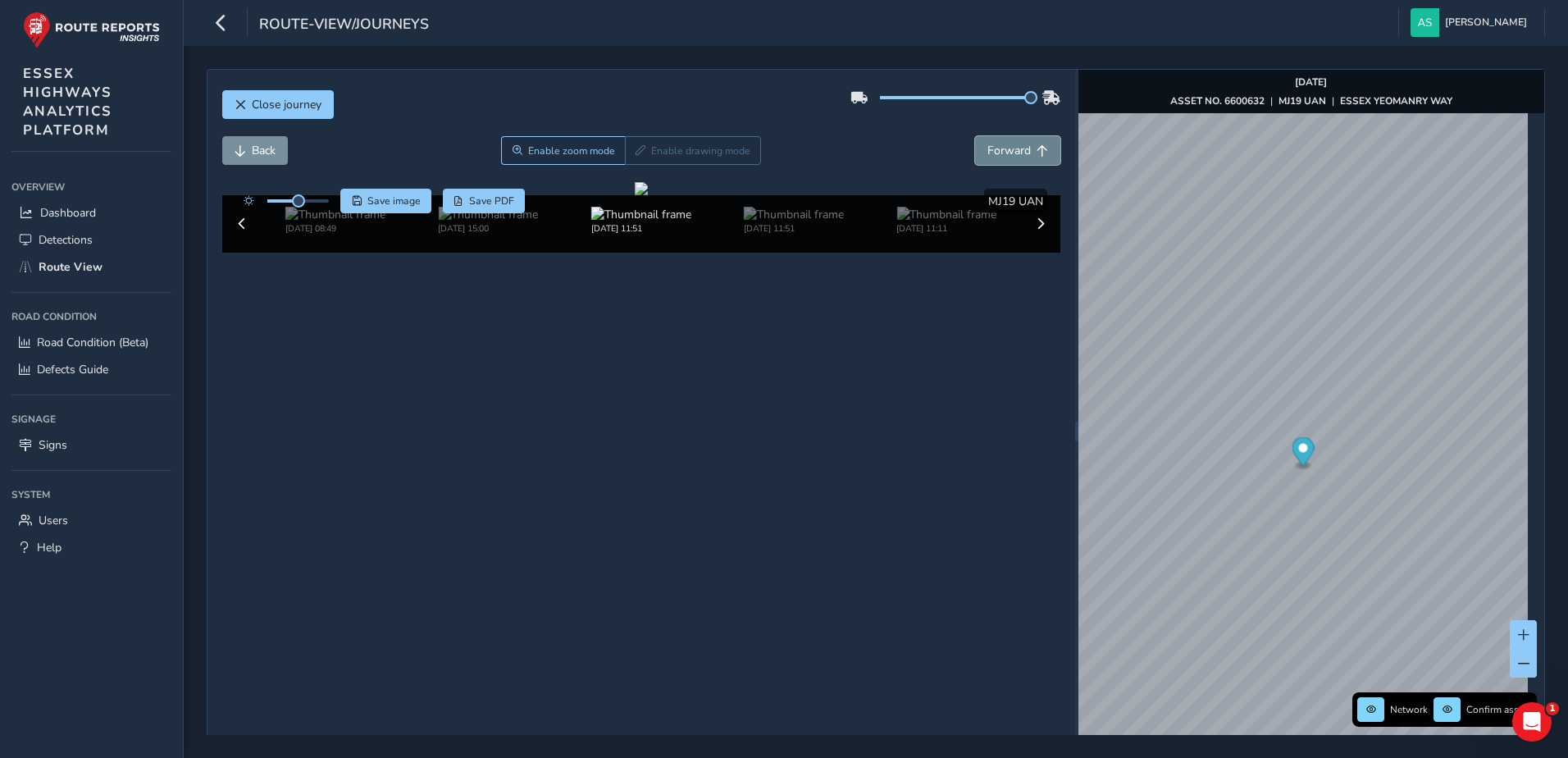
click at [1008, 147] on span "Forward" at bounding box center [1010, 151] width 44 height 16
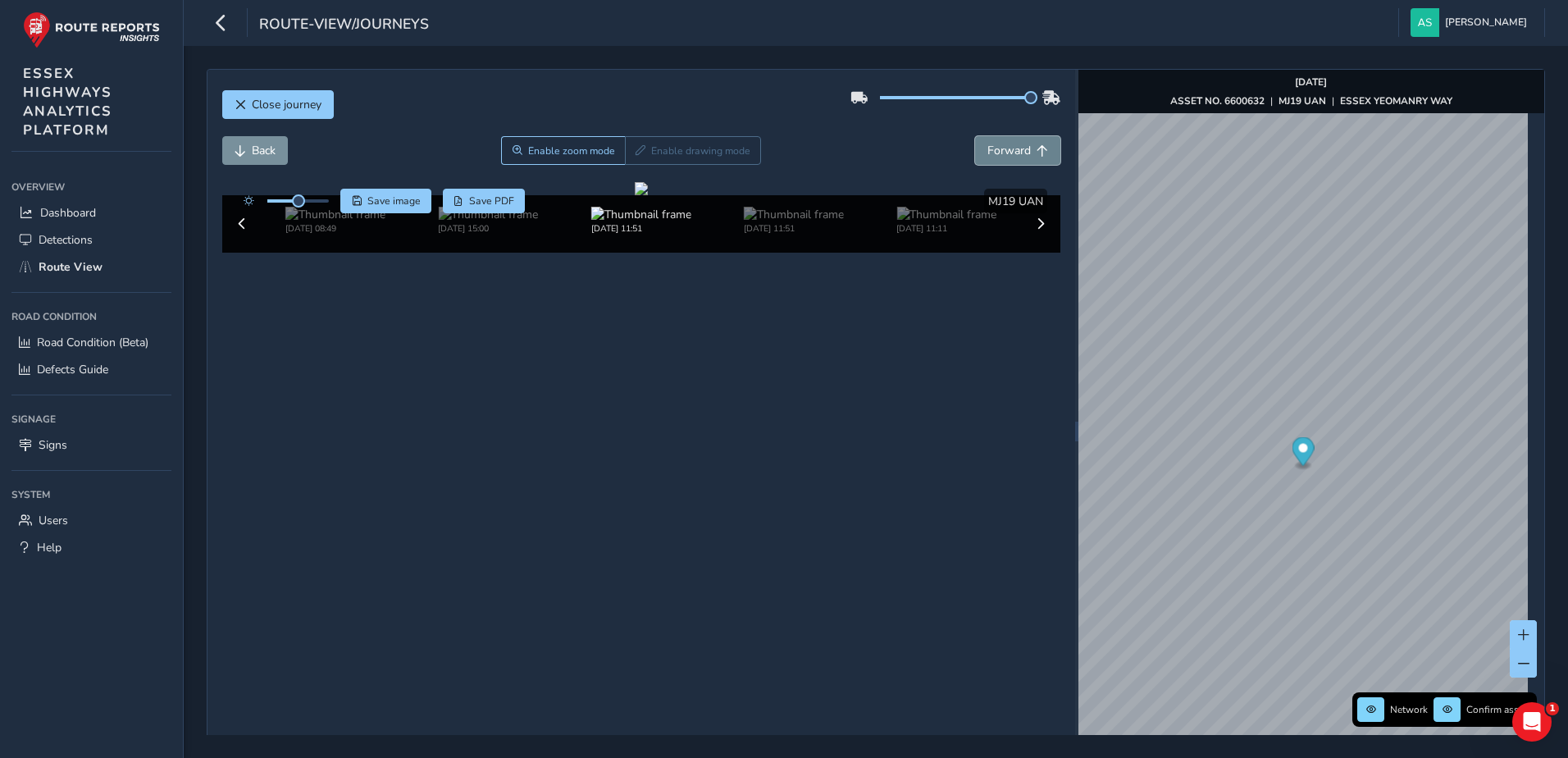
click at [1008, 147] on span "Forward" at bounding box center [1010, 151] width 44 height 16
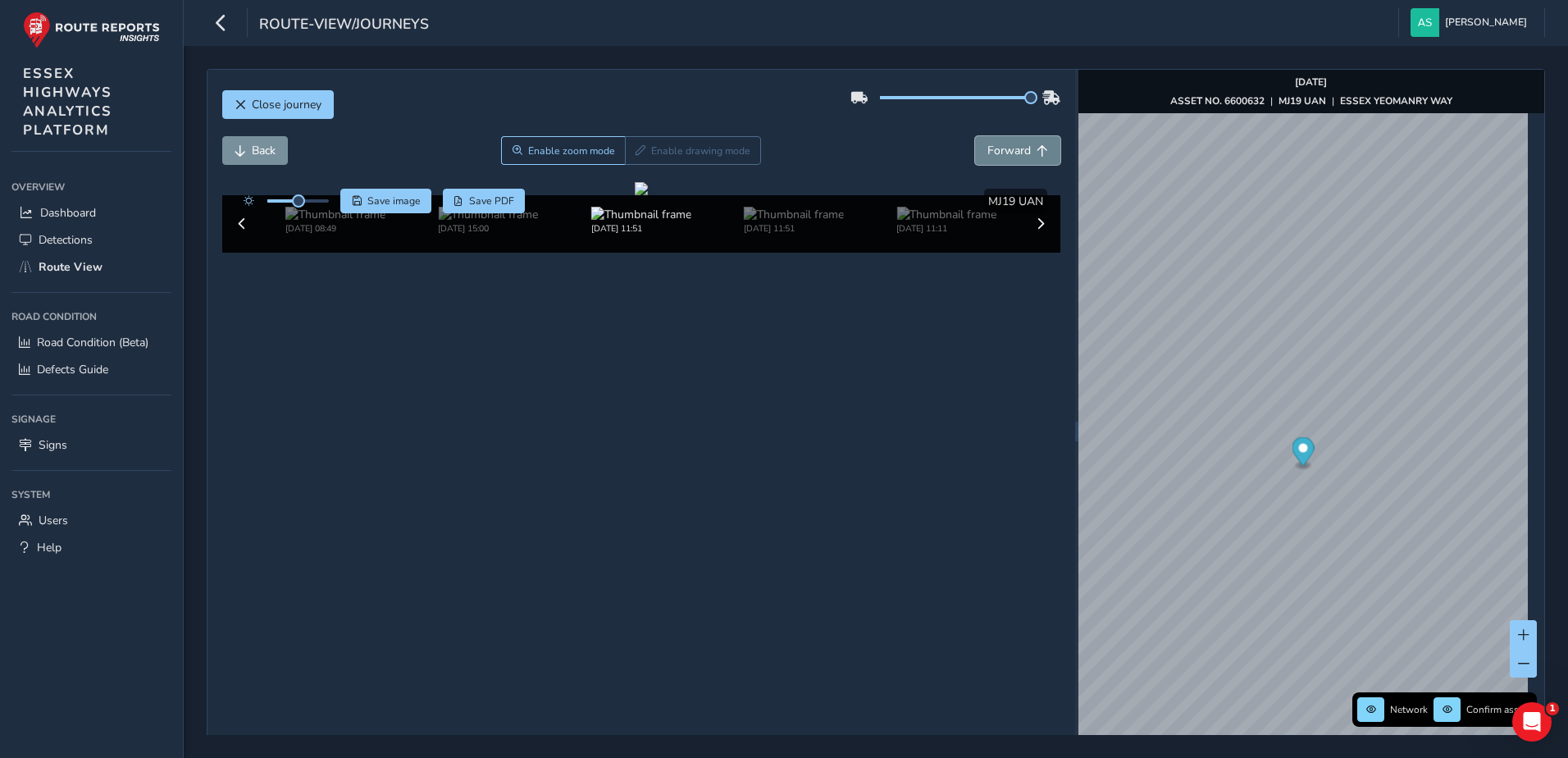
click at [1008, 147] on span "Forward" at bounding box center [1010, 151] width 44 height 16
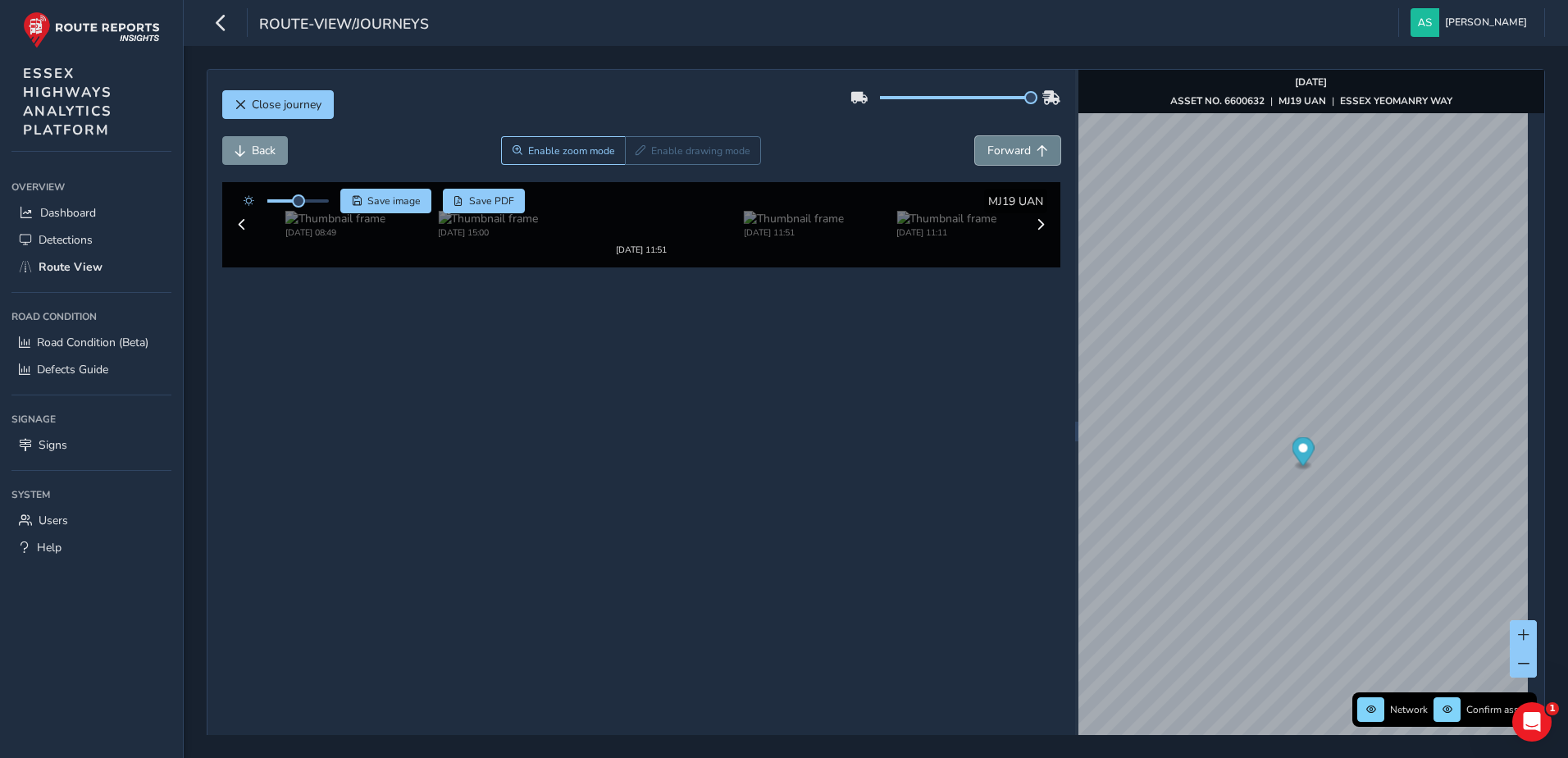
click at [1008, 147] on span "Forward" at bounding box center [1010, 151] width 44 height 16
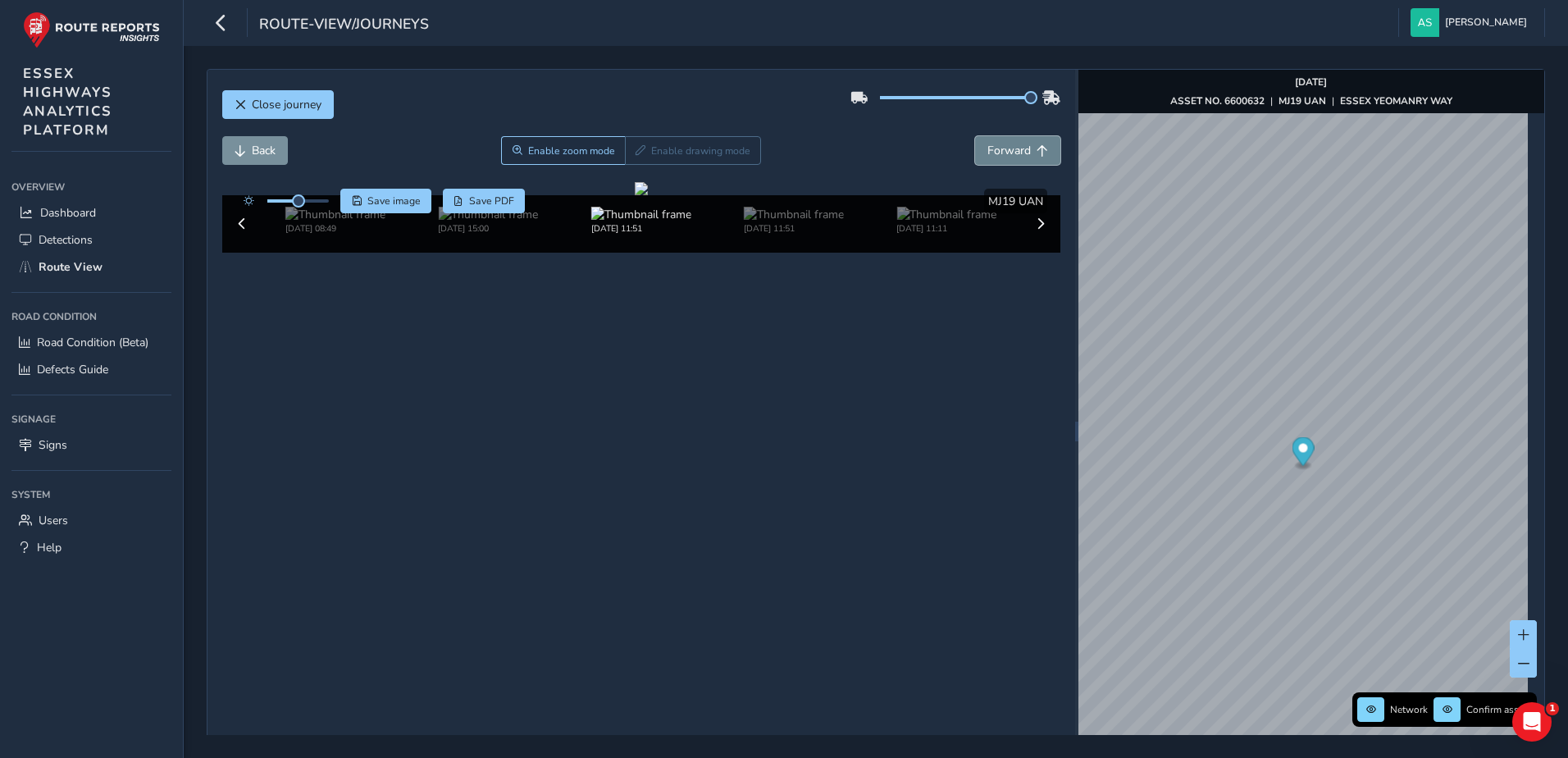
click at [1008, 147] on span "Forward" at bounding box center [1010, 151] width 44 height 16
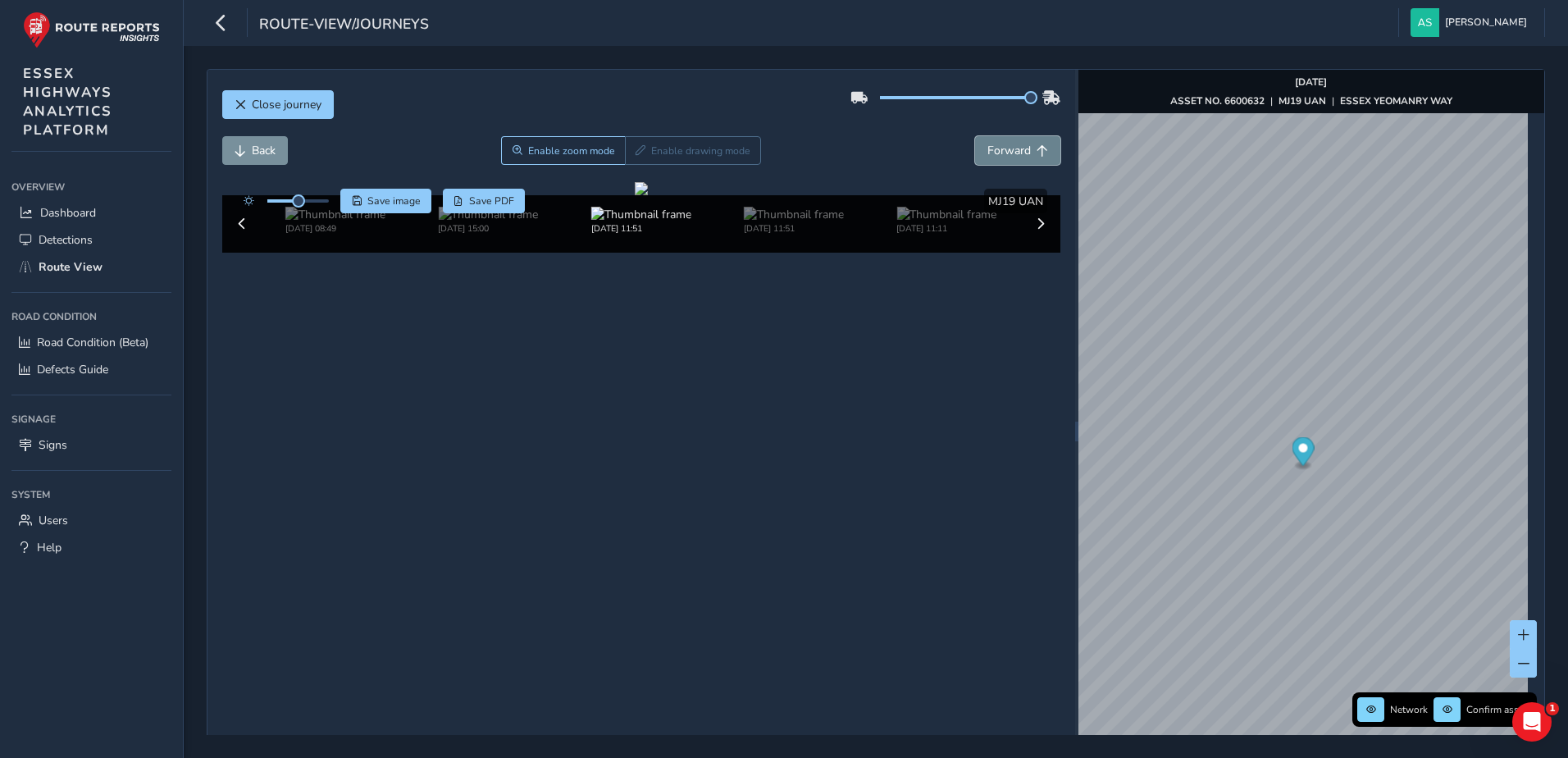
click at [1008, 147] on span "Forward" at bounding box center [1010, 151] width 44 height 16
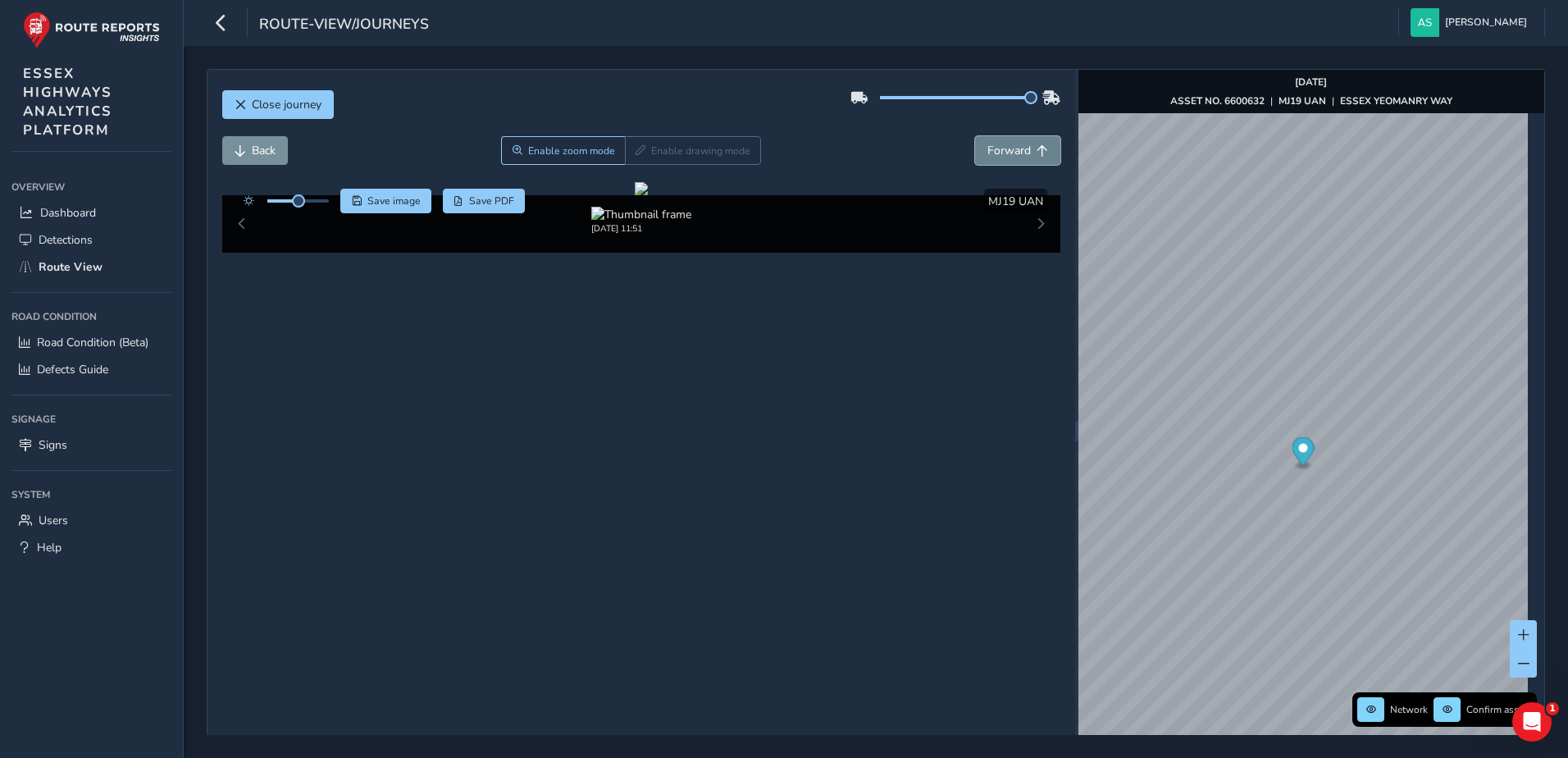
click at [1008, 147] on span "Forward" at bounding box center [1010, 151] width 44 height 16
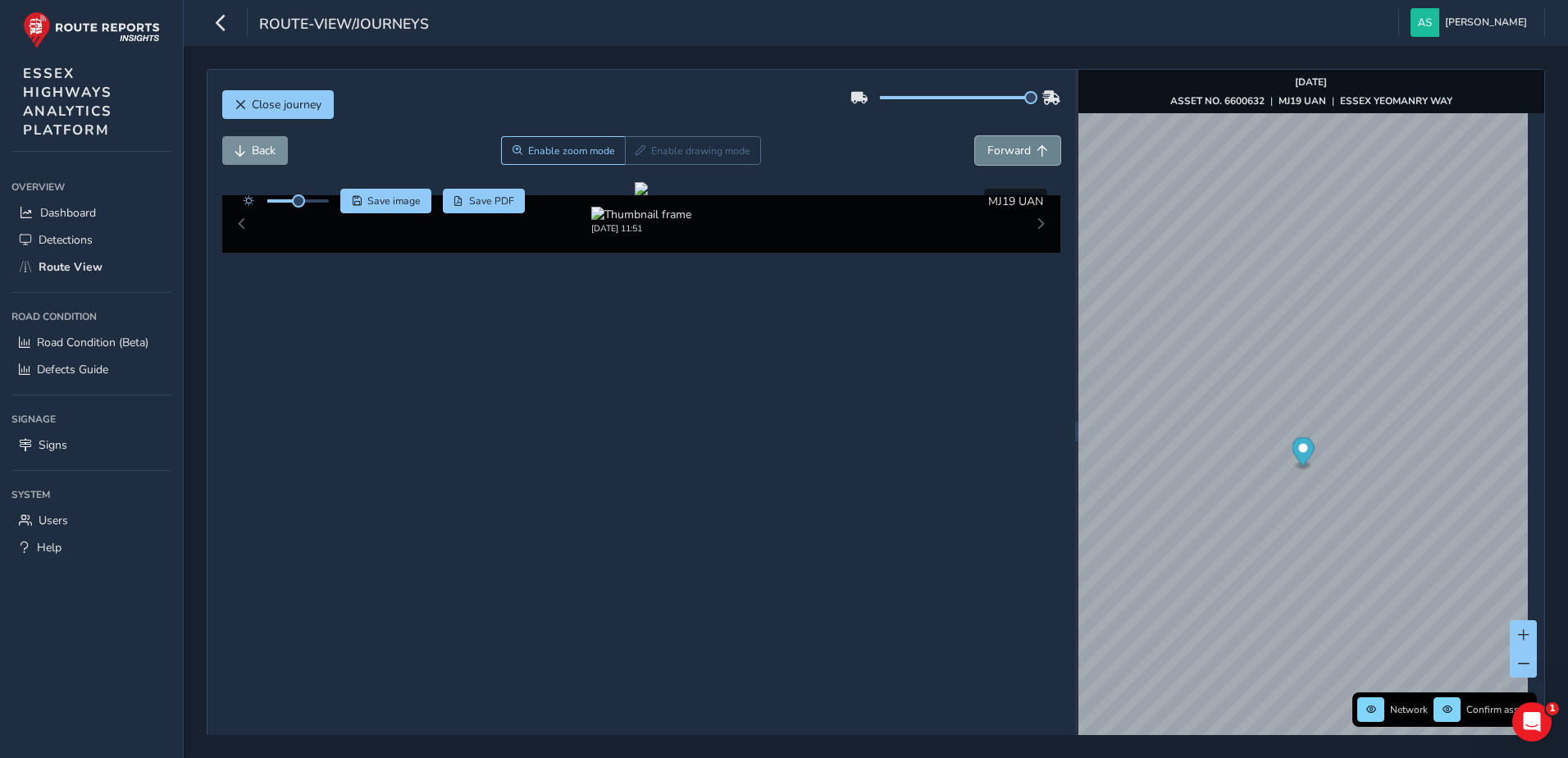
click at [1008, 147] on span "Forward" at bounding box center [1010, 151] width 44 height 16
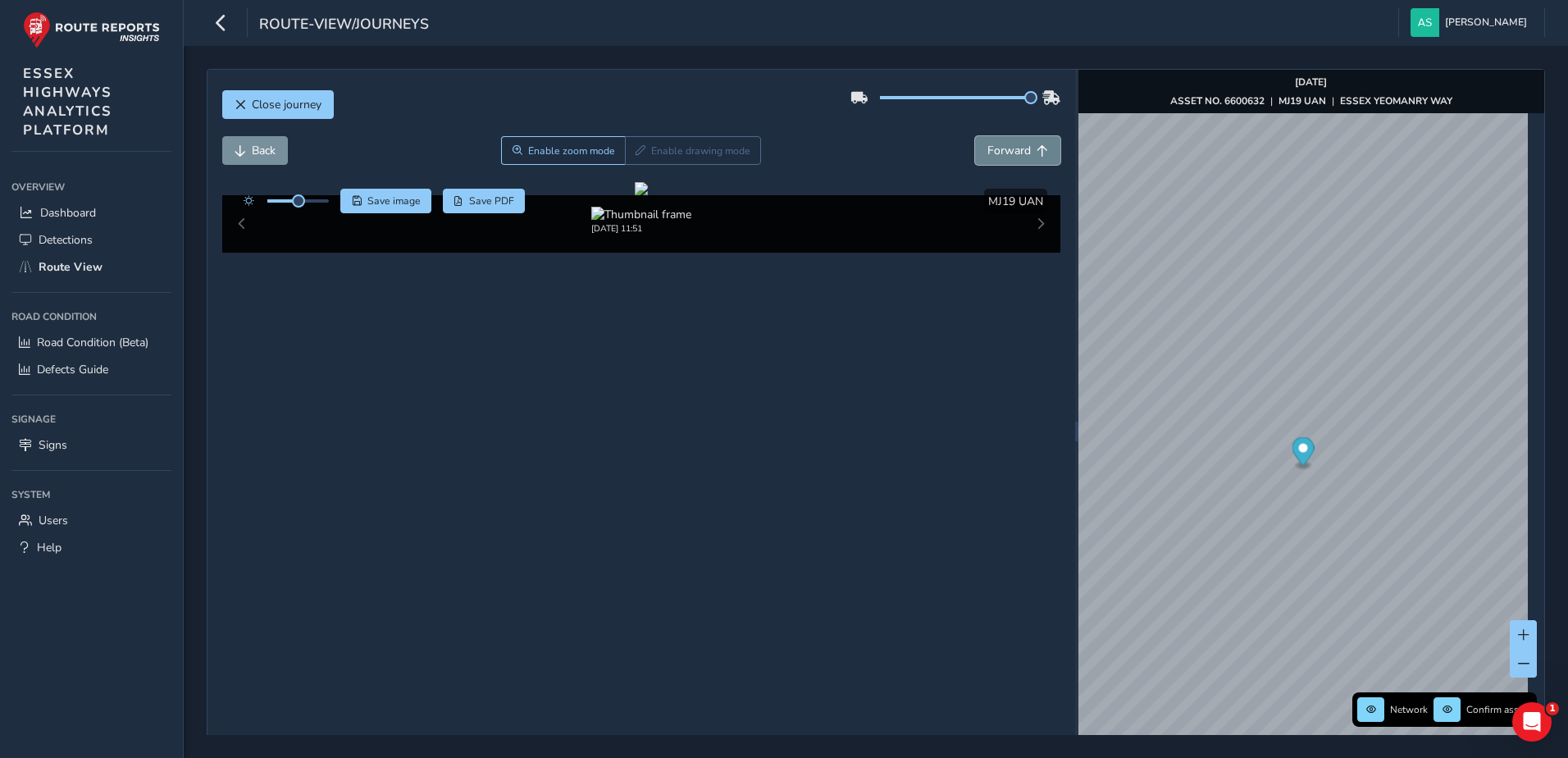
click at [1008, 147] on span "Forward" at bounding box center [1010, 151] width 44 height 16
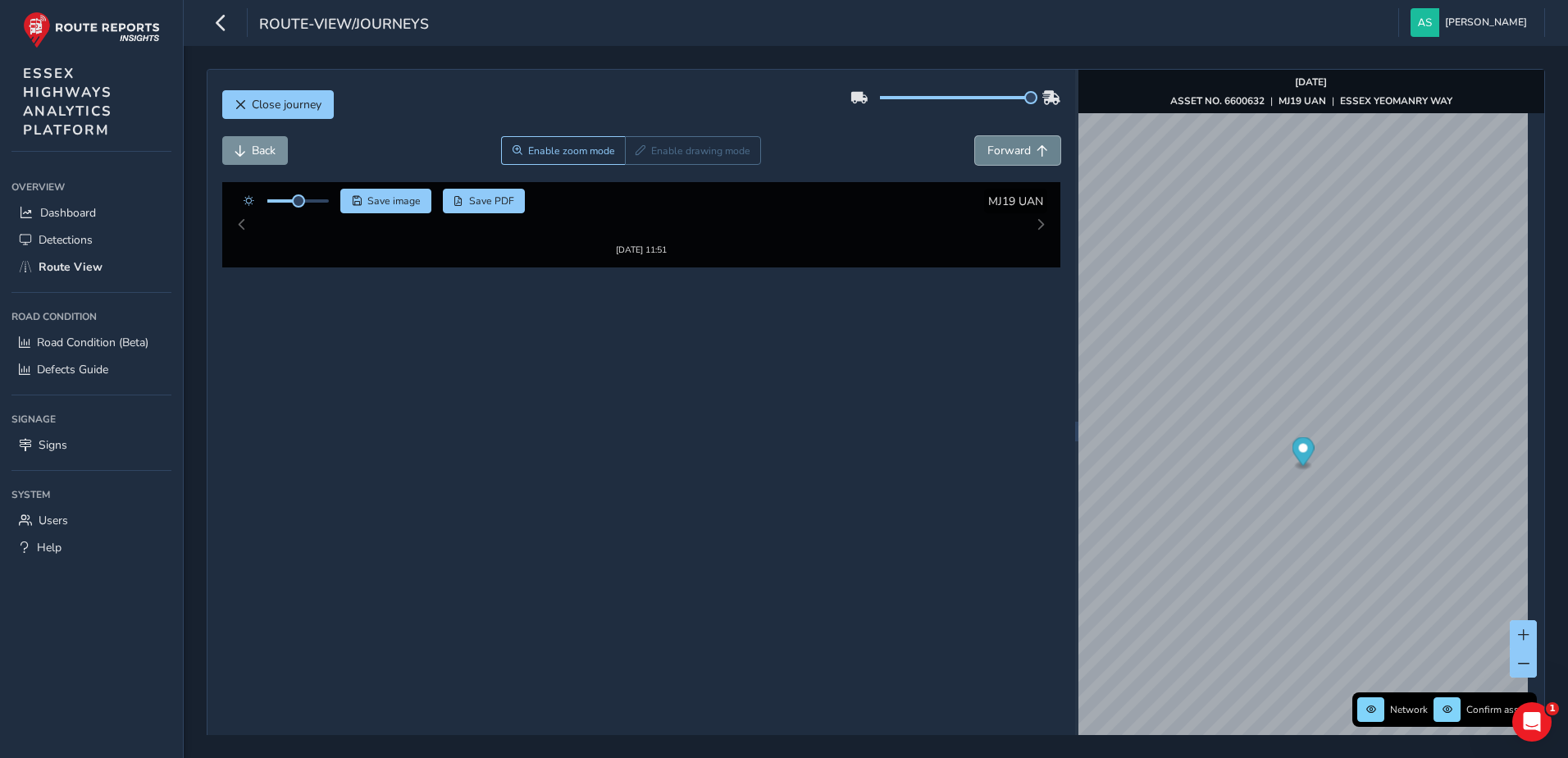
click at [1008, 147] on span "Forward" at bounding box center [1010, 151] width 44 height 16
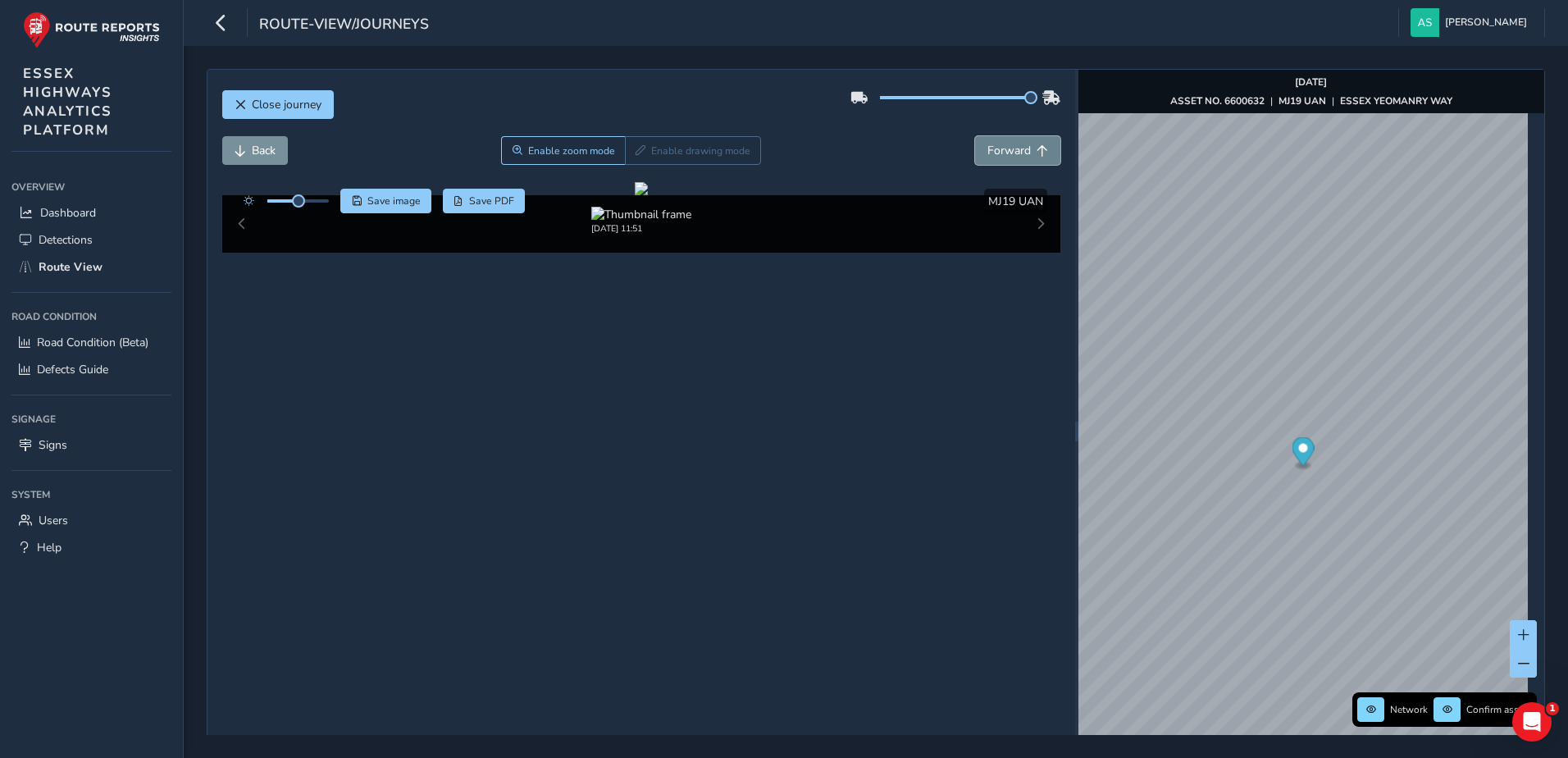
click at [1008, 147] on span "Forward" at bounding box center [1010, 151] width 44 height 16
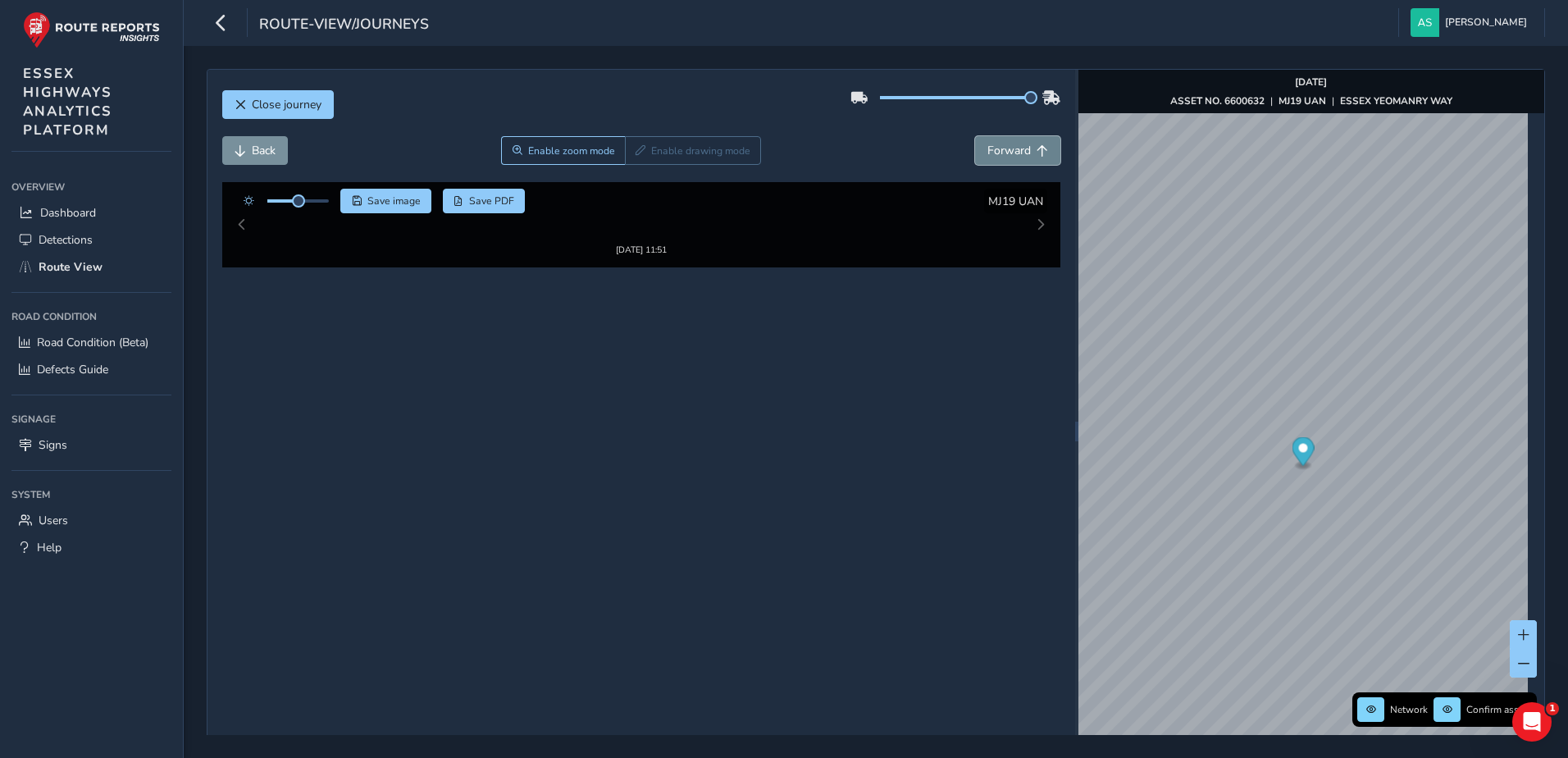
click at [1008, 147] on span "Forward" at bounding box center [1010, 151] width 44 height 16
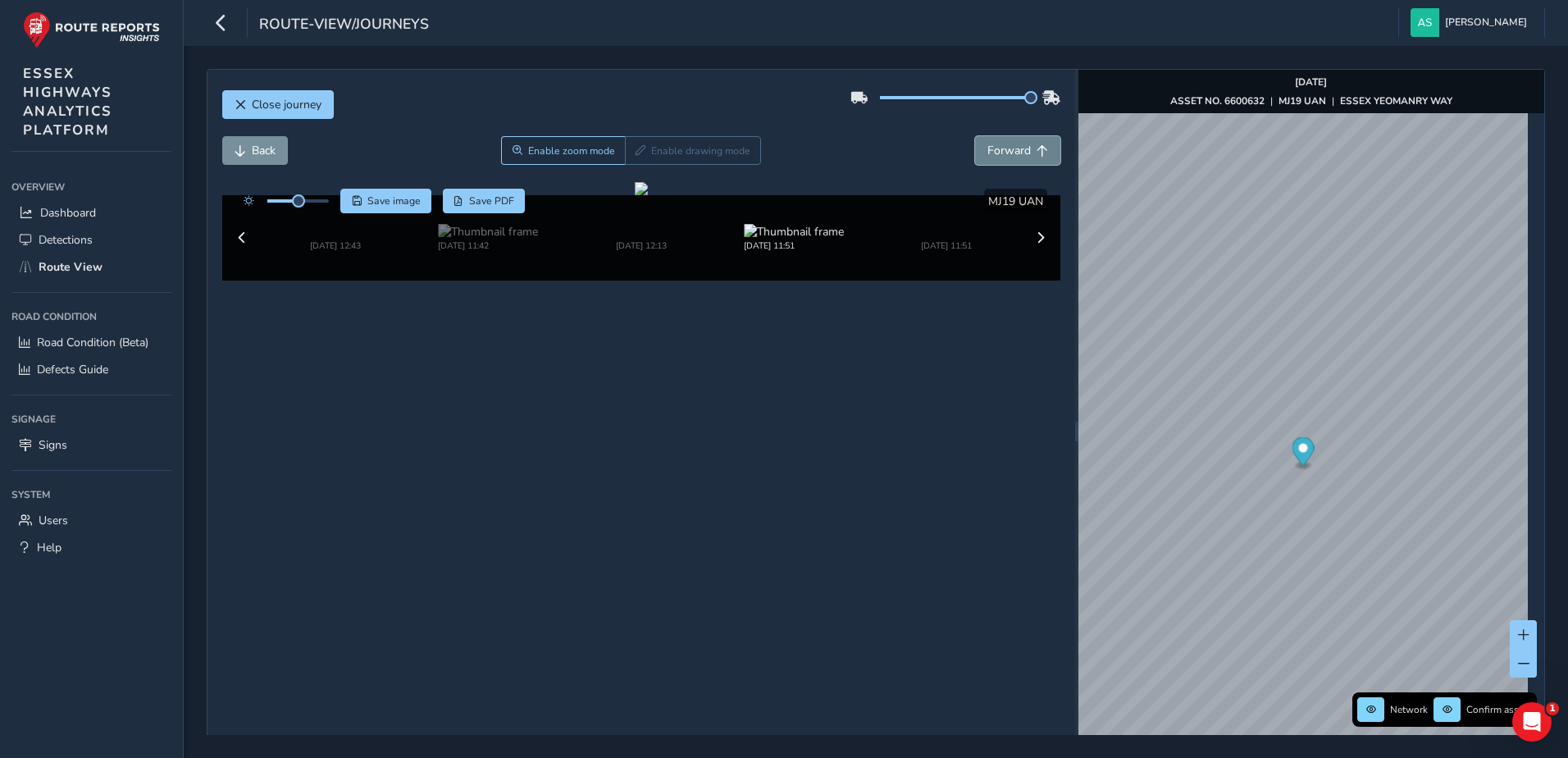
click at [1008, 147] on span "Forward" at bounding box center [1010, 151] width 44 height 16
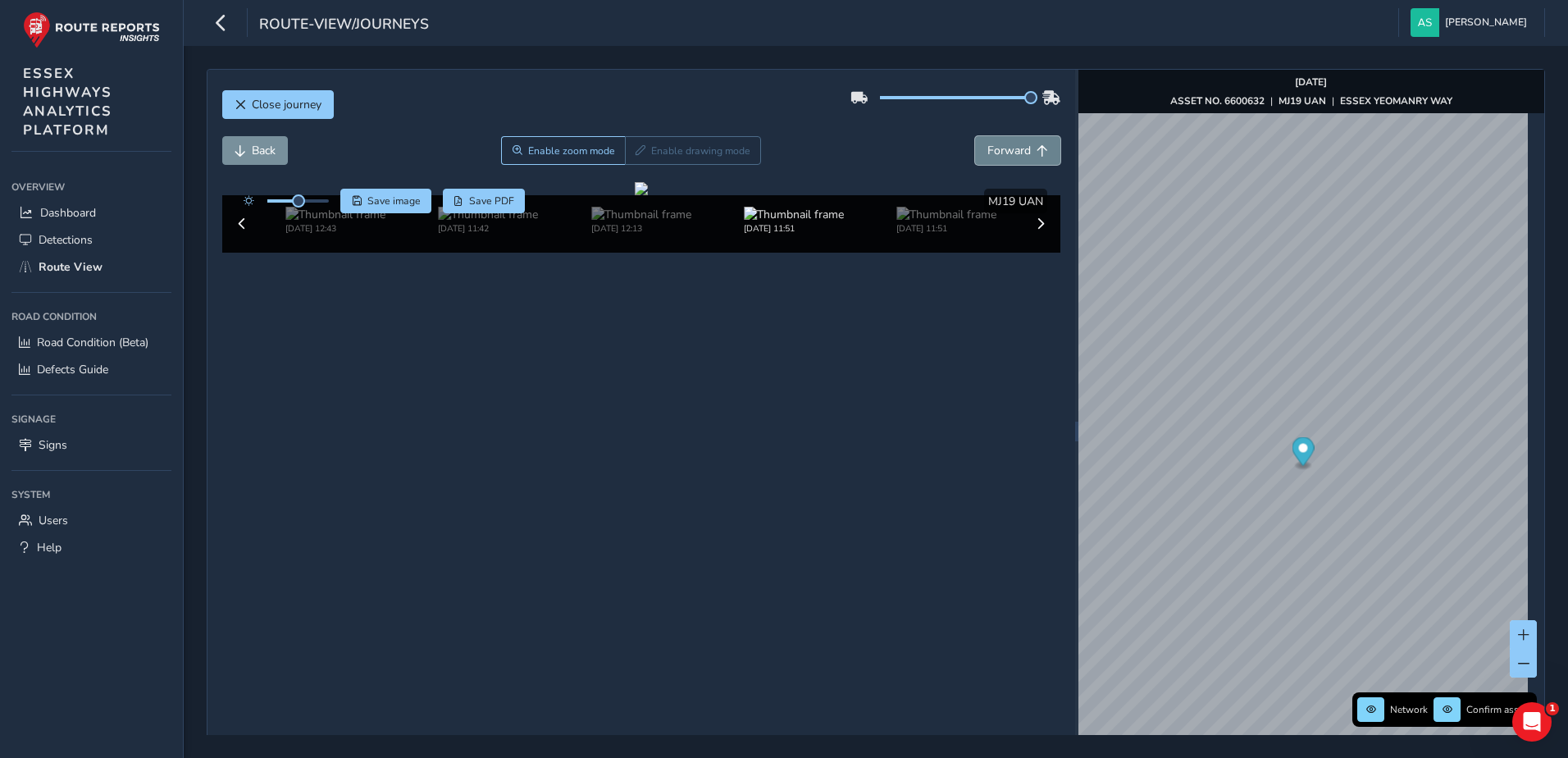
click at [1008, 147] on span "Forward" at bounding box center [1010, 151] width 44 height 16
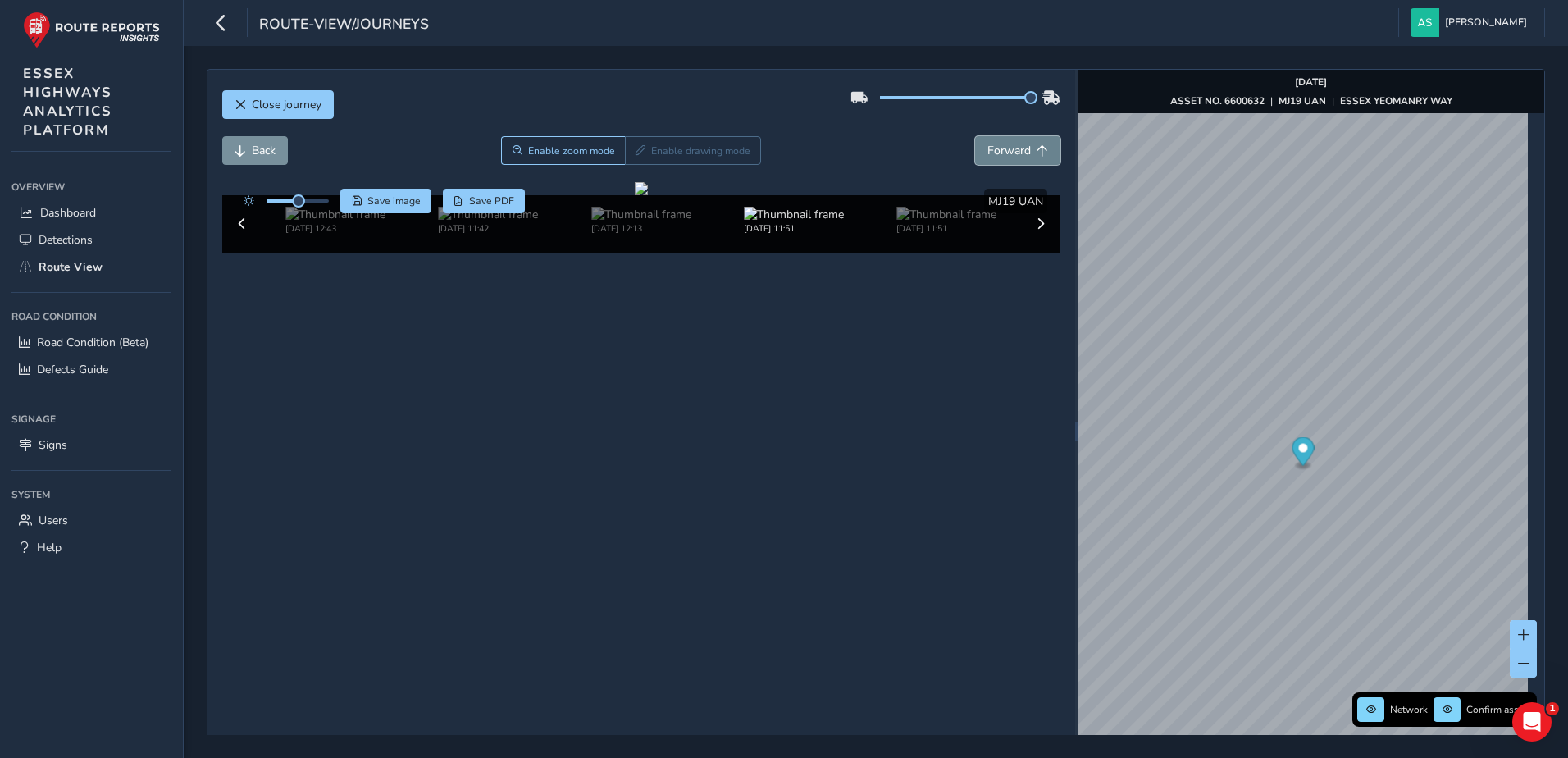
click at [1008, 147] on span "Forward" at bounding box center [1010, 151] width 44 height 16
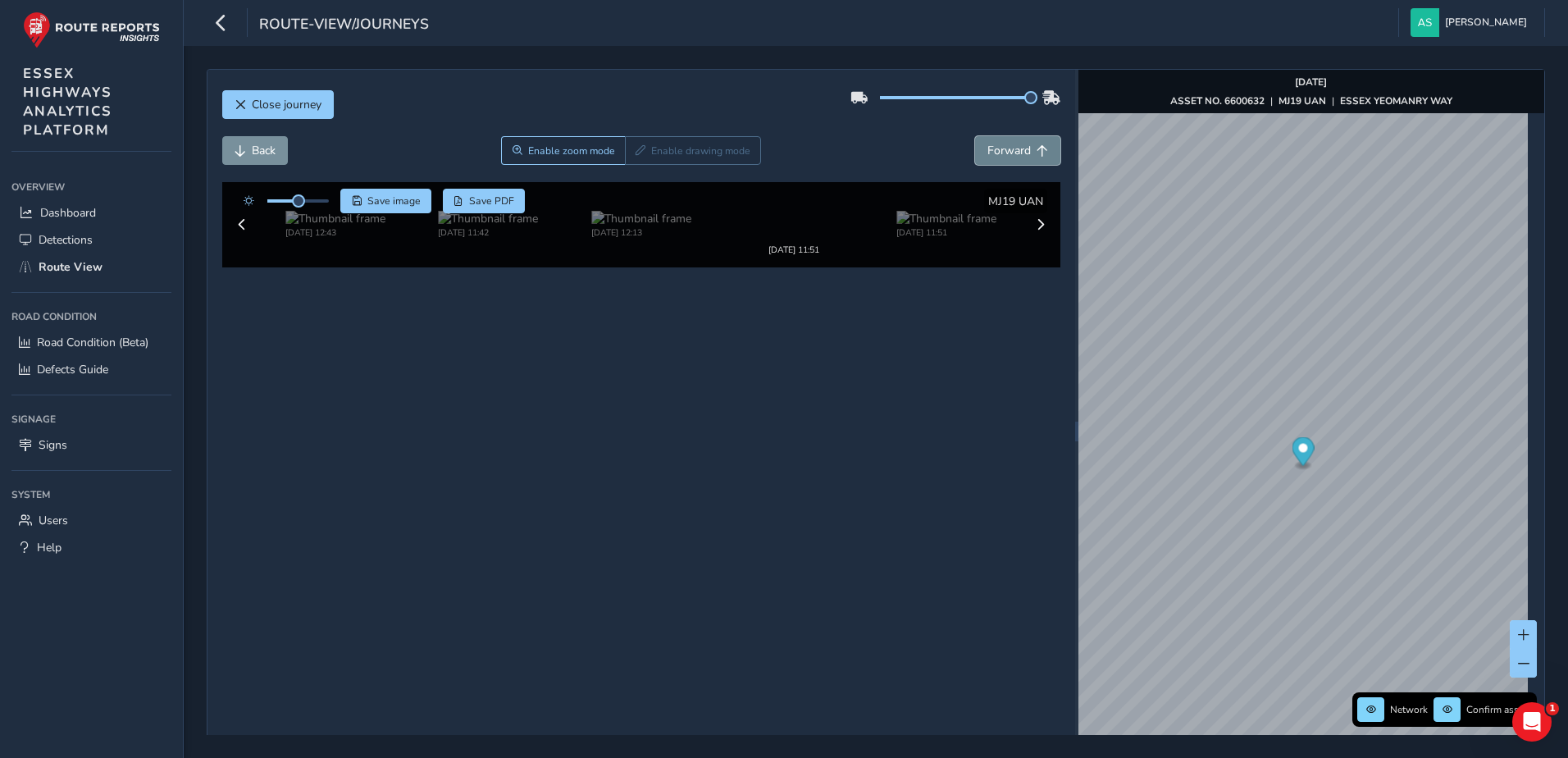
click at [1008, 147] on span "Forward" at bounding box center [1010, 151] width 44 height 16
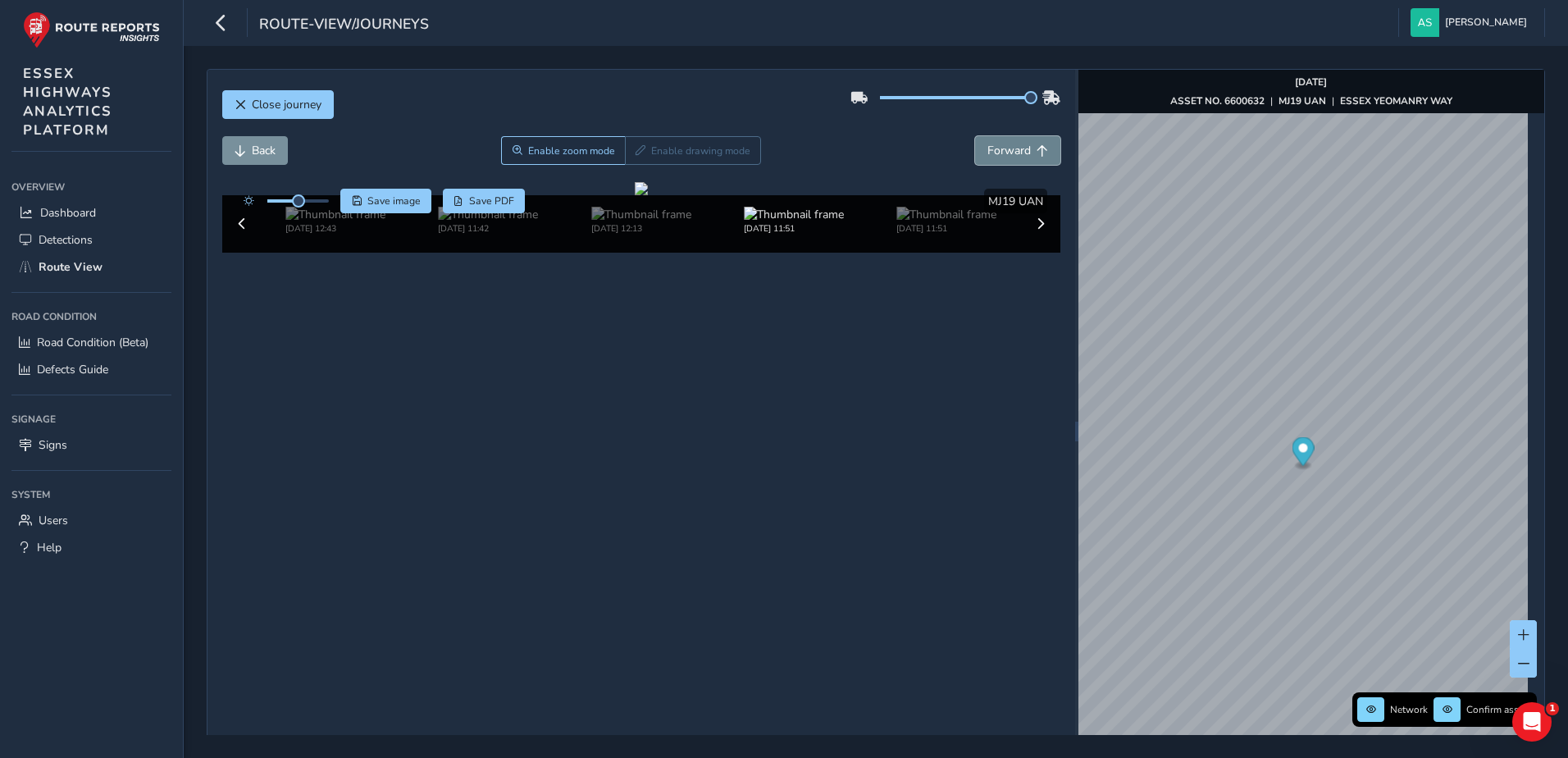
click at [1008, 147] on span "Forward" at bounding box center [1010, 151] width 44 height 16
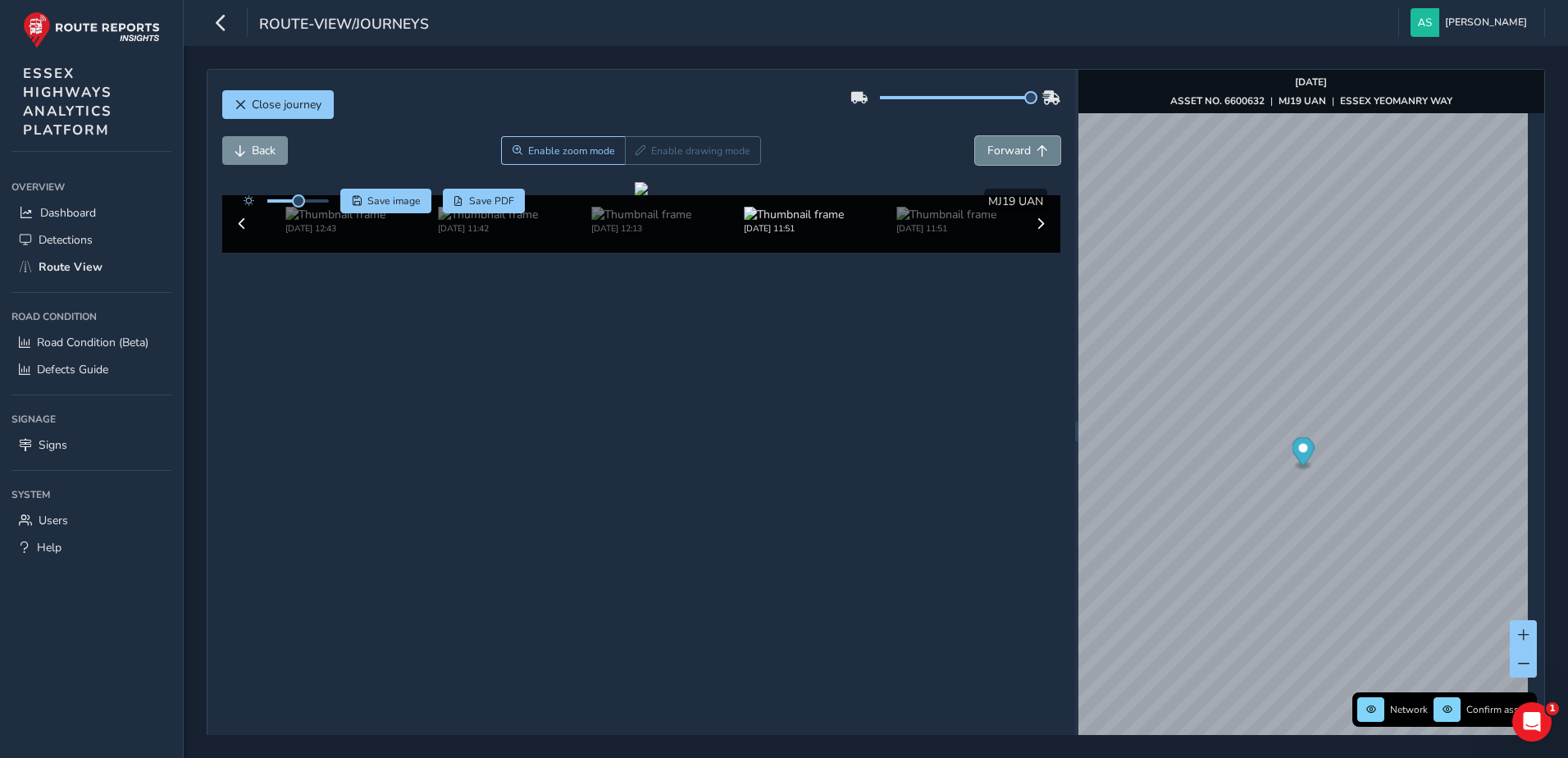
click at [1008, 147] on span "Forward" at bounding box center [1010, 151] width 44 height 16
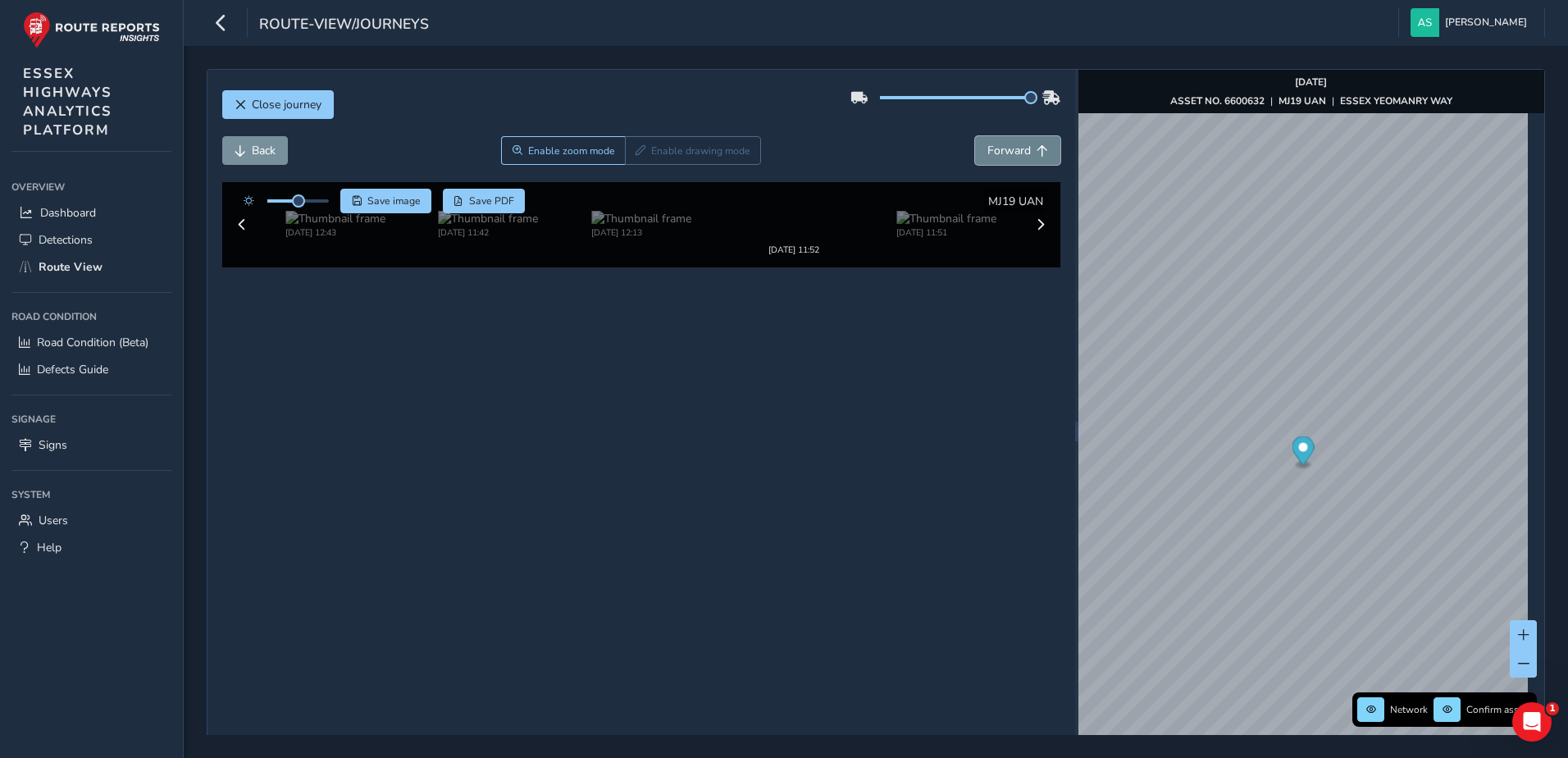
click at [1008, 147] on span "Forward" at bounding box center [1010, 151] width 44 height 16
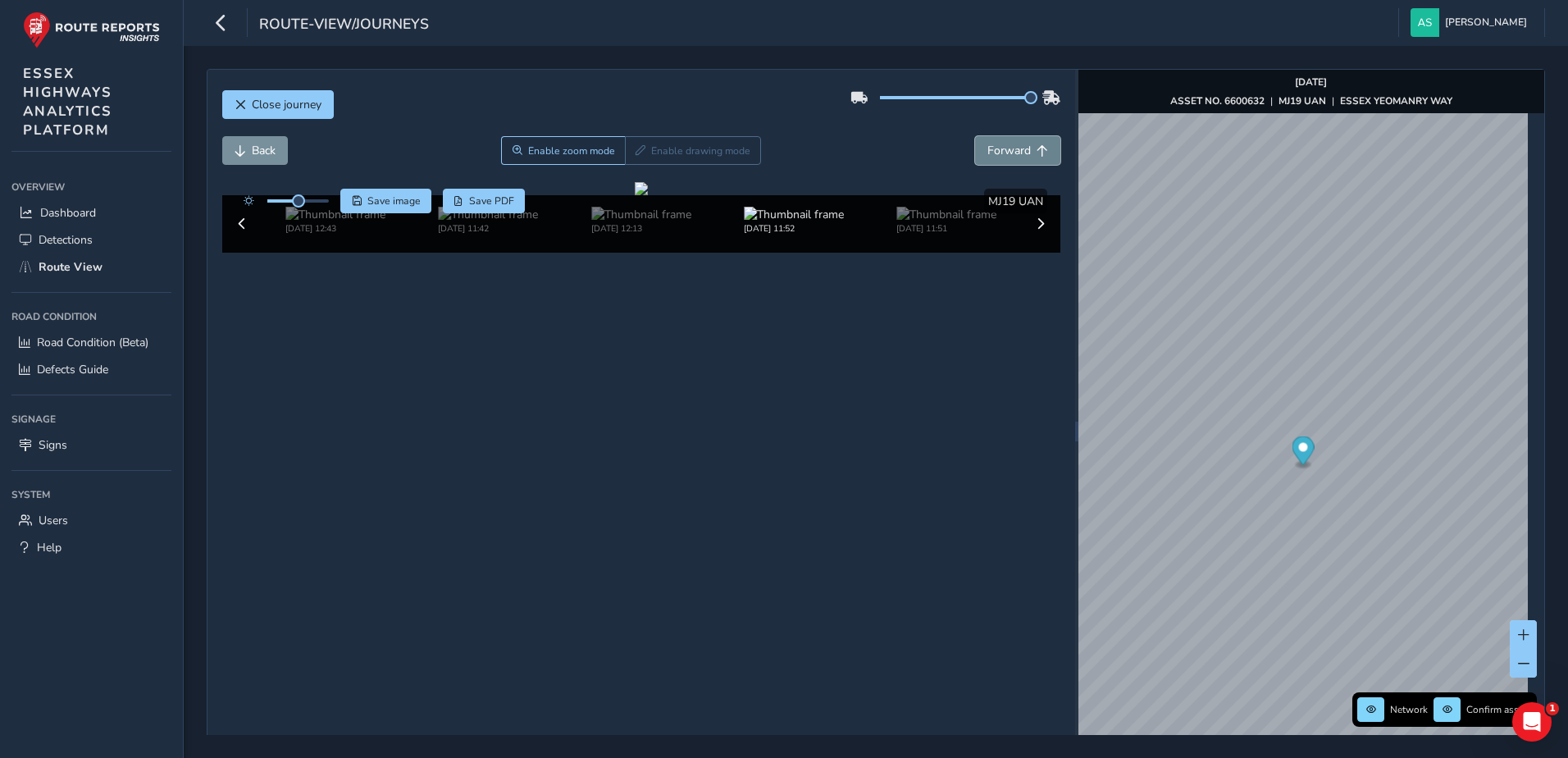
click at [1008, 147] on span "Forward" at bounding box center [1010, 151] width 44 height 16
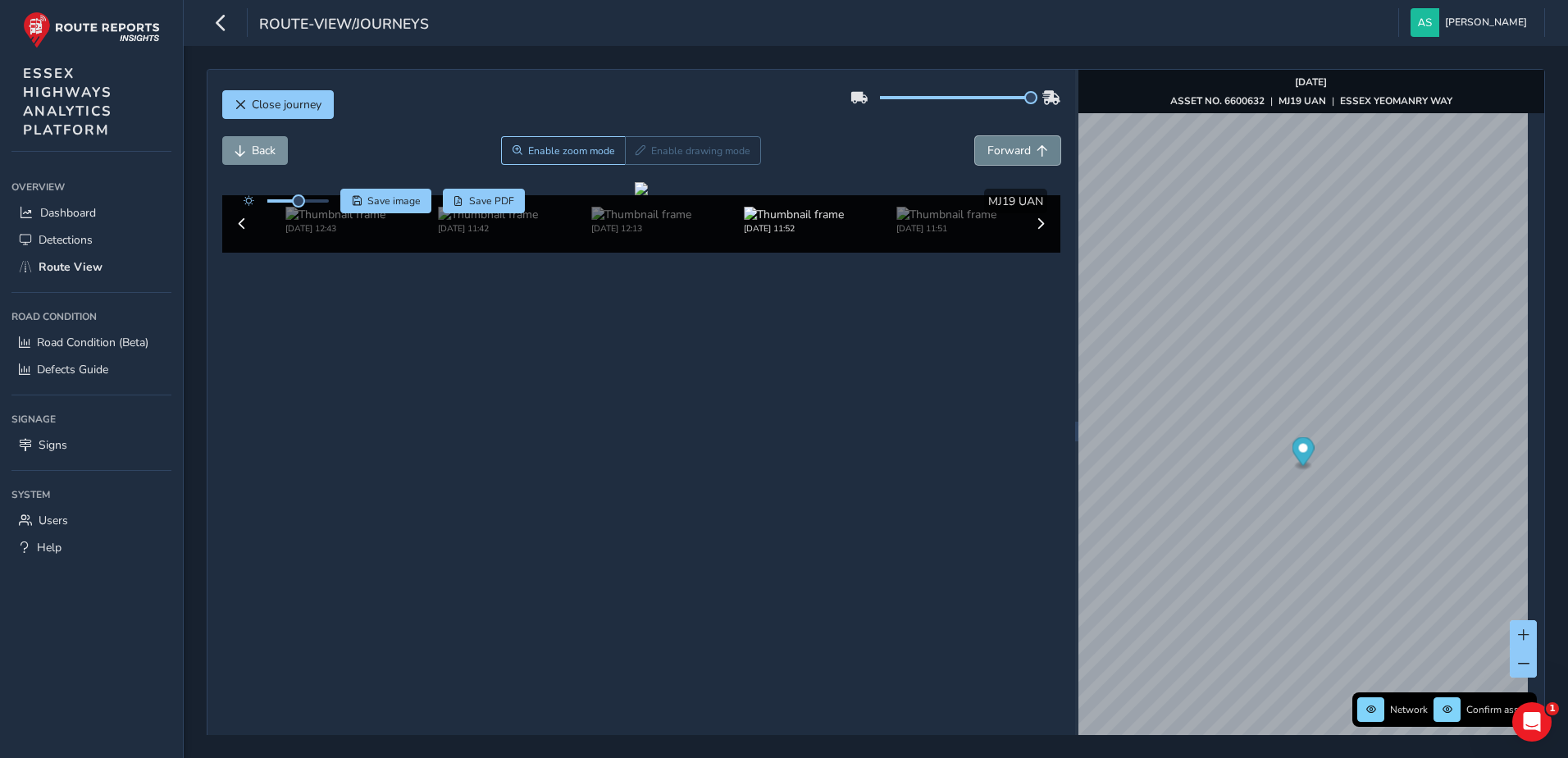
click at [1008, 147] on span "Forward" at bounding box center [1010, 151] width 44 height 16
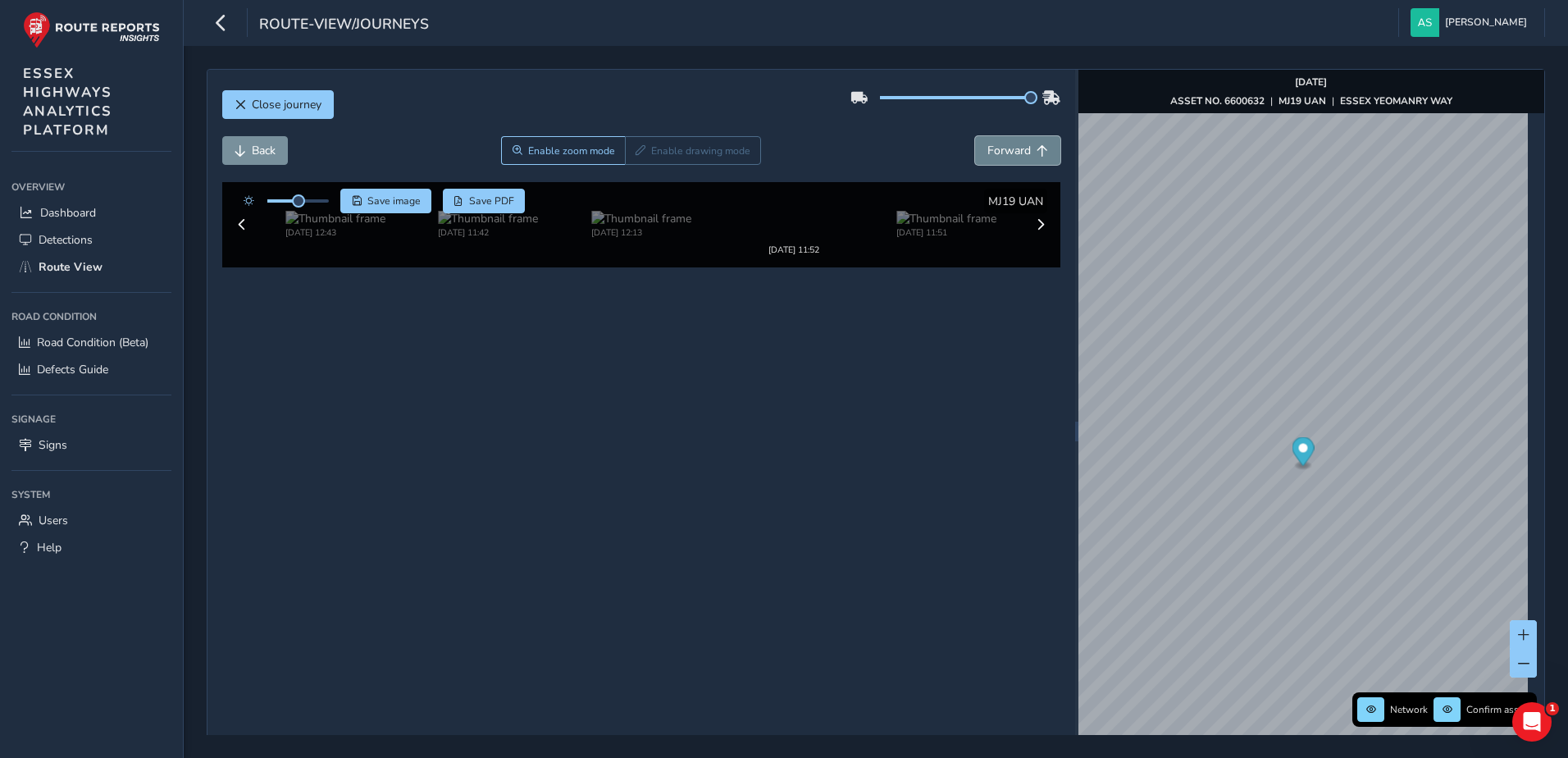
click at [1008, 147] on span "Forward" at bounding box center [1010, 151] width 44 height 16
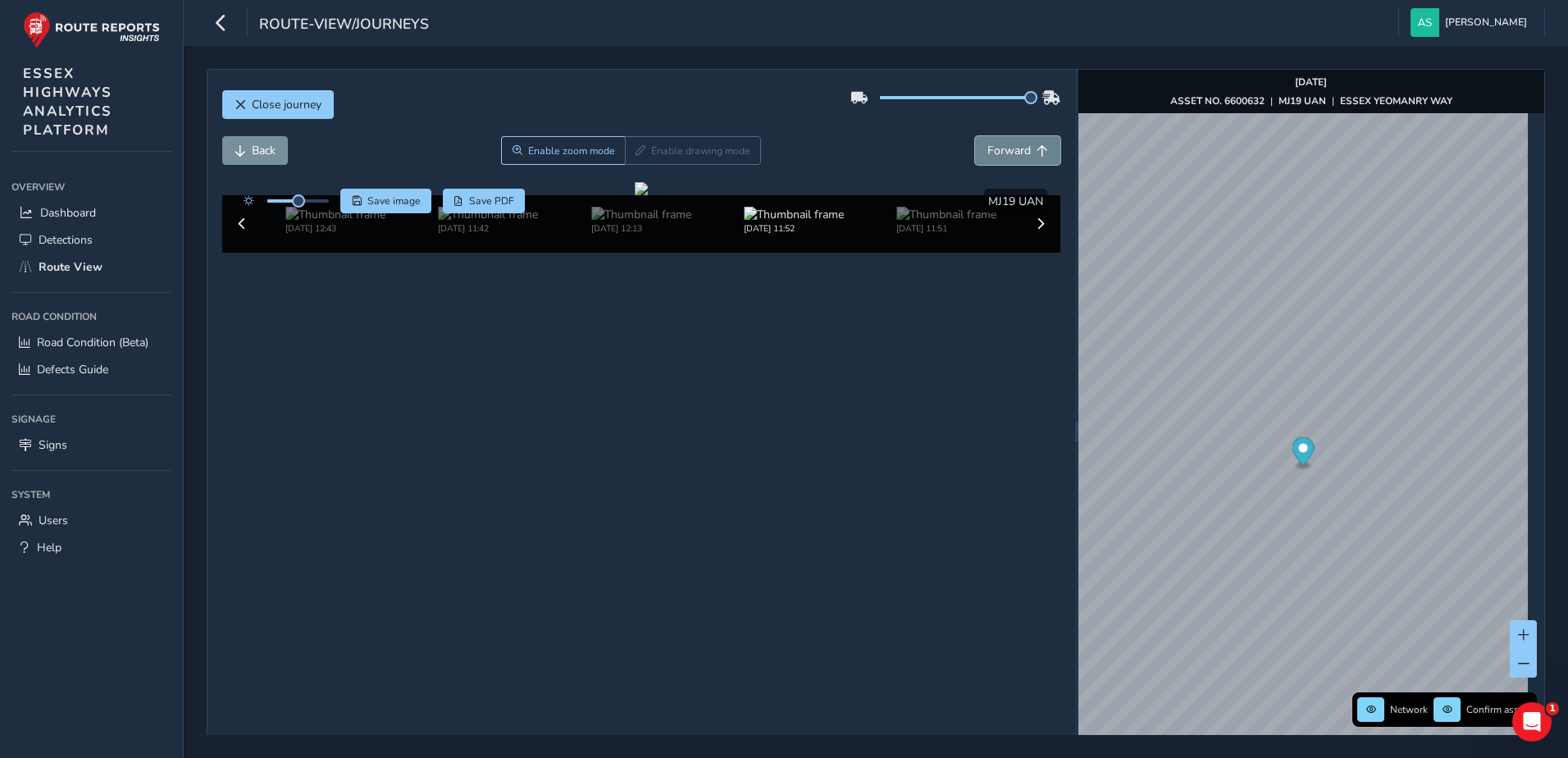
click at [1008, 147] on span "Forward" at bounding box center [1010, 151] width 44 height 16
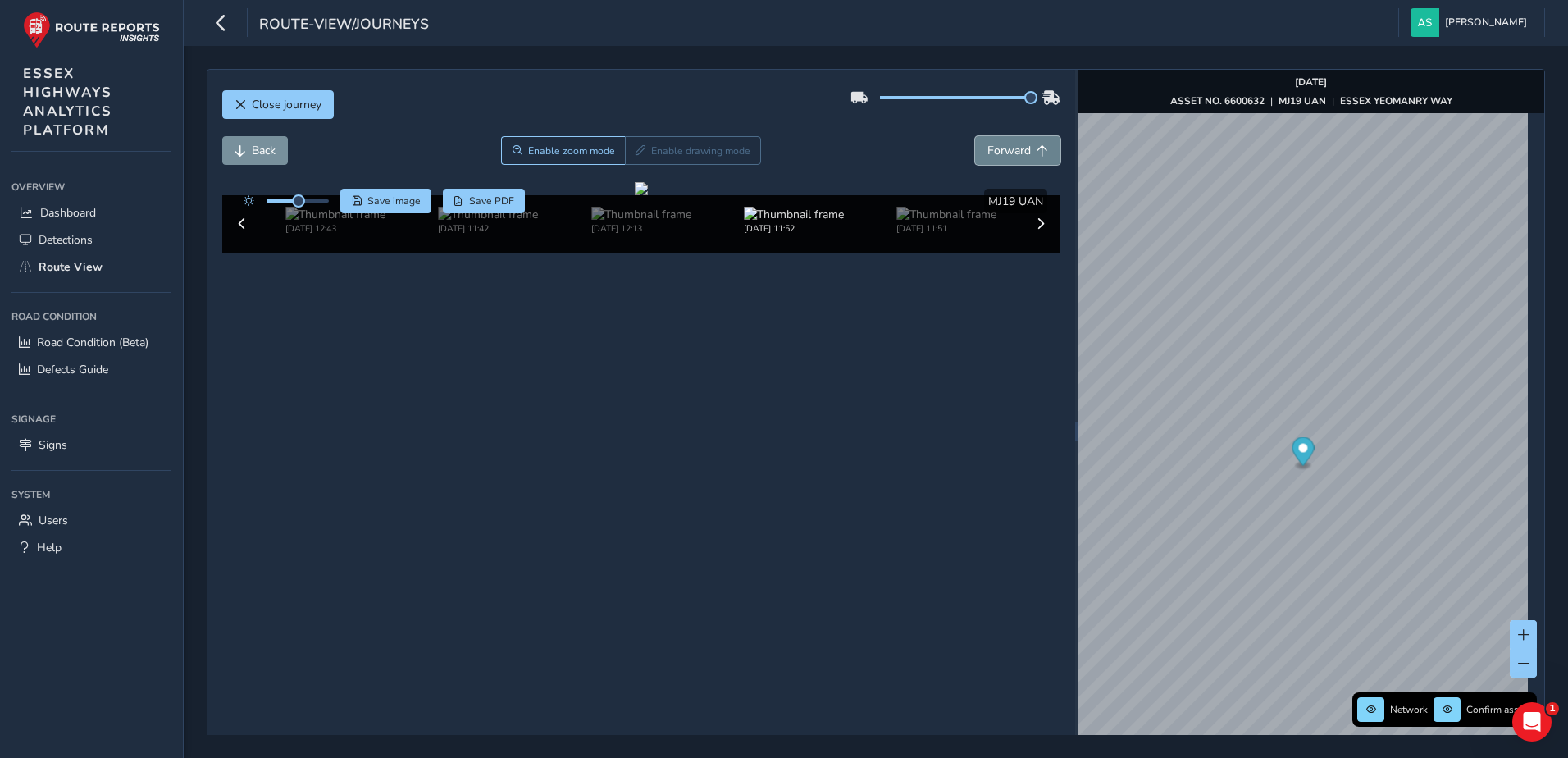
click at [1008, 147] on span "Forward" at bounding box center [1010, 151] width 44 height 16
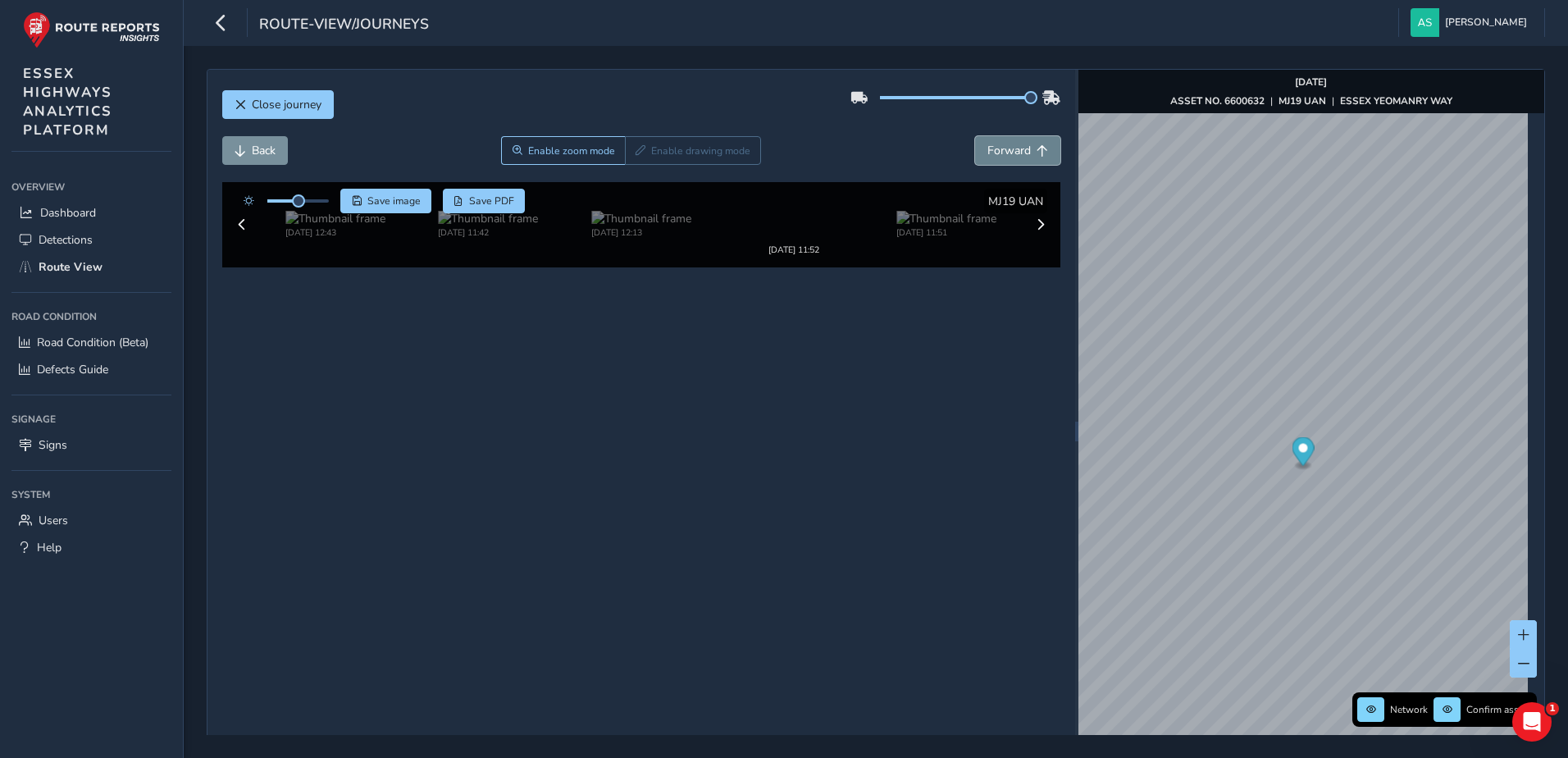
click at [1008, 147] on span "Forward" at bounding box center [1010, 151] width 44 height 16
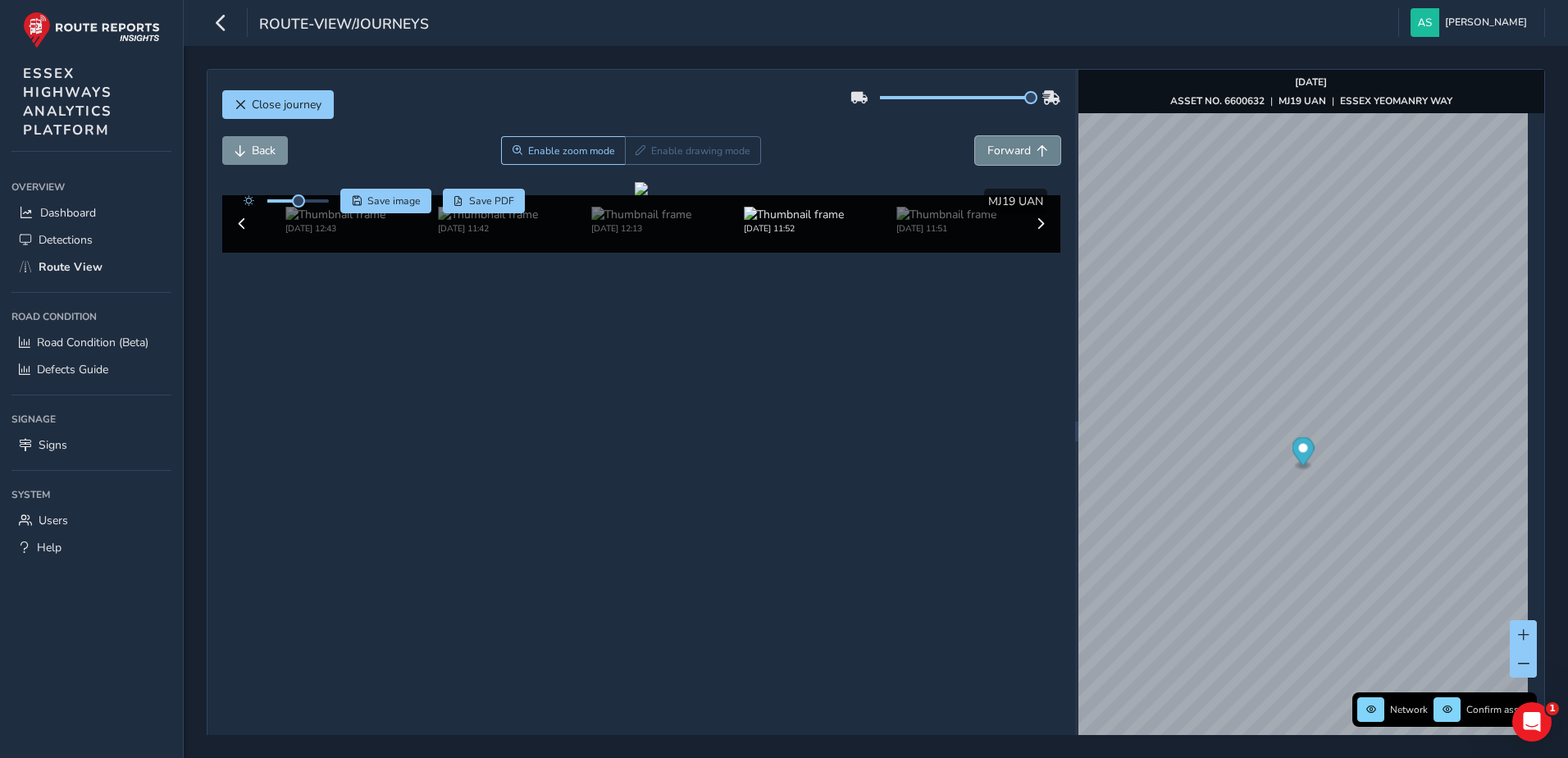
click at [1008, 147] on span "Forward" at bounding box center [1010, 151] width 44 height 16
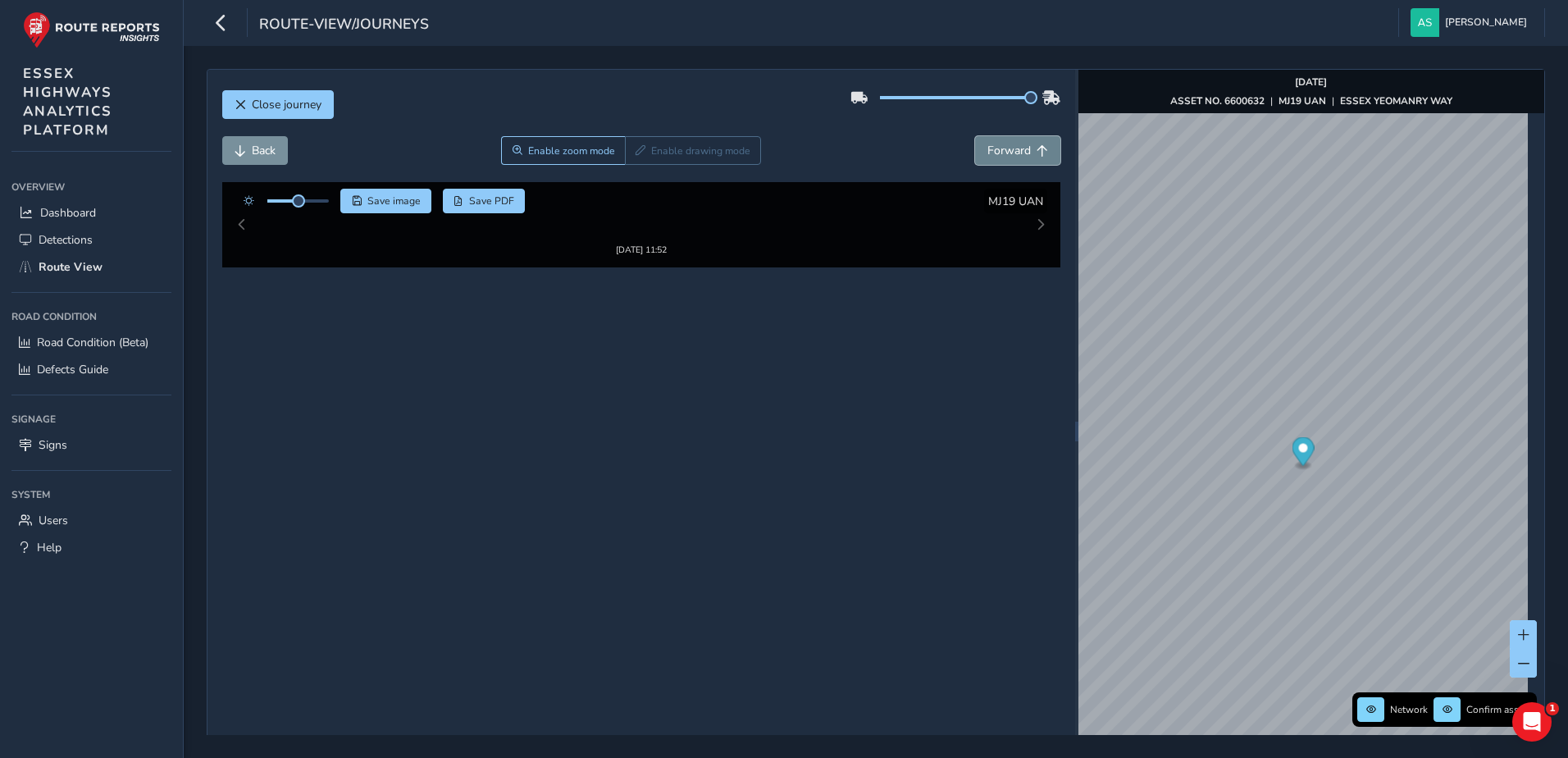
click at [1008, 147] on span "Forward" at bounding box center [1010, 151] width 44 height 16
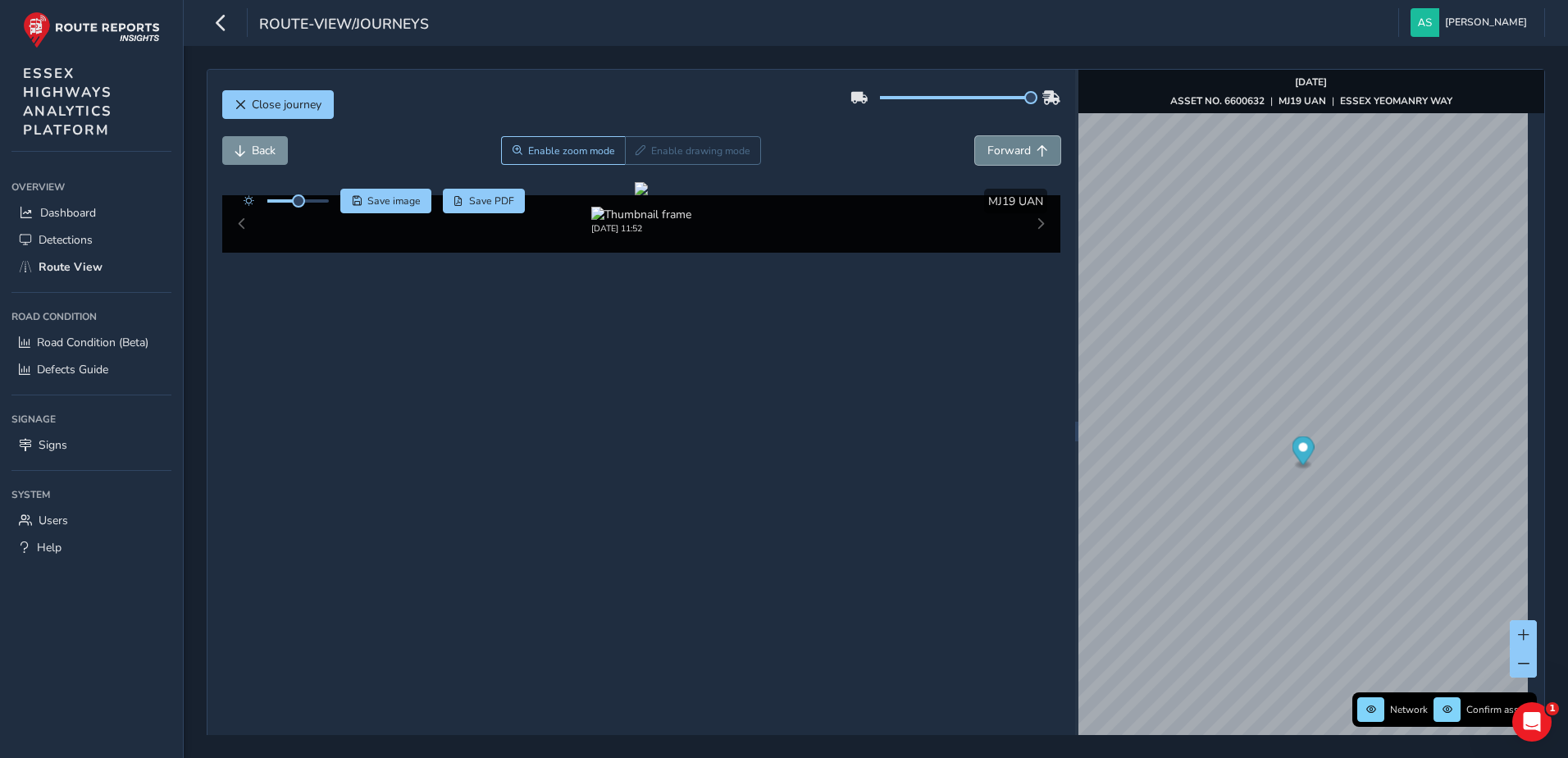
click at [1008, 147] on span "Forward" at bounding box center [1010, 151] width 44 height 16
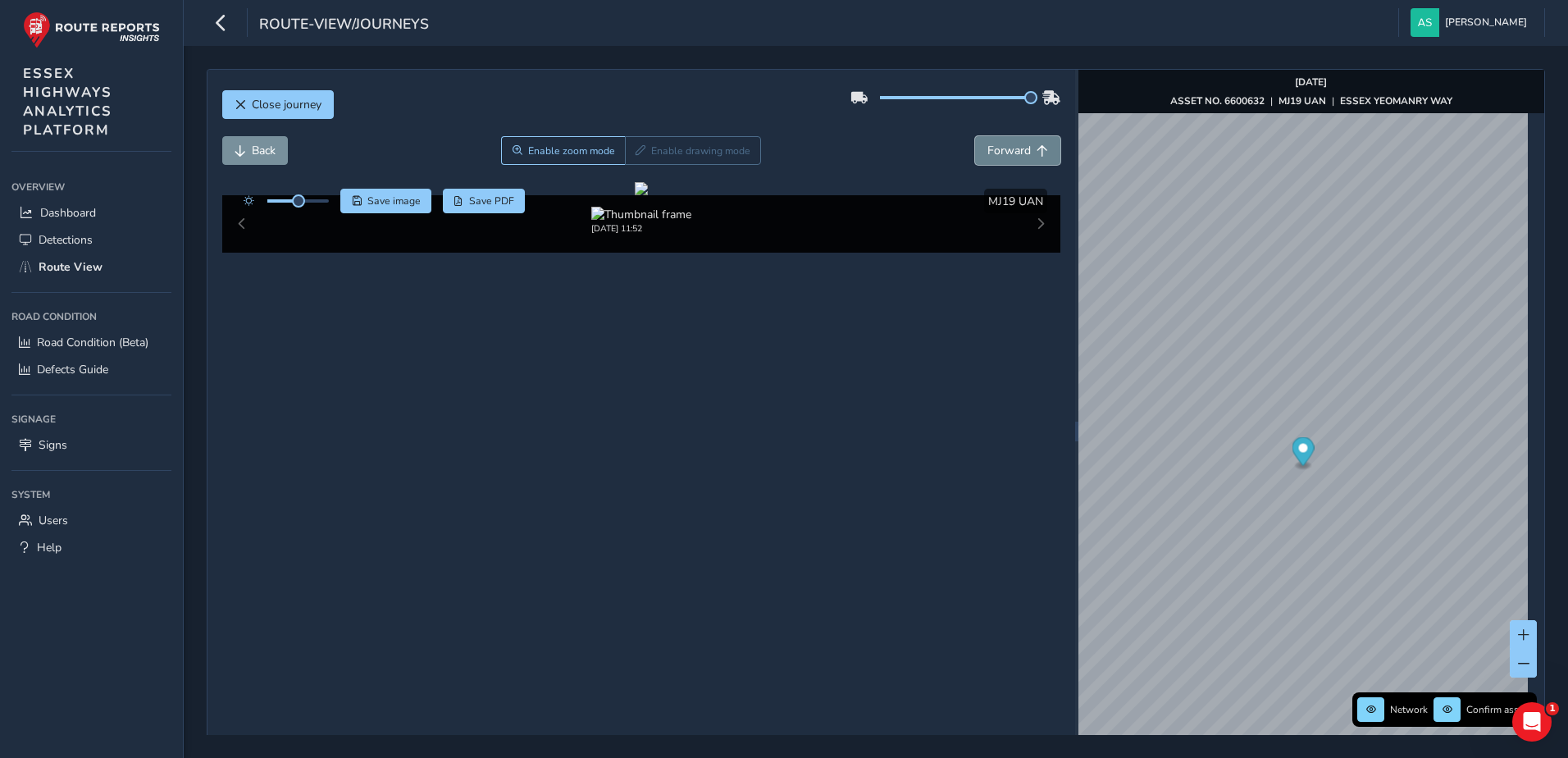
click at [1008, 147] on span "Forward" at bounding box center [1010, 151] width 44 height 16
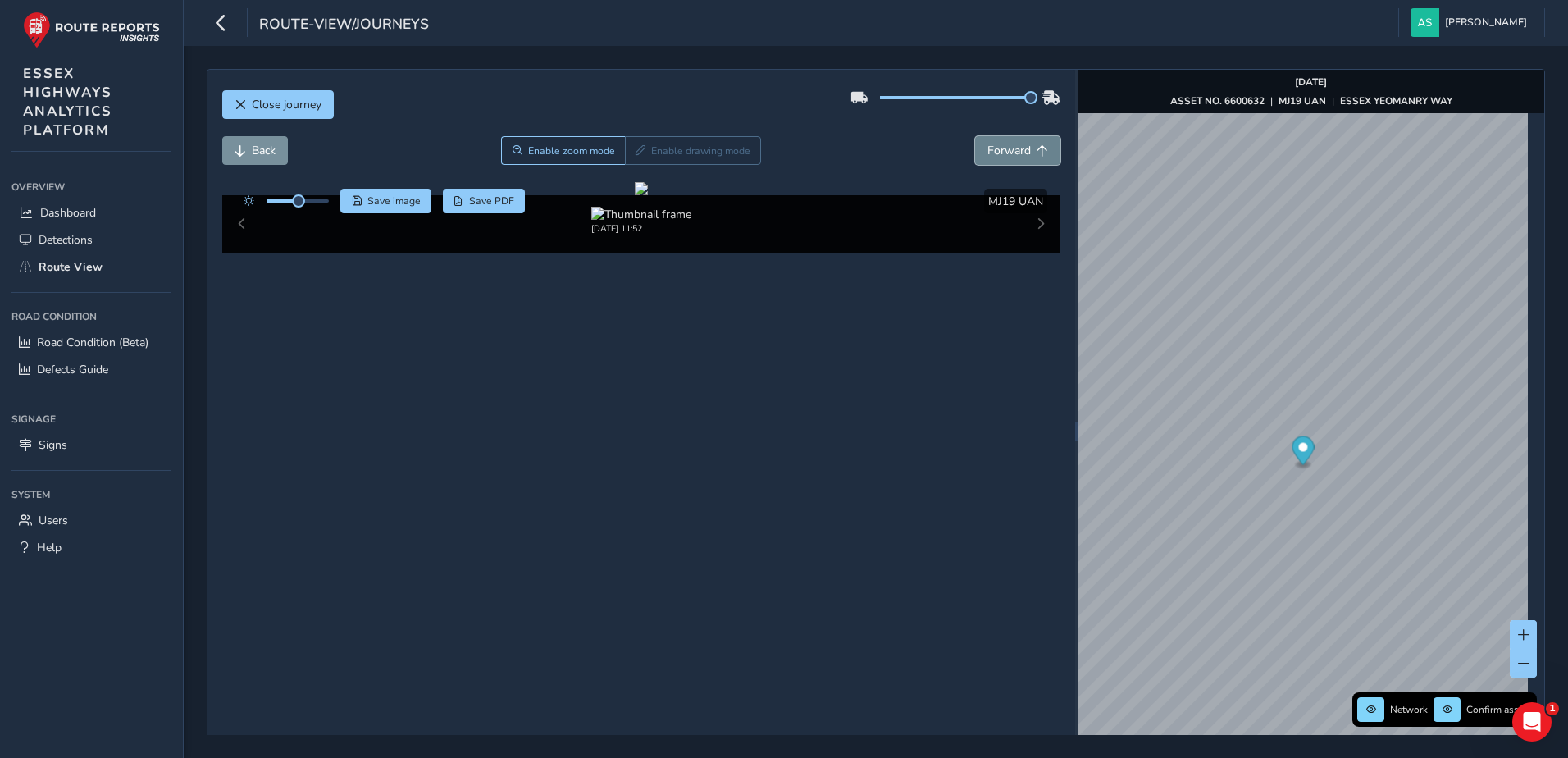
click at [1008, 147] on span "Forward" at bounding box center [1010, 151] width 44 height 16
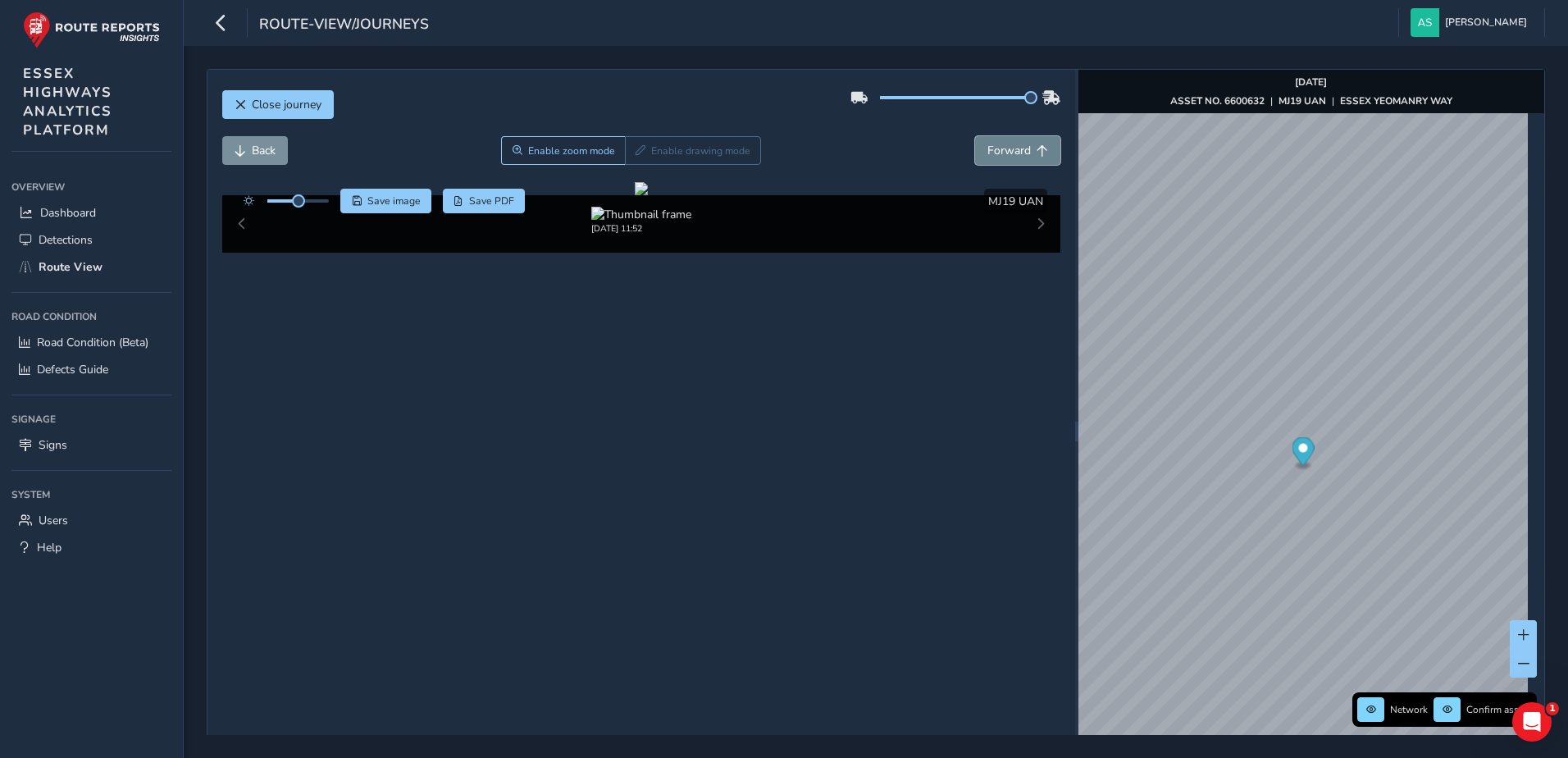
click at [1008, 147] on span "Forward" at bounding box center [1010, 151] width 44 height 16
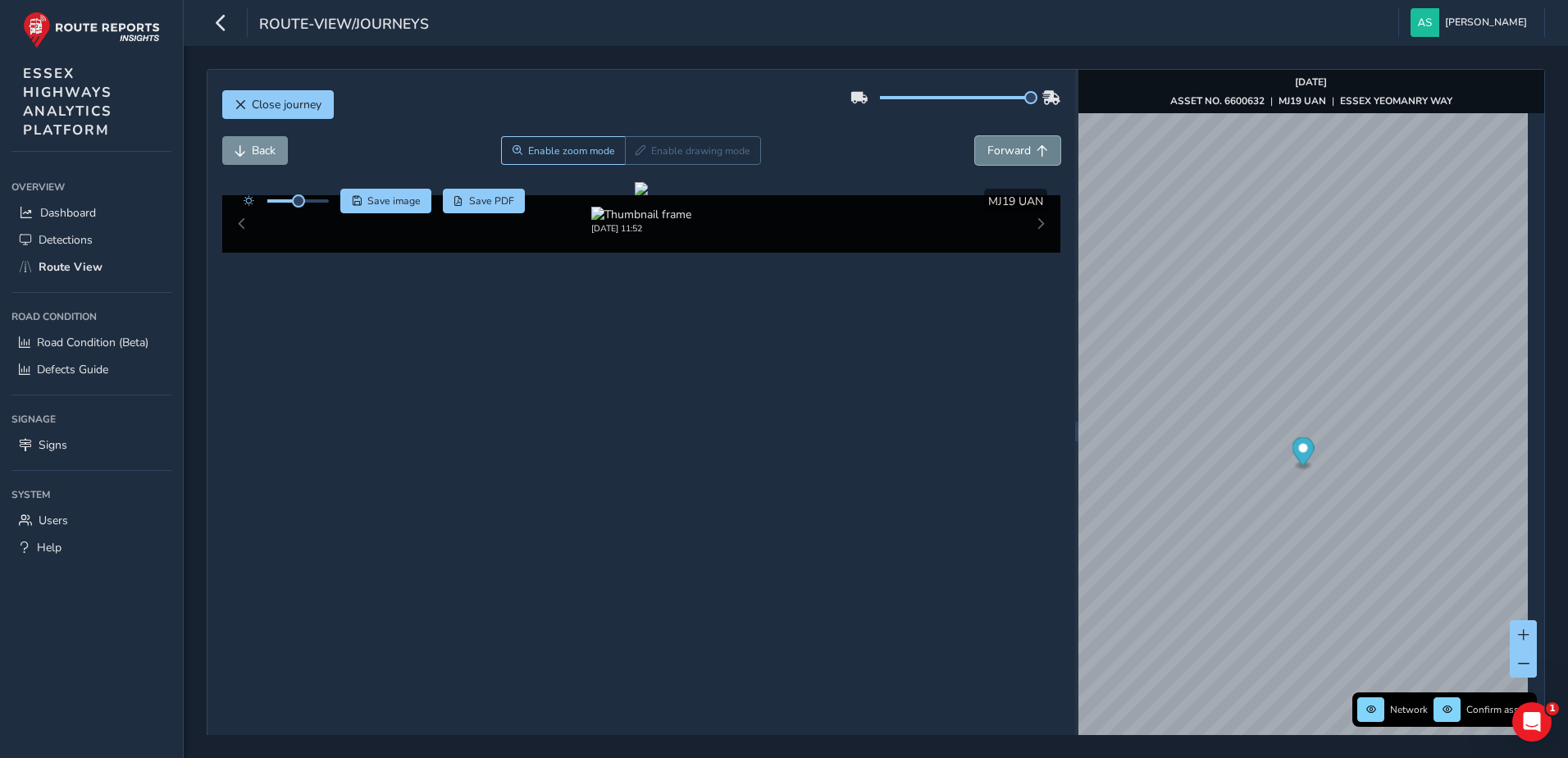
click at [1008, 147] on span "Forward" at bounding box center [1010, 151] width 44 height 16
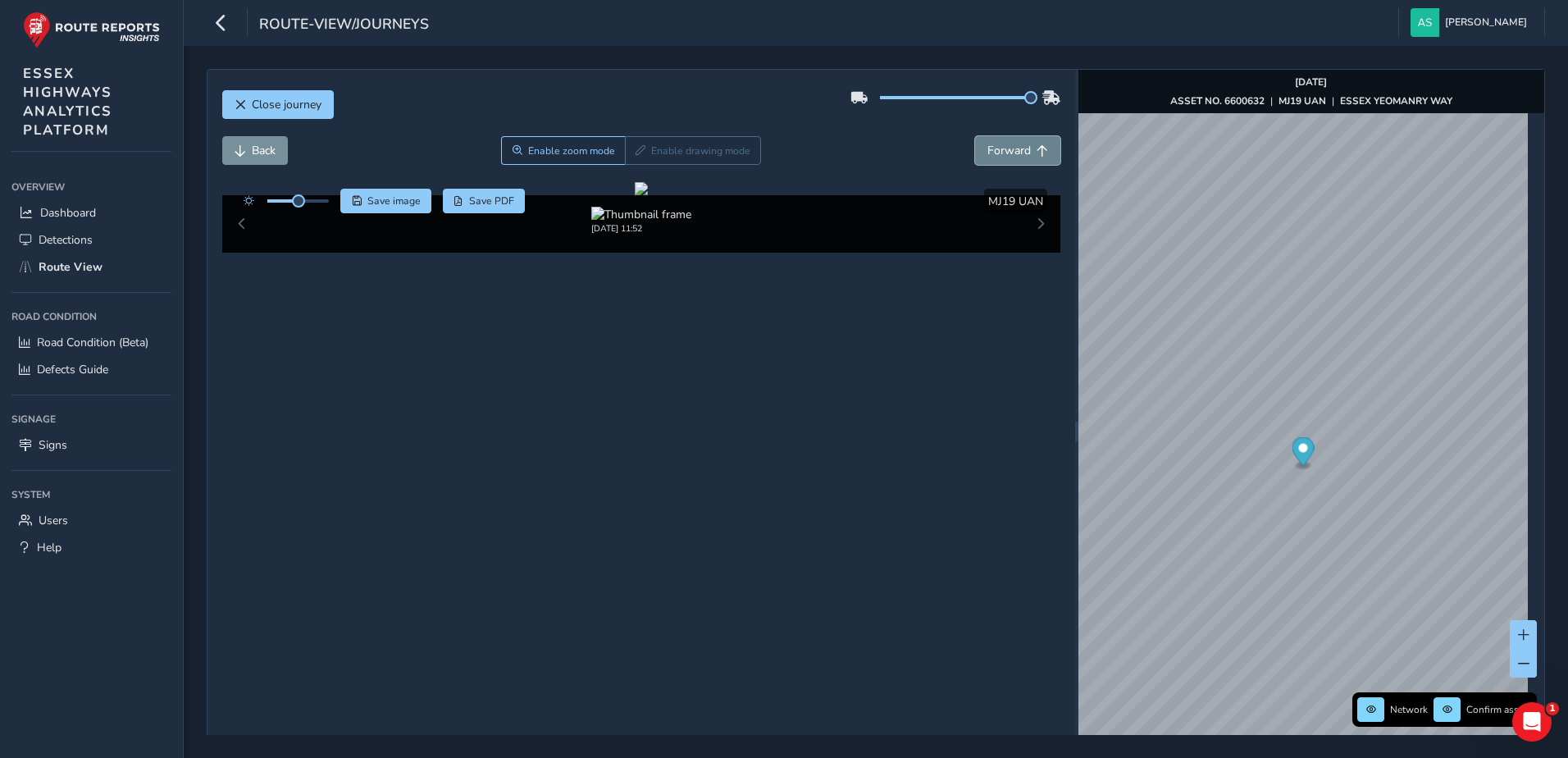
click at [1008, 147] on span "Forward" at bounding box center [1010, 151] width 44 height 16
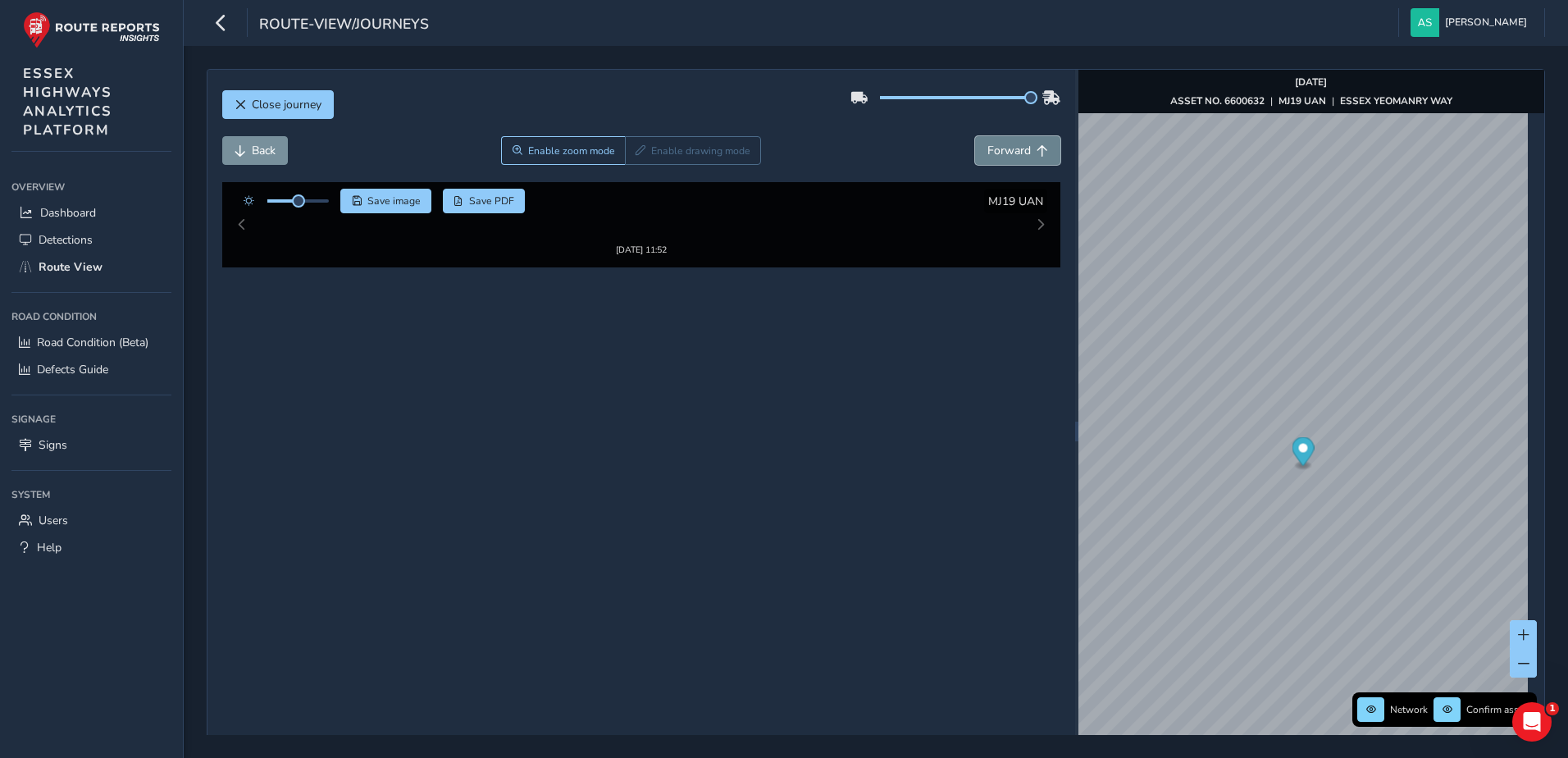
click at [1008, 147] on span "Forward" at bounding box center [1010, 151] width 44 height 16
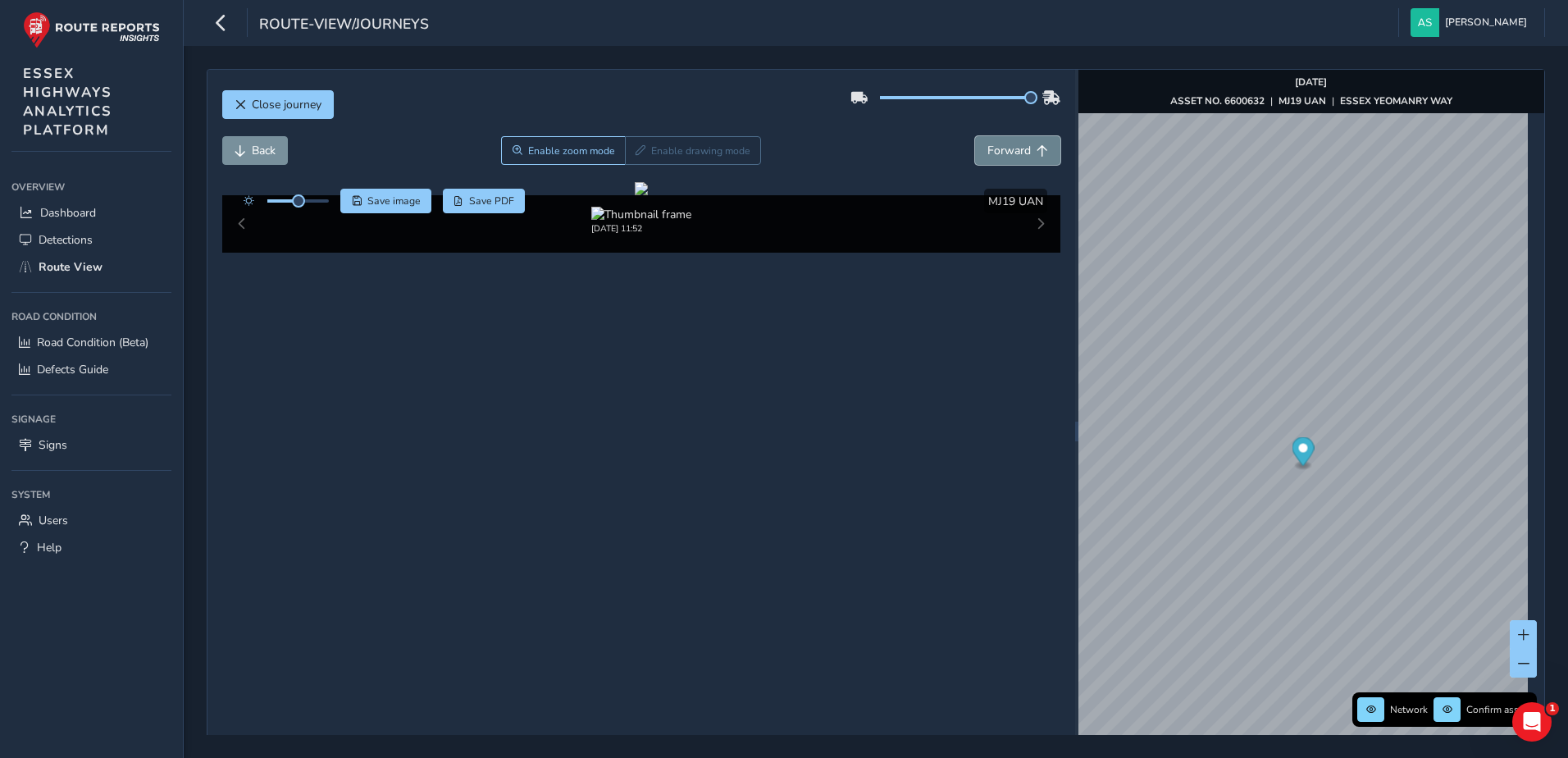
click at [1008, 147] on span "Forward" at bounding box center [1010, 151] width 44 height 16
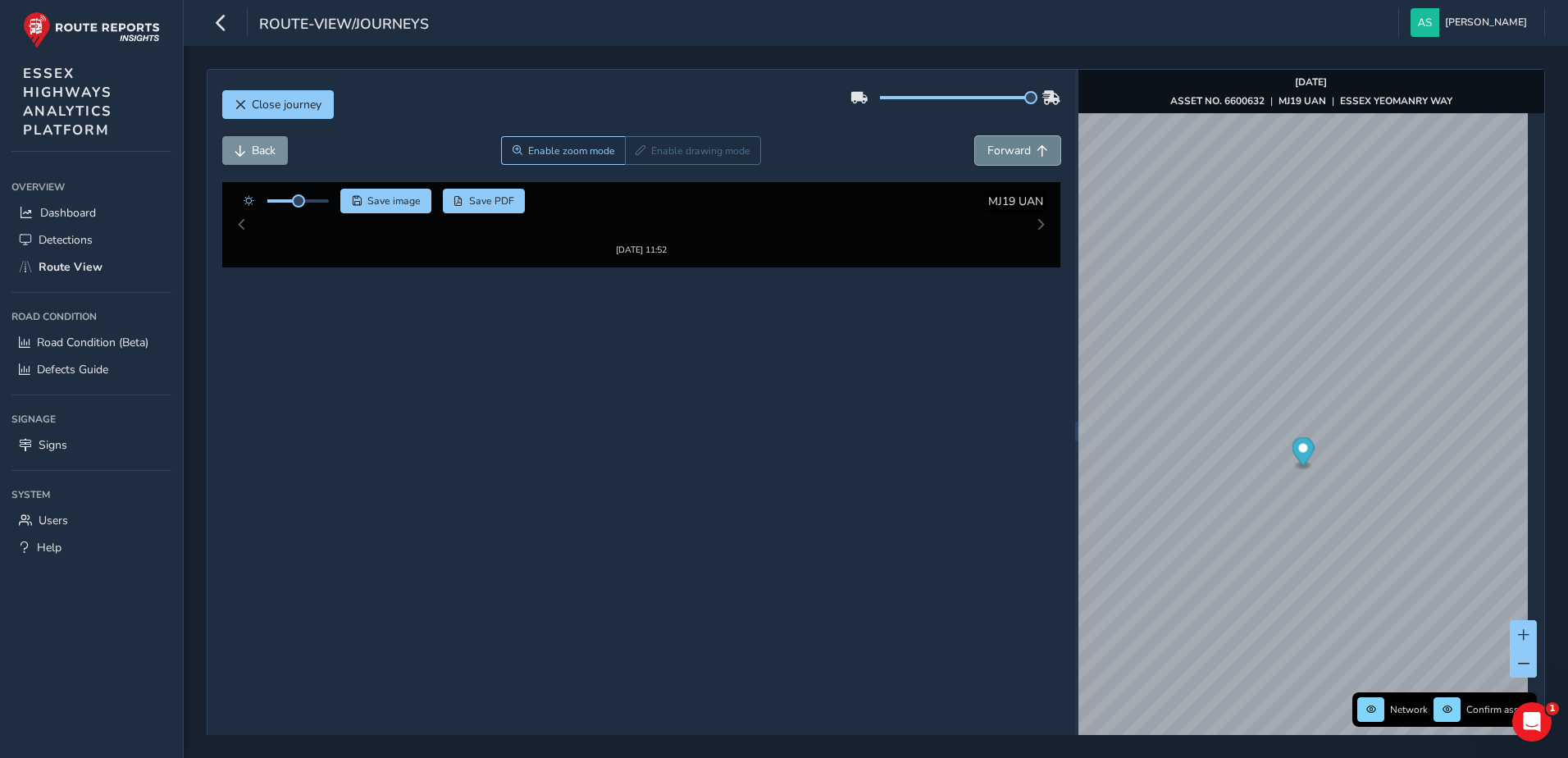
click at [1008, 147] on span "Forward" at bounding box center [1010, 151] width 44 height 16
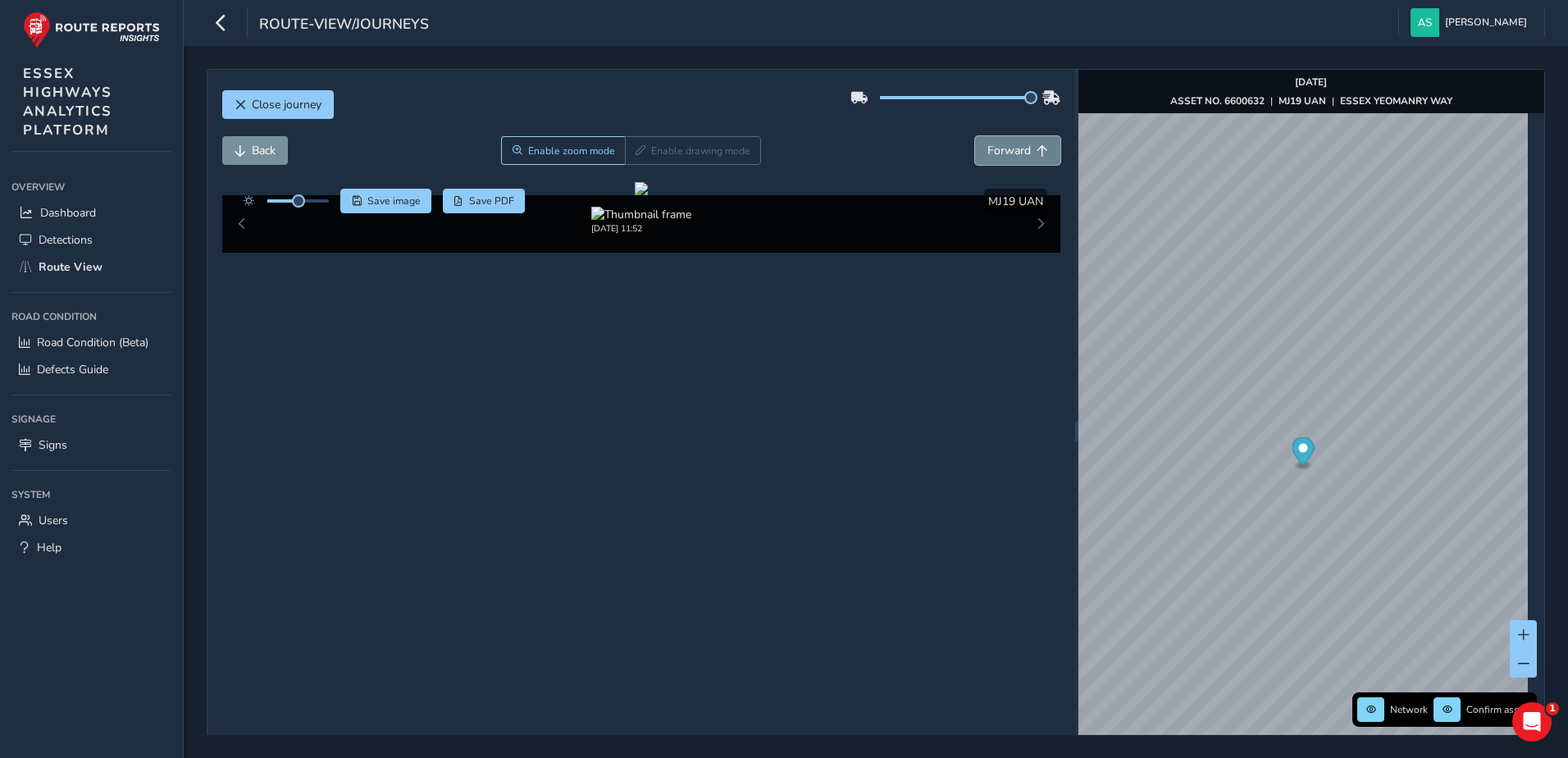
click at [1008, 147] on span "Forward" at bounding box center [1010, 151] width 44 height 16
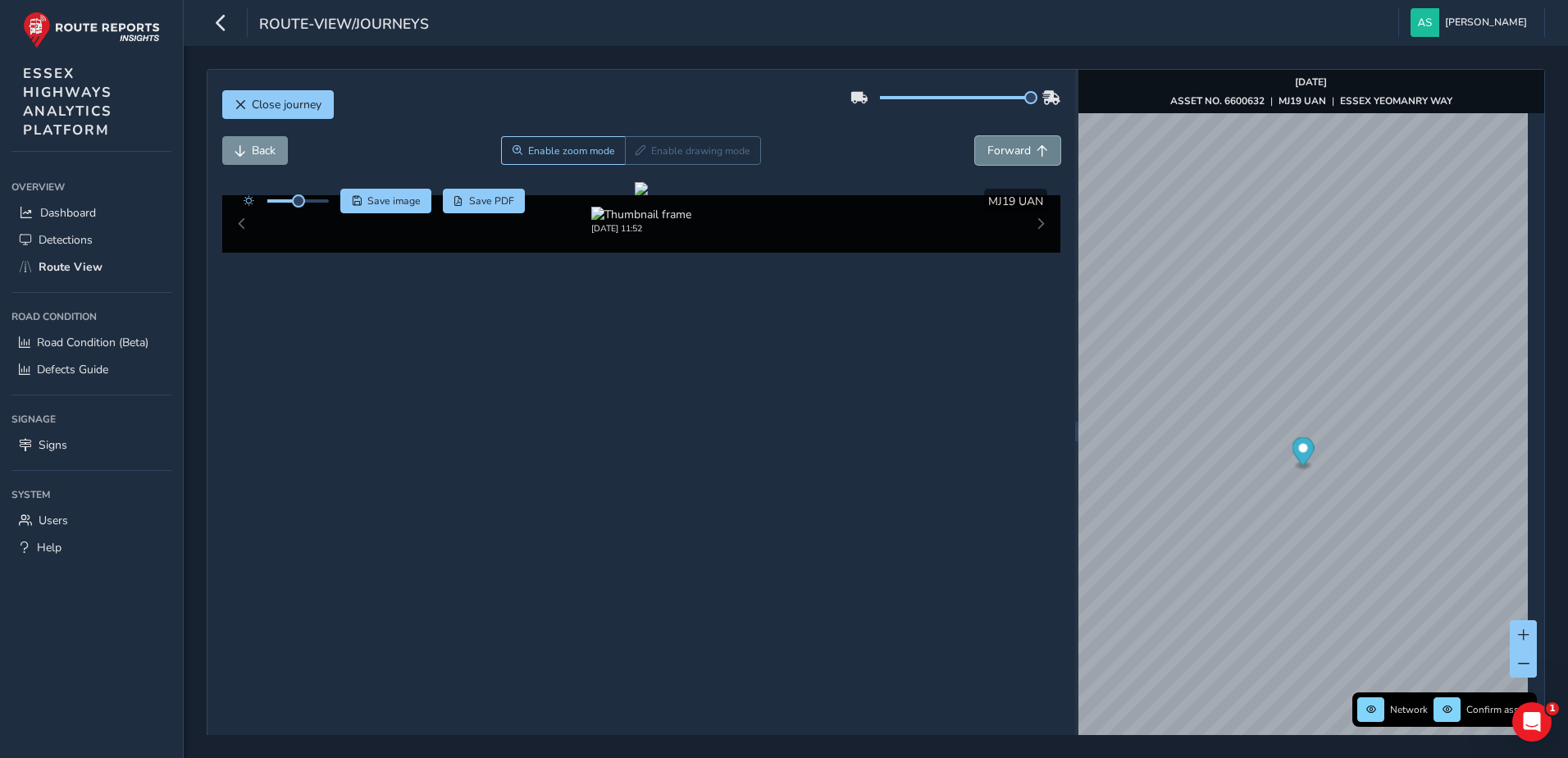
click at [1008, 147] on span "Forward" at bounding box center [1010, 151] width 44 height 16
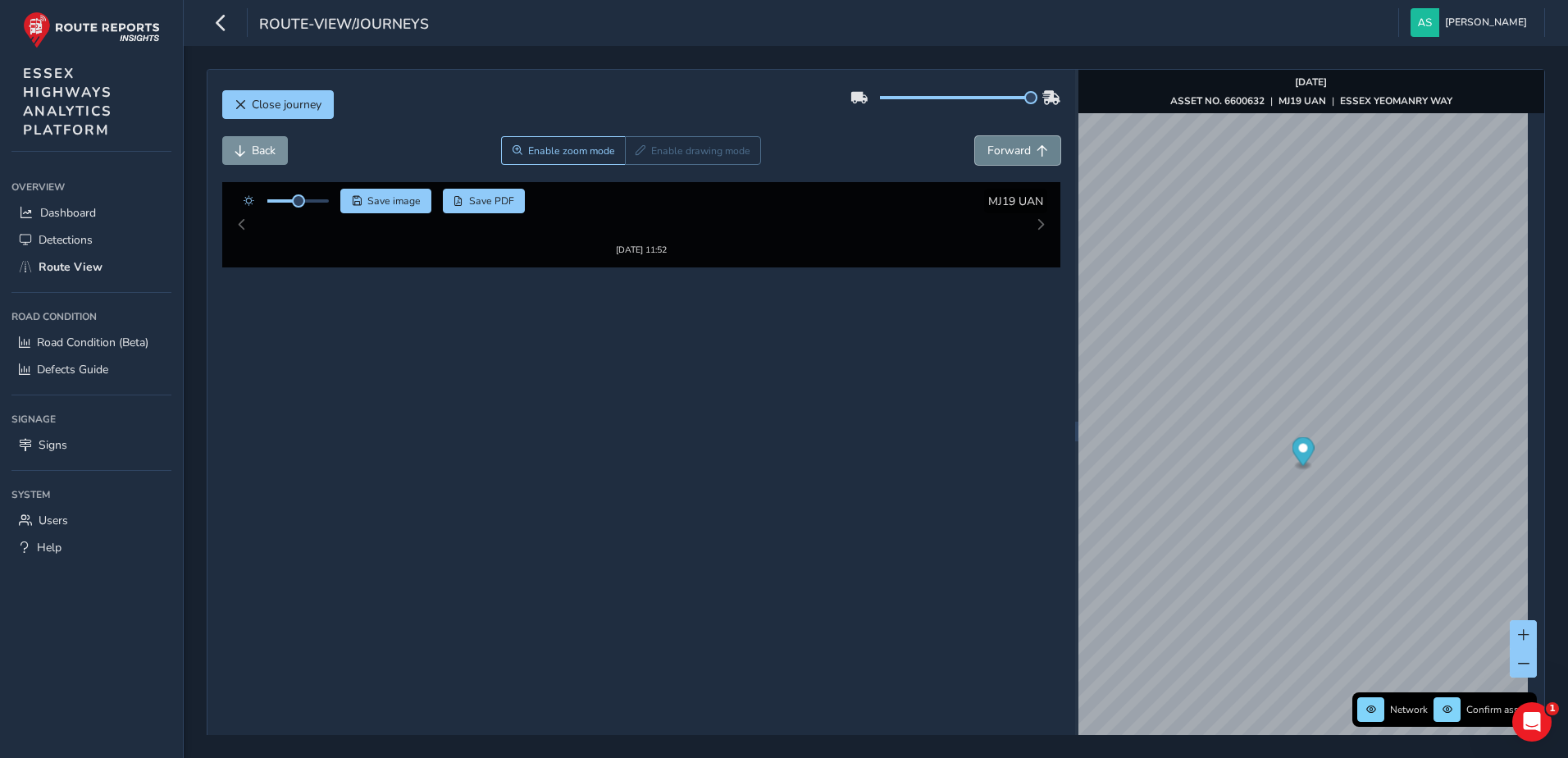
click at [1008, 147] on span "Forward" at bounding box center [1010, 151] width 44 height 16
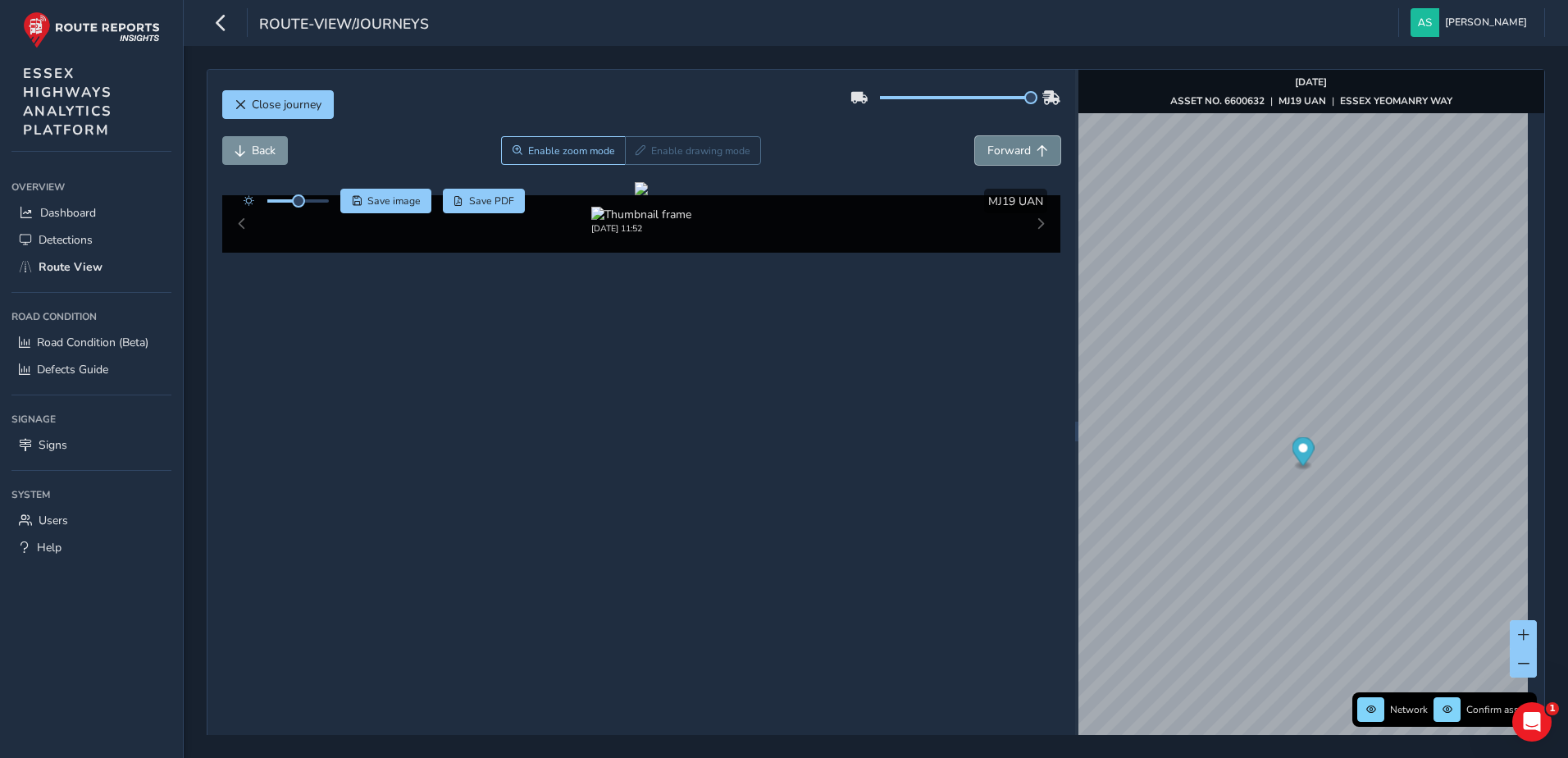
click at [1008, 147] on span "Forward" at bounding box center [1010, 151] width 44 height 16
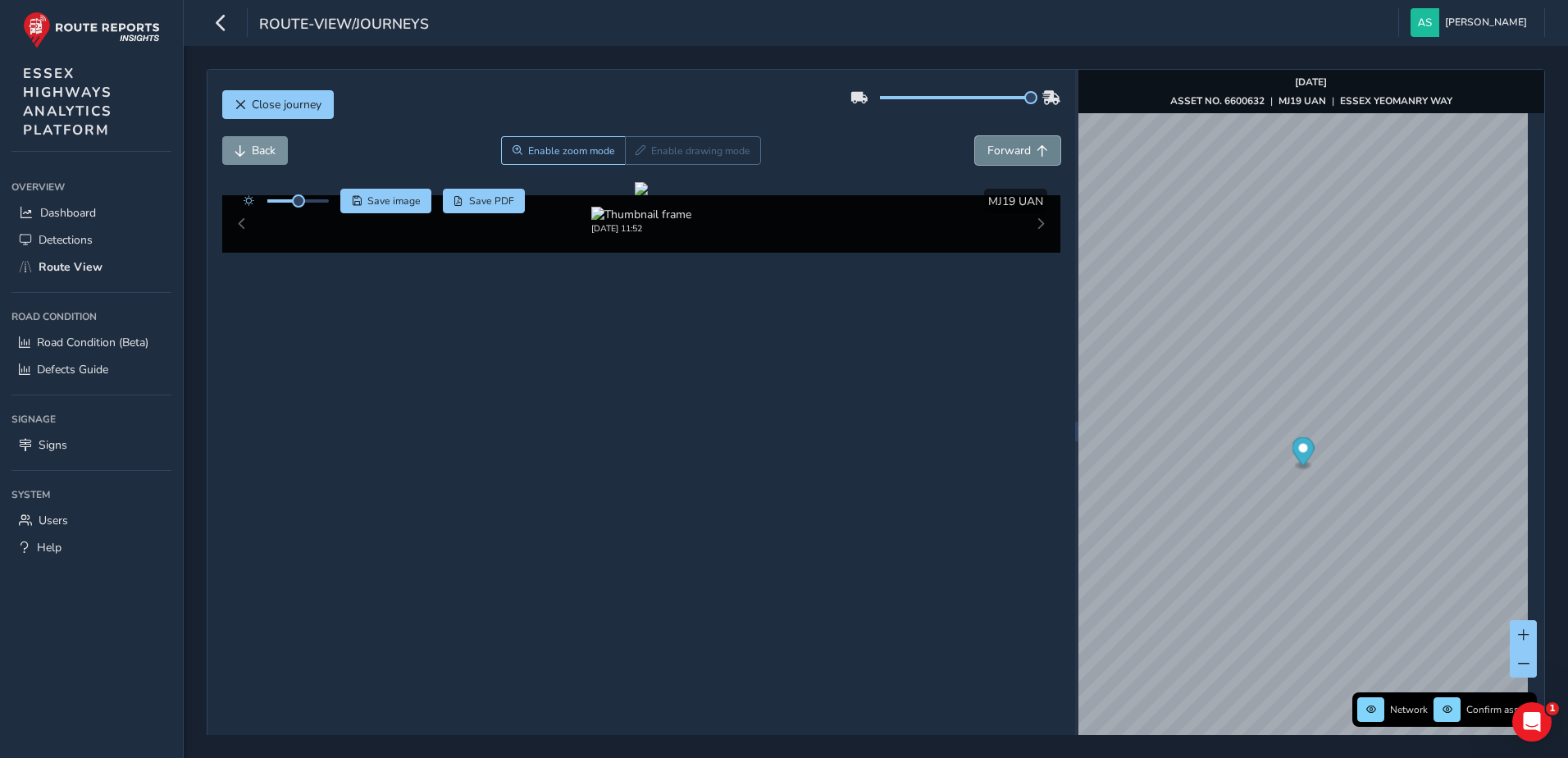
click at [1008, 147] on span "Forward" at bounding box center [1010, 151] width 44 height 16
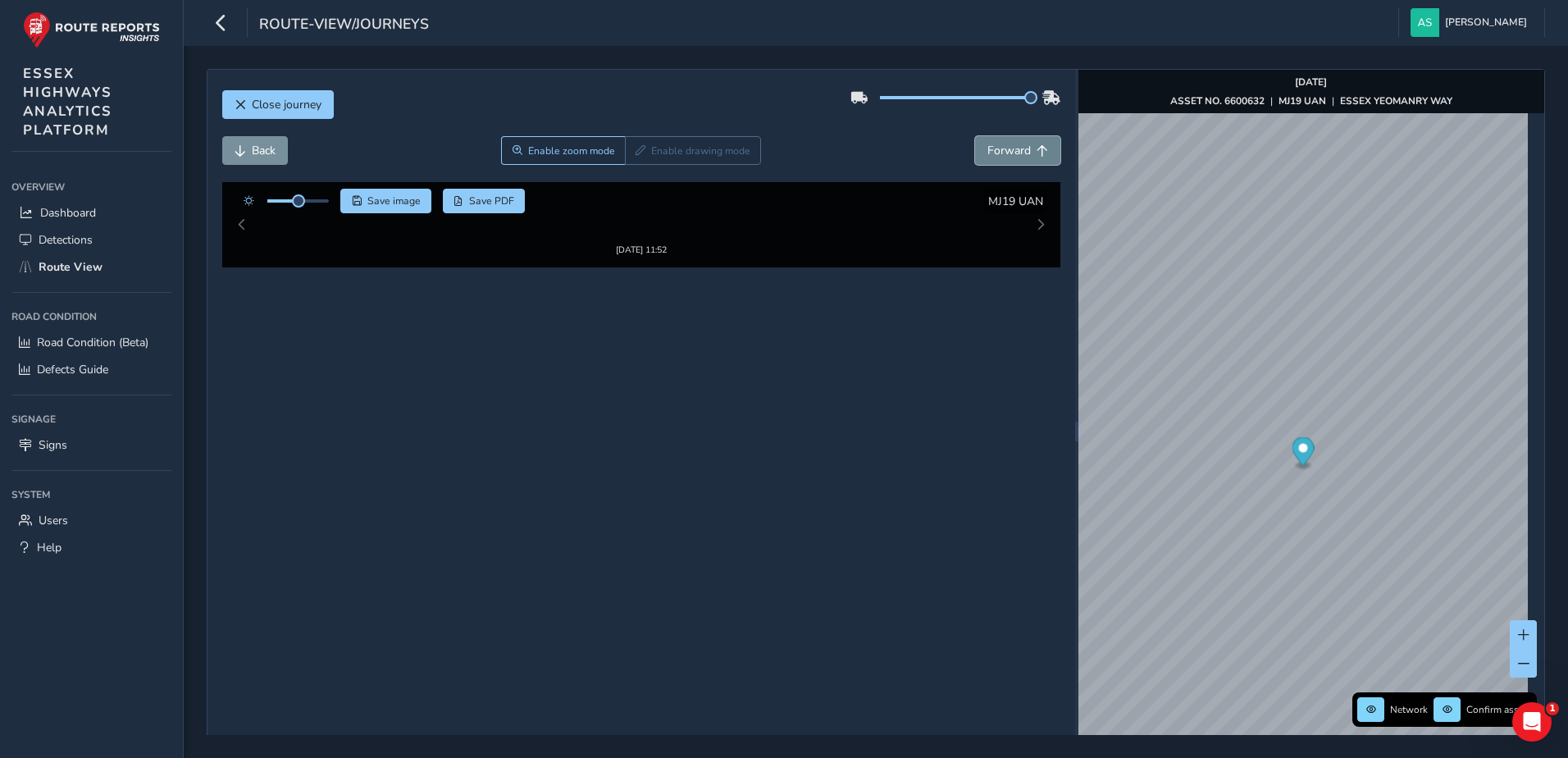
click at [1008, 147] on span "Forward" at bounding box center [1010, 151] width 44 height 16
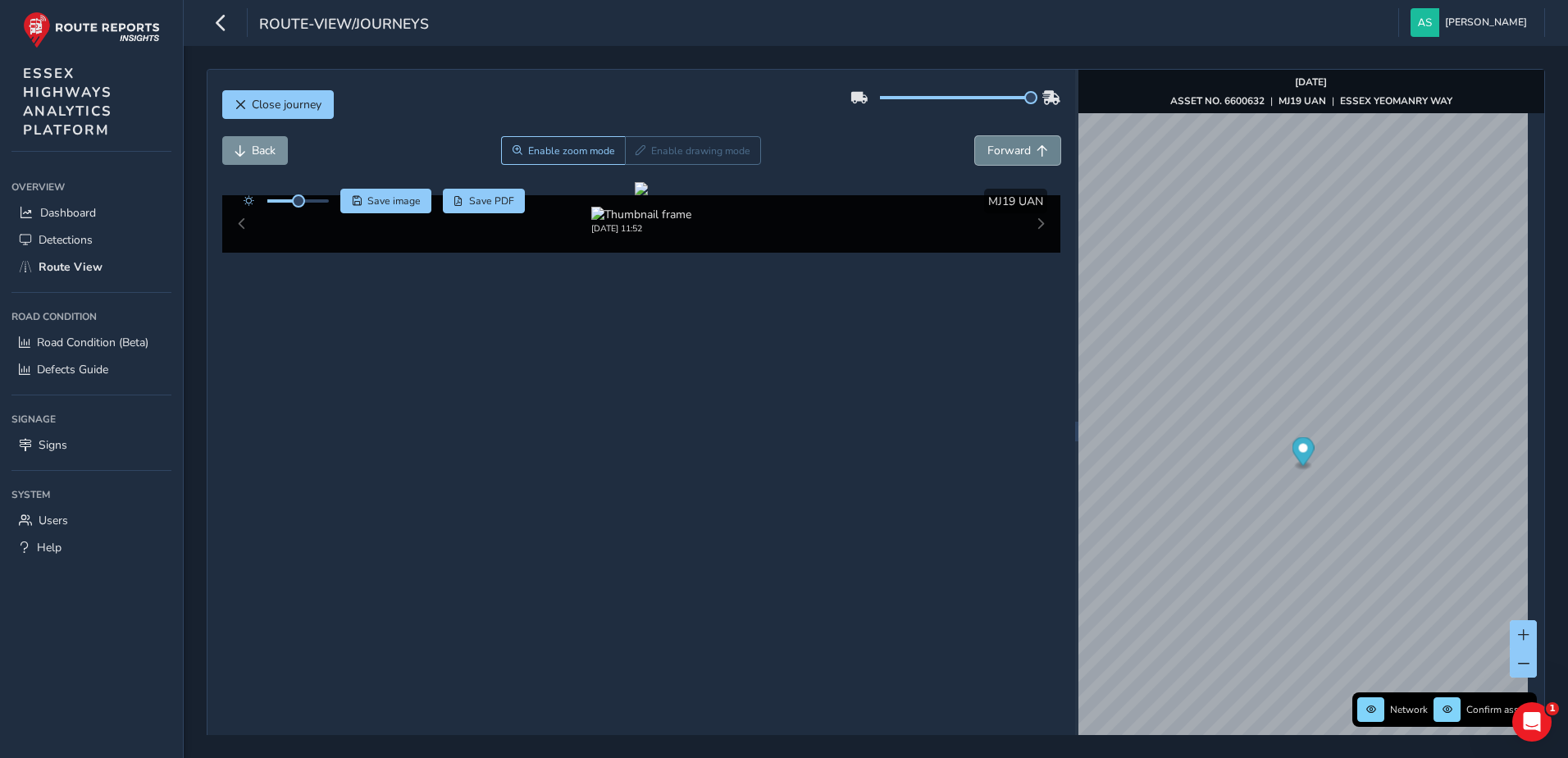
click at [1008, 147] on span "Forward" at bounding box center [1010, 151] width 44 height 16
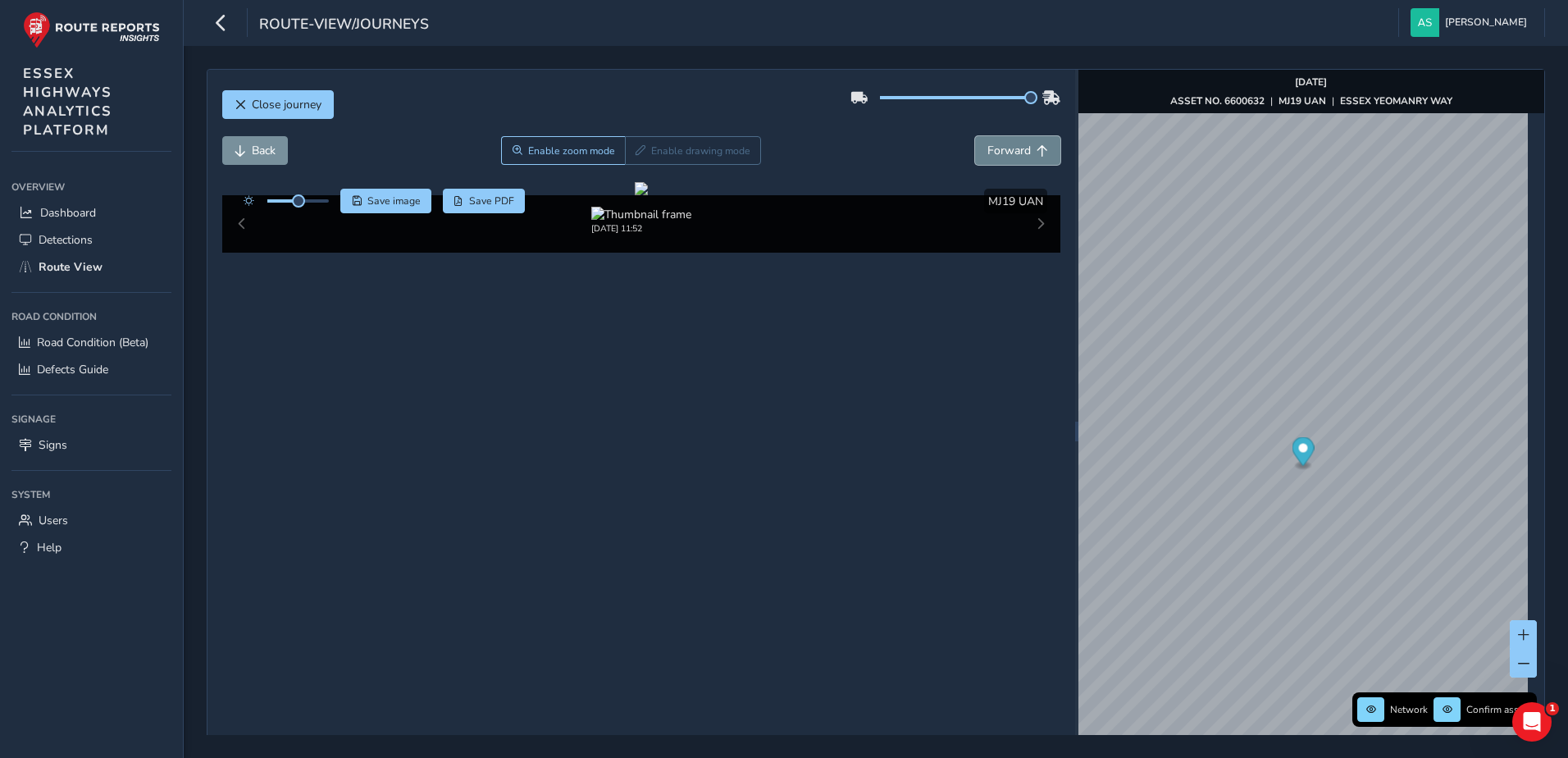
click at [1008, 147] on span "Forward" at bounding box center [1010, 151] width 44 height 16
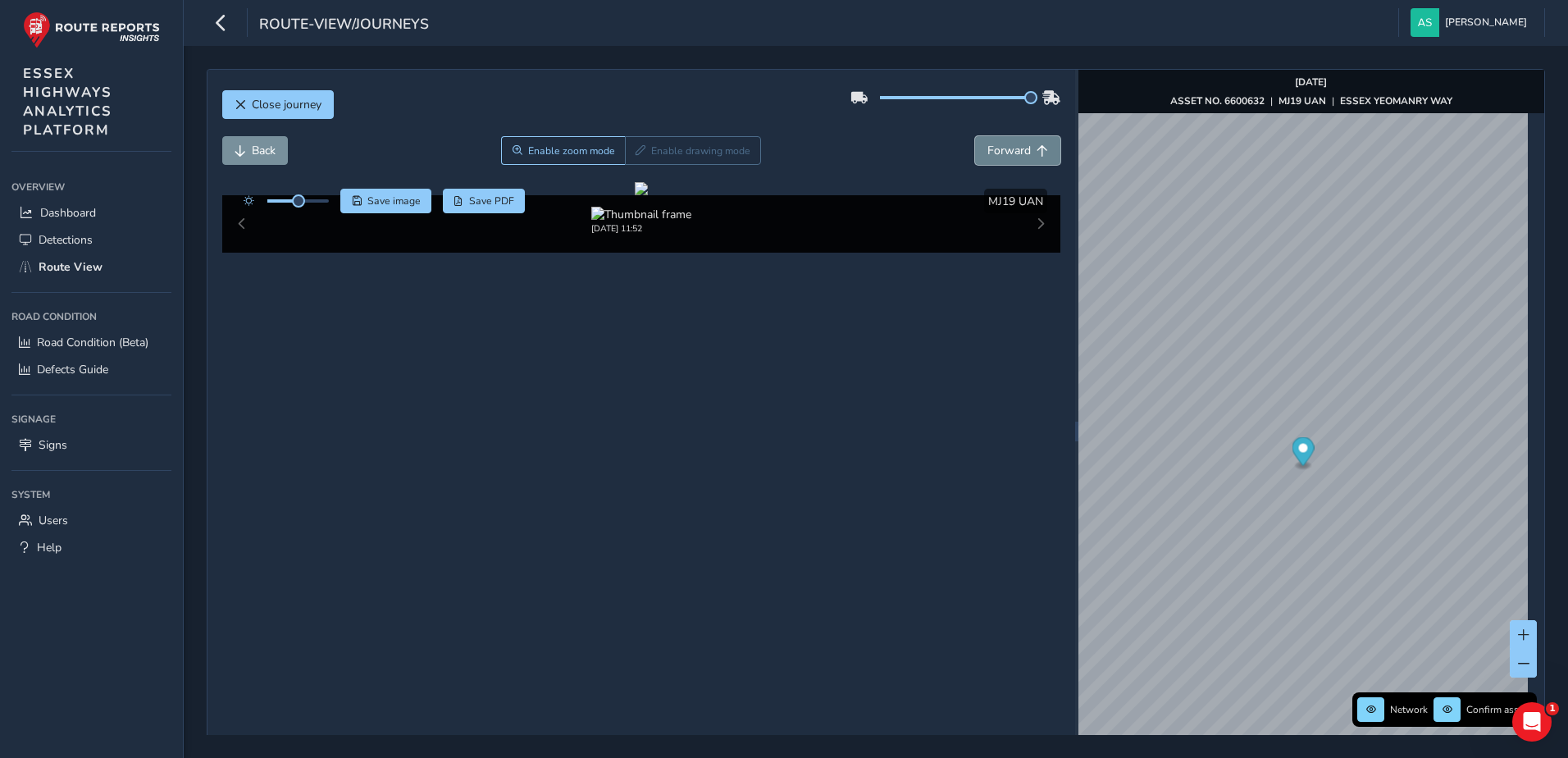
click at [1008, 147] on span "Forward" at bounding box center [1010, 151] width 44 height 16
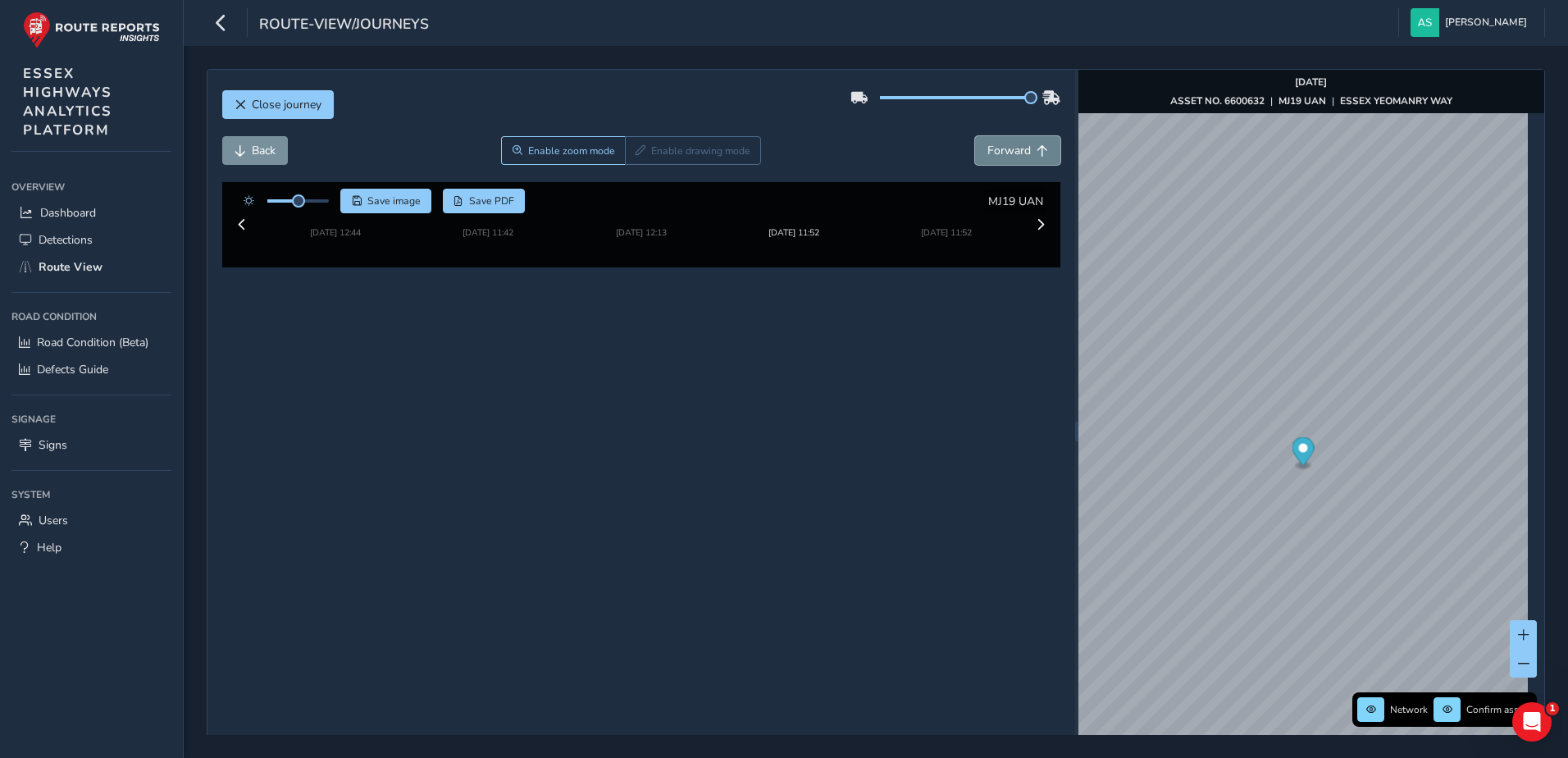
click at [1008, 147] on span "Forward" at bounding box center [1010, 151] width 44 height 16
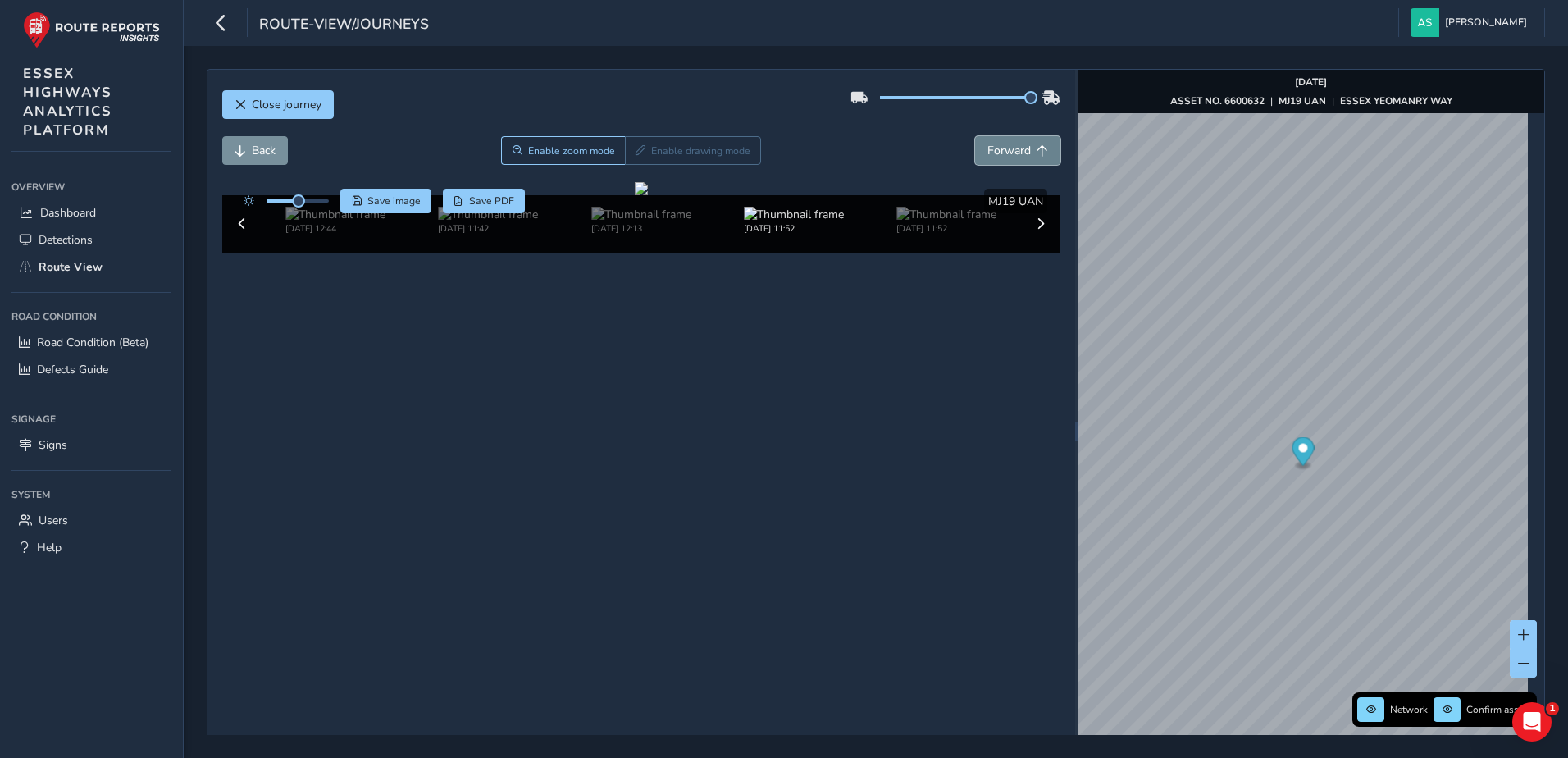
click at [1008, 147] on span "Forward" at bounding box center [1010, 151] width 44 height 16
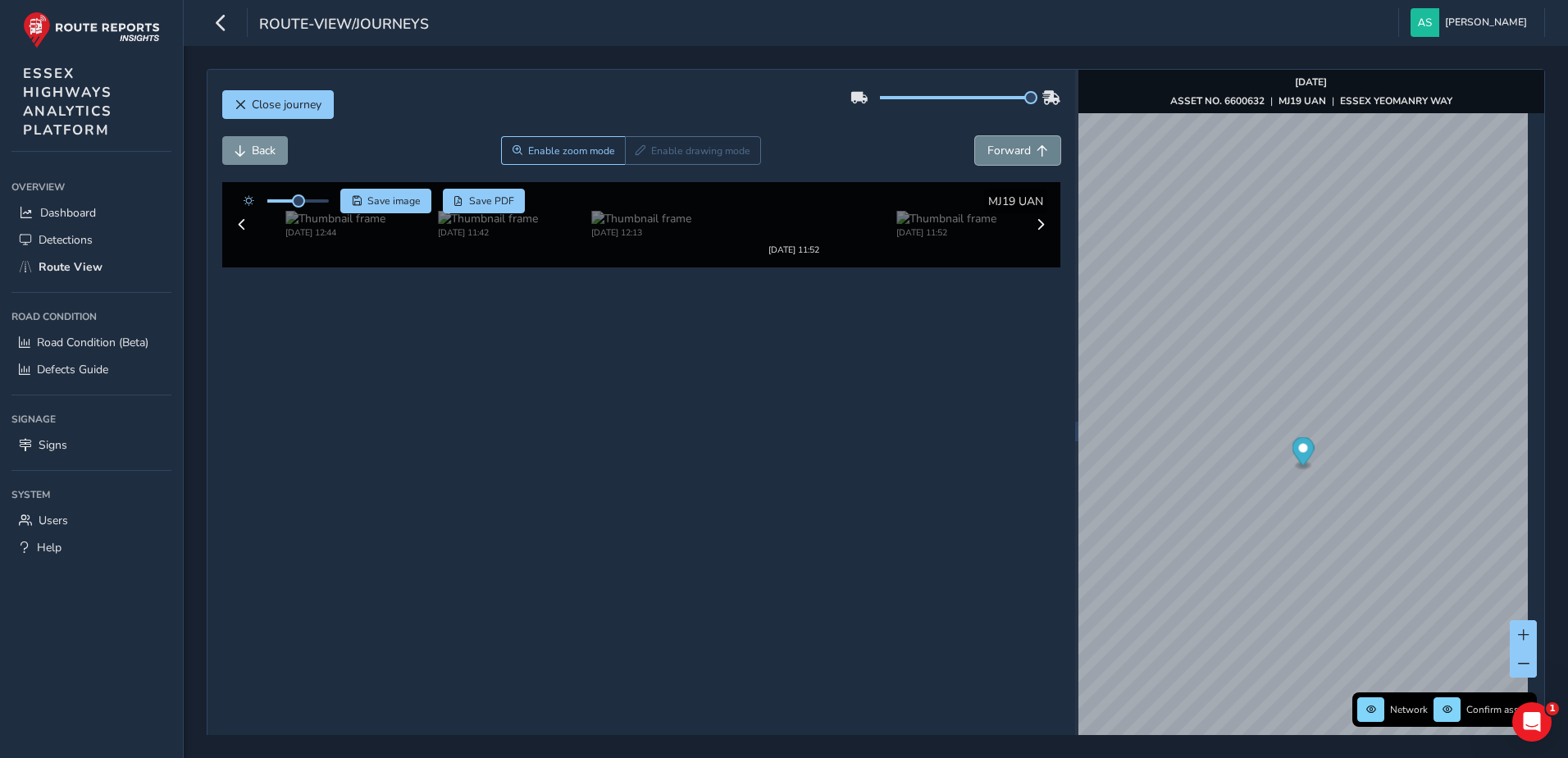
click at [1008, 147] on span "Forward" at bounding box center [1010, 151] width 44 height 16
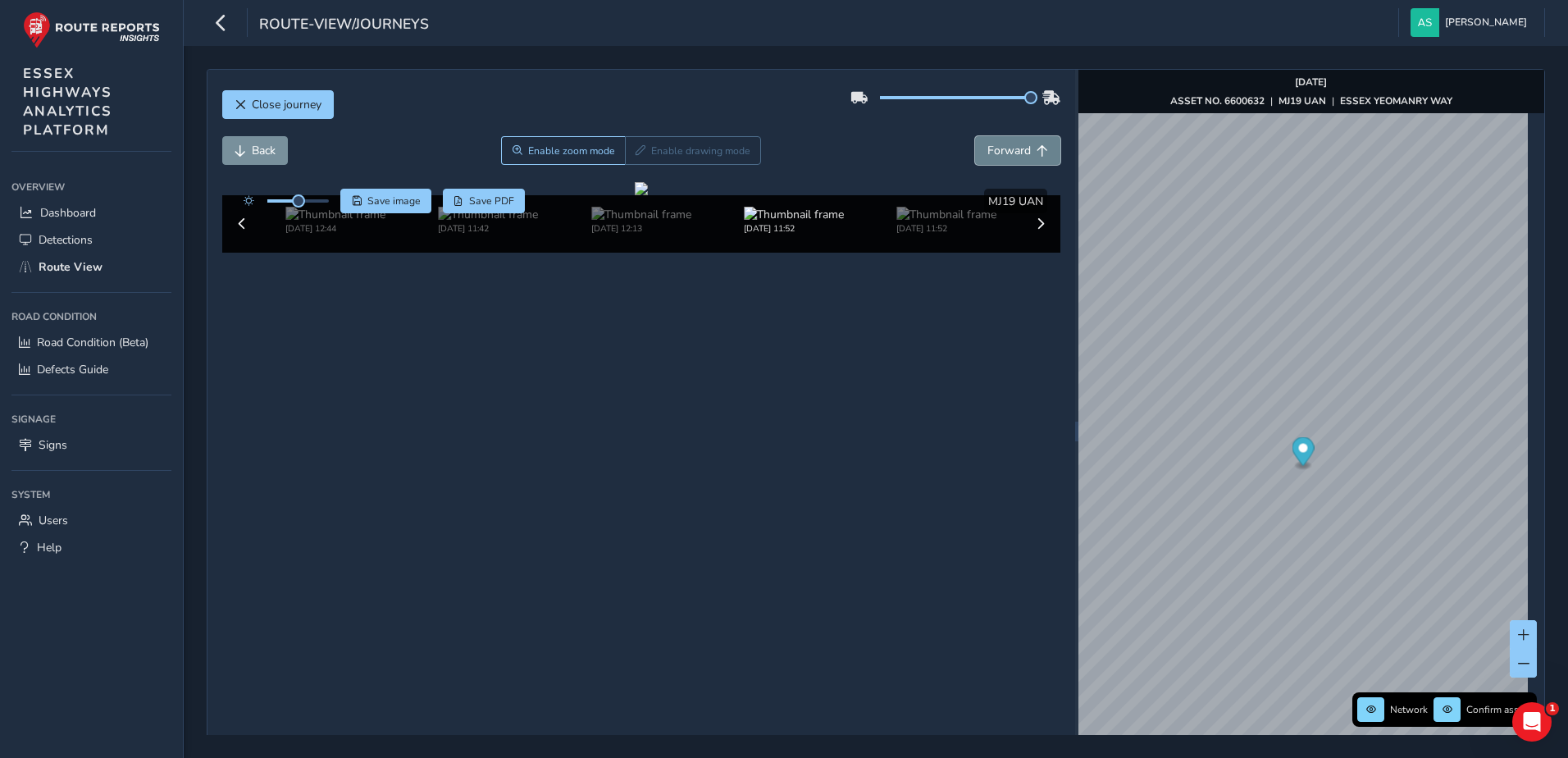
click at [1008, 147] on span "Forward" at bounding box center [1010, 151] width 44 height 16
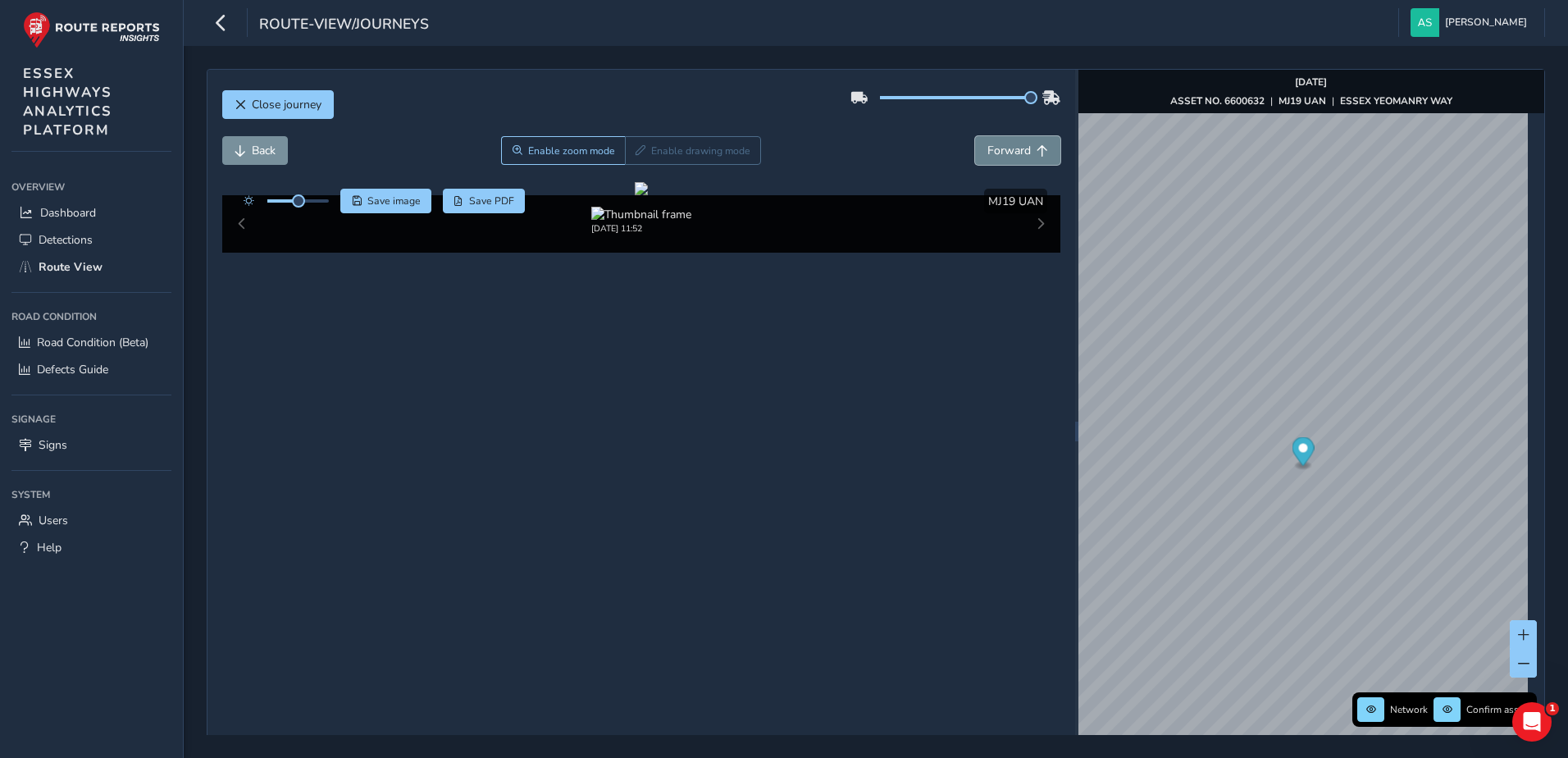
click at [1008, 147] on span "Forward" at bounding box center [1010, 151] width 44 height 16
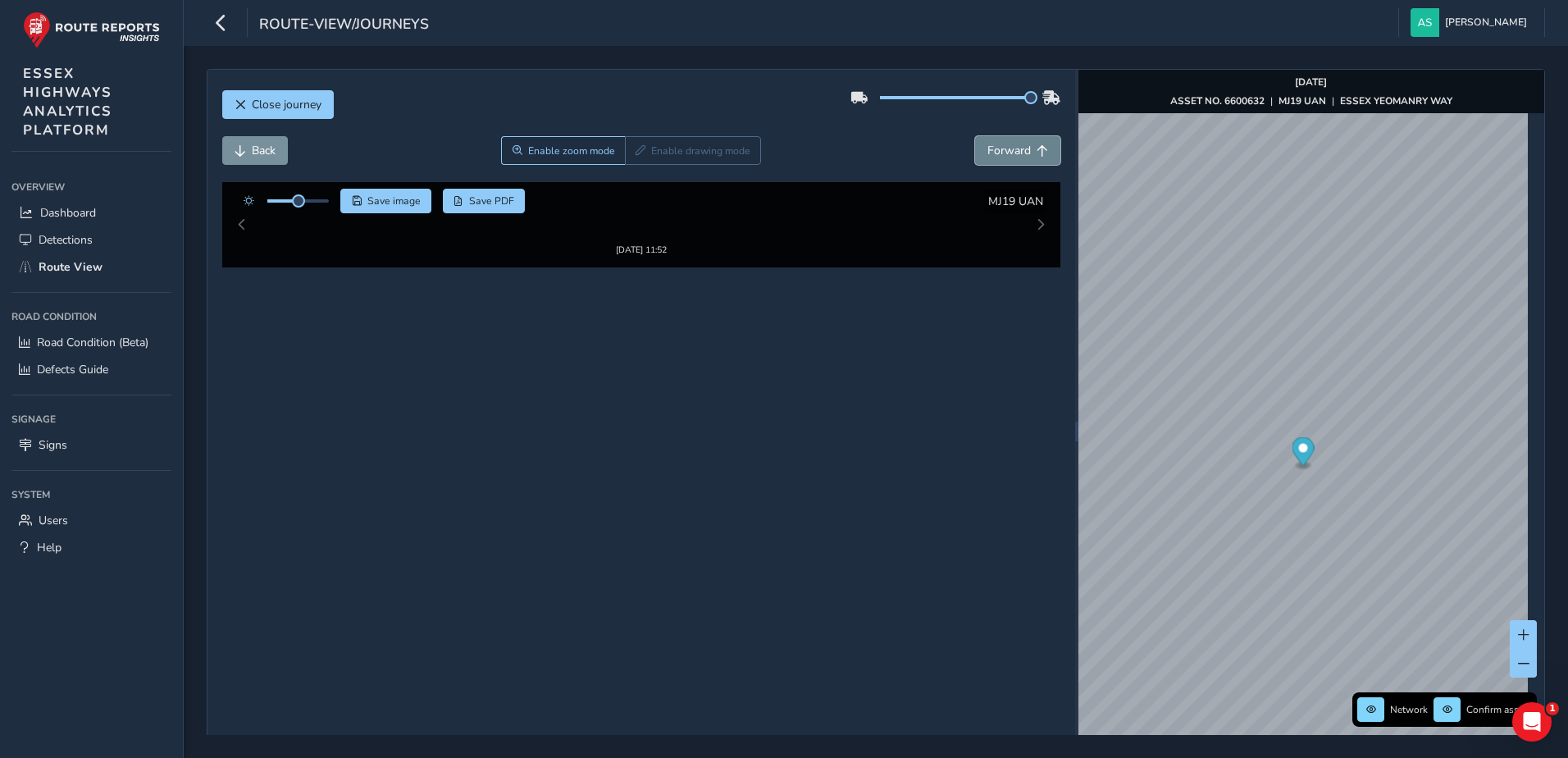
click at [1008, 147] on span "Forward" at bounding box center [1010, 151] width 44 height 16
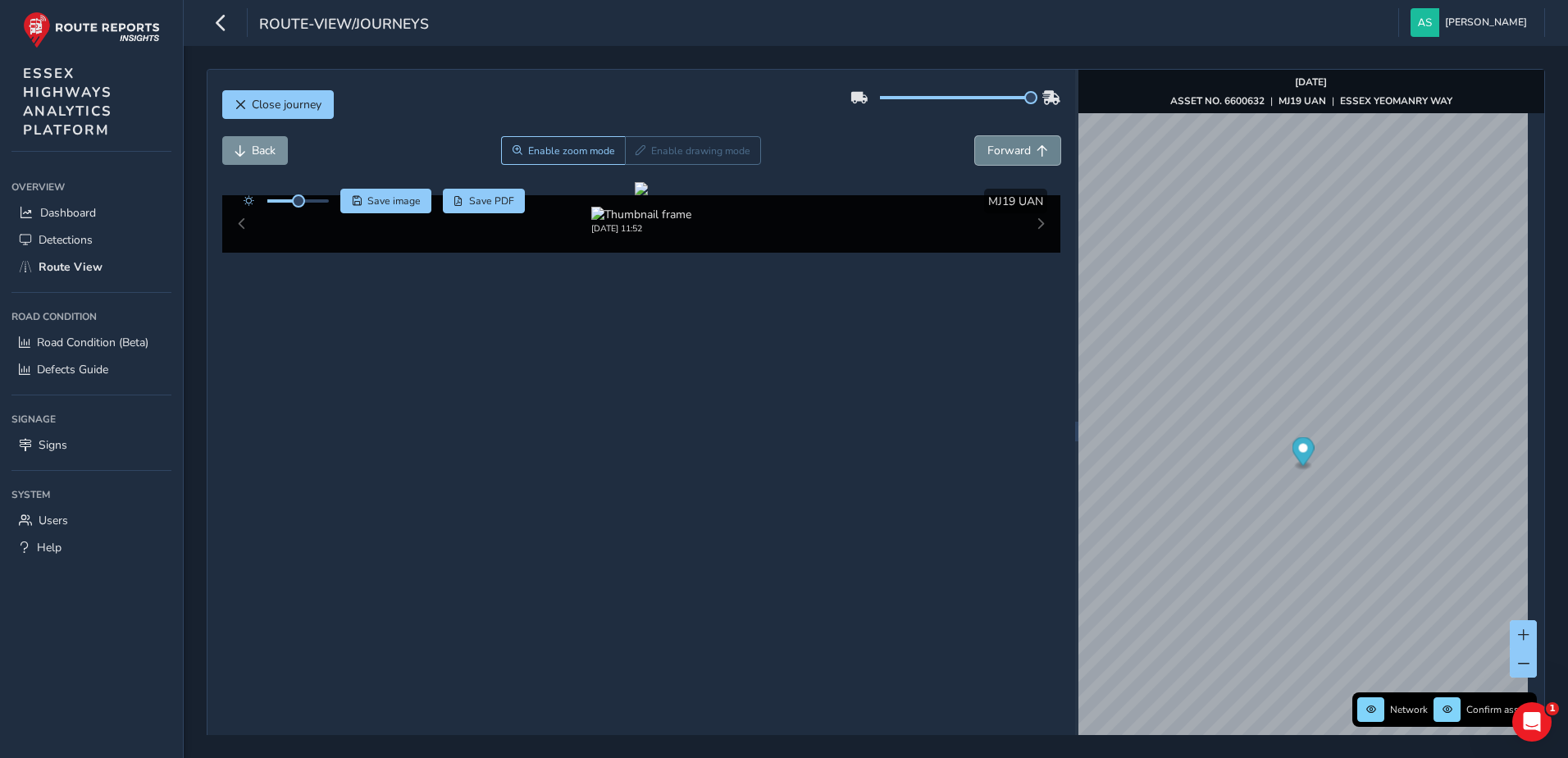
click at [1008, 147] on span "Forward" at bounding box center [1010, 151] width 44 height 16
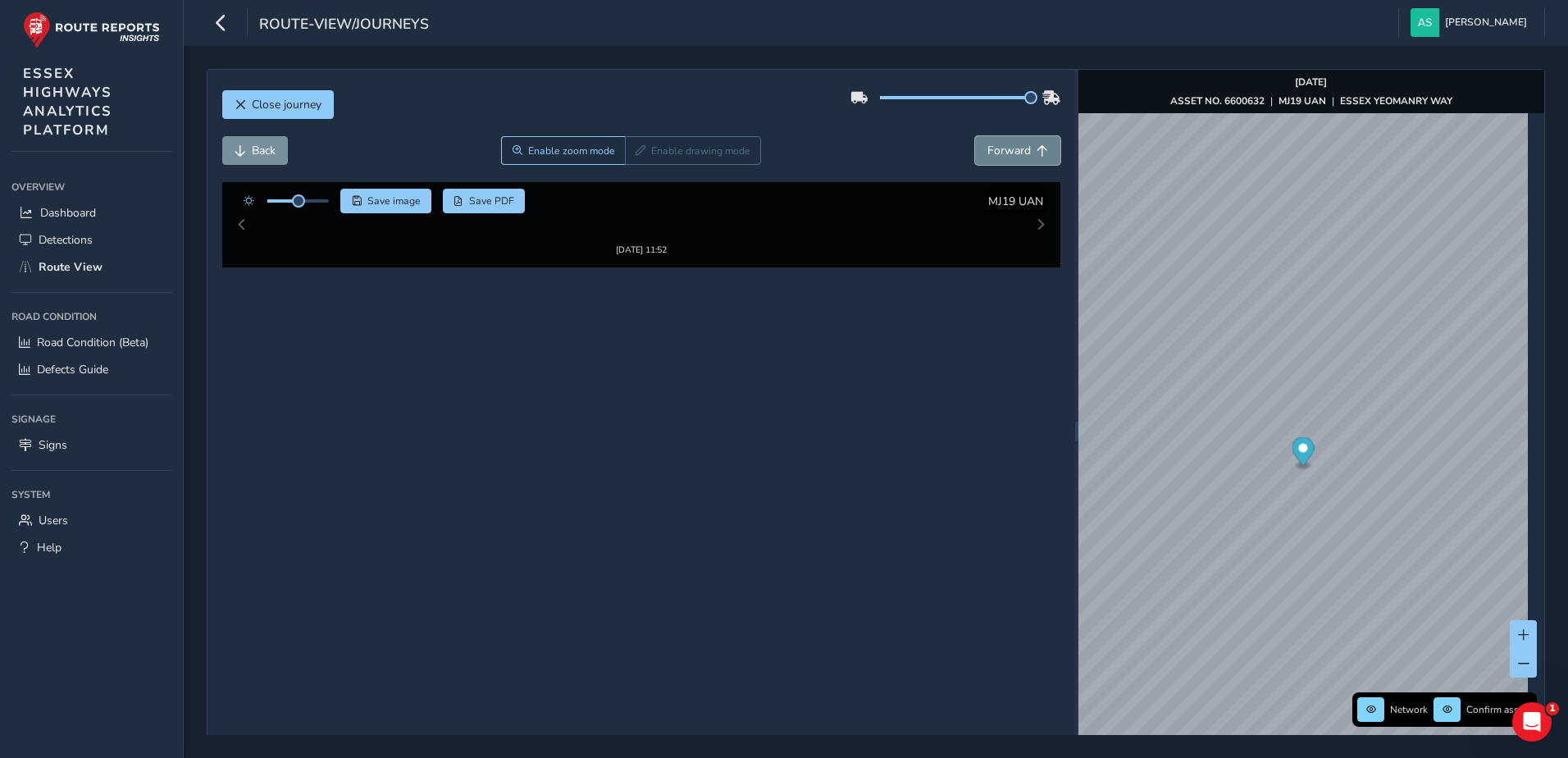
click at [1008, 147] on span "Forward" at bounding box center [1010, 151] width 44 height 16
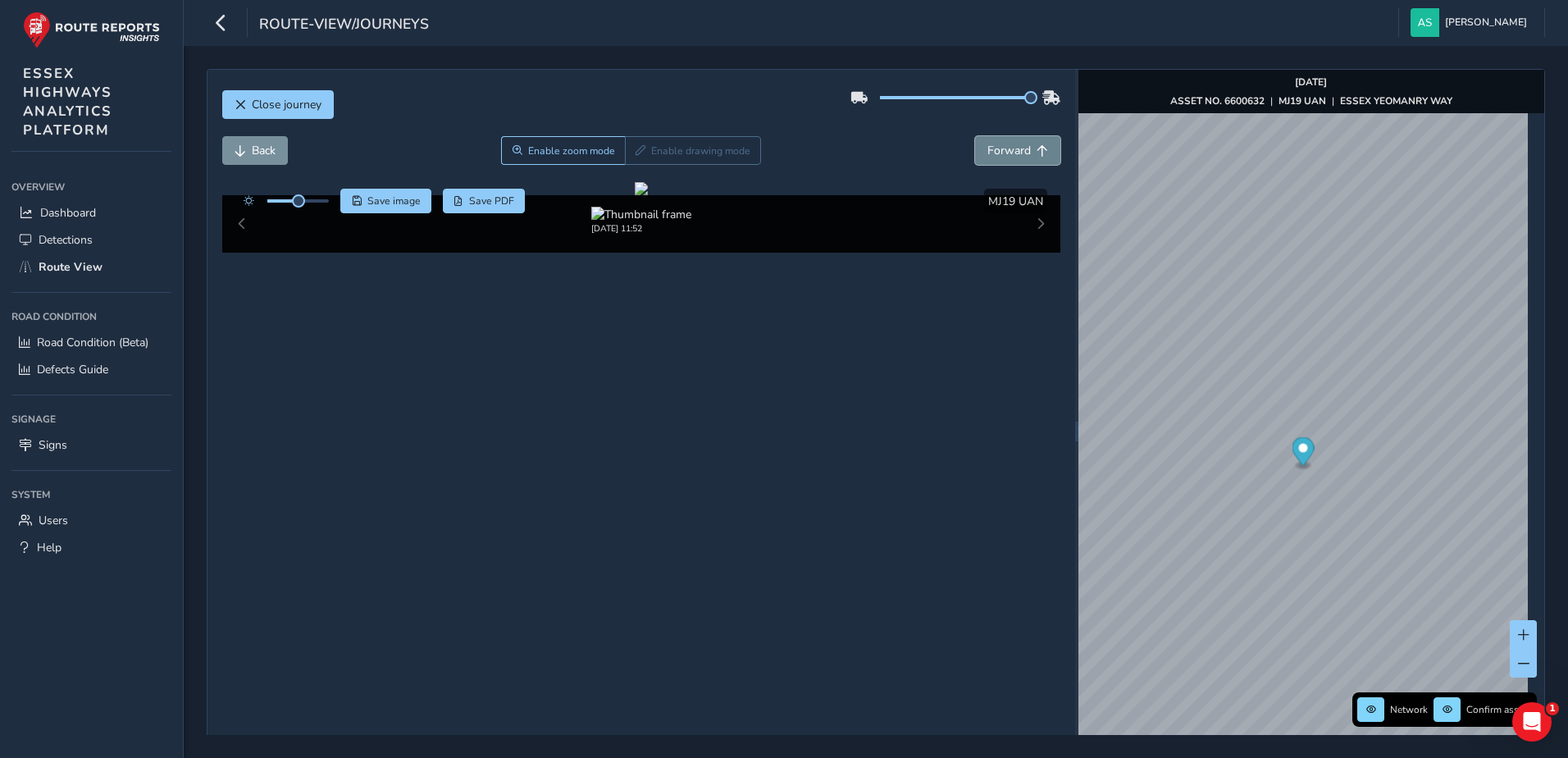
click at [1008, 147] on span "Forward" at bounding box center [1010, 151] width 44 height 16
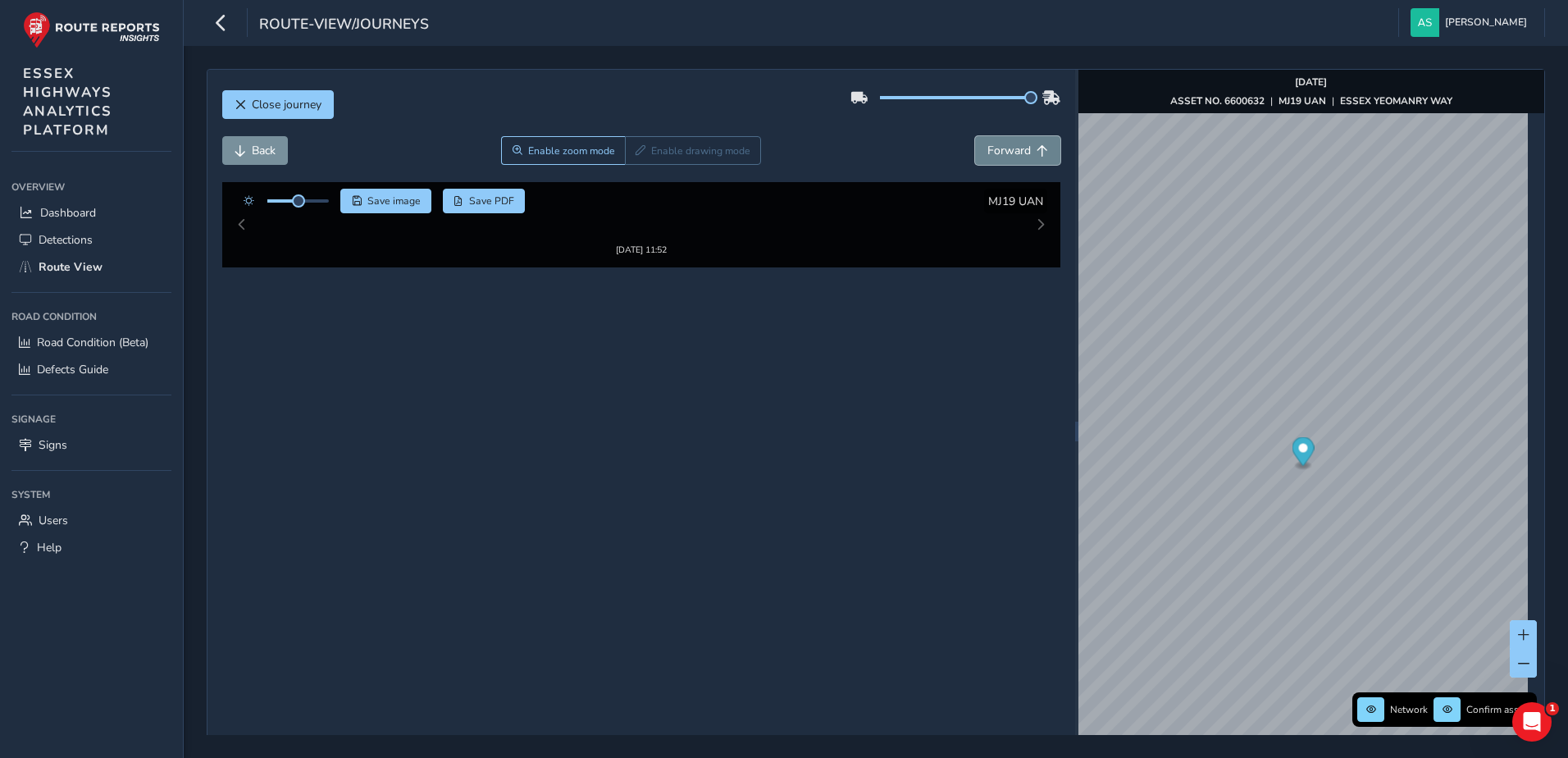
click at [1008, 147] on span "Forward" at bounding box center [1010, 151] width 44 height 16
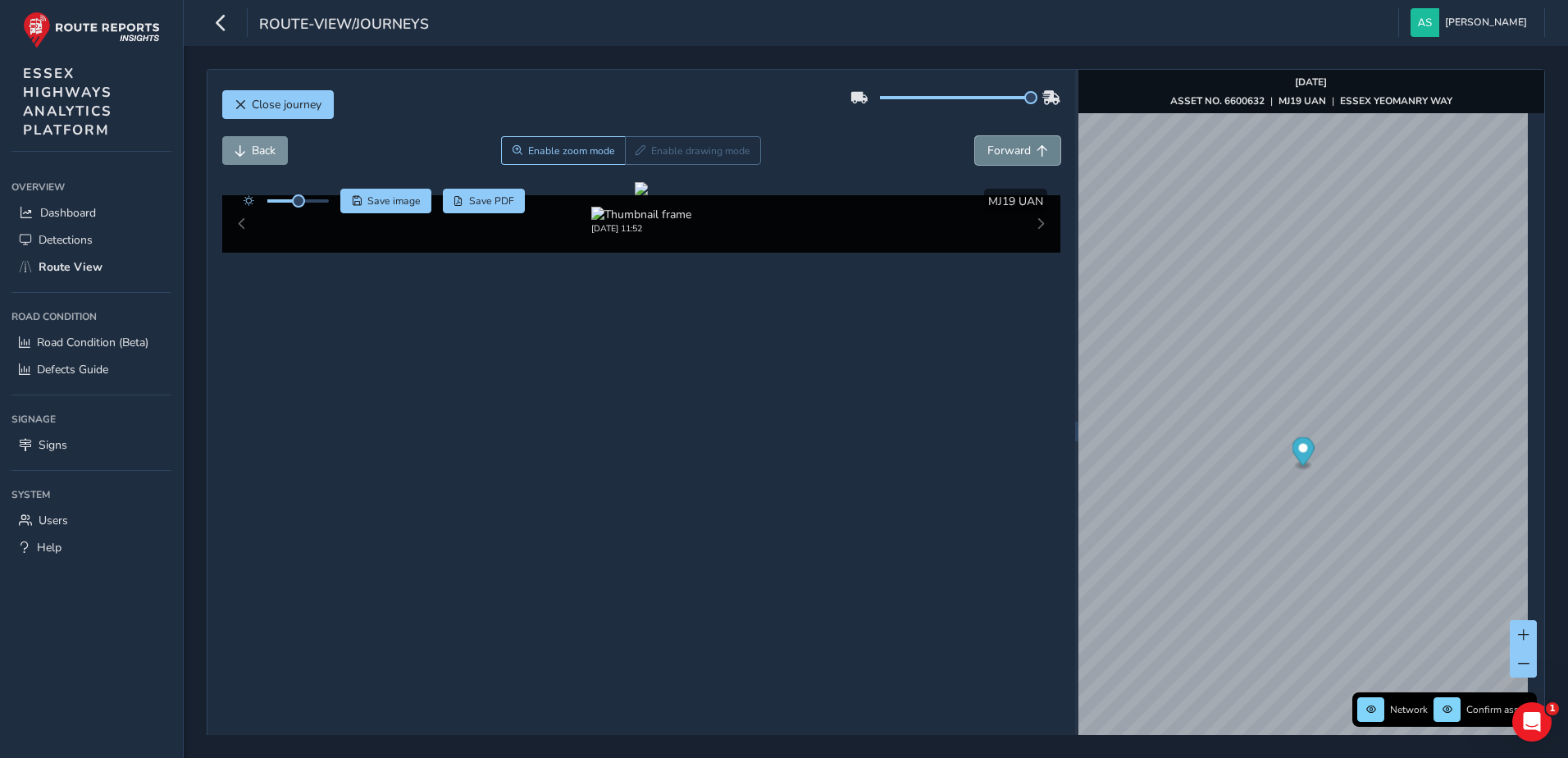
click at [1008, 147] on span "Forward" at bounding box center [1010, 151] width 44 height 16
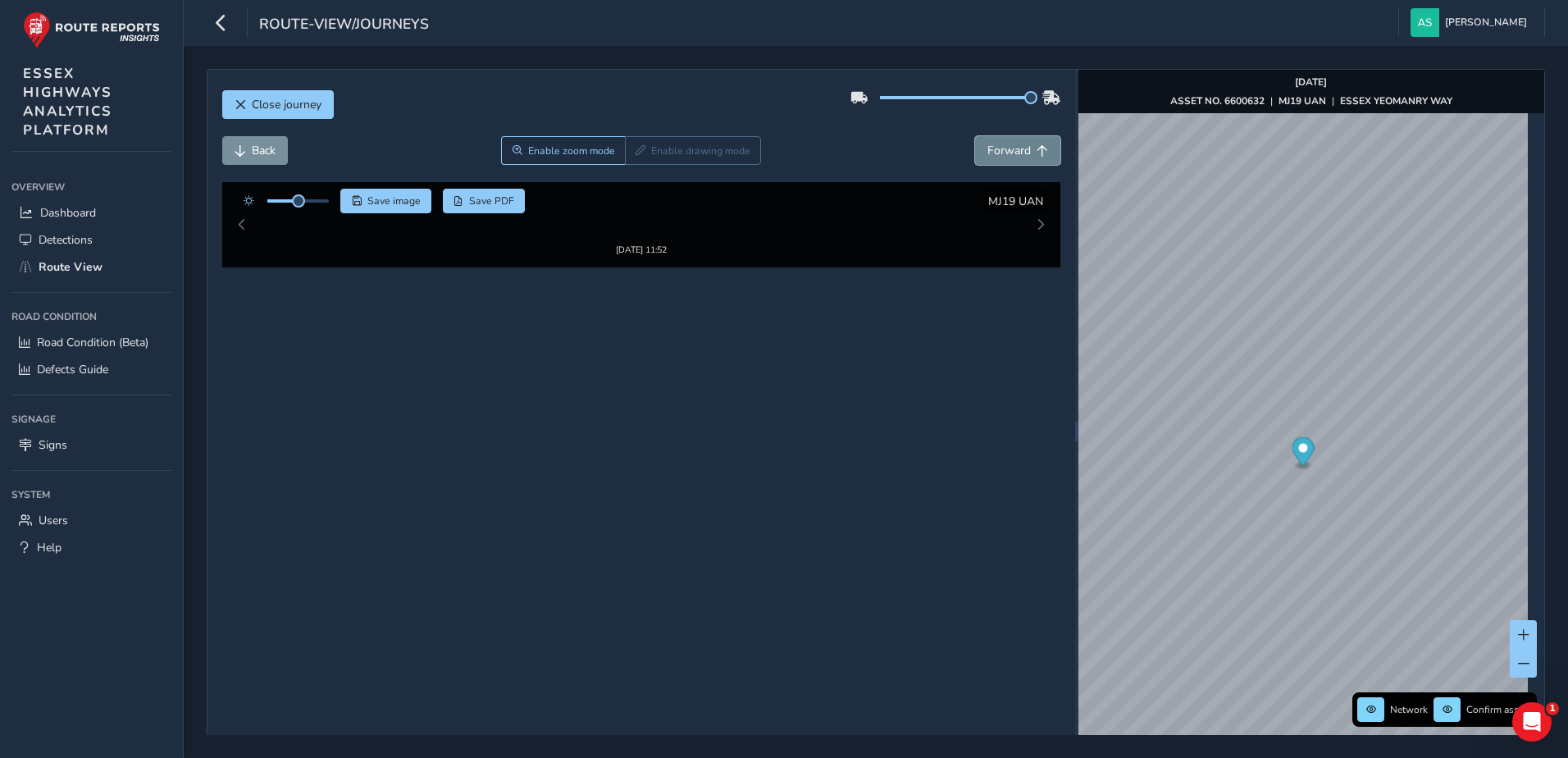
click at [1008, 147] on span "Forward" at bounding box center [1010, 151] width 44 height 16
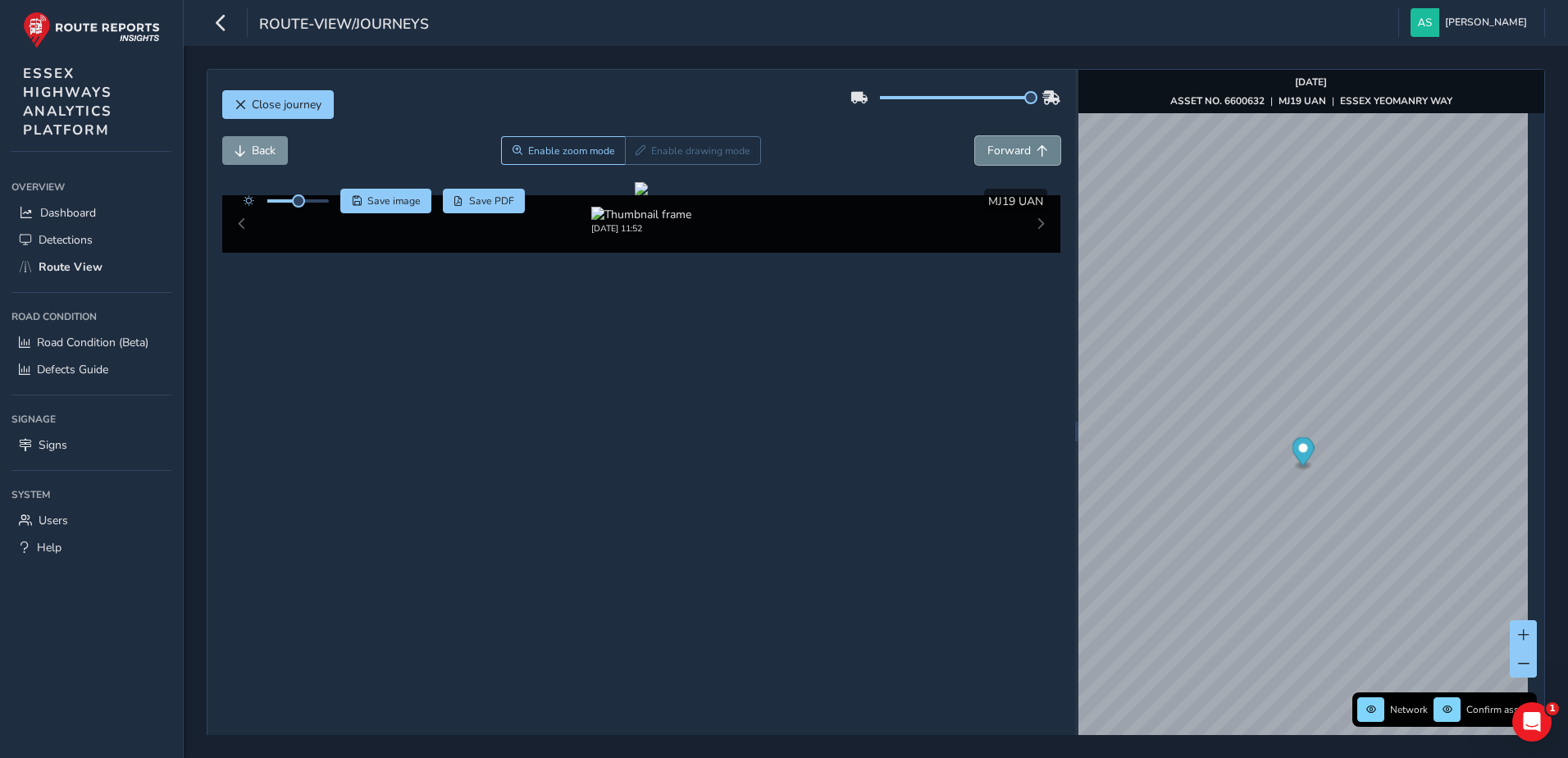
click at [1008, 147] on span "Forward" at bounding box center [1010, 151] width 44 height 16
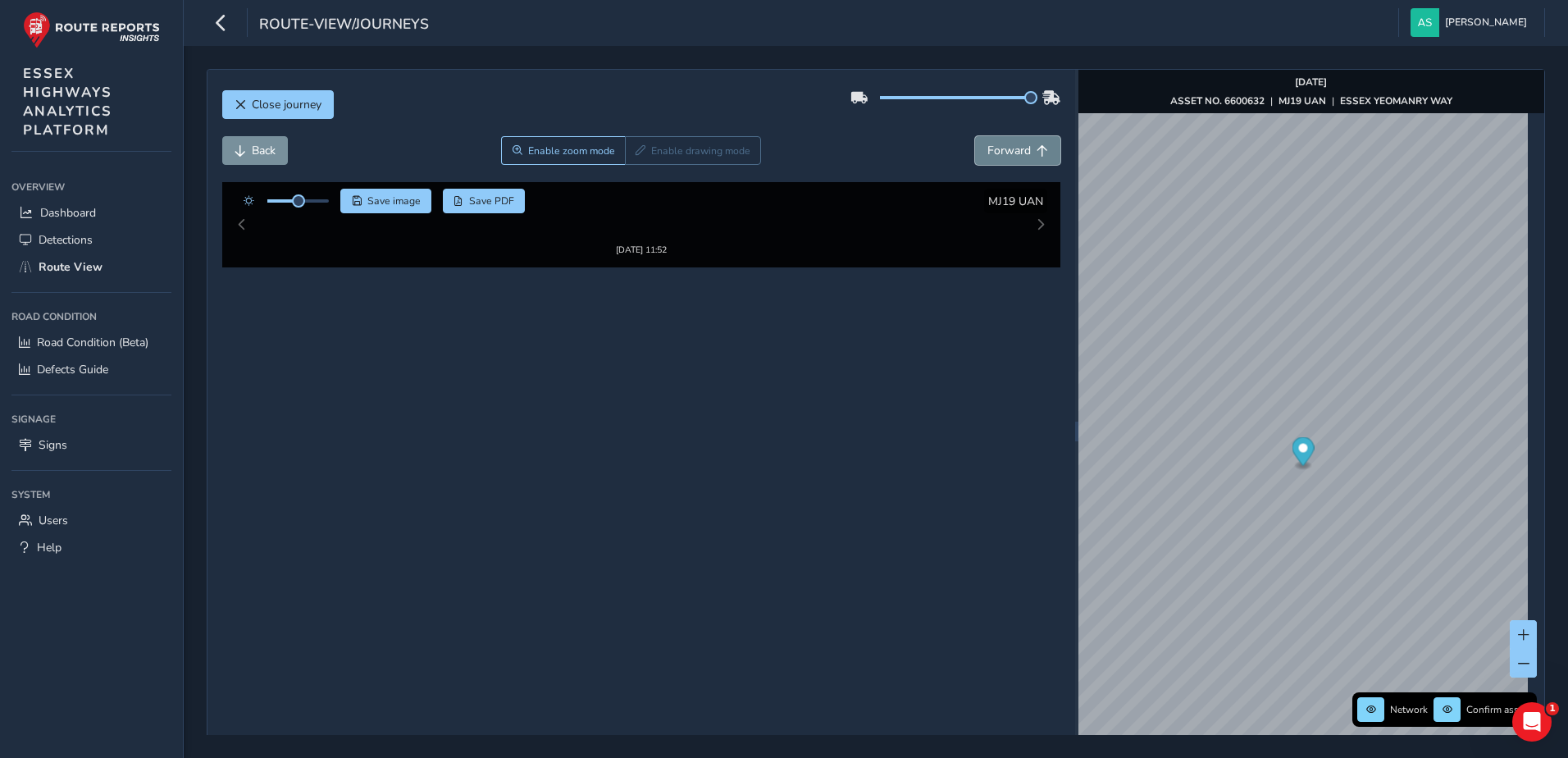
click at [1008, 147] on span "Forward" at bounding box center [1010, 151] width 44 height 16
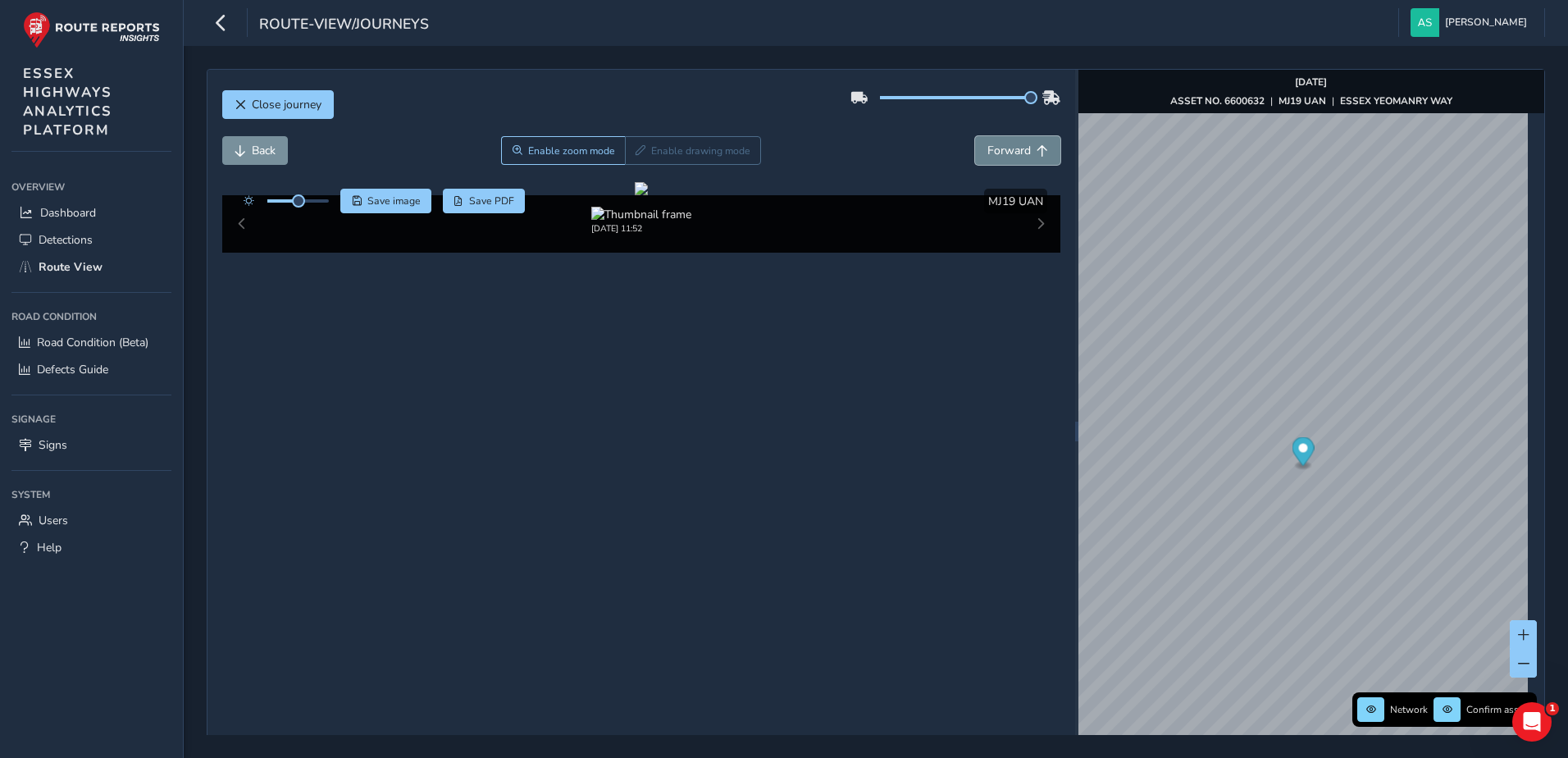
click at [1008, 147] on span "Forward" at bounding box center [1010, 151] width 44 height 16
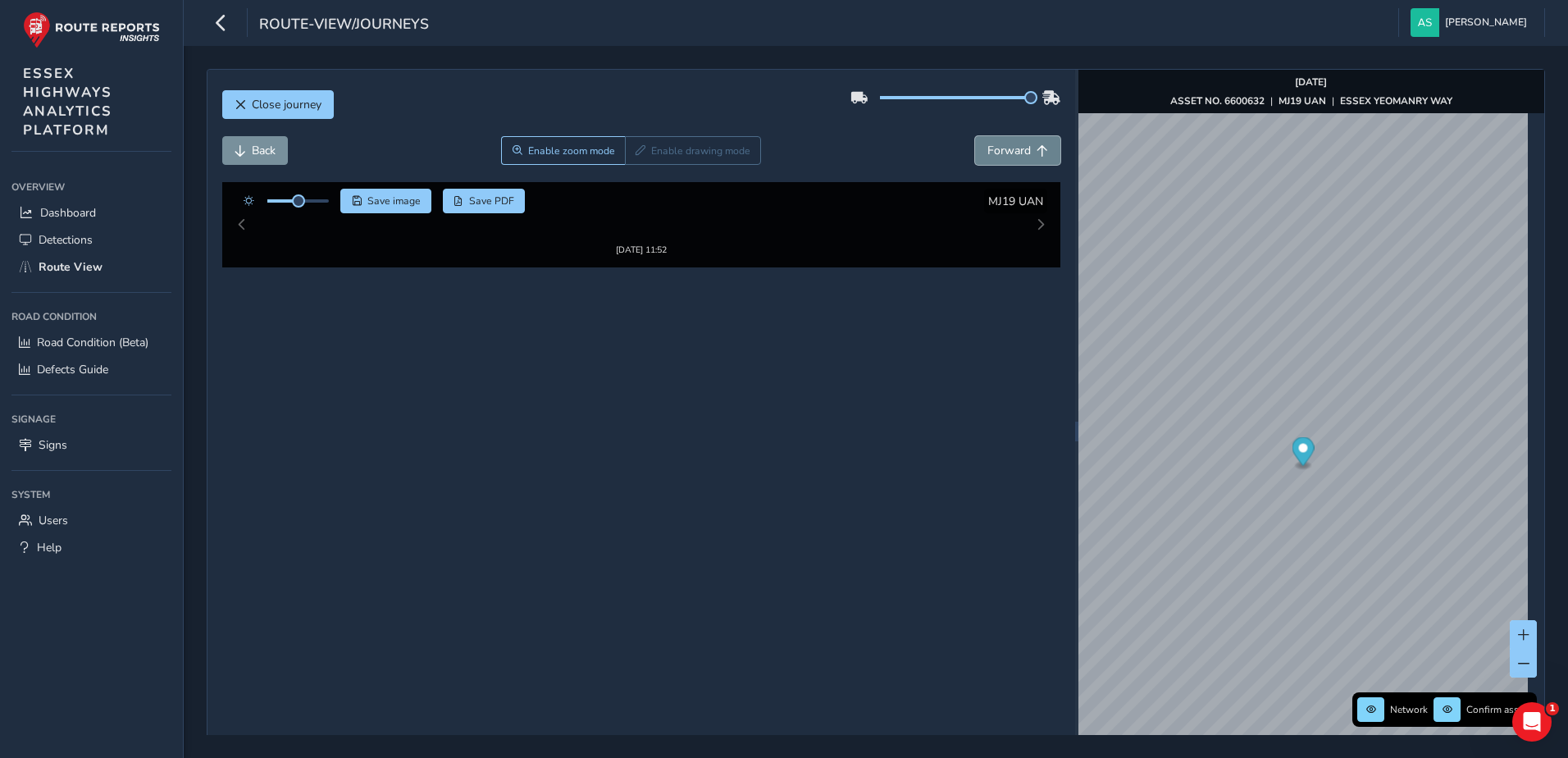
click at [1008, 147] on span "Forward" at bounding box center [1010, 151] width 44 height 16
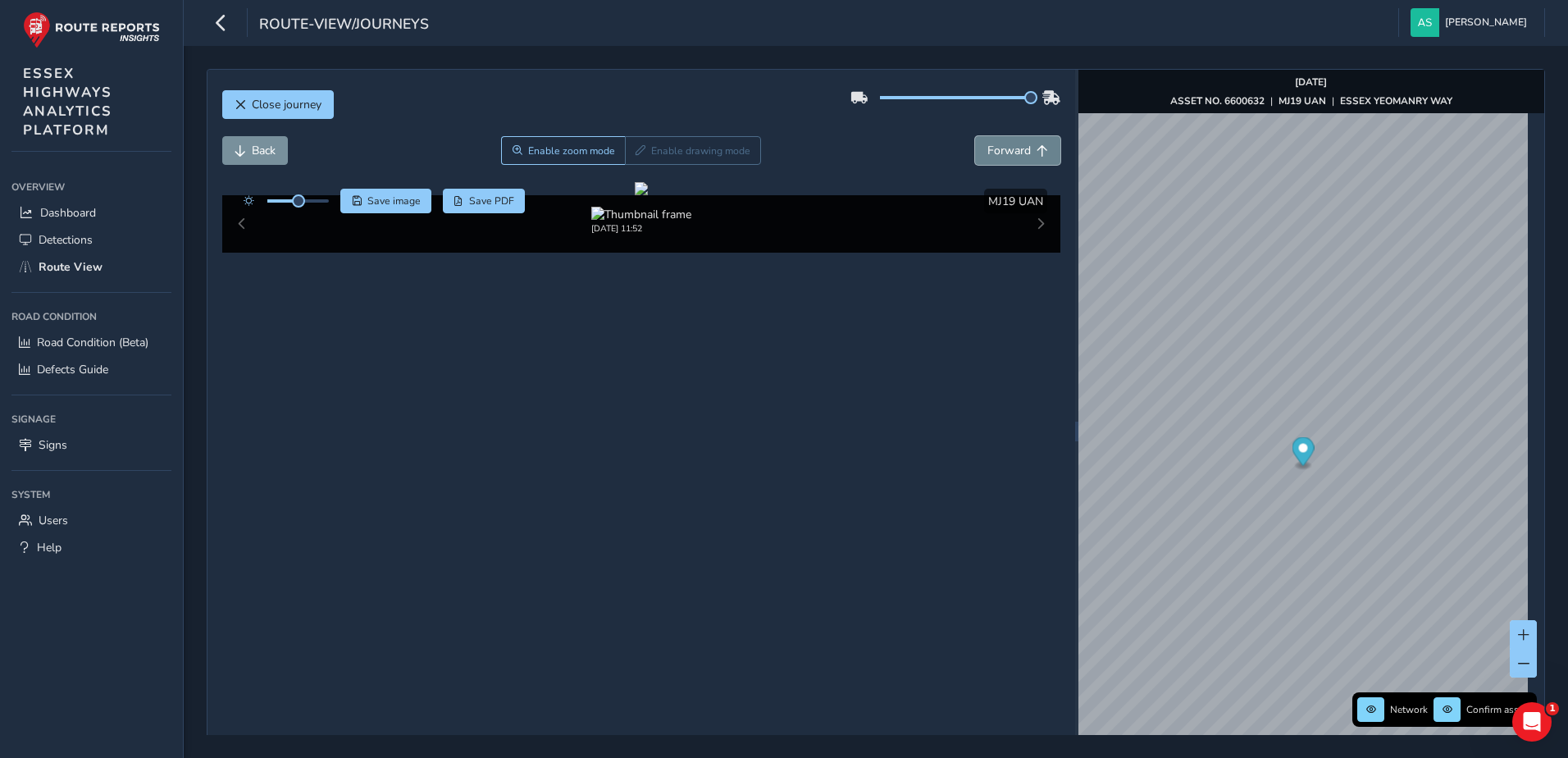
click at [1008, 147] on span "Forward" at bounding box center [1010, 151] width 44 height 16
click at [1008, 148] on span "Forward" at bounding box center [1010, 151] width 44 height 16
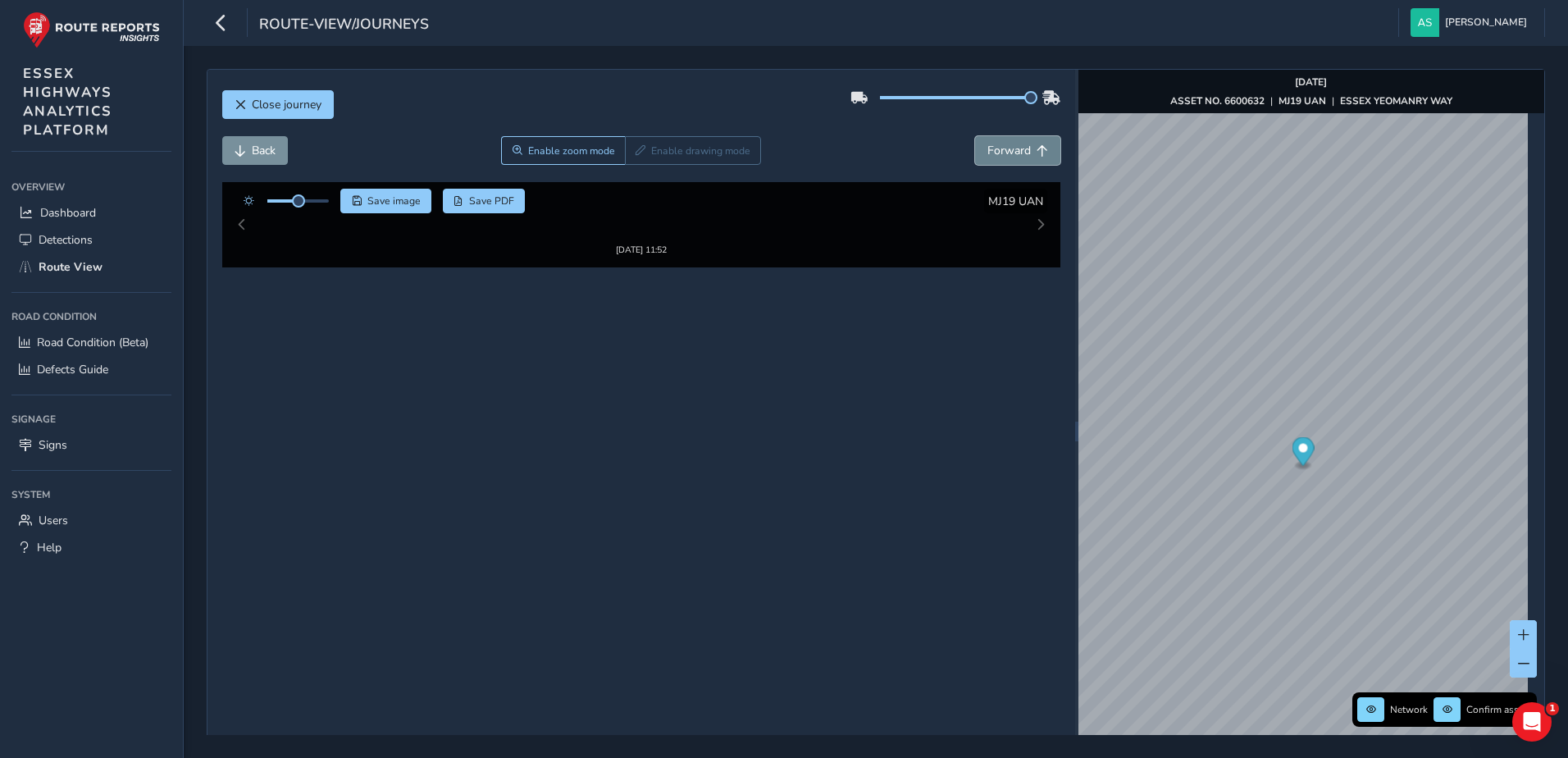
click at [1008, 148] on span "Forward" at bounding box center [1010, 151] width 44 height 16
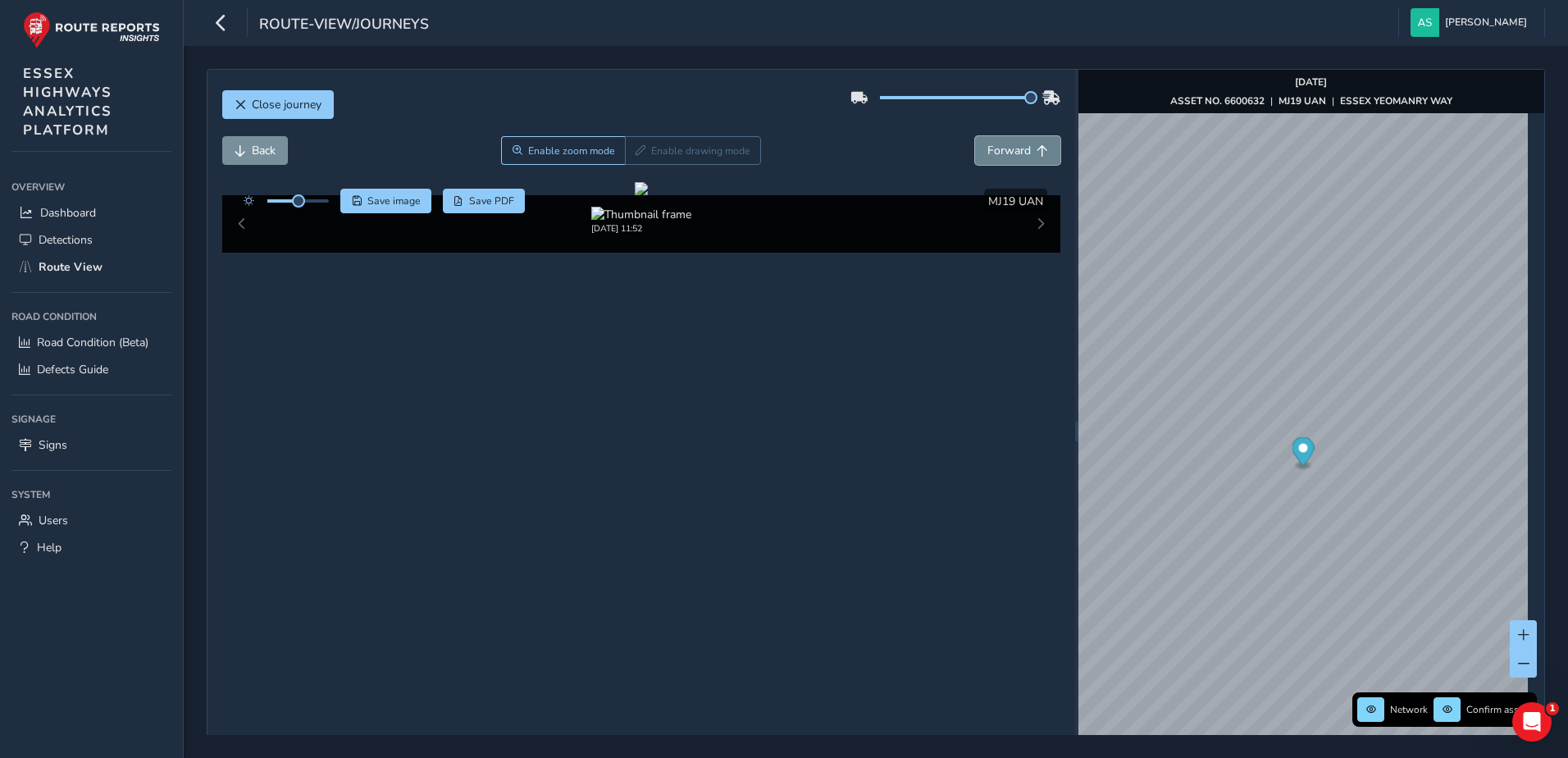
click at [1008, 149] on span "Forward" at bounding box center [1010, 151] width 44 height 16
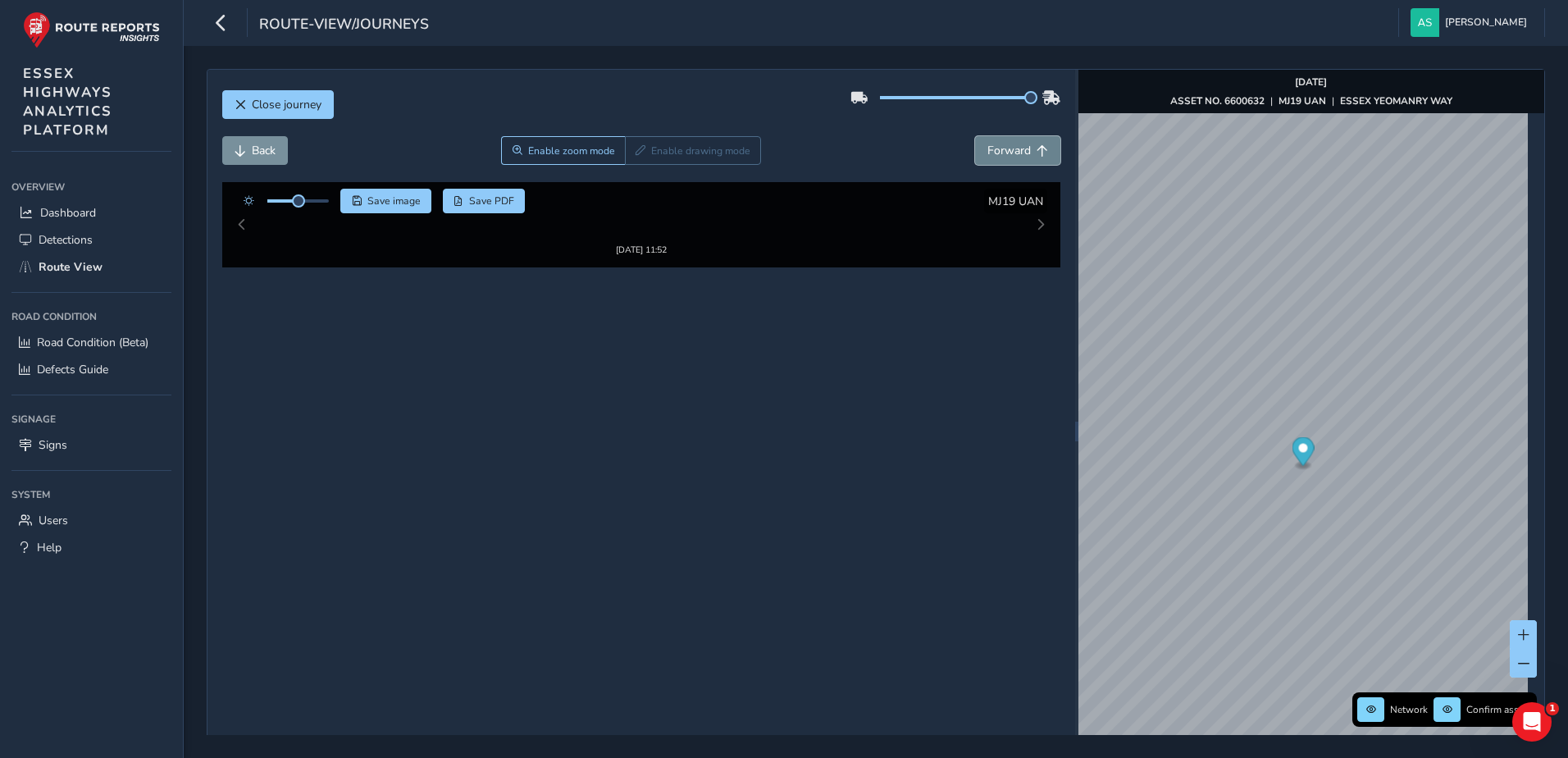
click at [1008, 149] on span "Forward" at bounding box center [1010, 151] width 44 height 16
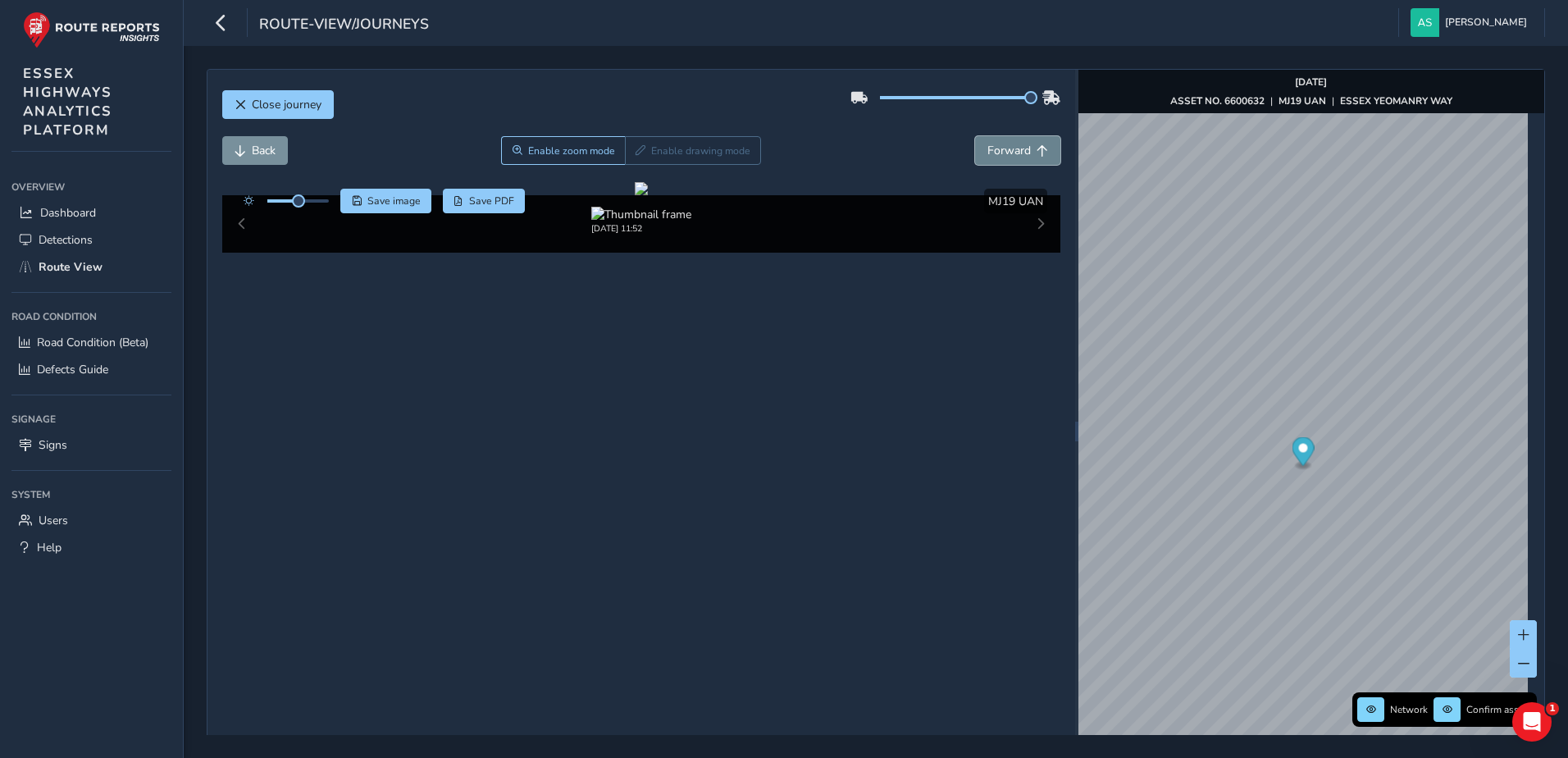
click at [1008, 149] on span "Forward" at bounding box center [1010, 151] width 44 height 16
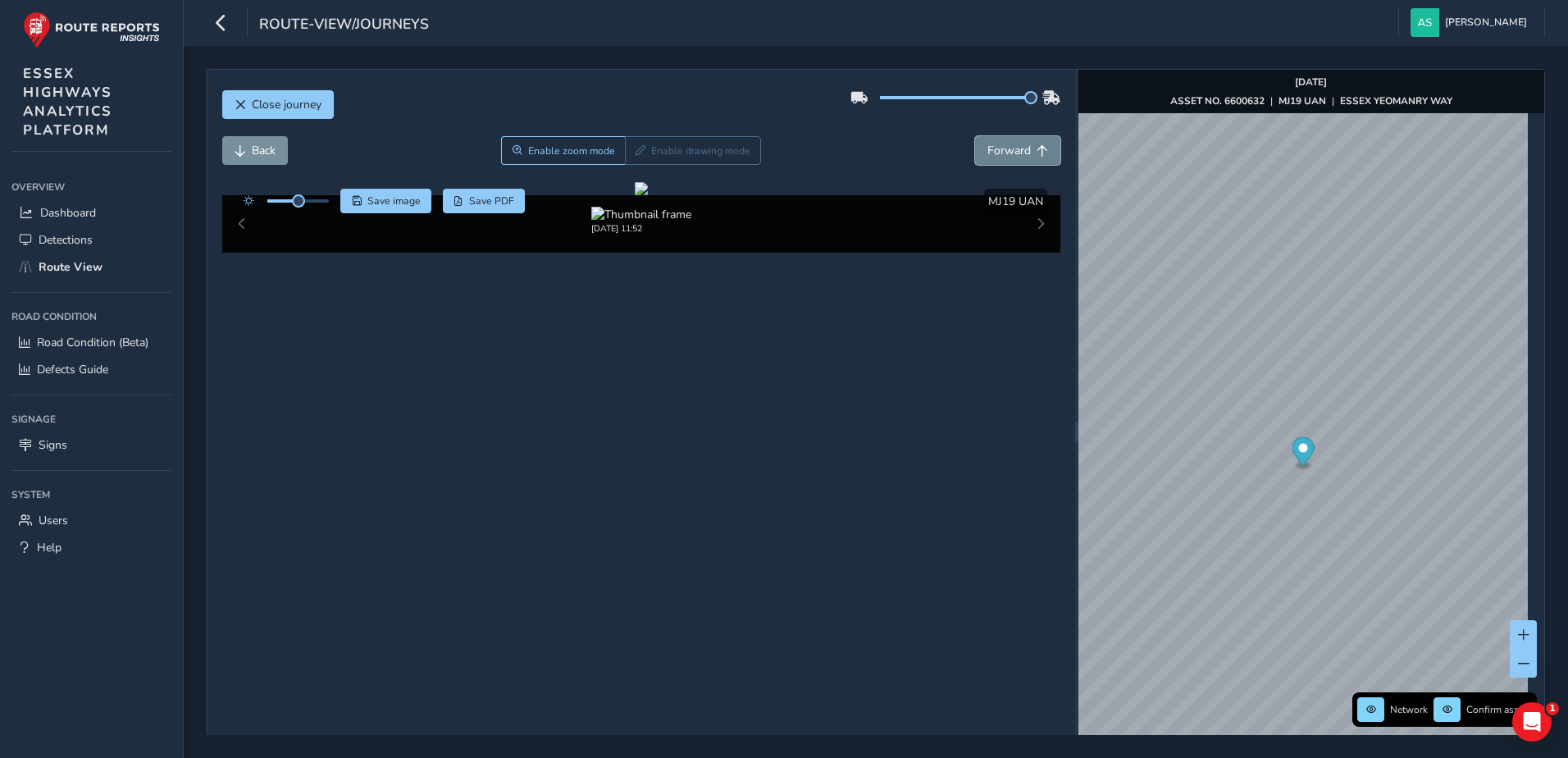
click at [1008, 149] on span "Forward" at bounding box center [1010, 151] width 44 height 16
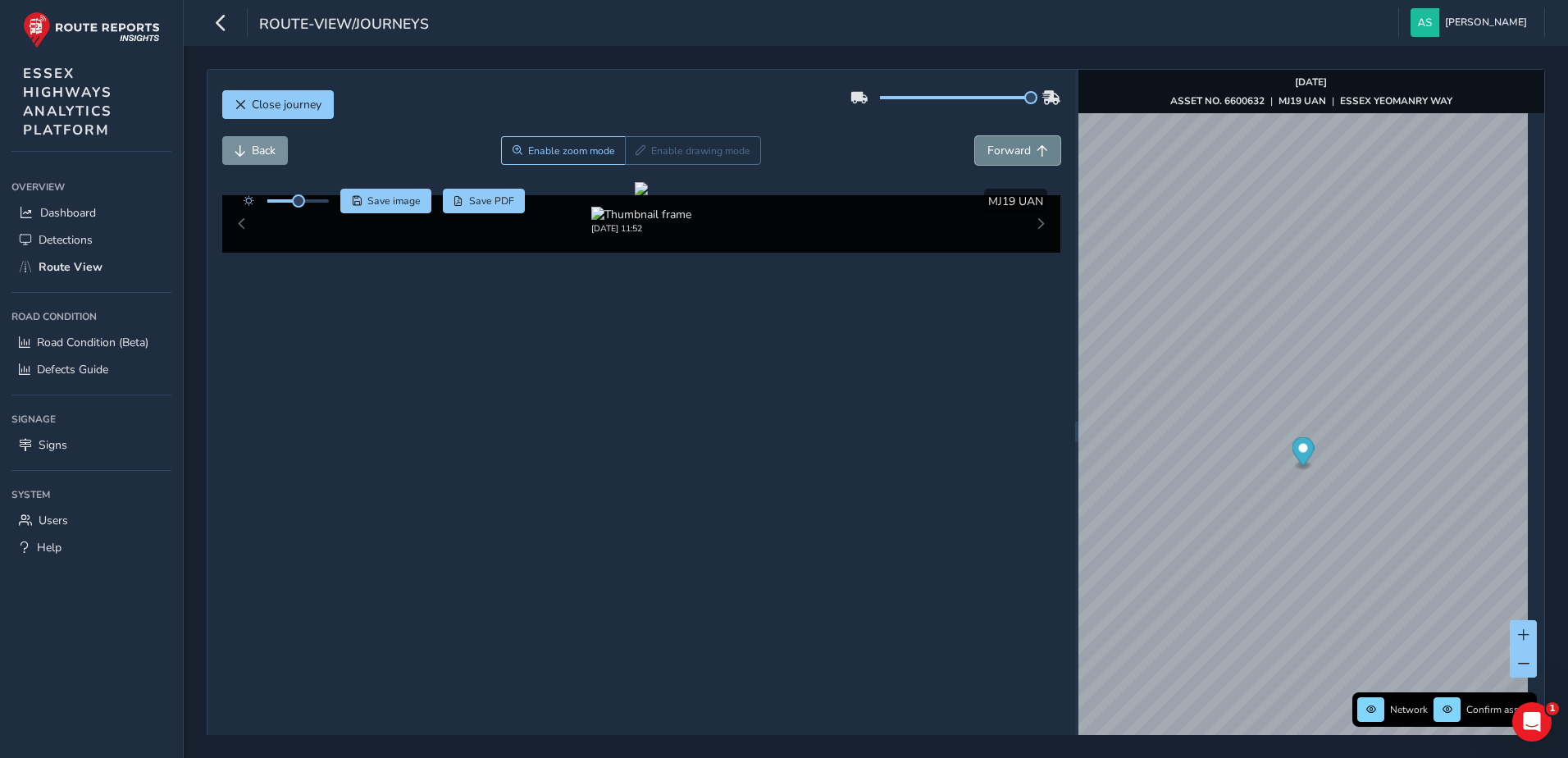
click at [1008, 149] on span "Forward" at bounding box center [1010, 151] width 44 height 16
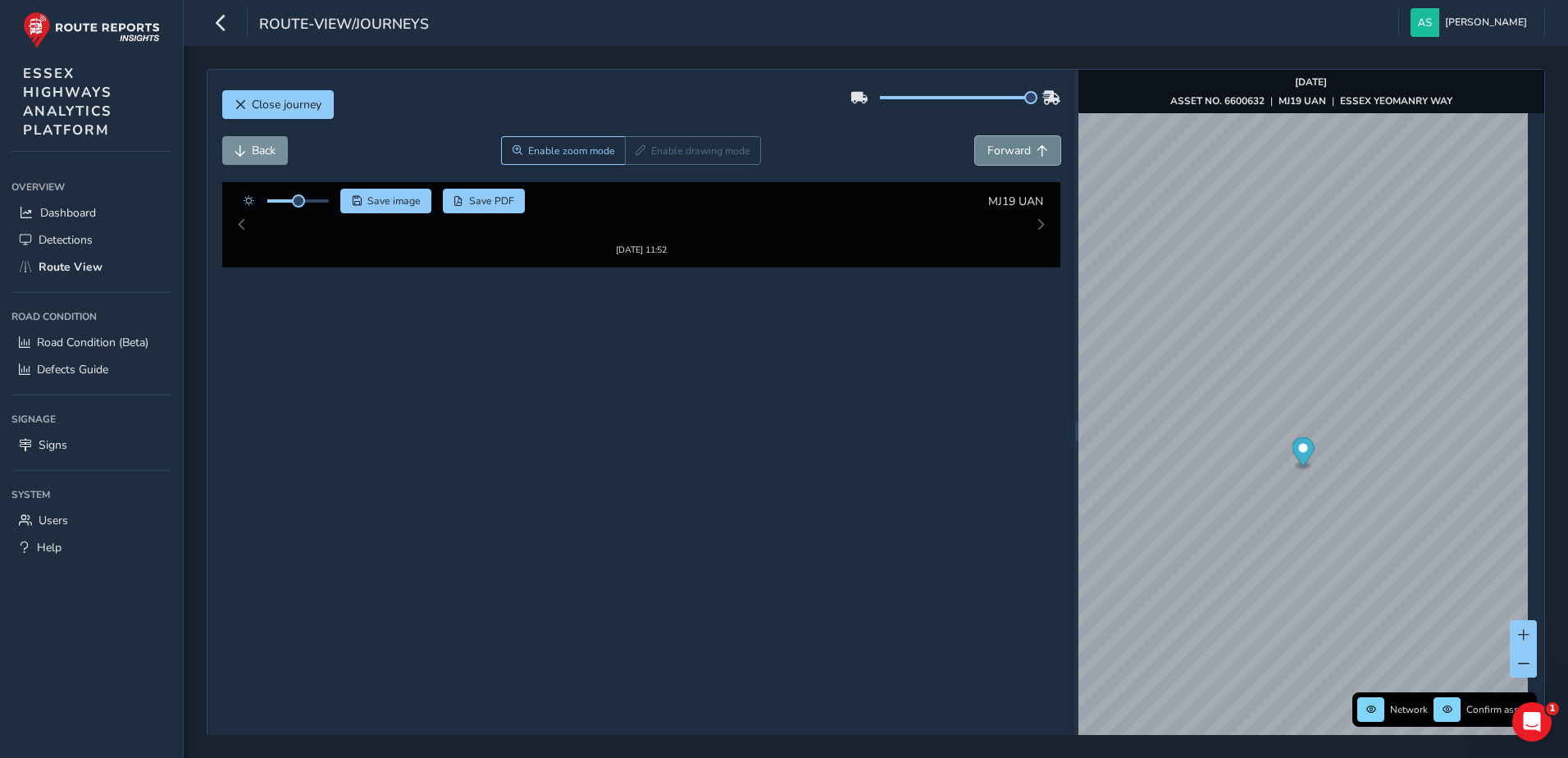
click at [1008, 149] on span "Forward" at bounding box center [1010, 151] width 44 height 16
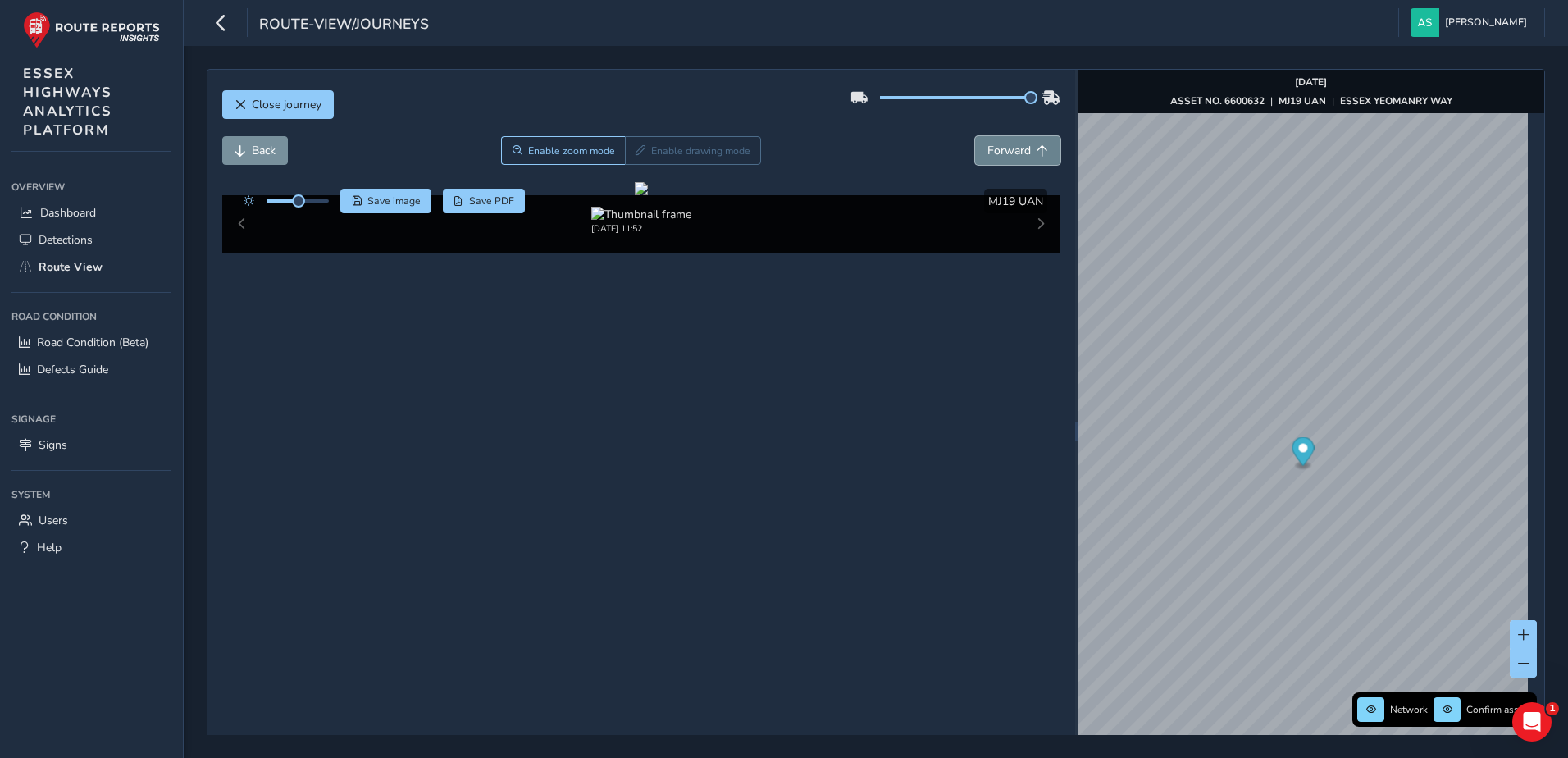
click at [1008, 149] on span "Forward" at bounding box center [1010, 151] width 44 height 16
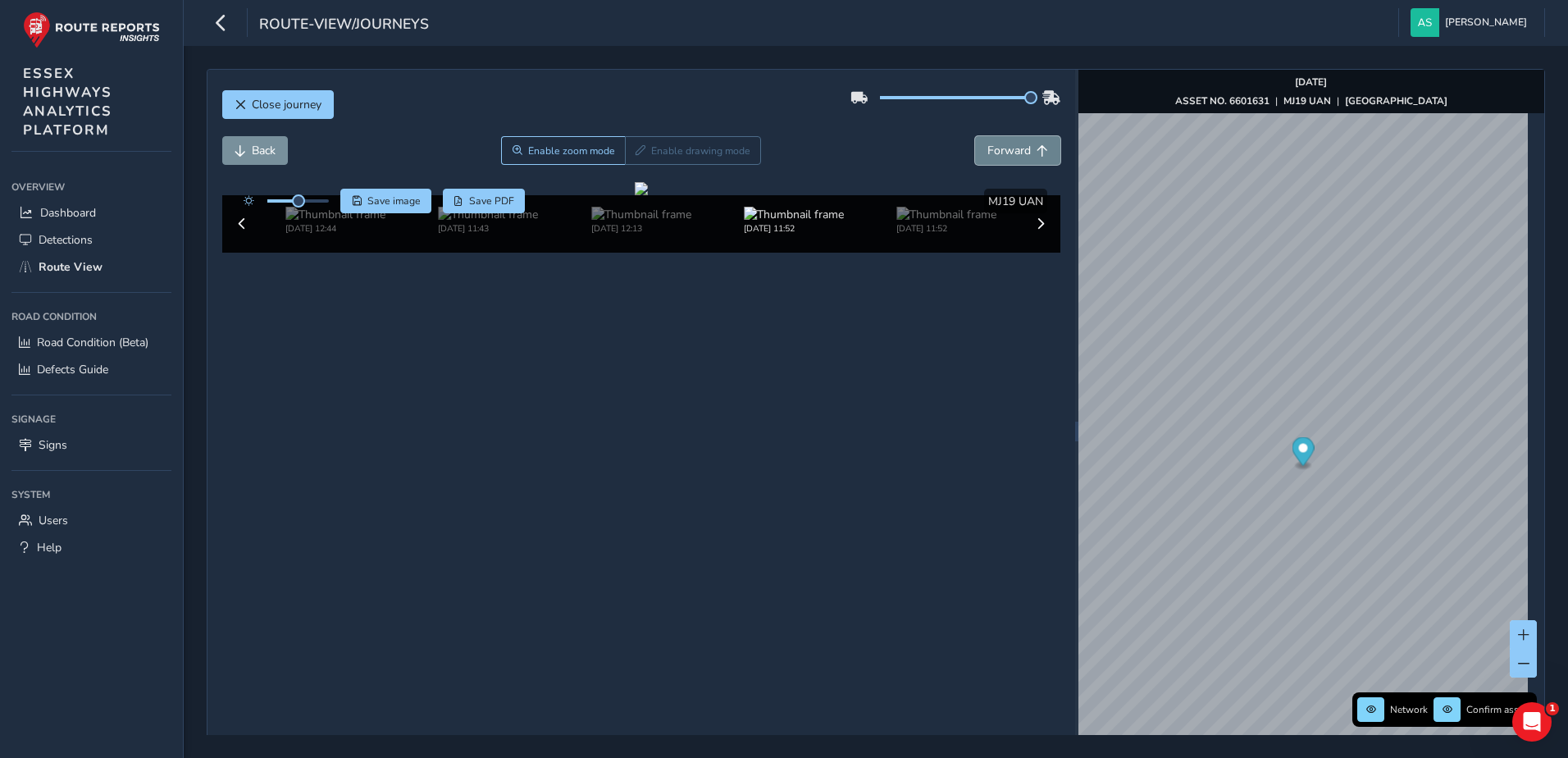
click at [1008, 149] on span "Forward" at bounding box center [1010, 151] width 44 height 16
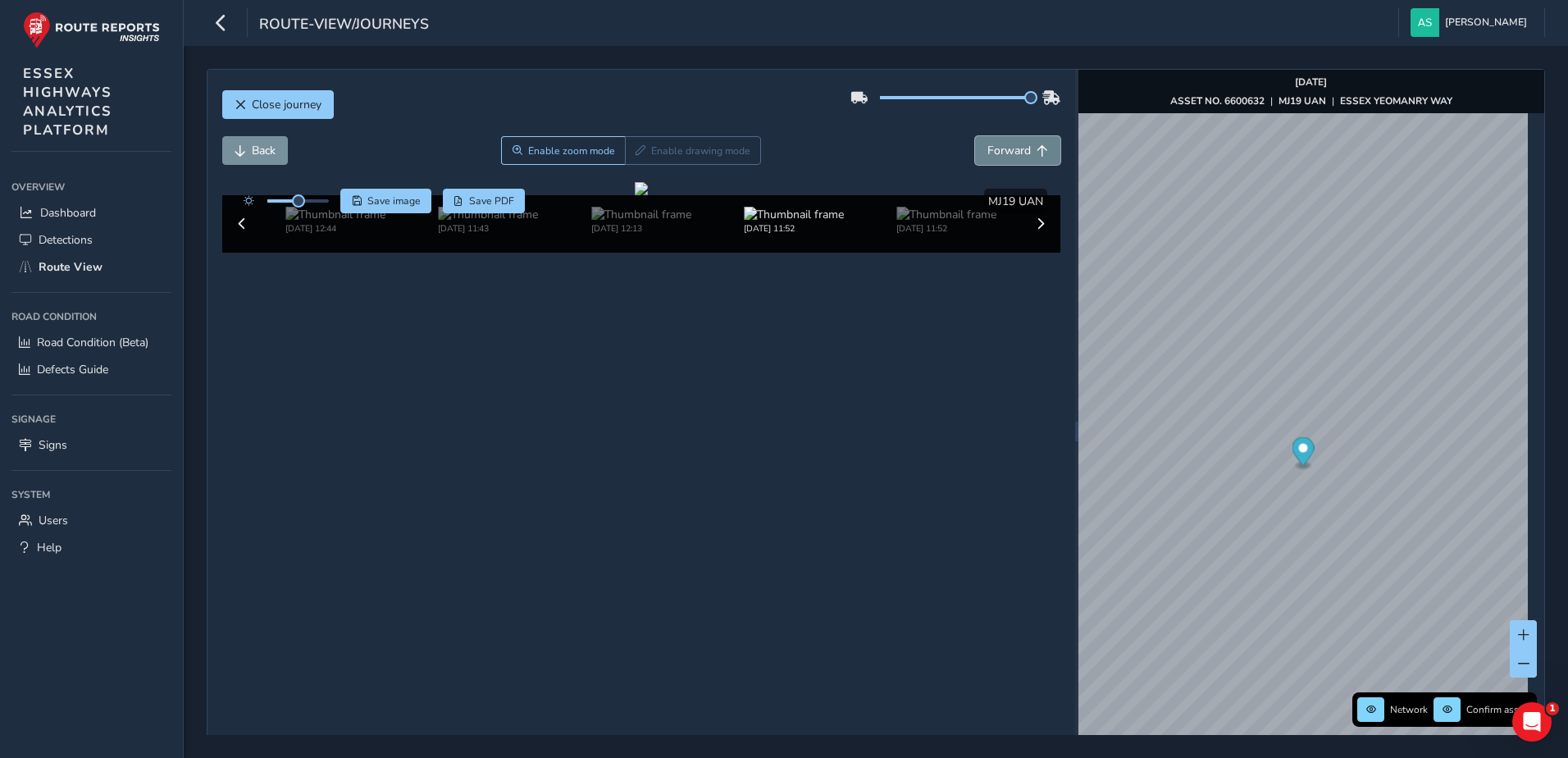
click at [1008, 149] on span "Forward" at bounding box center [1010, 151] width 44 height 16
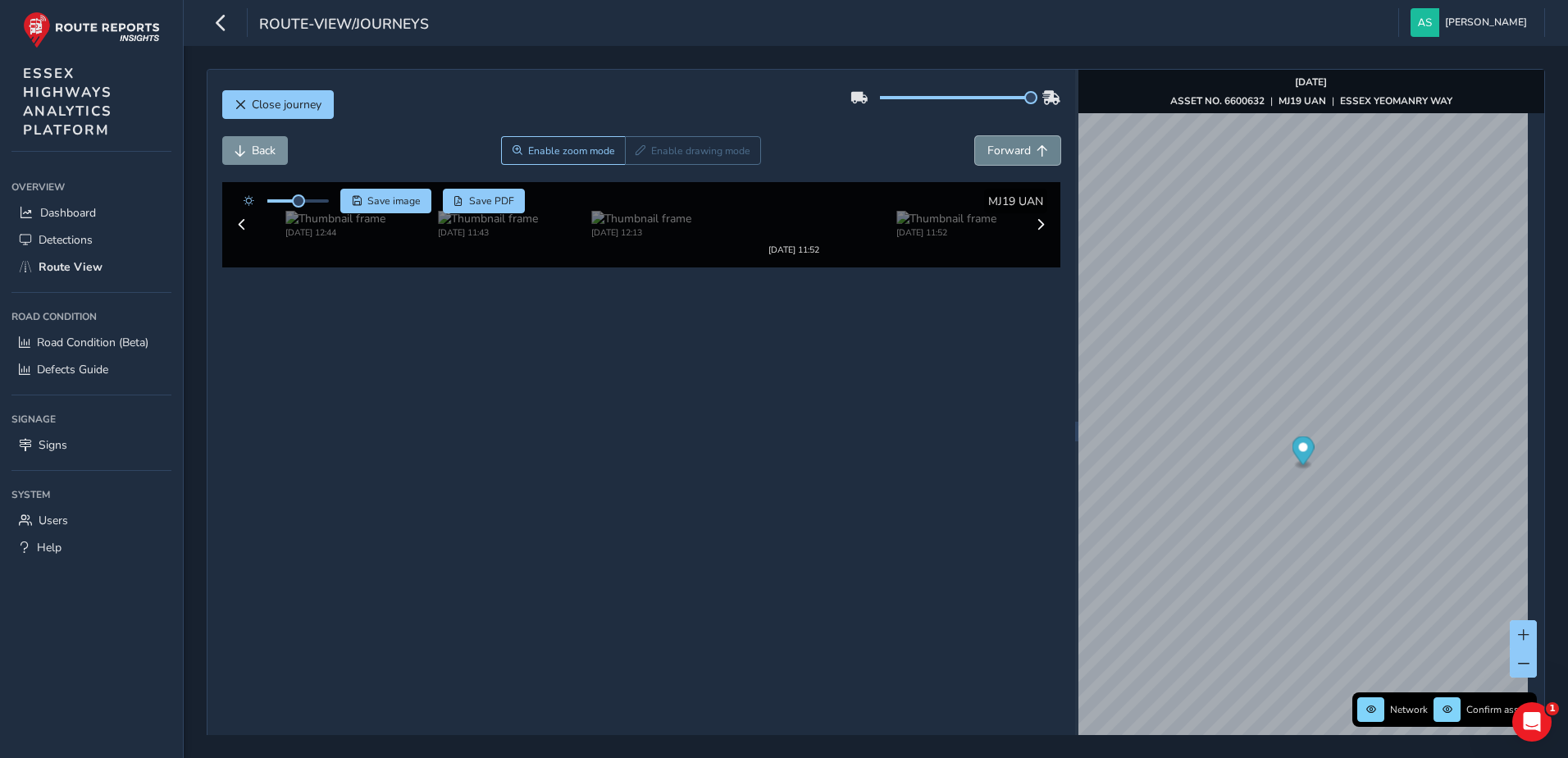
click at [1008, 149] on span "Forward" at bounding box center [1010, 151] width 44 height 16
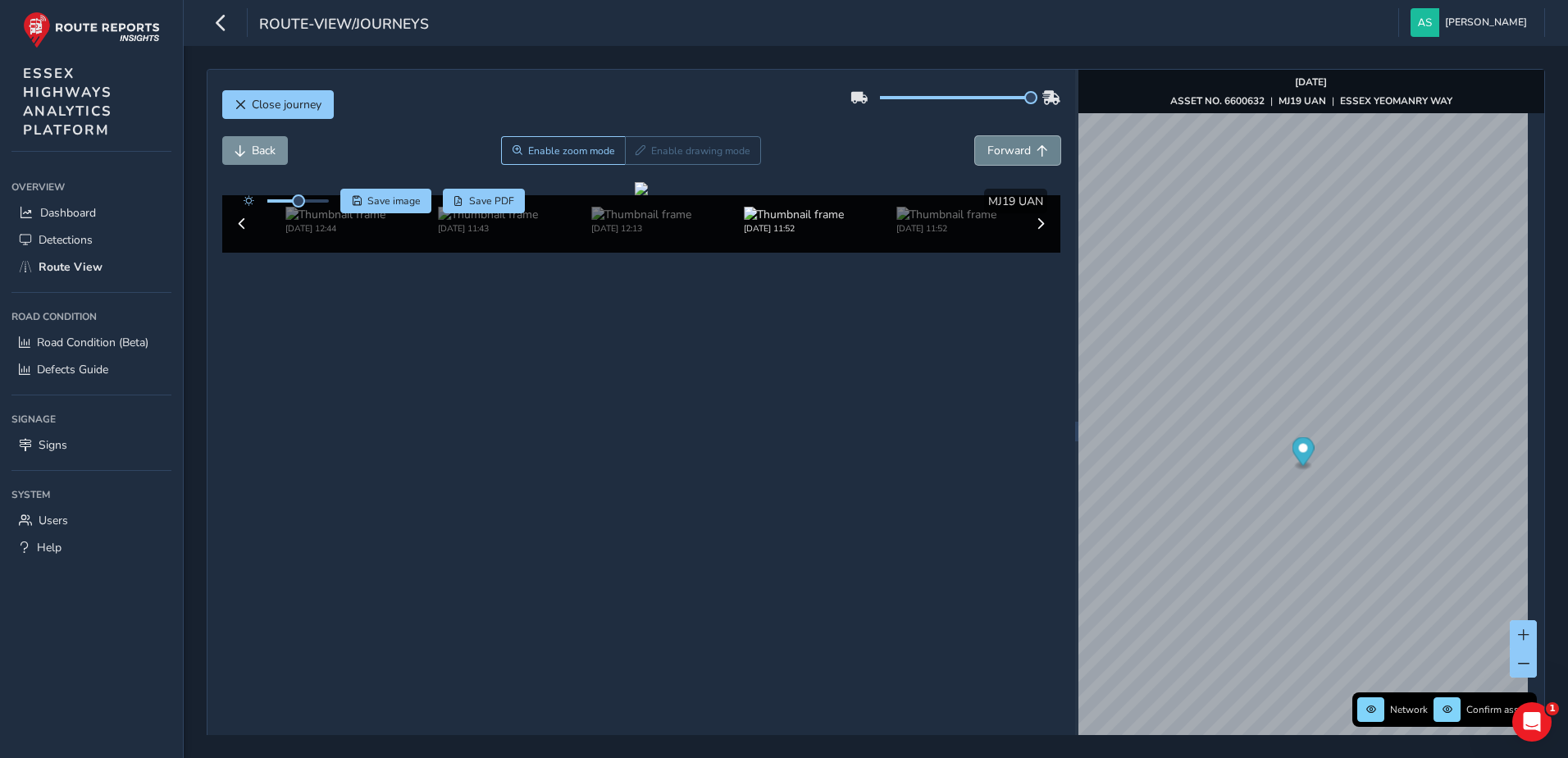
click at [1008, 149] on span "Forward" at bounding box center [1010, 151] width 44 height 16
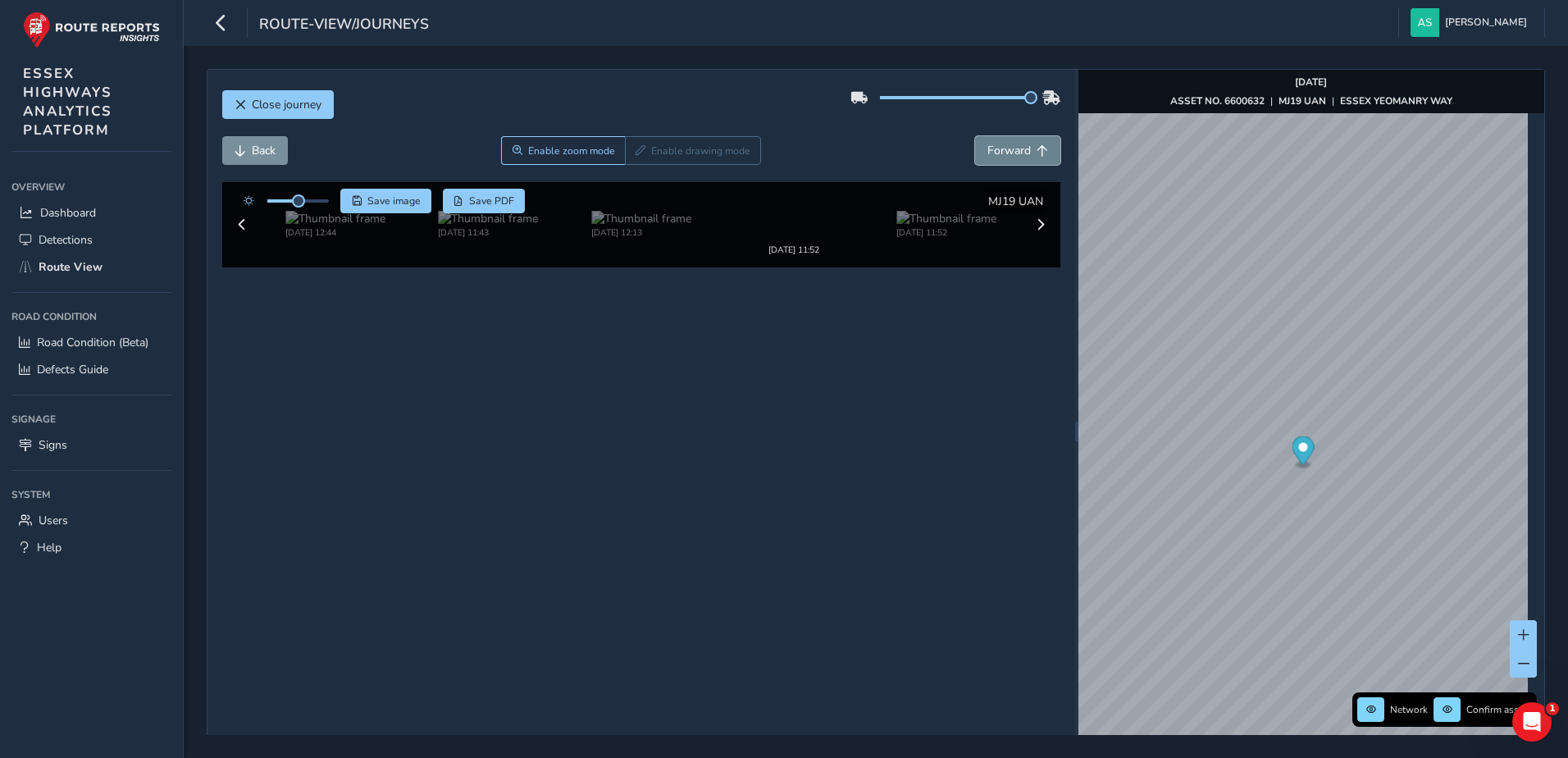
click at [1008, 149] on span "Forward" at bounding box center [1010, 151] width 44 height 16
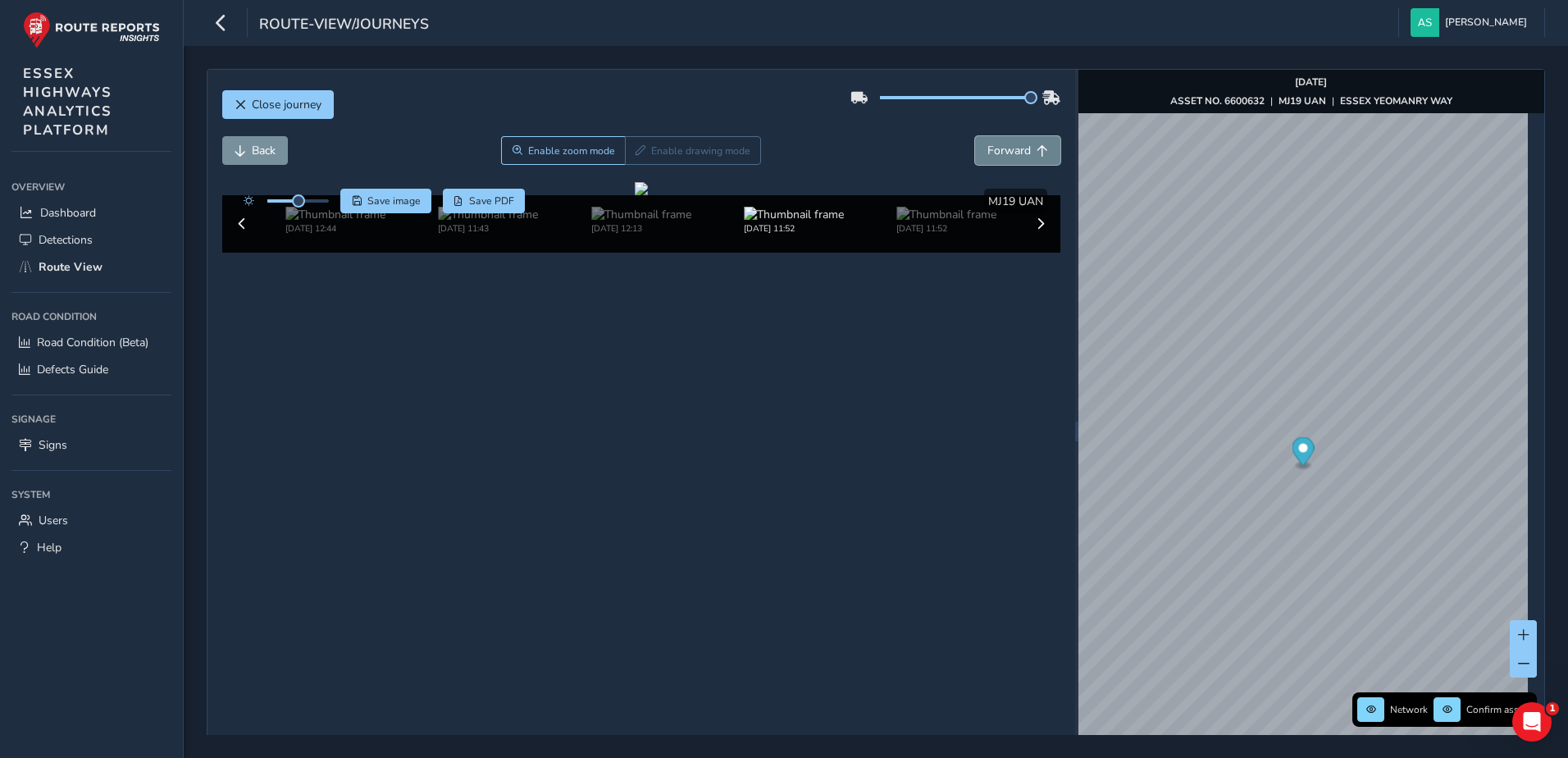
click at [1008, 149] on span "Forward" at bounding box center [1010, 151] width 44 height 16
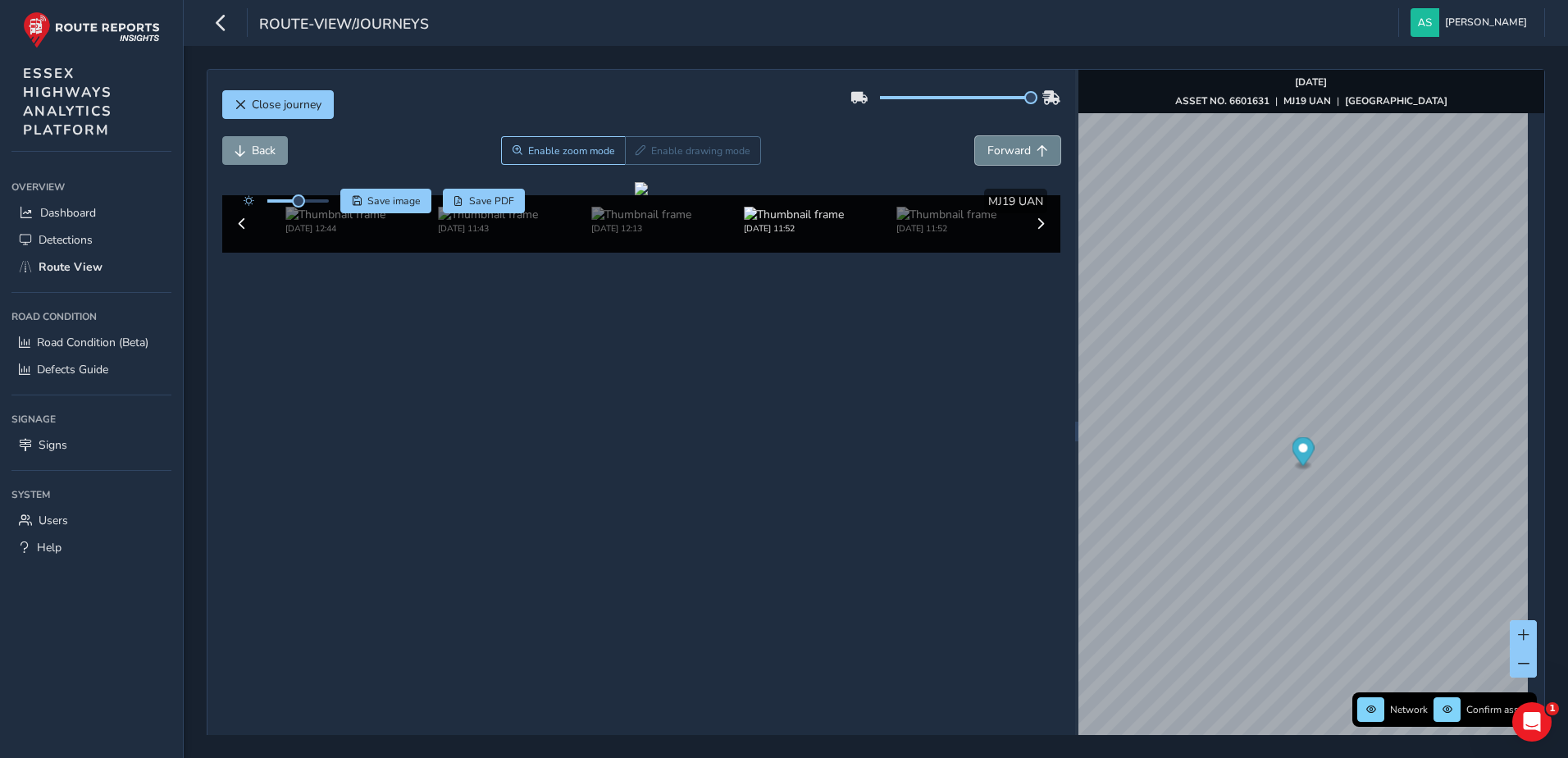
click at [1008, 149] on span "Forward" at bounding box center [1010, 151] width 44 height 16
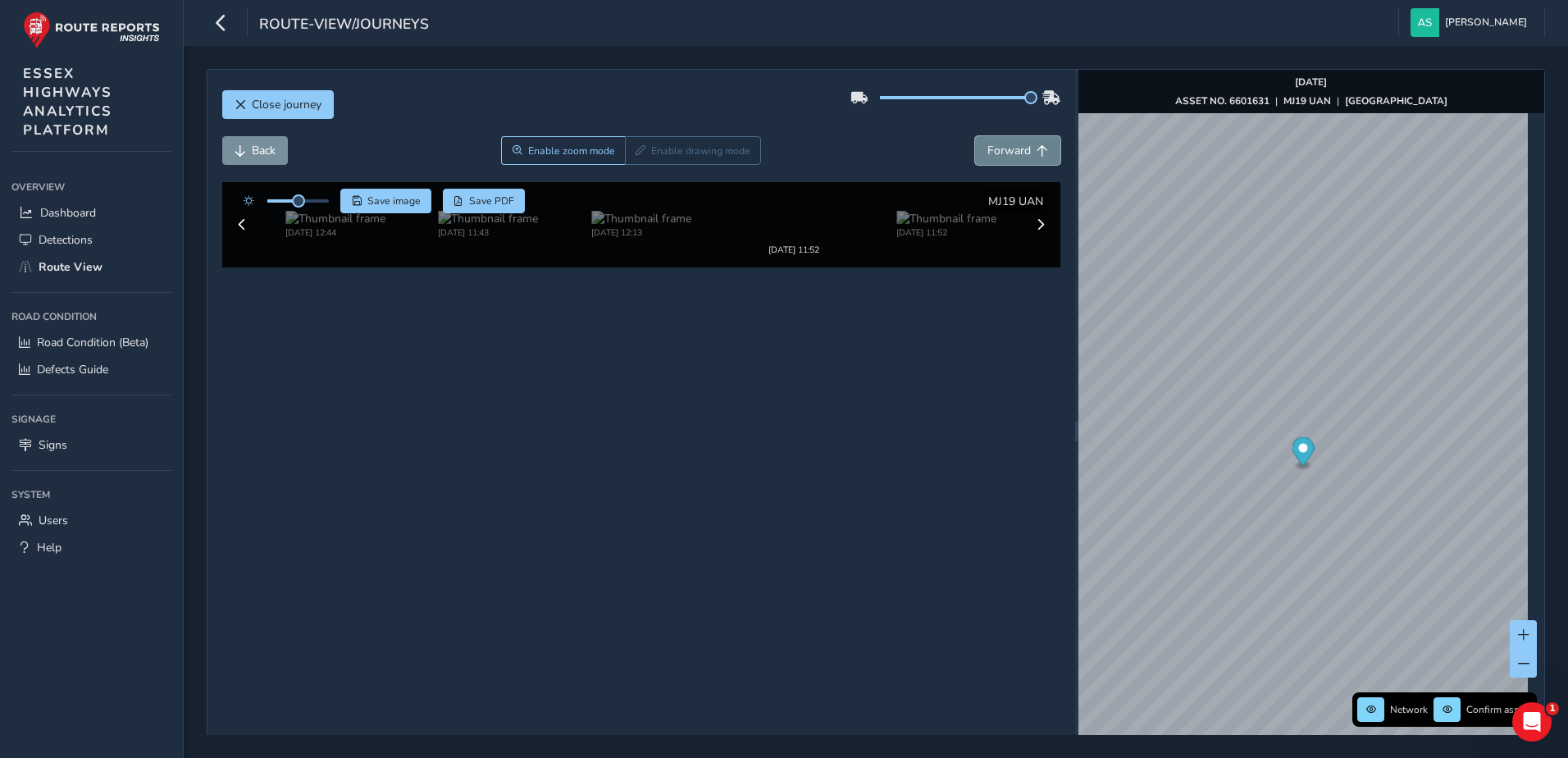
click at [1008, 149] on span "Forward" at bounding box center [1010, 151] width 44 height 16
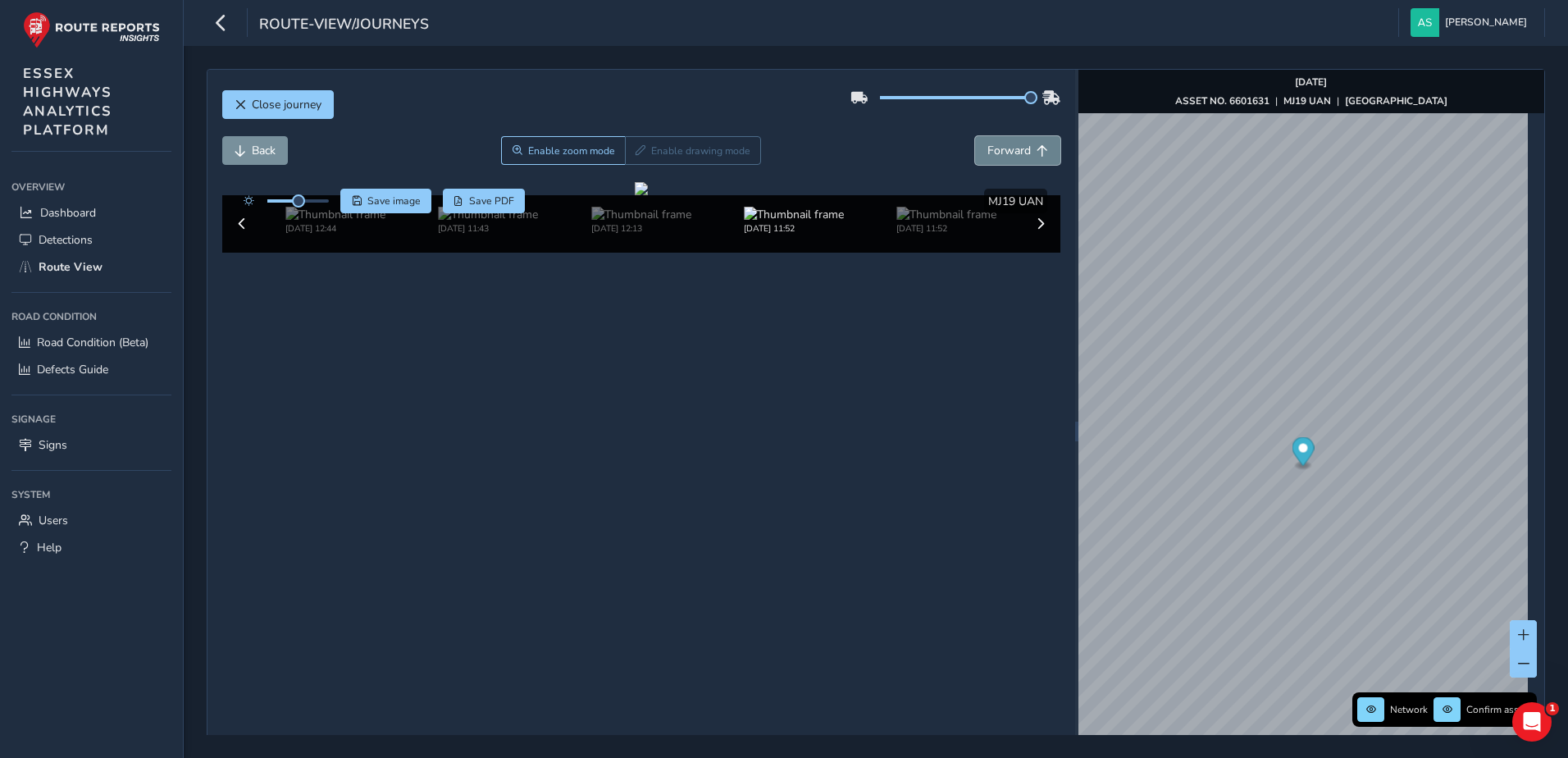
click at [1008, 149] on span "Forward" at bounding box center [1010, 151] width 44 height 16
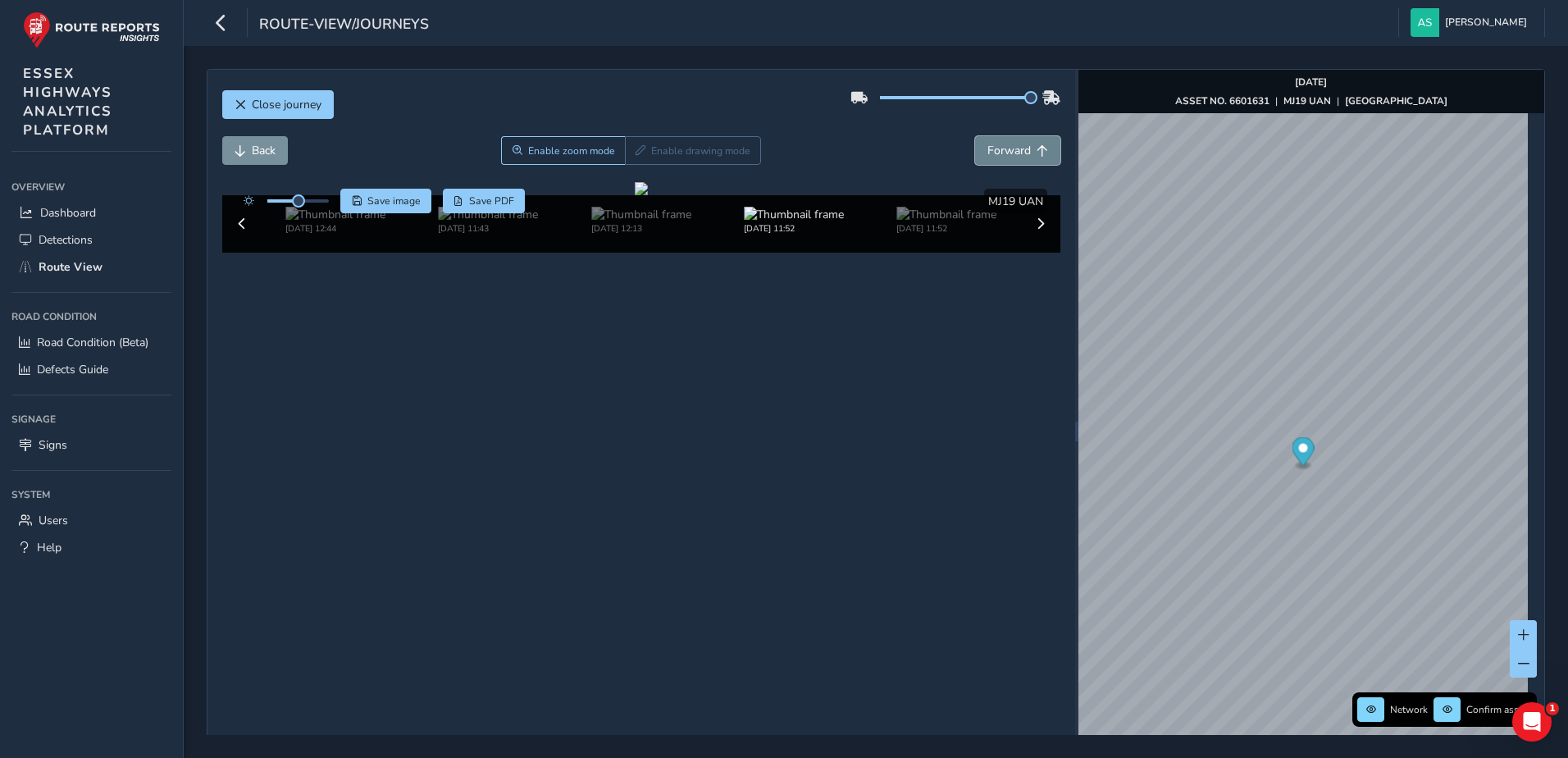
click at [1008, 149] on span "Forward" at bounding box center [1010, 151] width 44 height 16
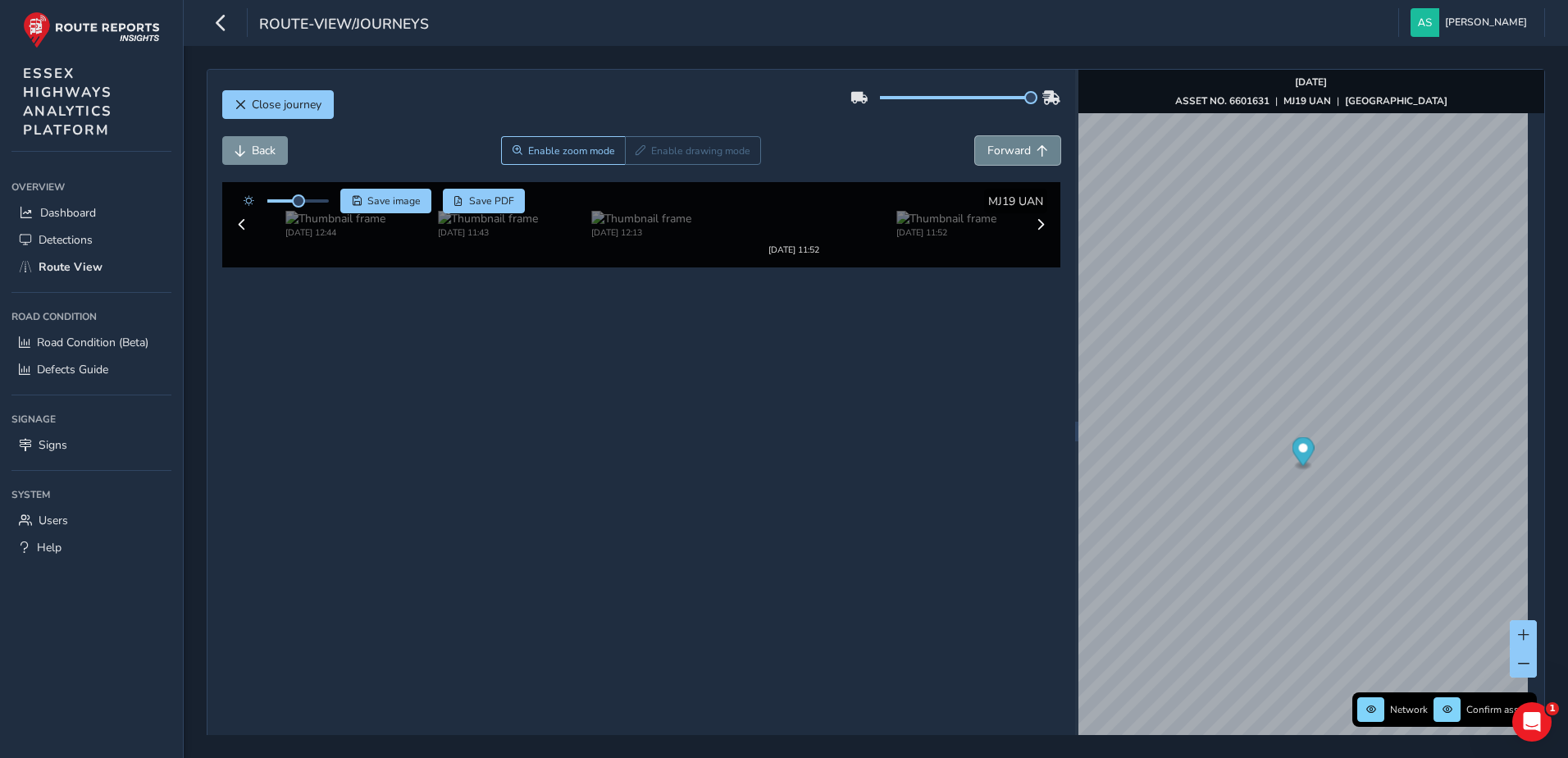
click at [1008, 149] on span "Forward" at bounding box center [1010, 151] width 44 height 16
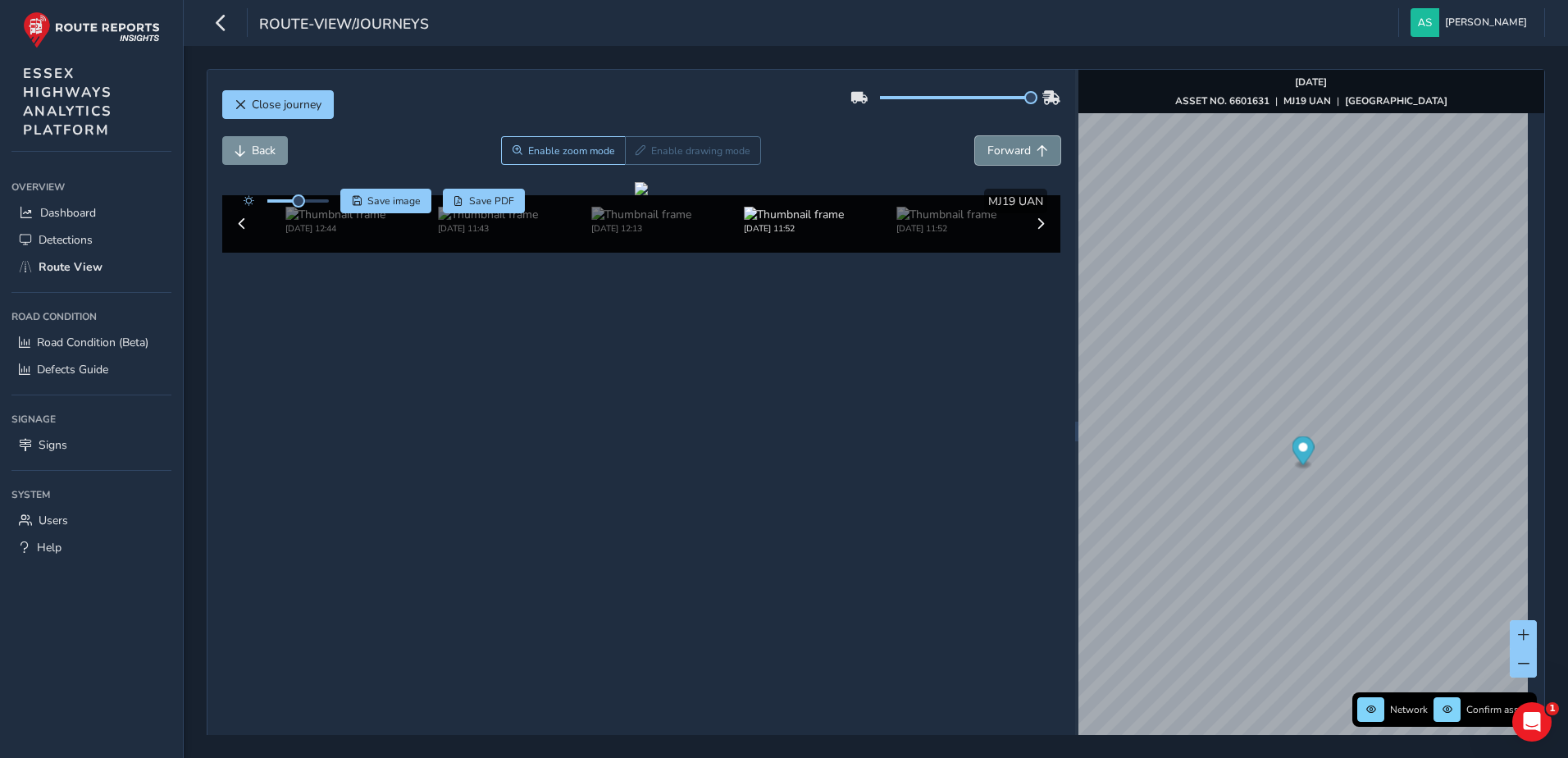
click at [1008, 149] on span "Forward" at bounding box center [1010, 151] width 44 height 16
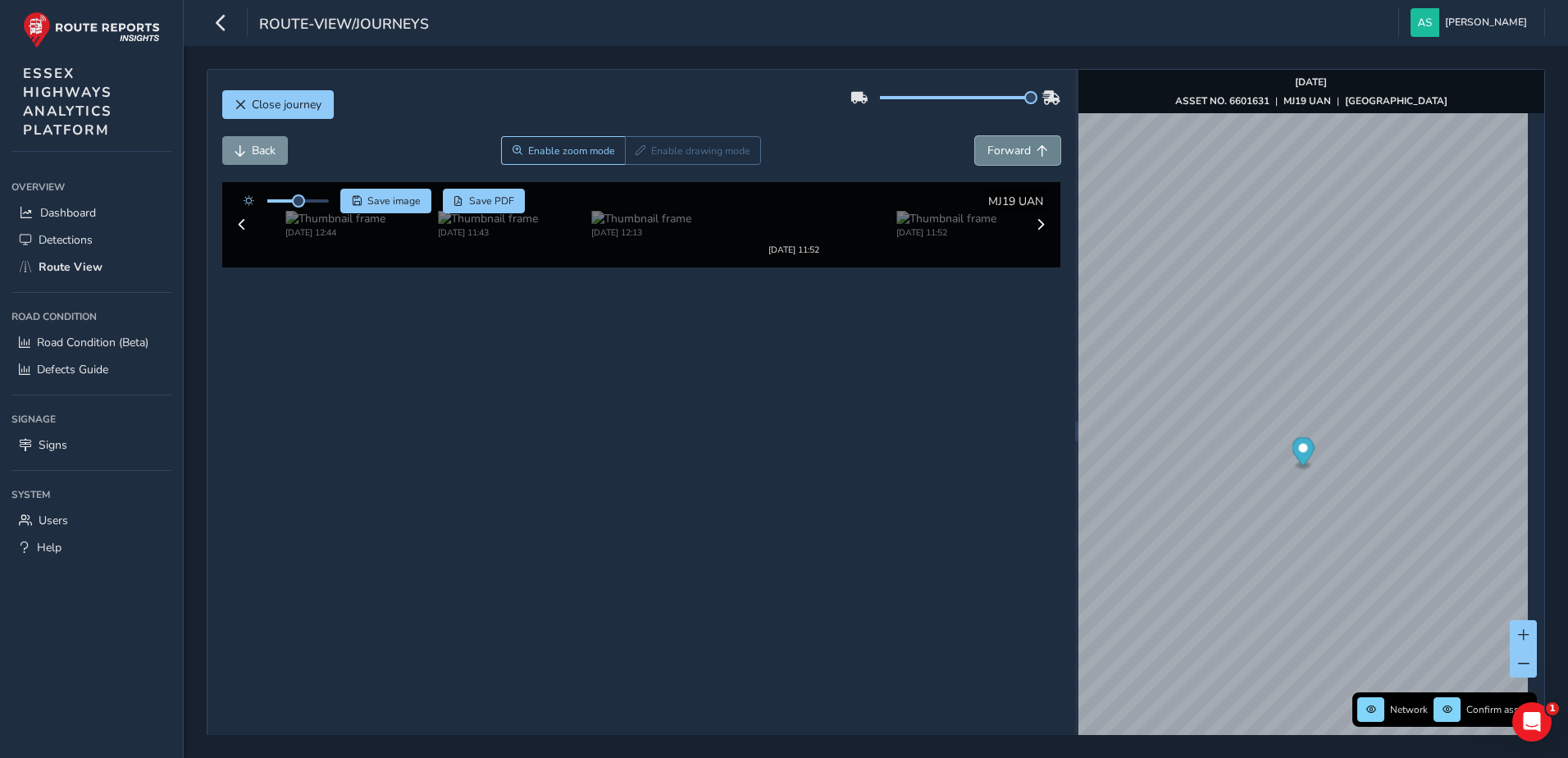
click at [1008, 149] on span "Forward" at bounding box center [1010, 151] width 44 height 16
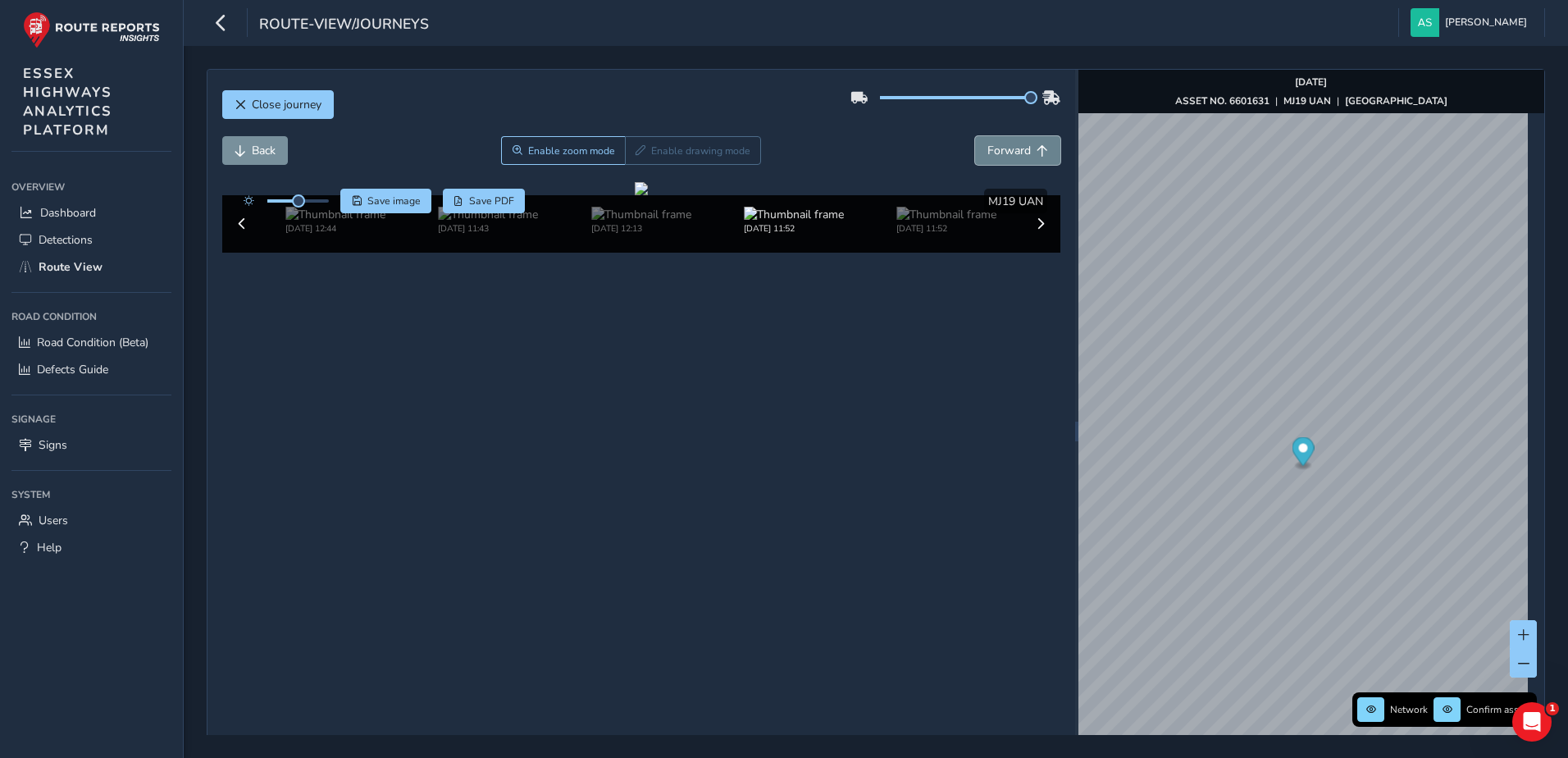
click at [1008, 149] on span "Forward" at bounding box center [1010, 151] width 44 height 16
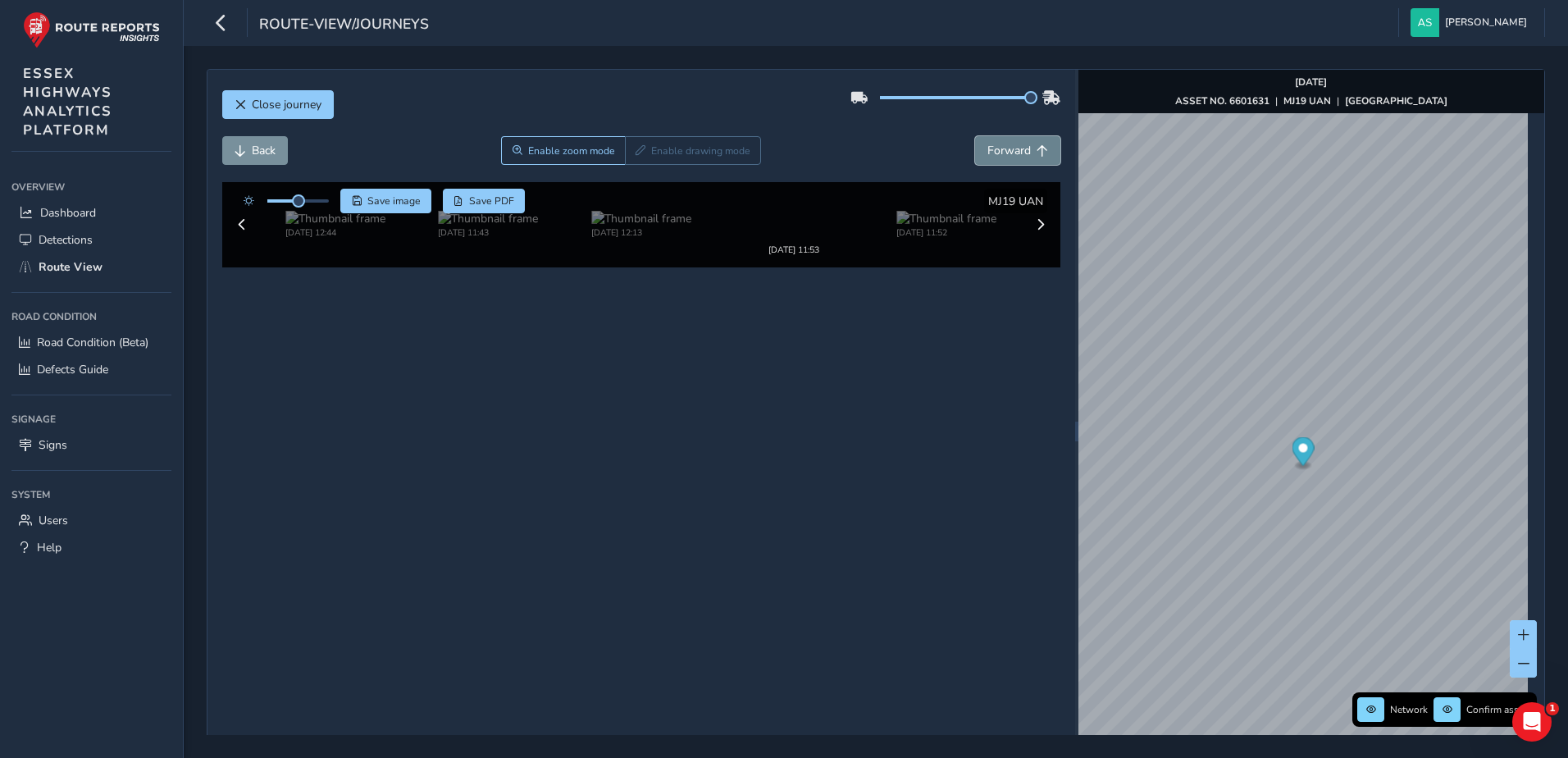
click at [1008, 149] on span "Forward" at bounding box center [1010, 151] width 44 height 16
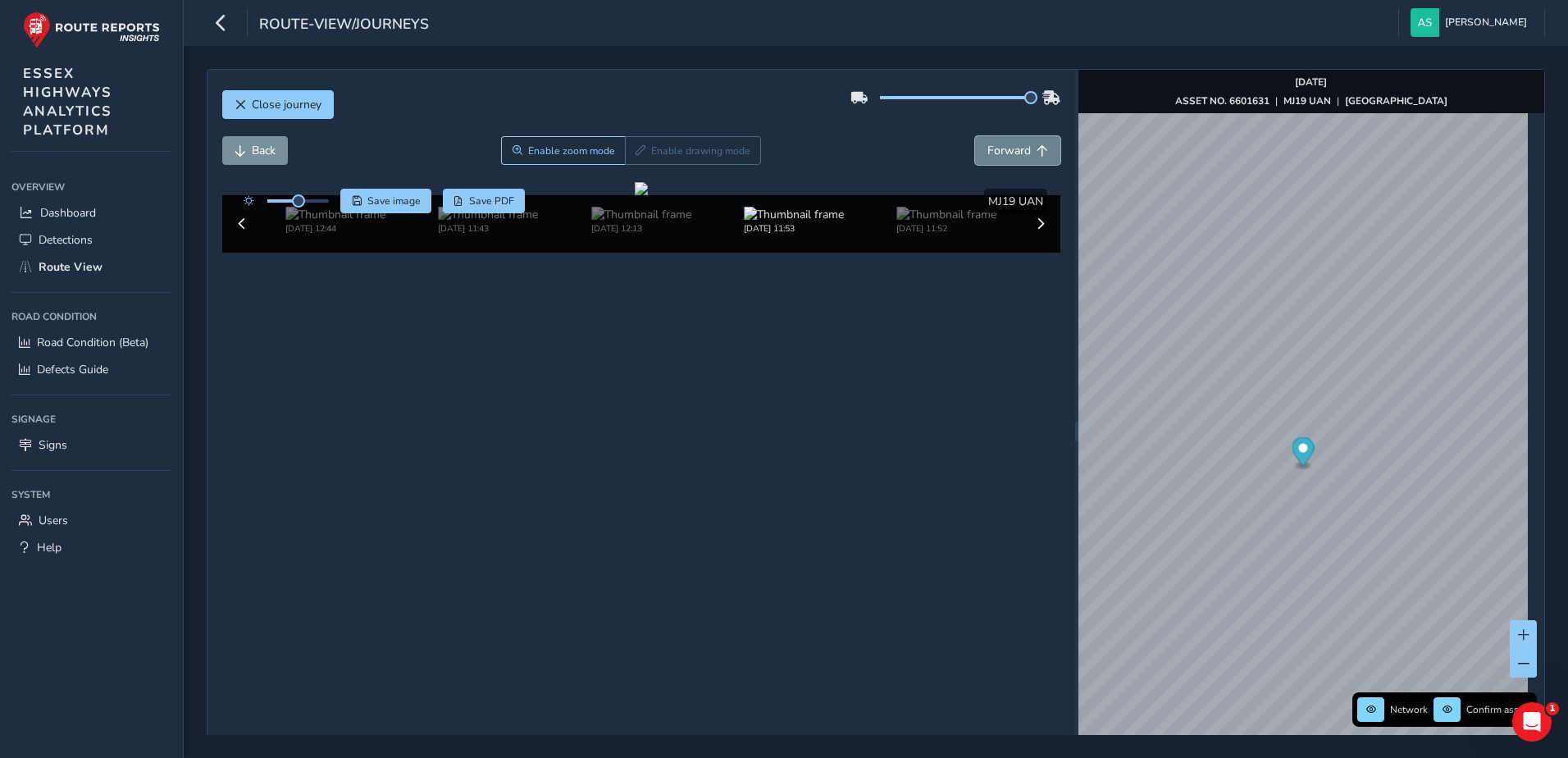
click at [1008, 149] on span "Forward" at bounding box center [1010, 151] width 44 height 16
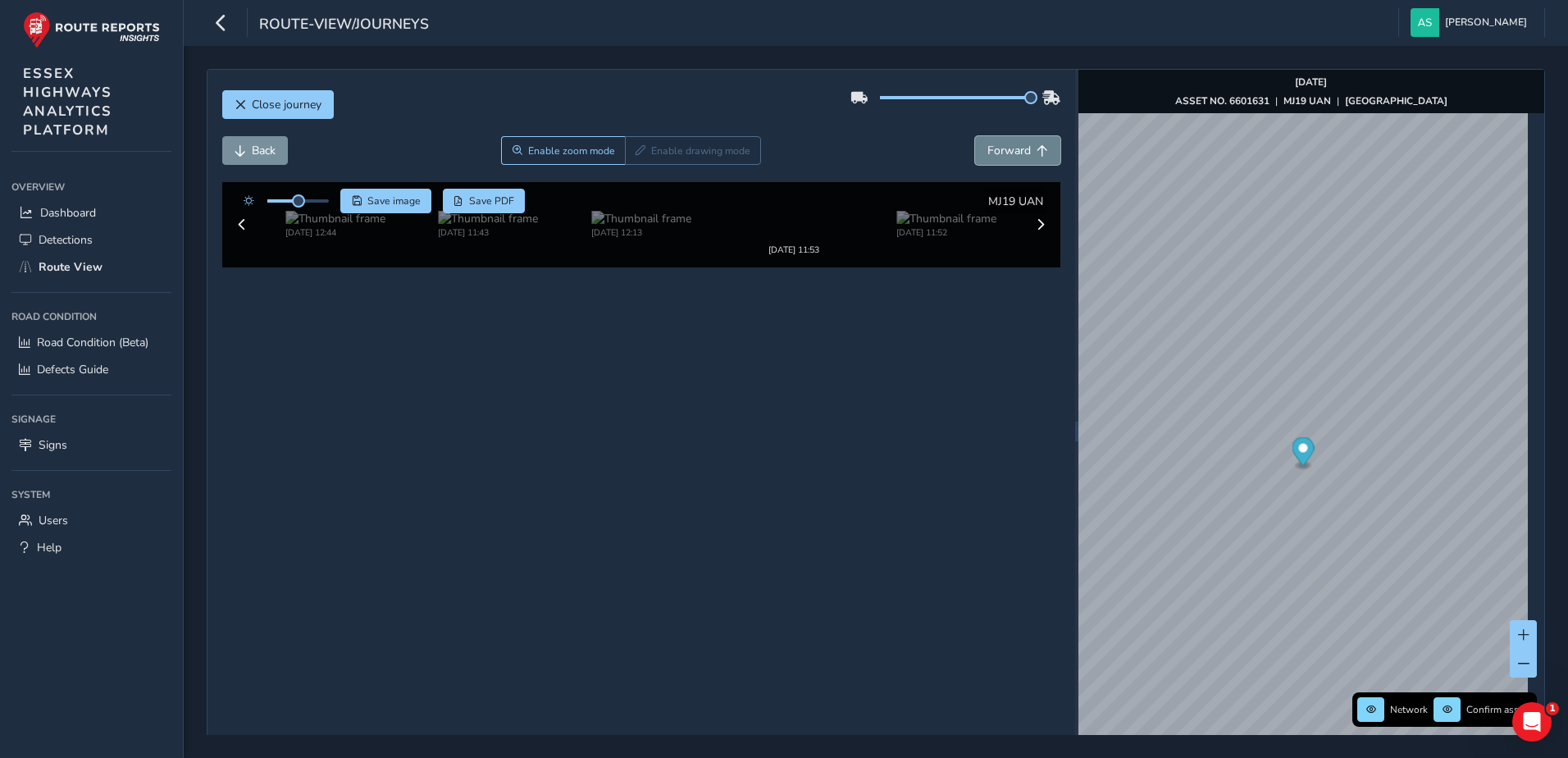
click at [1008, 149] on span "Forward" at bounding box center [1010, 151] width 44 height 16
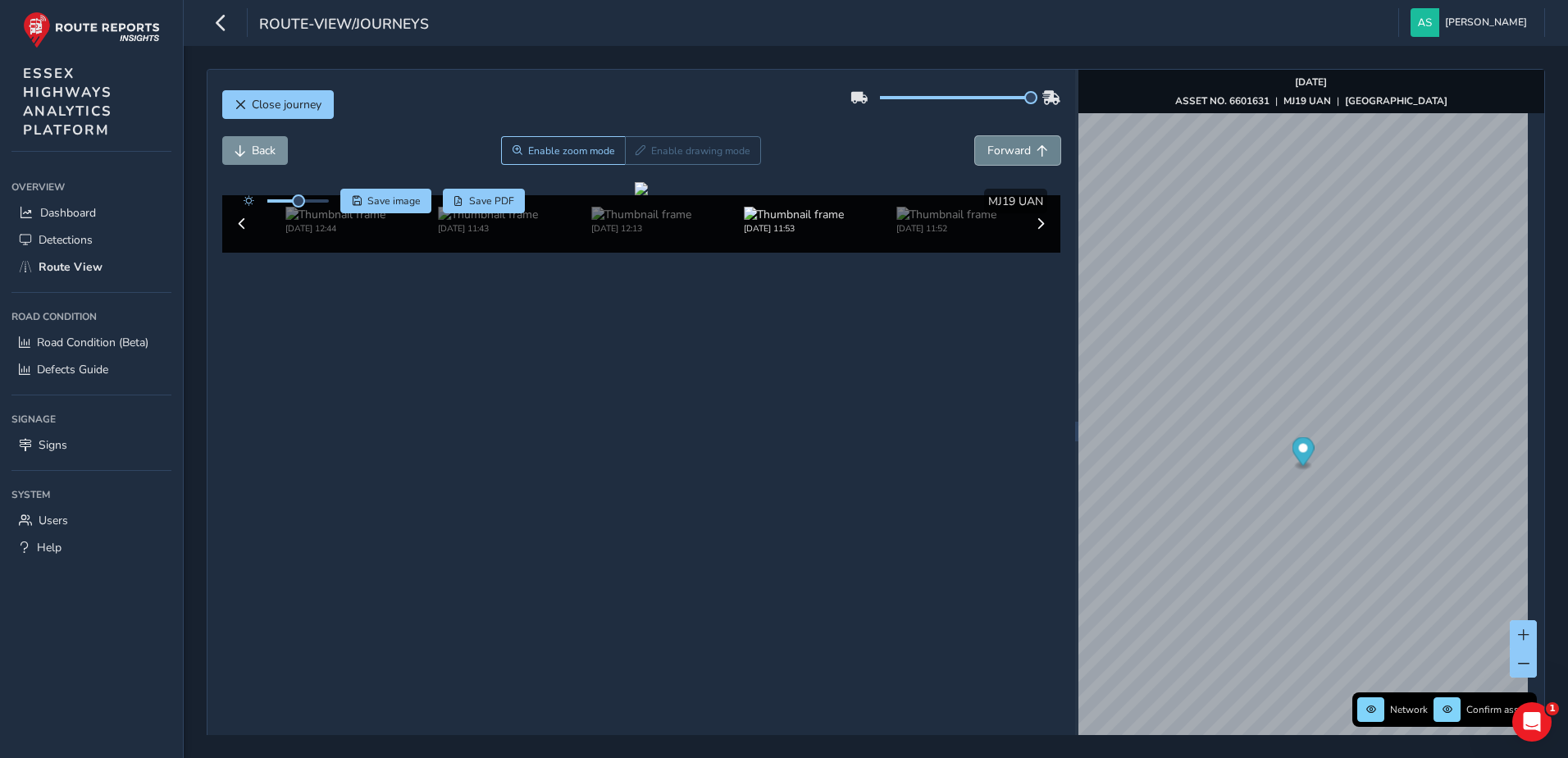
click at [1008, 149] on span "Forward" at bounding box center [1010, 151] width 44 height 16
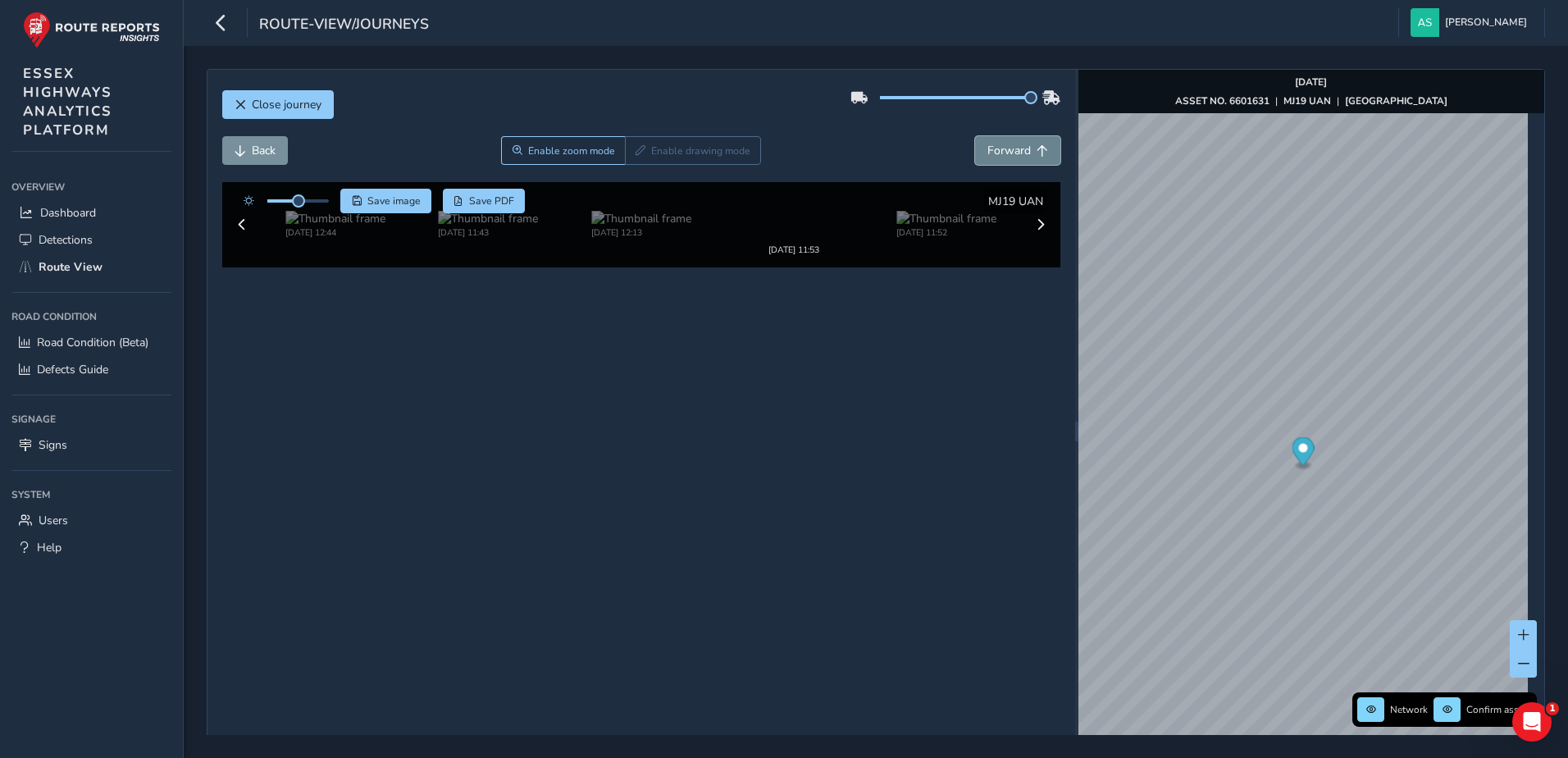
click at [1008, 149] on span "Forward" at bounding box center [1010, 151] width 44 height 16
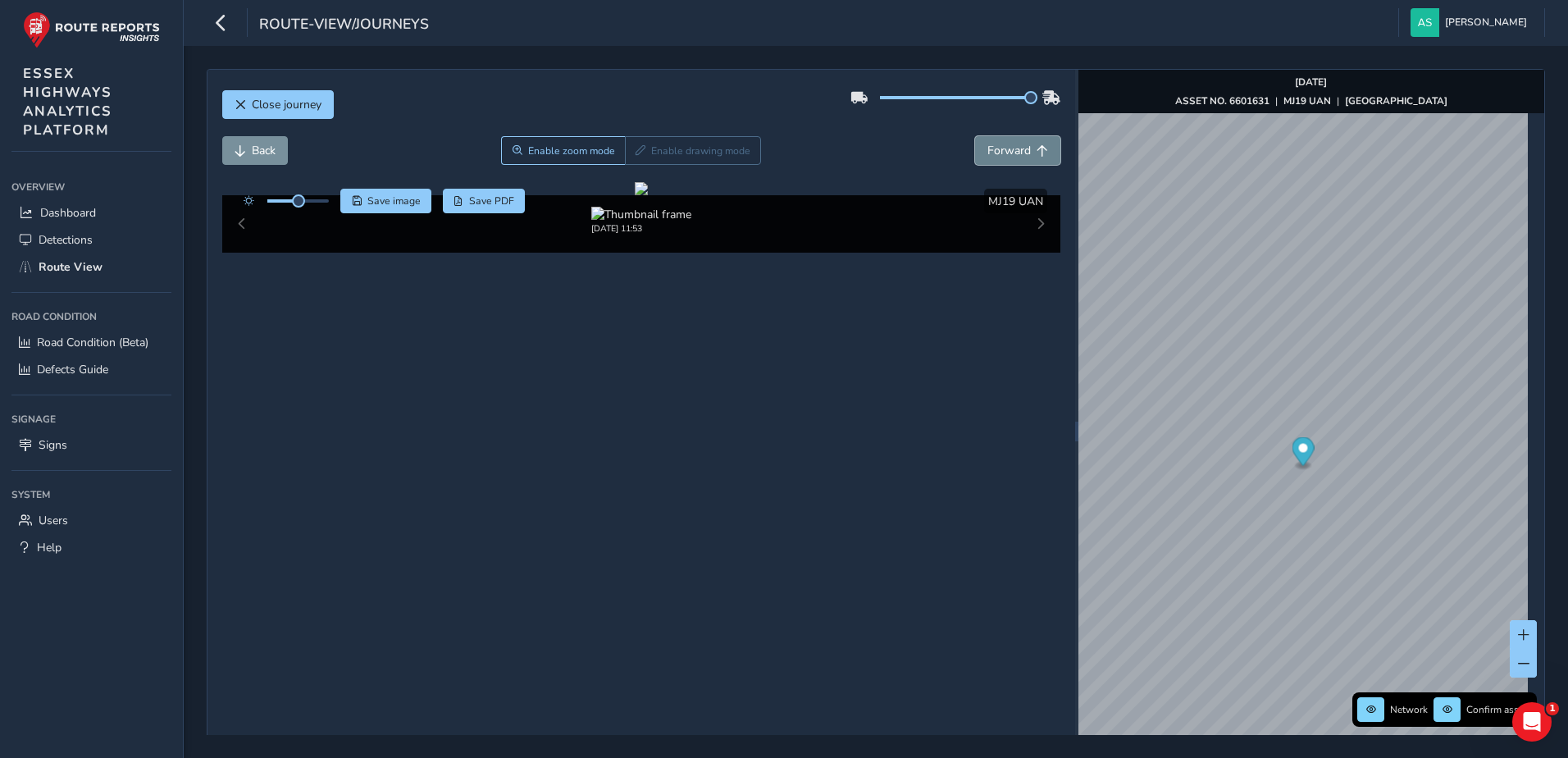
click at [1008, 149] on span "Forward" at bounding box center [1010, 151] width 44 height 16
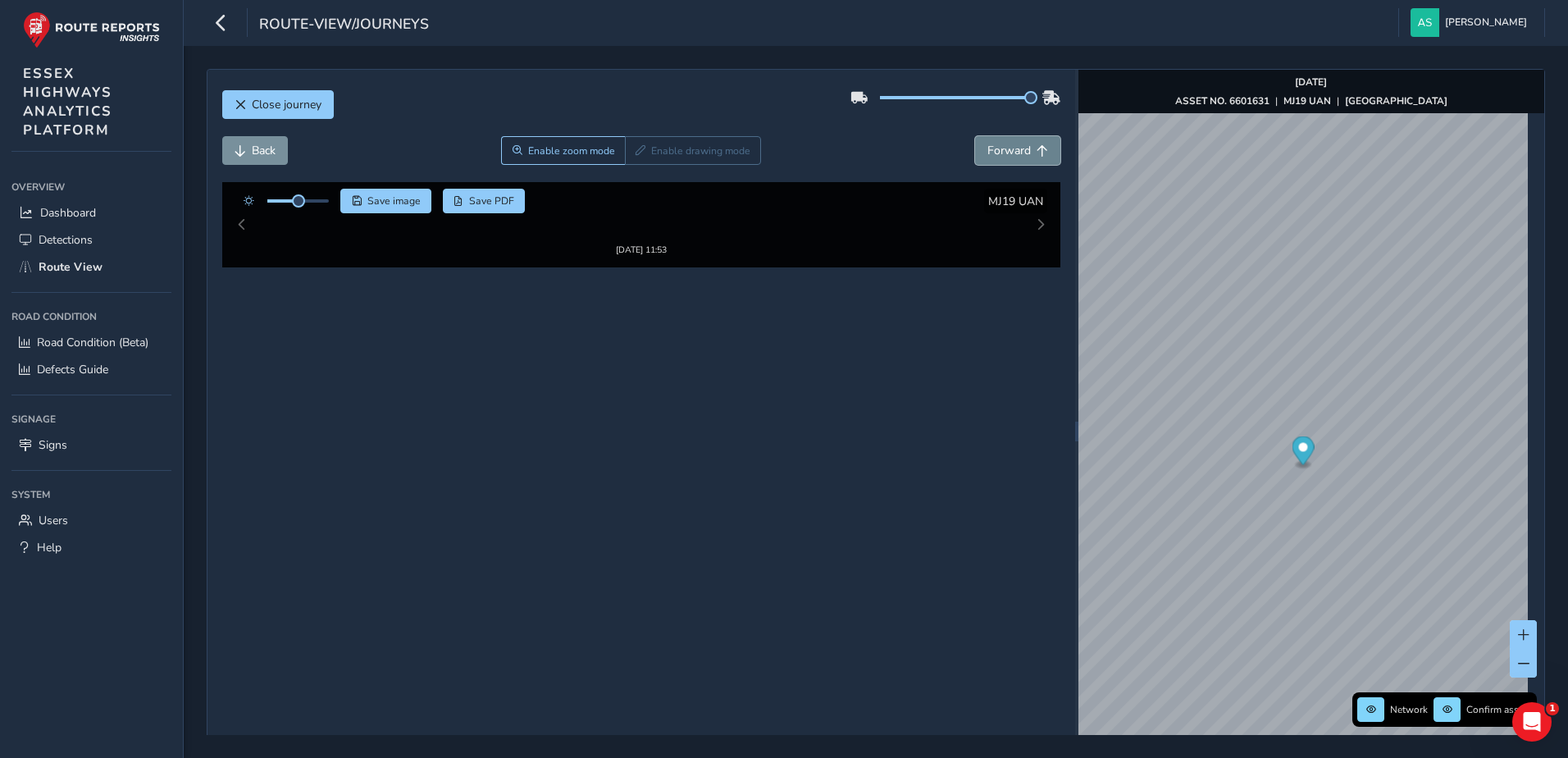
click at [1008, 149] on span "Forward" at bounding box center [1010, 151] width 44 height 16
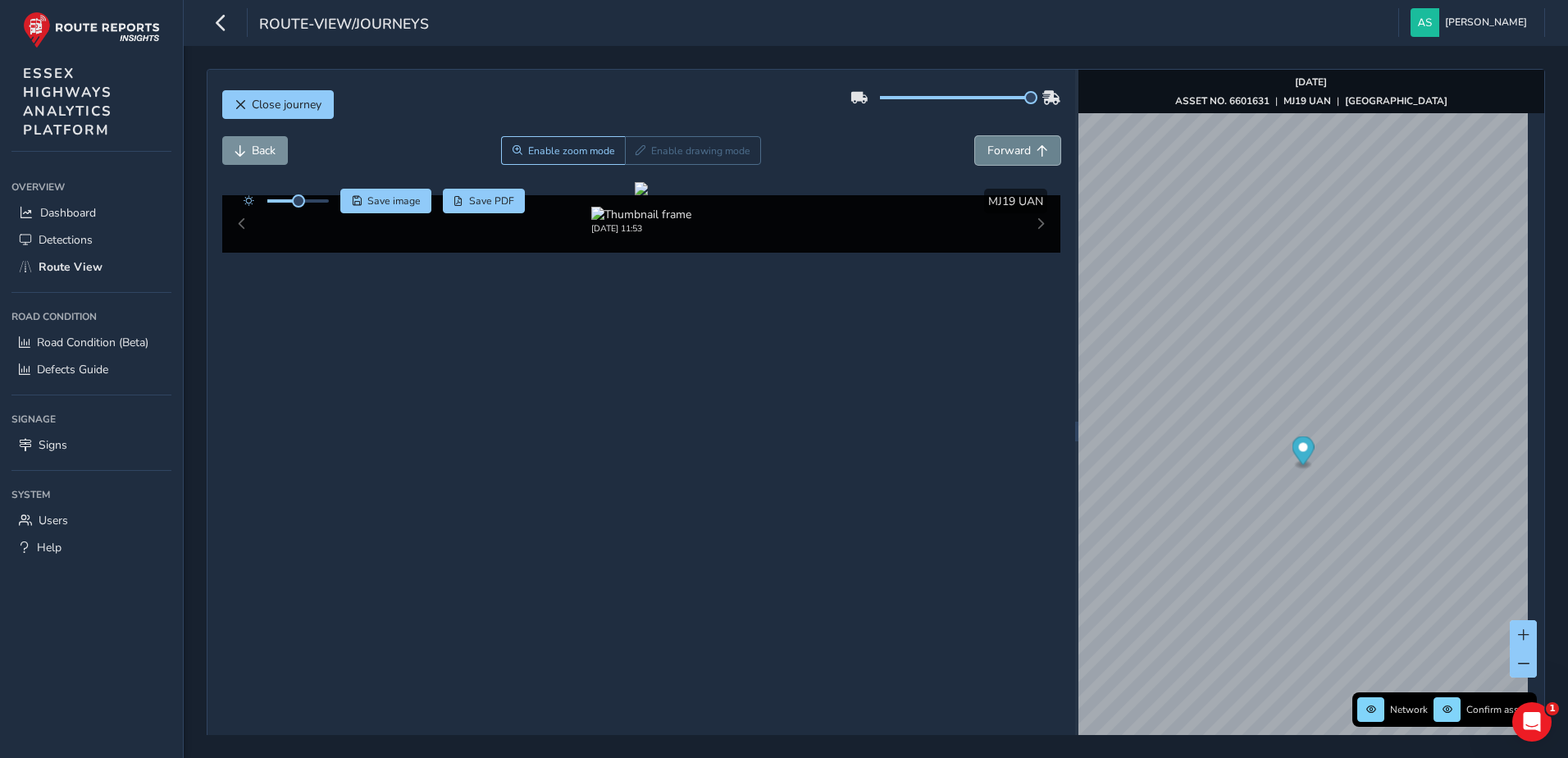
click at [1008, 149] on span "Forward" at bounding box center [1010, 151] width 44 height 16
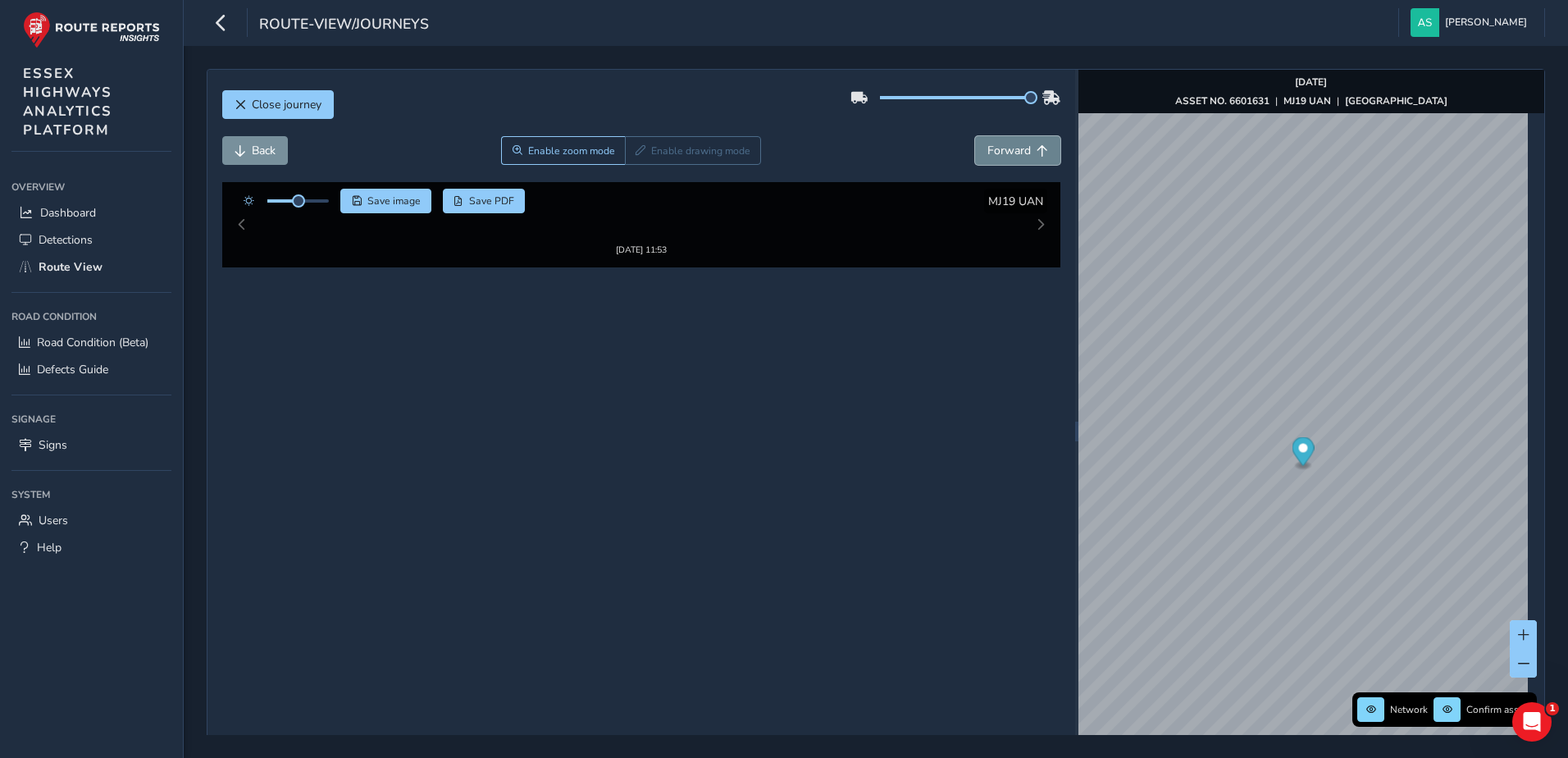
click at [1008, 149] on span "Forward" at bounding box center [1010, 151] width 44 height 16
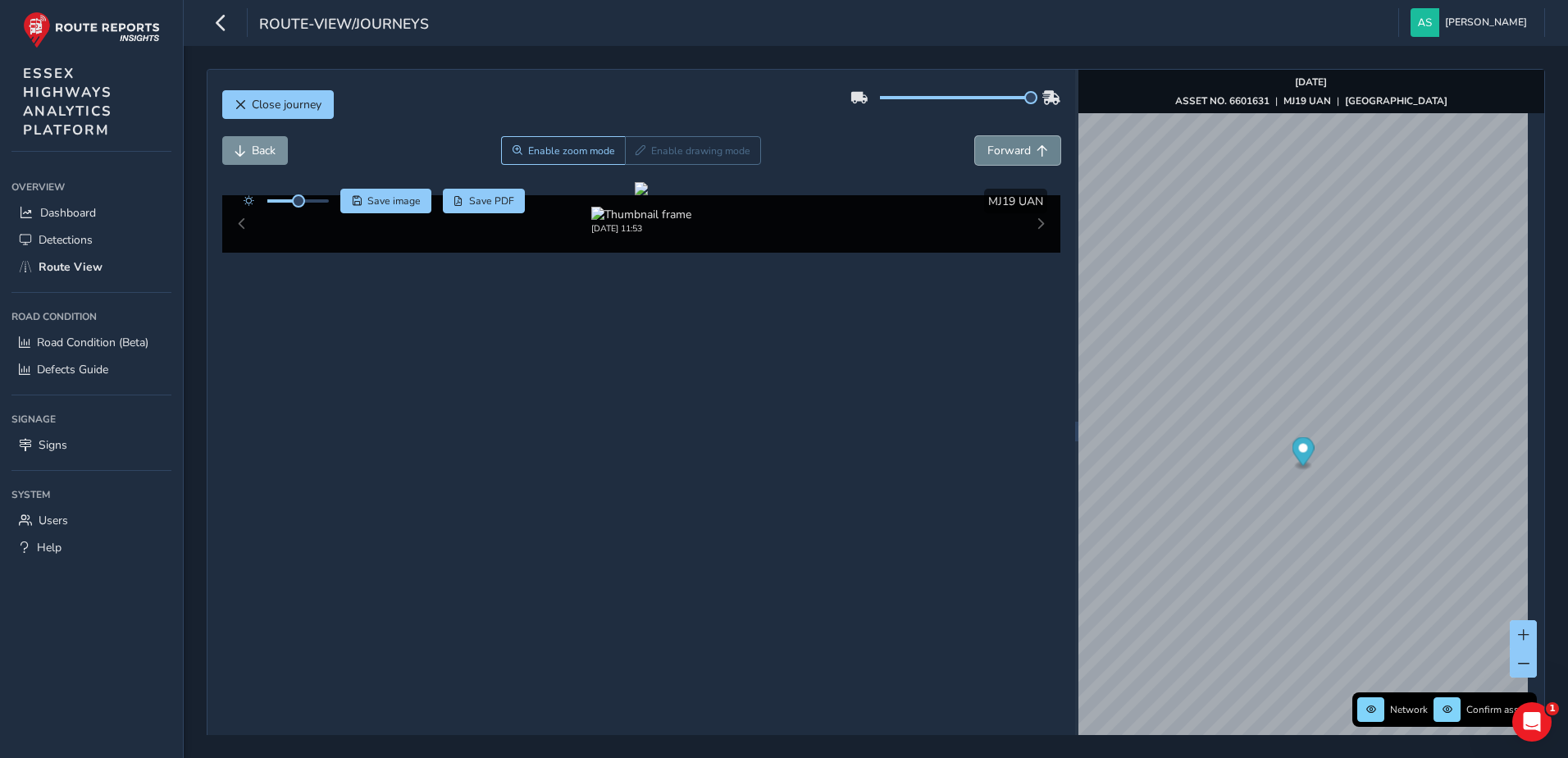
click at [1008, 149] on span "Forward" at bounding box center [1010, 151] width 44 height 16
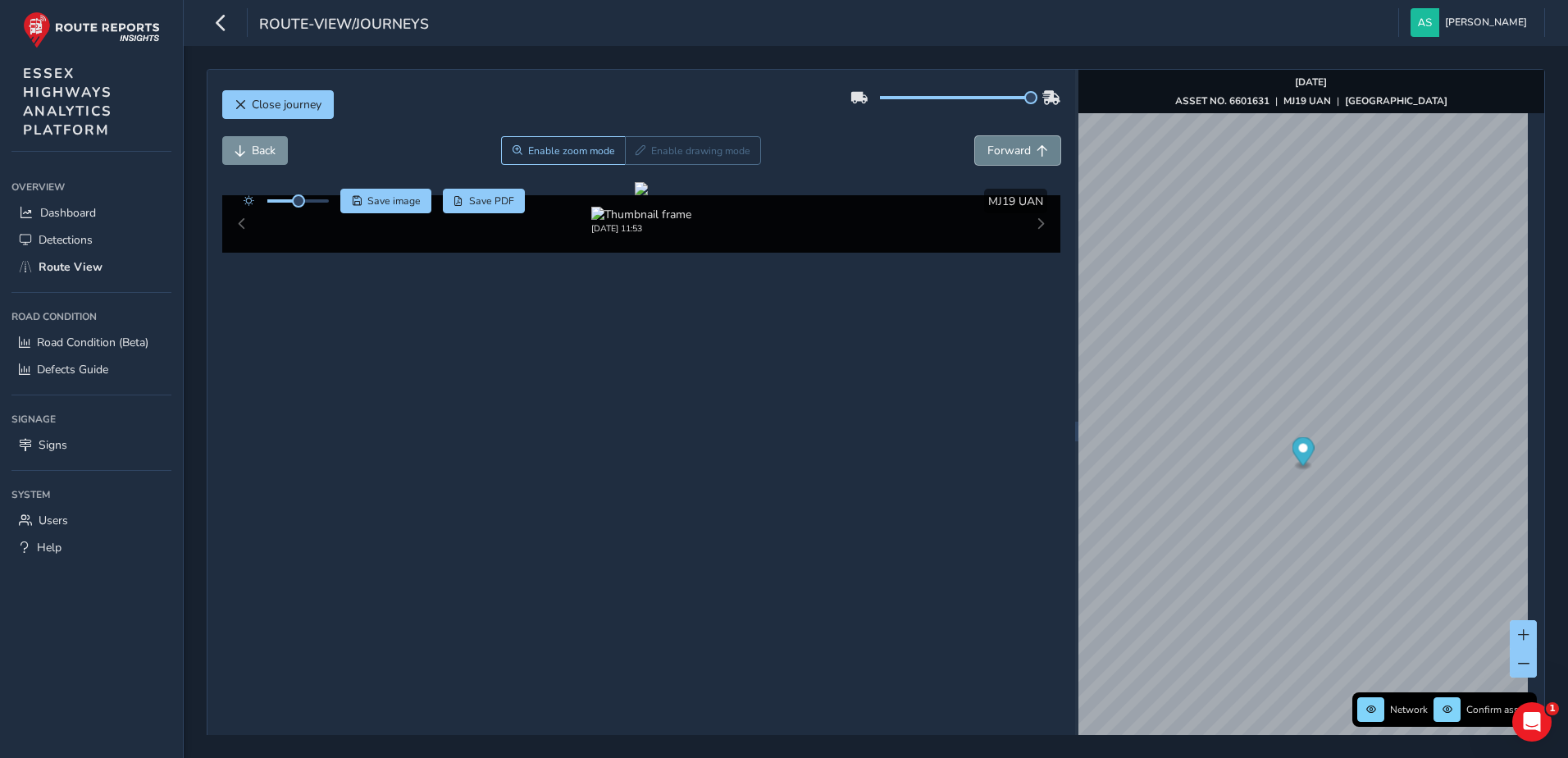
click at [1008, 149] on span "Forward" at bounding box center [1010, 151] width 44 height 16
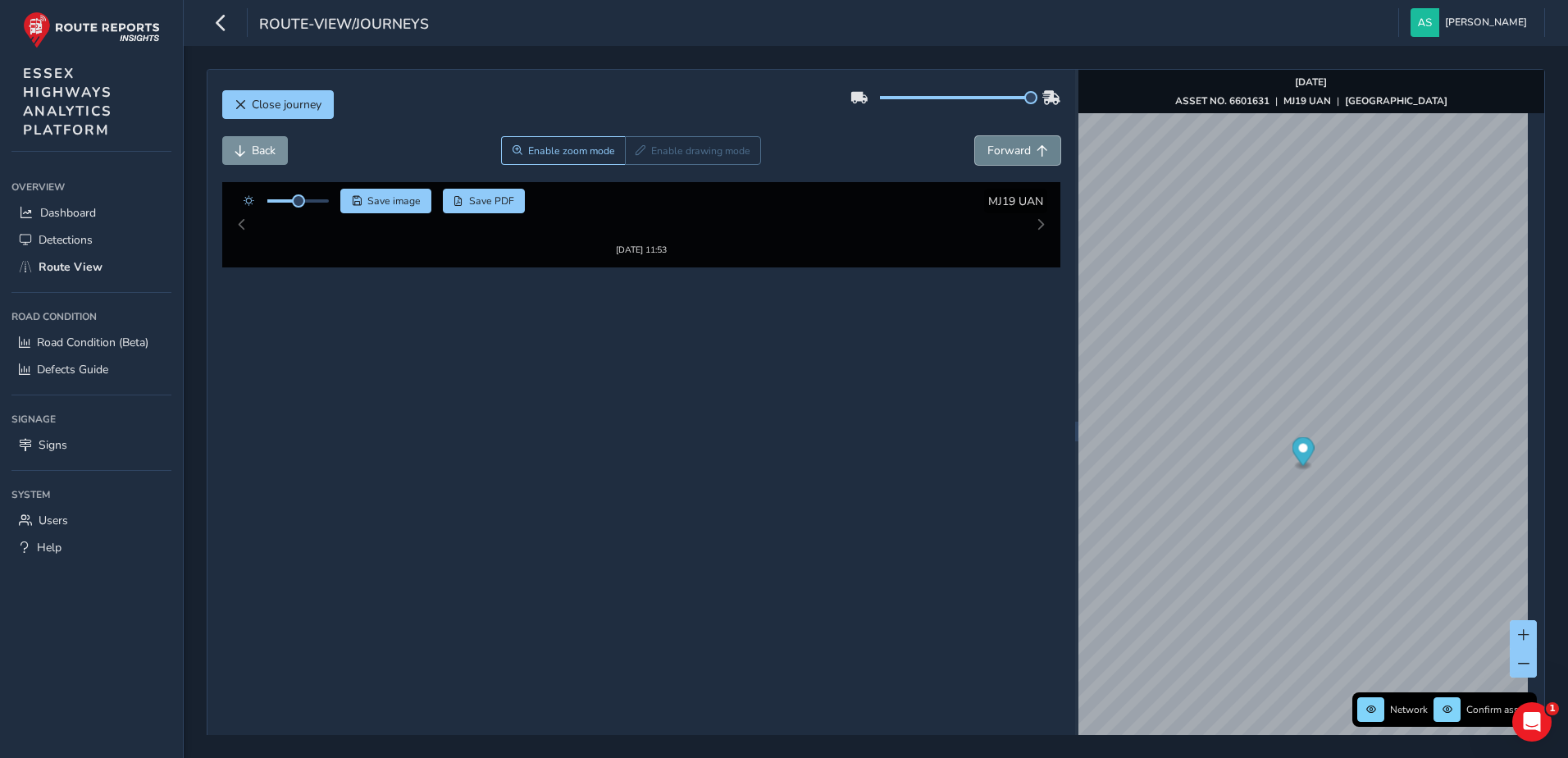
click at [1008, 149] on span "Forward" at bounding box center [1010, 151] width 44 height 16
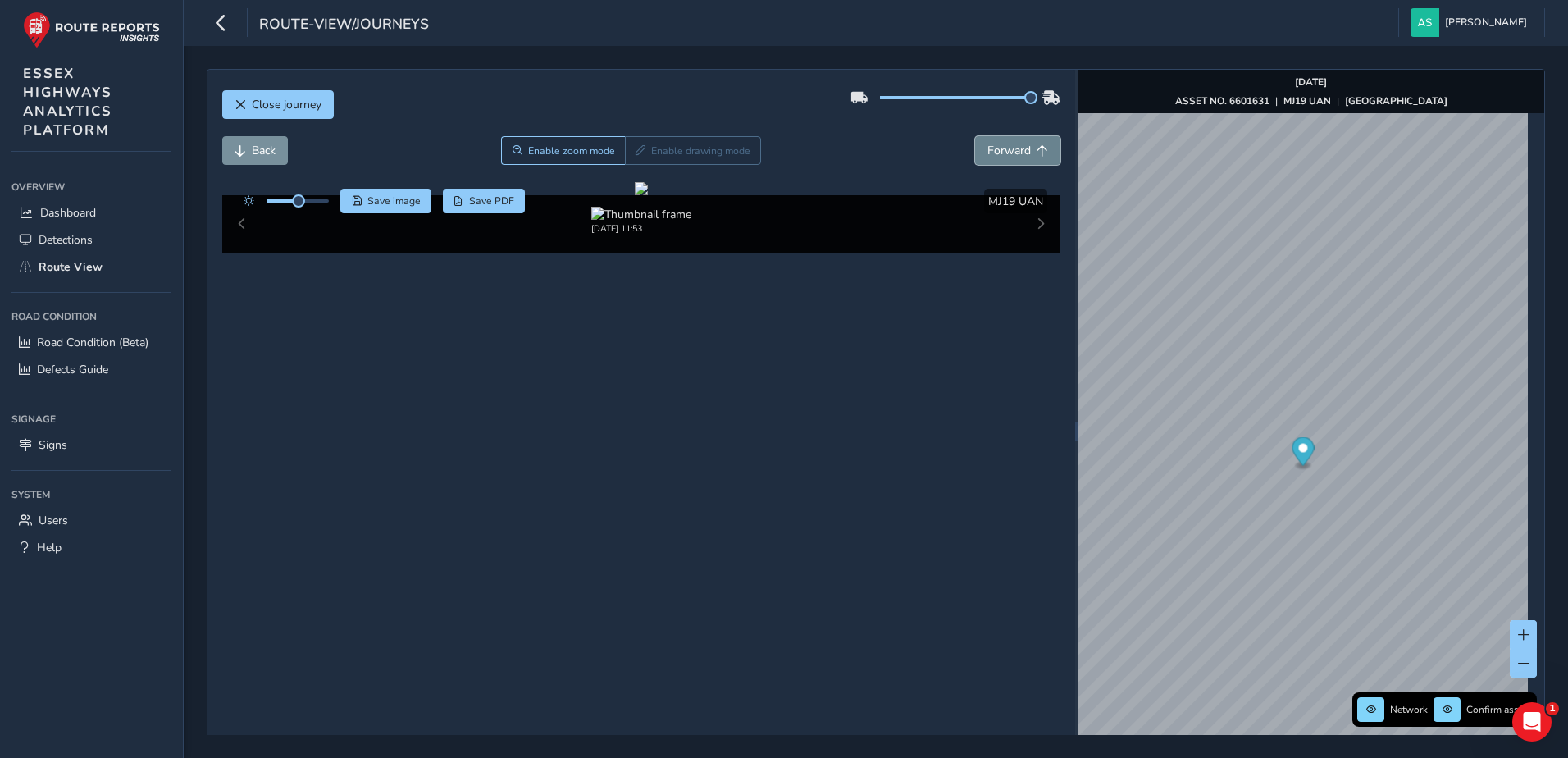
click at [1008, 149] on span "Forward" at bounding box center [1010, 151] width 44 height 16
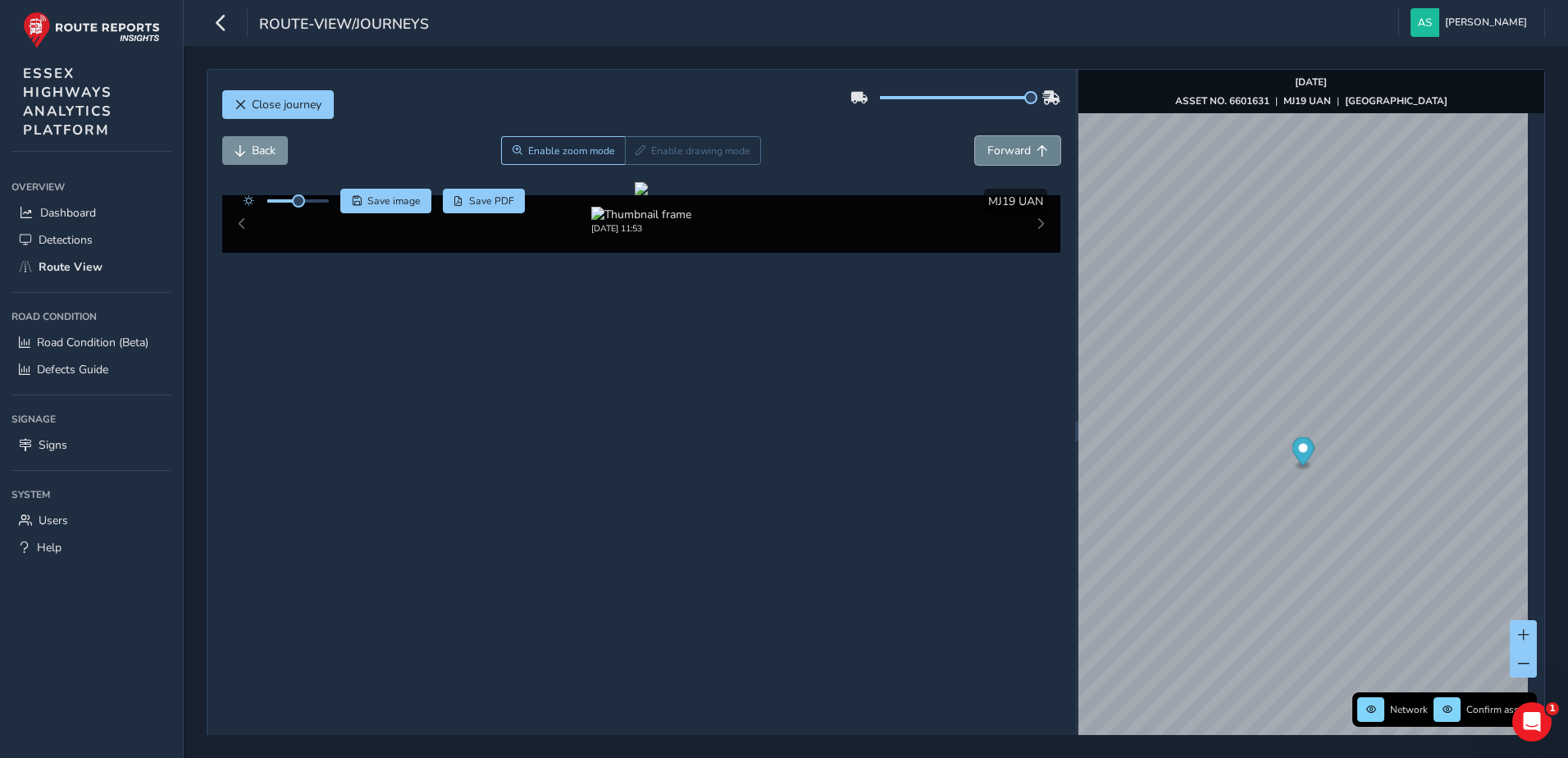
click at [1008, 149] on span "Forward" at bounding box center [1010, 151] width 44 height 16
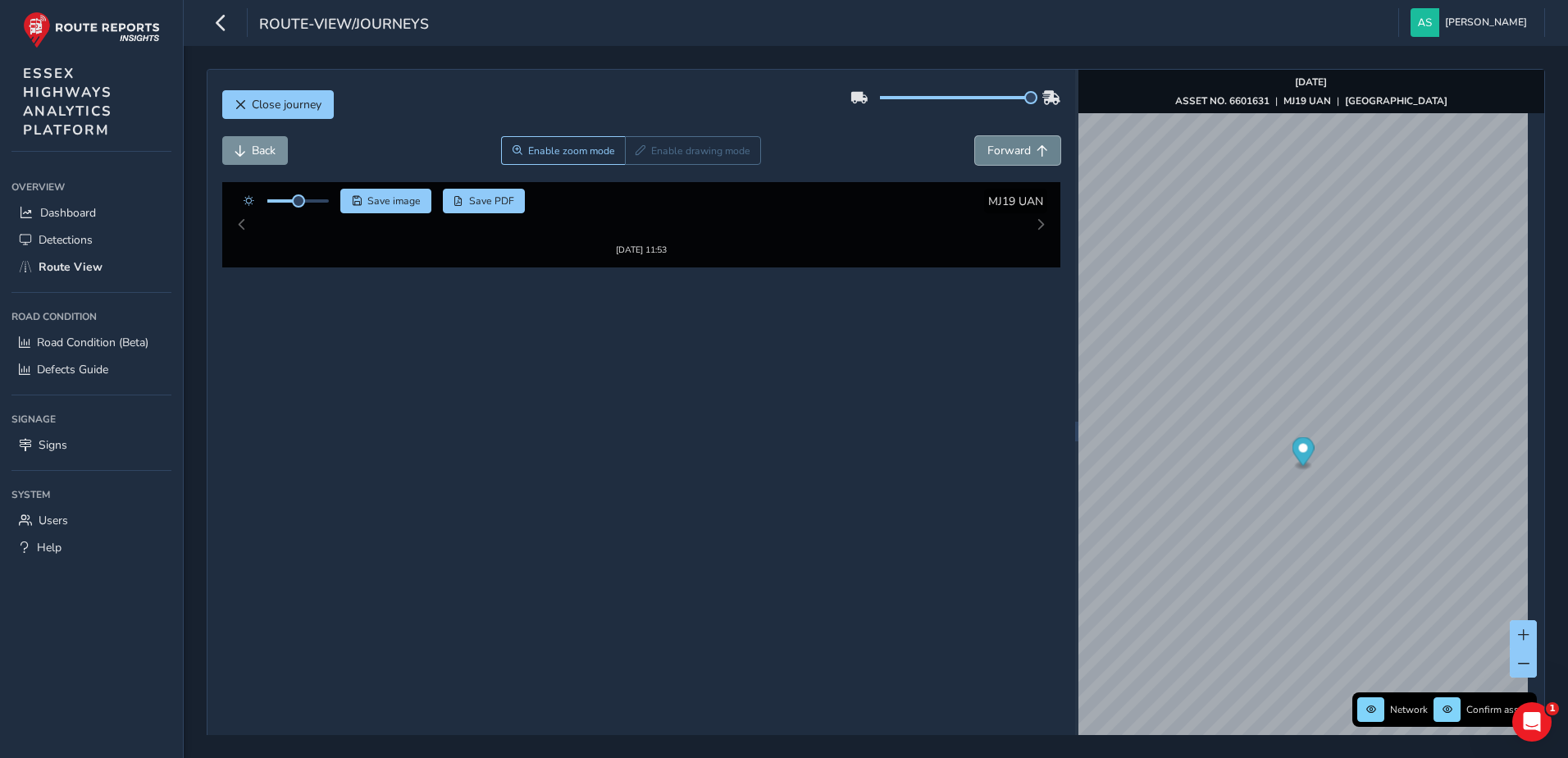
click at [1008, 149] on span "Forward" at bounding box center [1010, 151] width 44 height 16
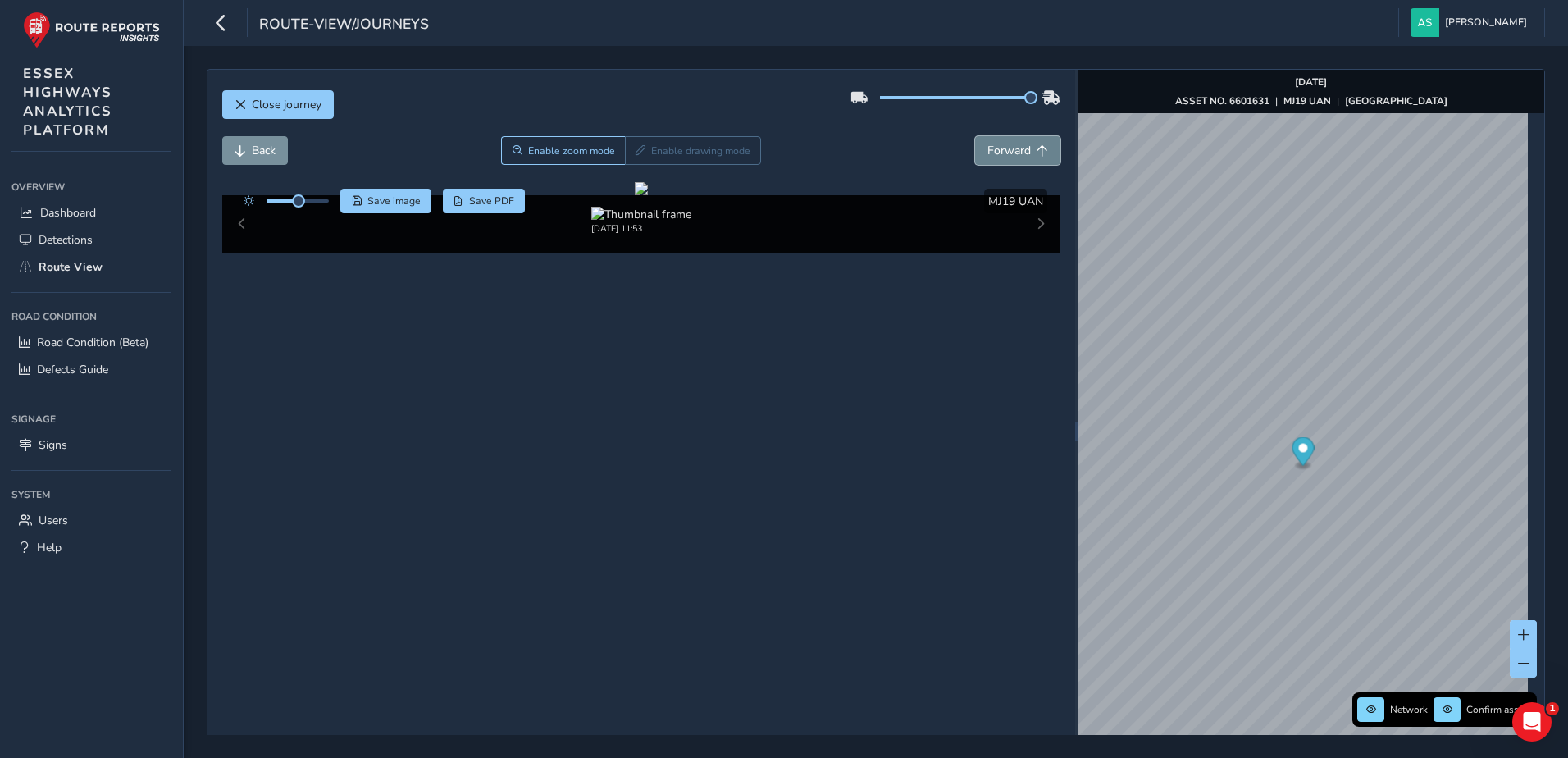
click at [1008, 149] on span "Forward" at bounding box center [1010, 151] width 44 height 16
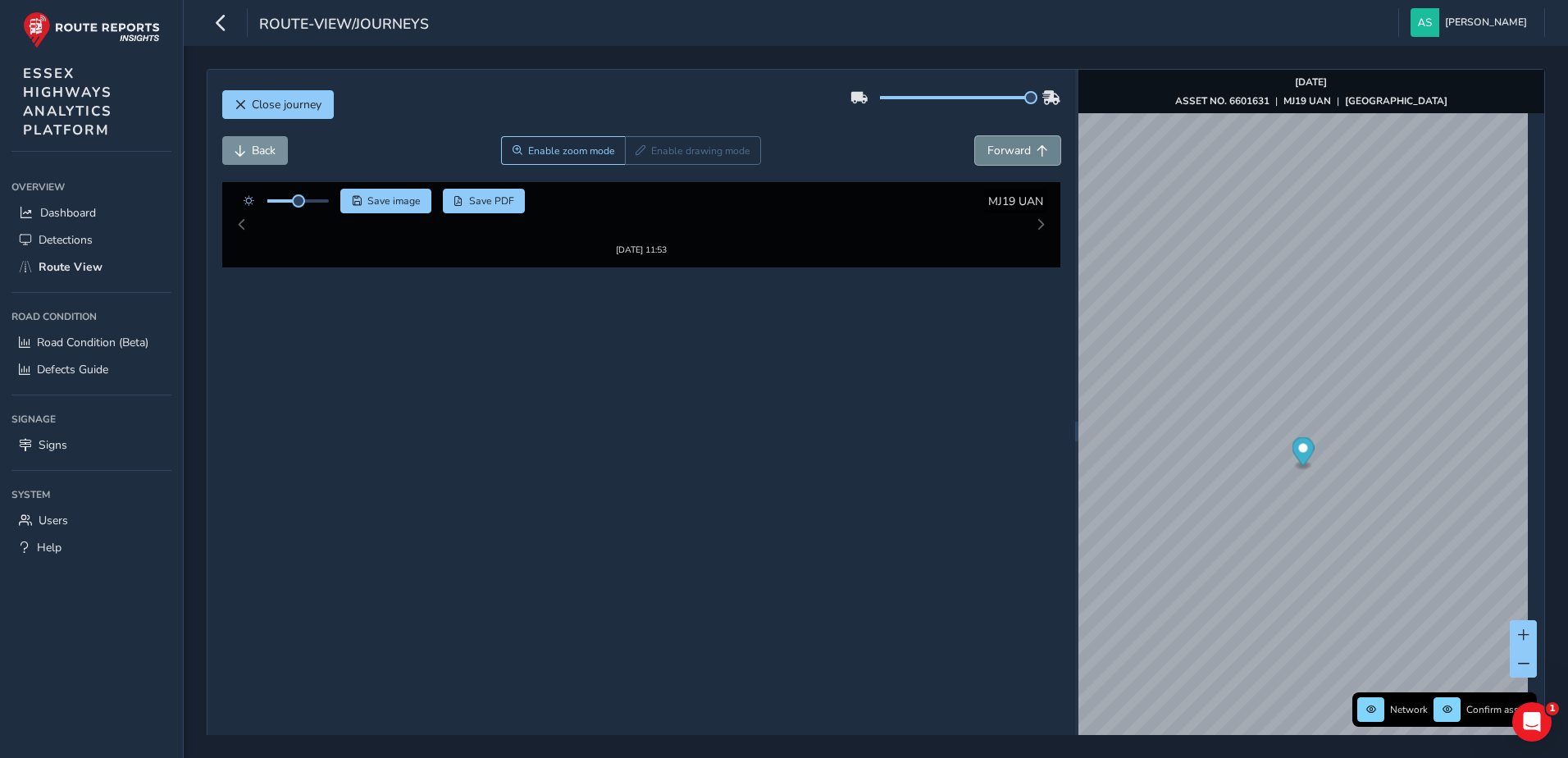
click at [1008, 149] on span "Forward" at bounding box center [1010, 151] width 44 height 16
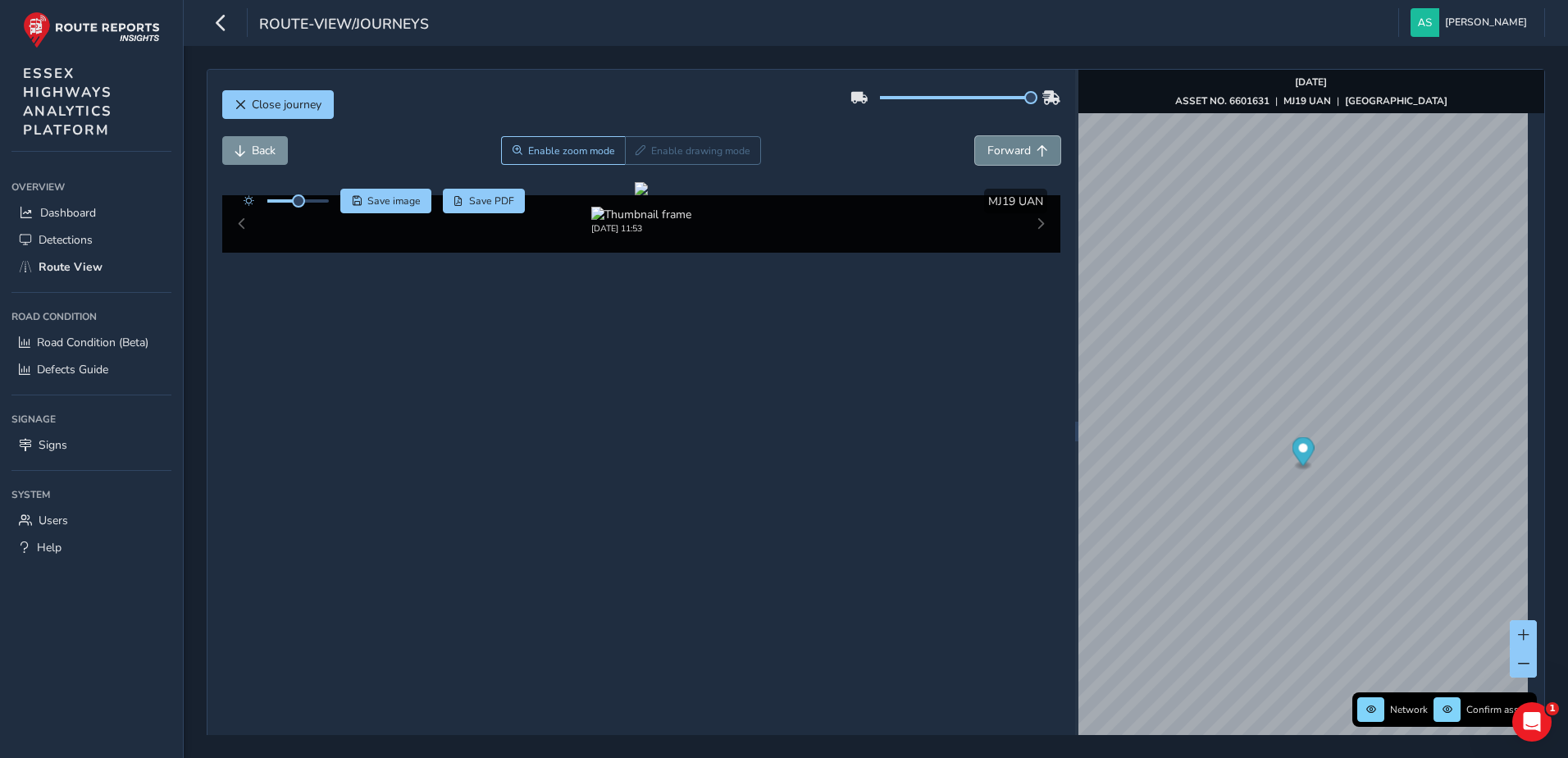
click at [1008, 149] on span "Forward" at bounding box center [1010, 151] width 44 height 16
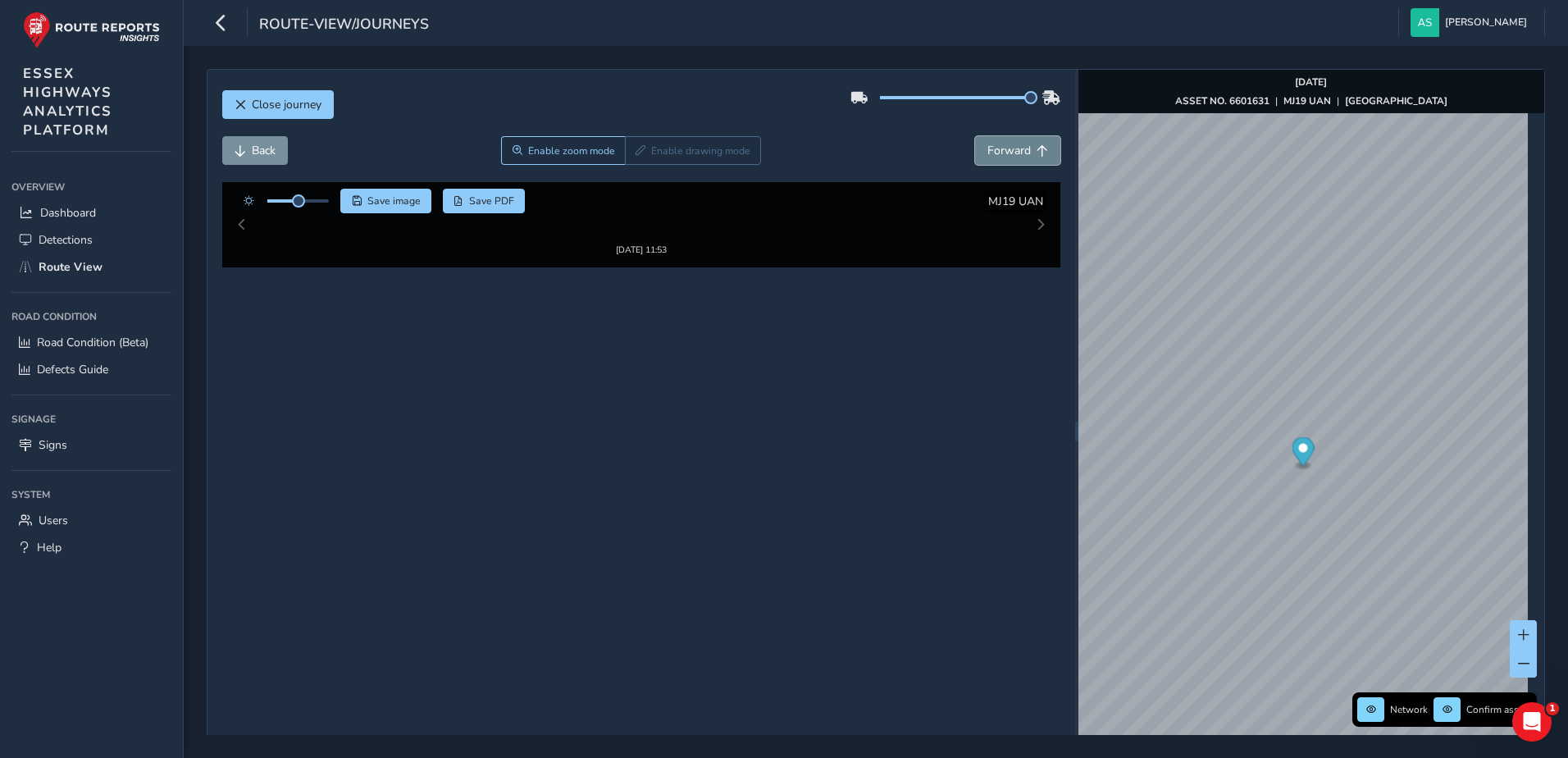
click at [1008, 149] on span "Forward" at bounding box center [1010, 151] width 44 height 16
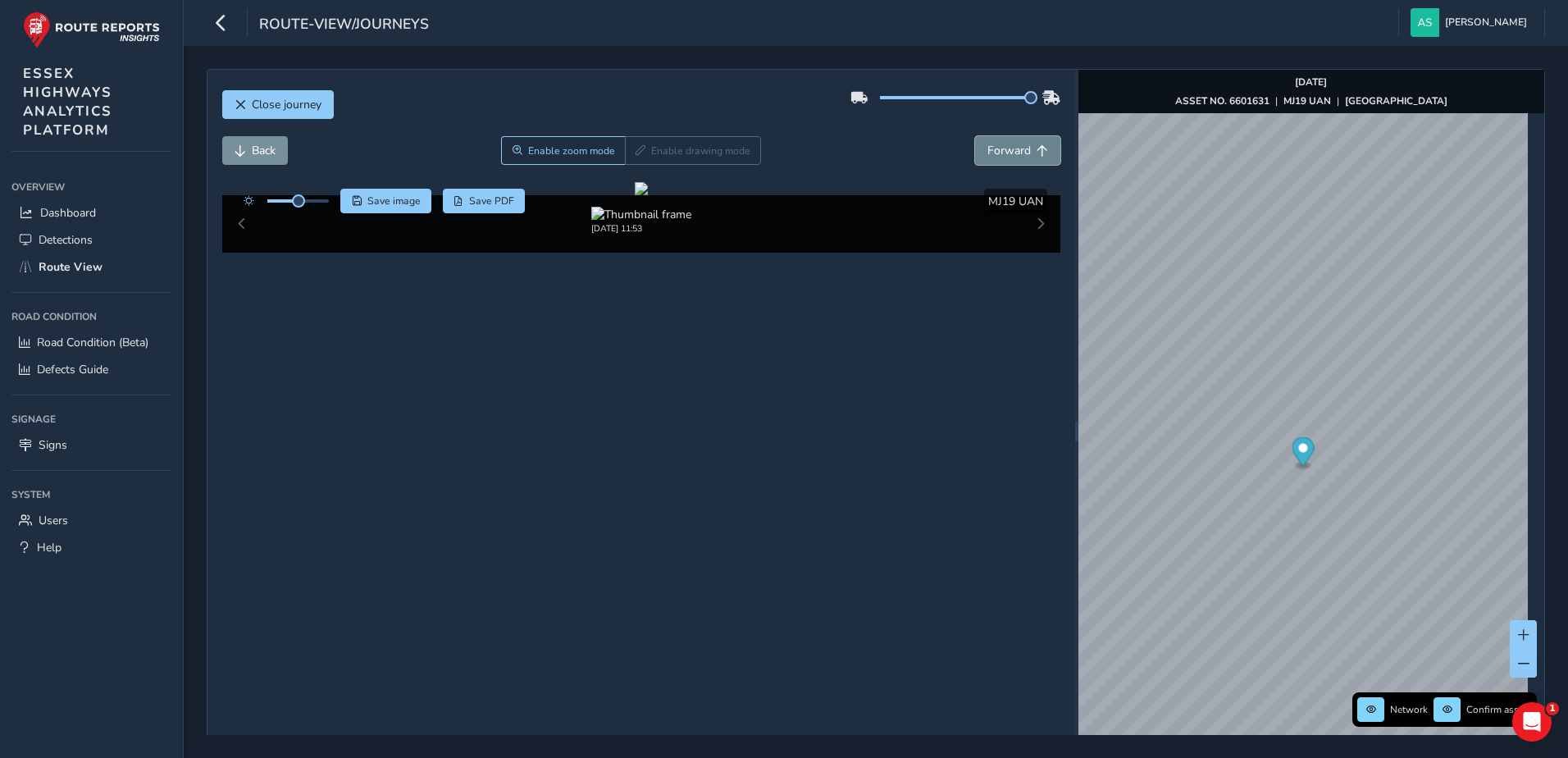
click at [1008, 149] on span "Forward" at bounding box center [1010, 151] width 44 height 16
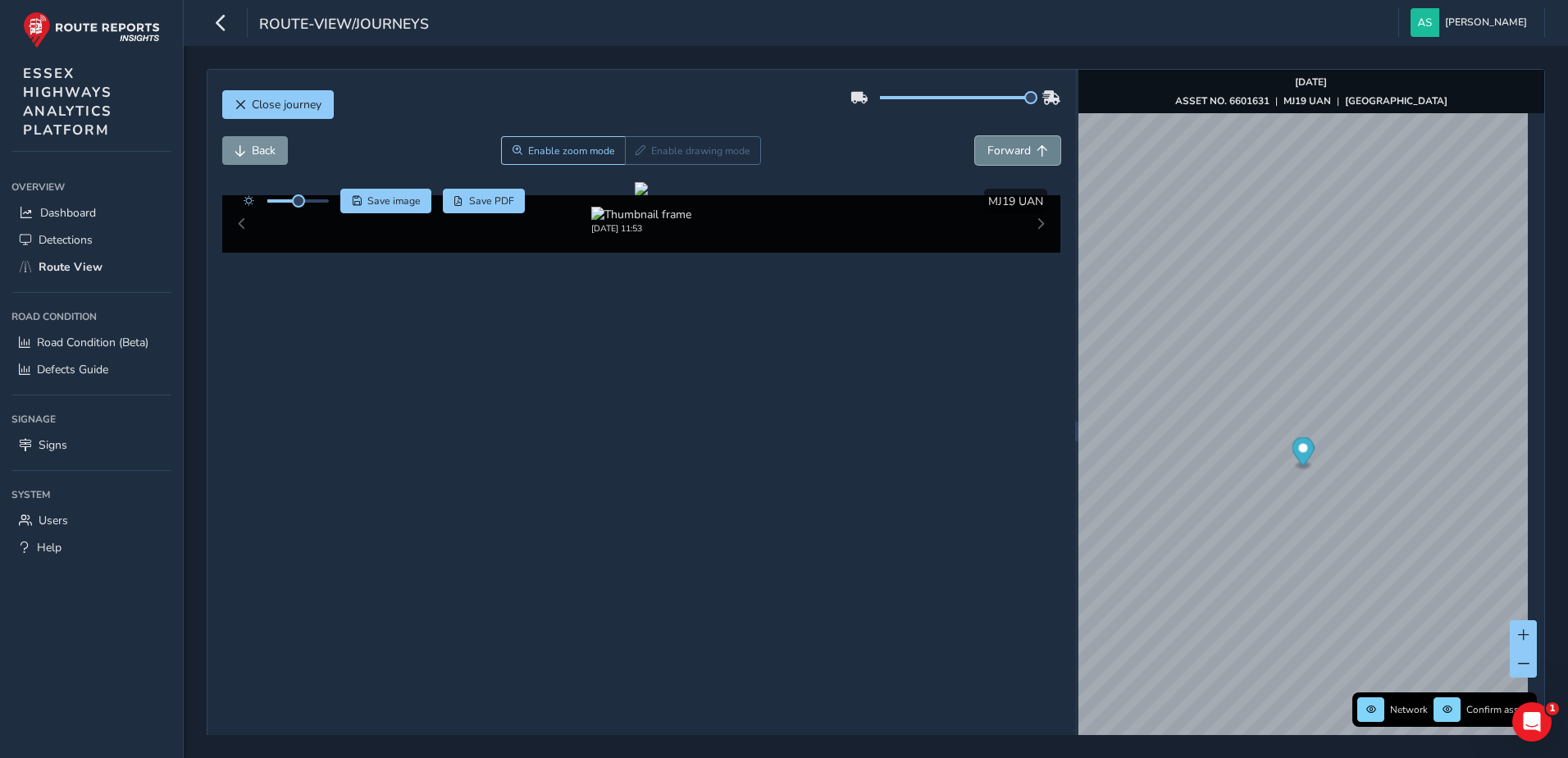
click at [1008, 149] on span "Forward" at bounding box center [1010, 151] width 44 height 16
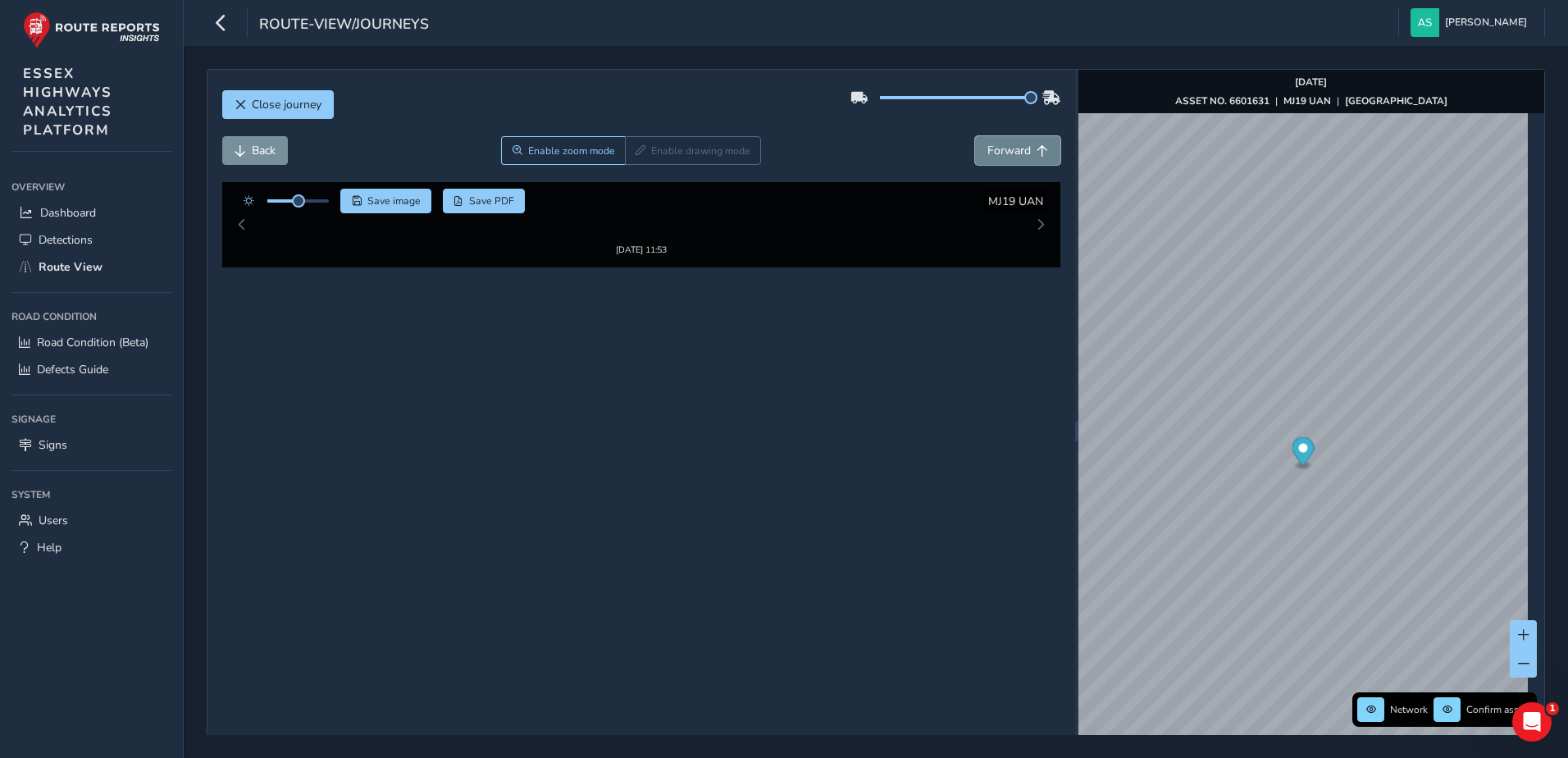
click at [1008, 149] on span "Forward" at bounding box center [1010, 151] width 44 height 16
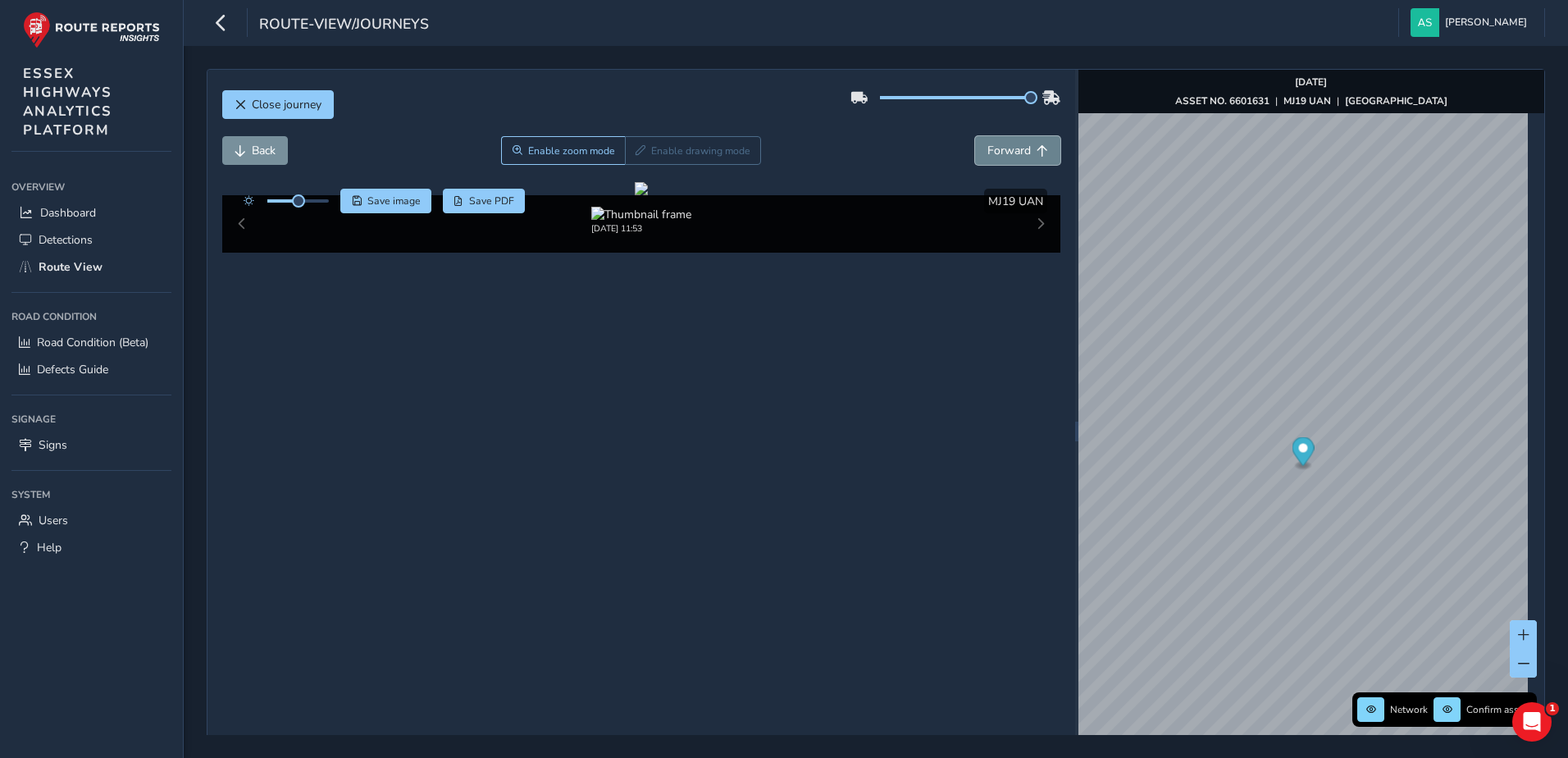
click at [1008, 149] on span "Forward" at bounding box center [1010, 151] width 44 height 16
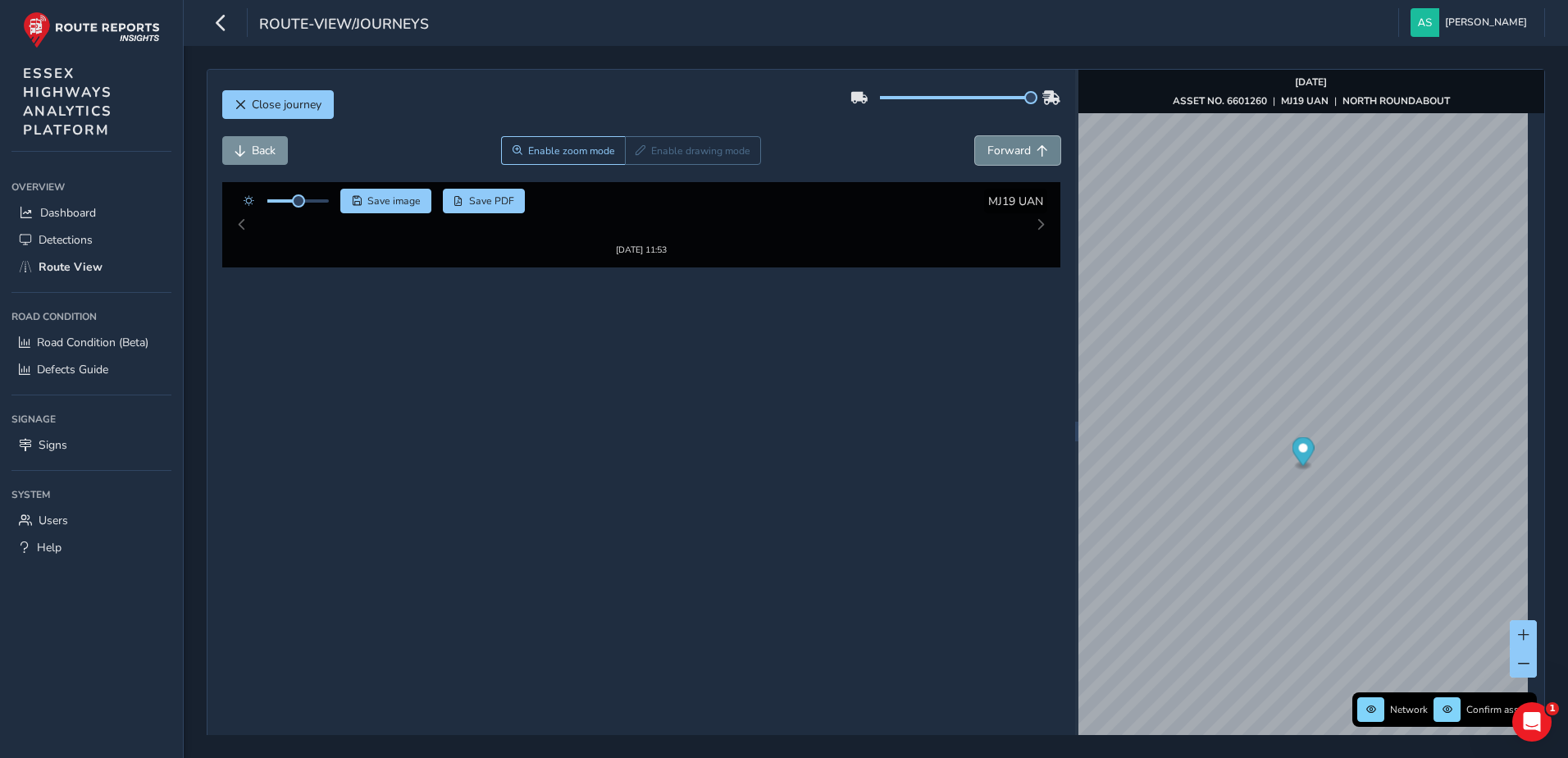
click at [1008, 149] on span "Forward" at bounding box center [1010, 151] width 44 height 16
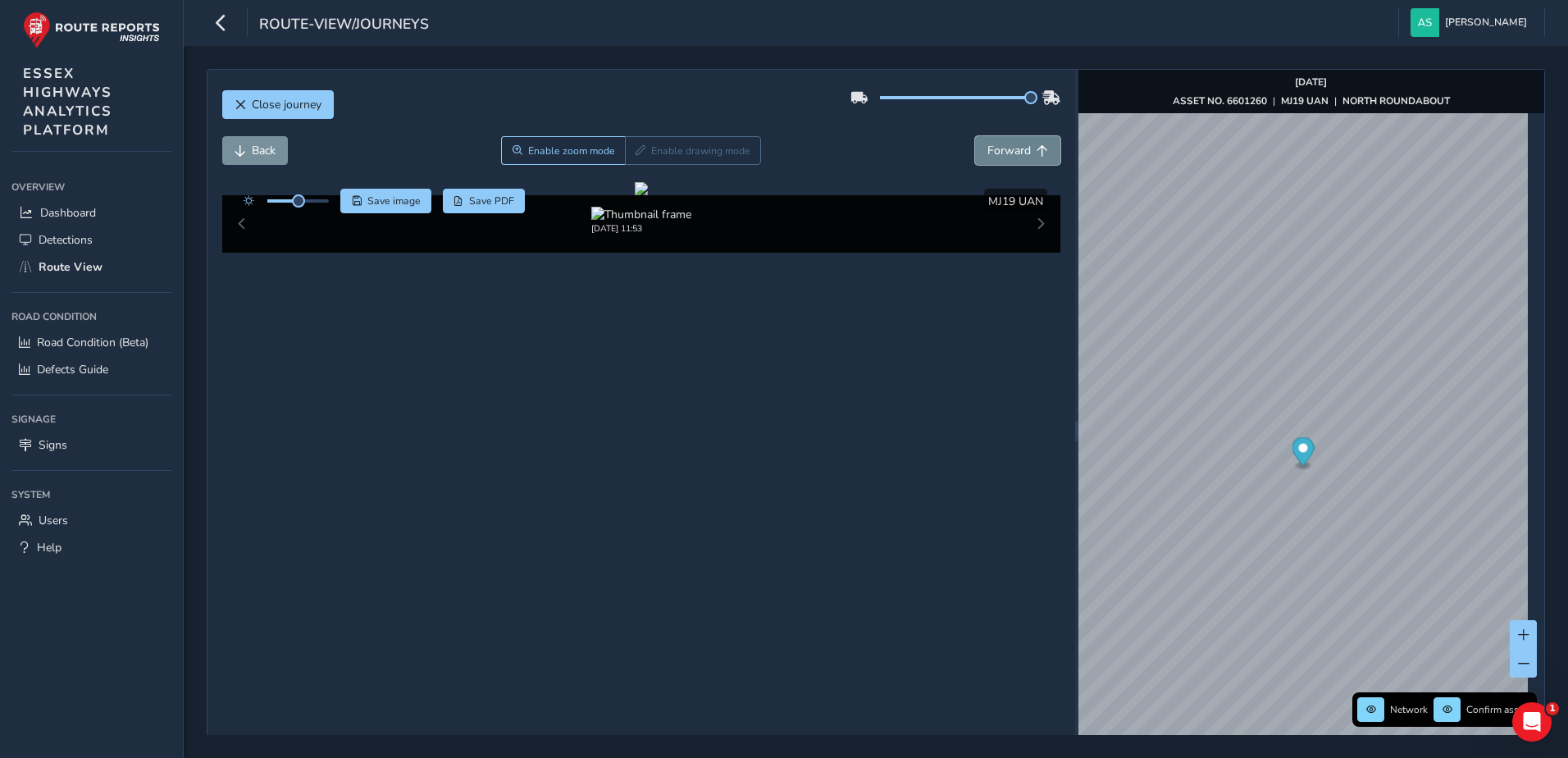
click at [1008, 149] on span "Forward" at bounding box center [1010, 151] width 44 height 16
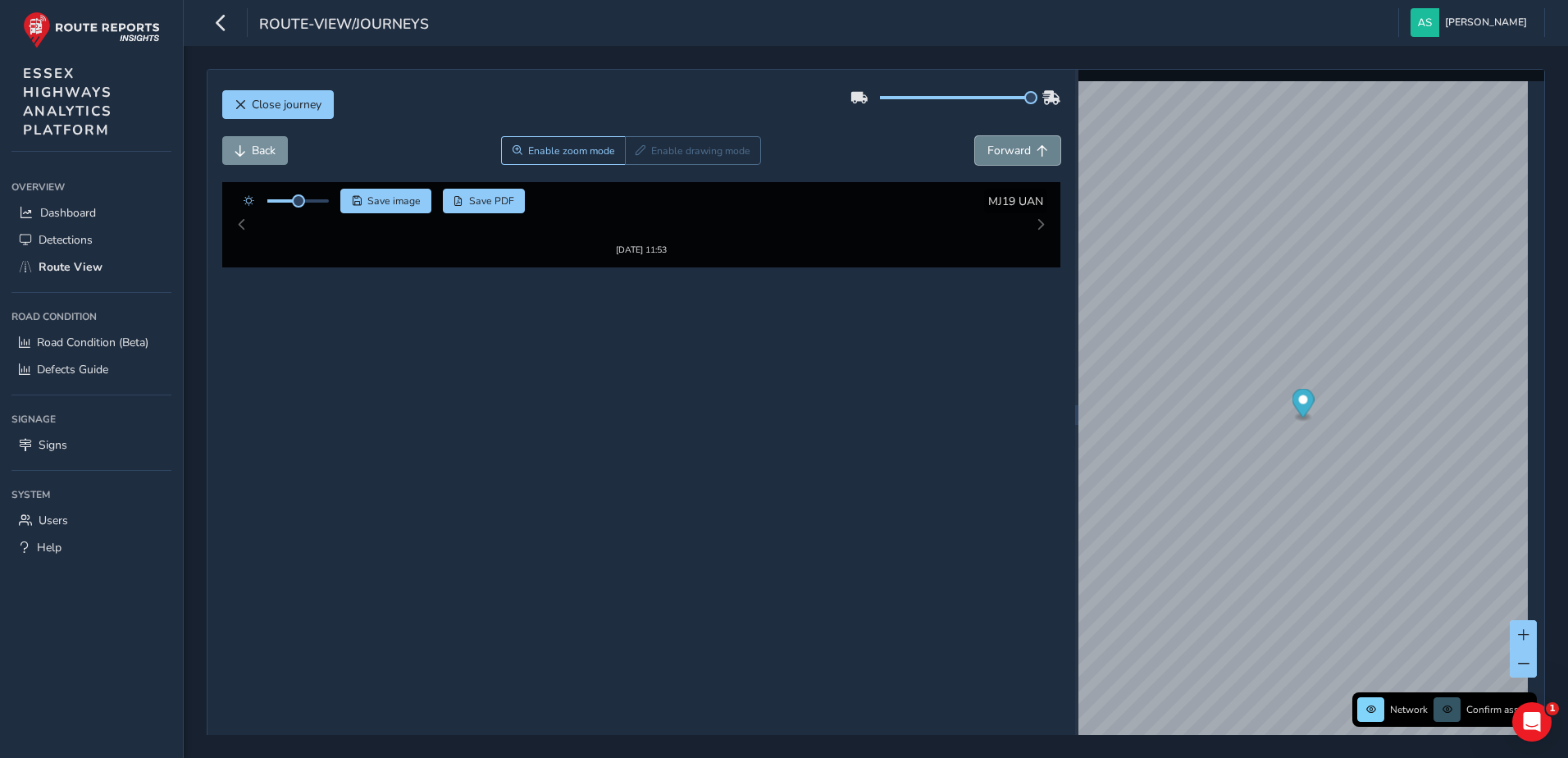
click at [1008, 149] on span "Forward" at bounding box center [1010, 151] width 44 height 16
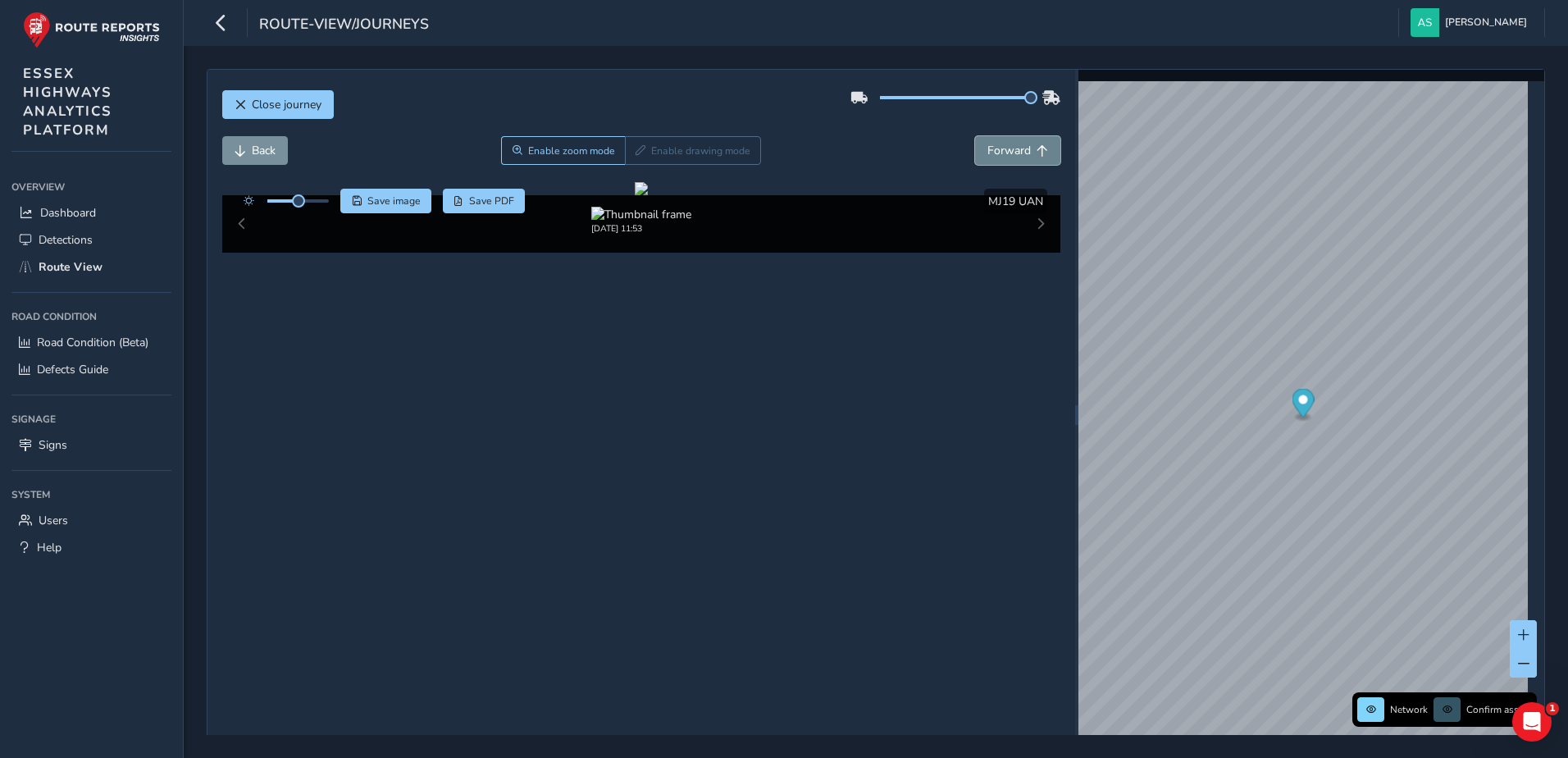
click at [1008, 149] on span "Forward" at bounding box center [1010, 151] width 44 height 16
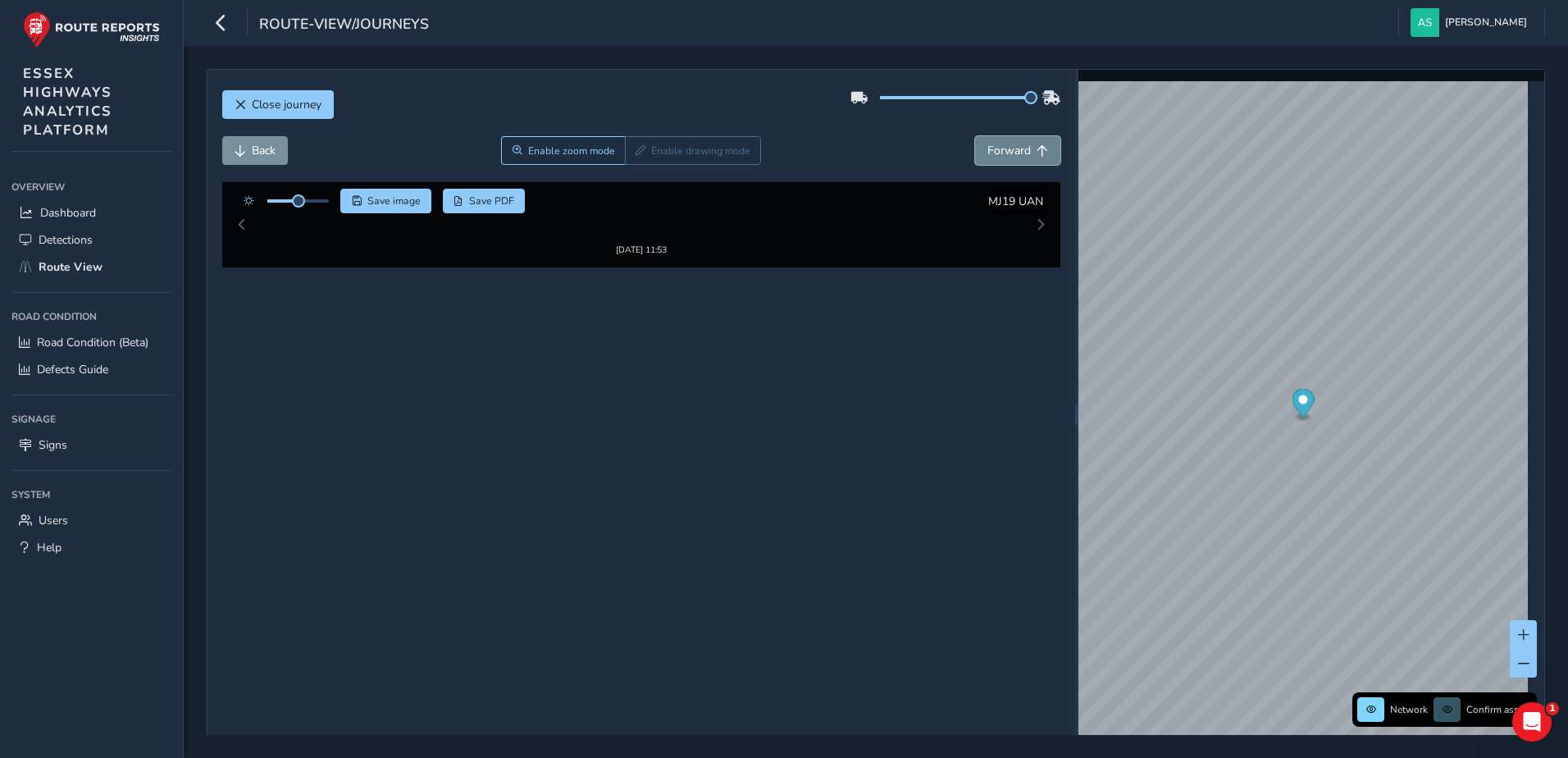
click at [1008, 149] on span "Forward" at bounding box center [1010, 151] width 44 height 16
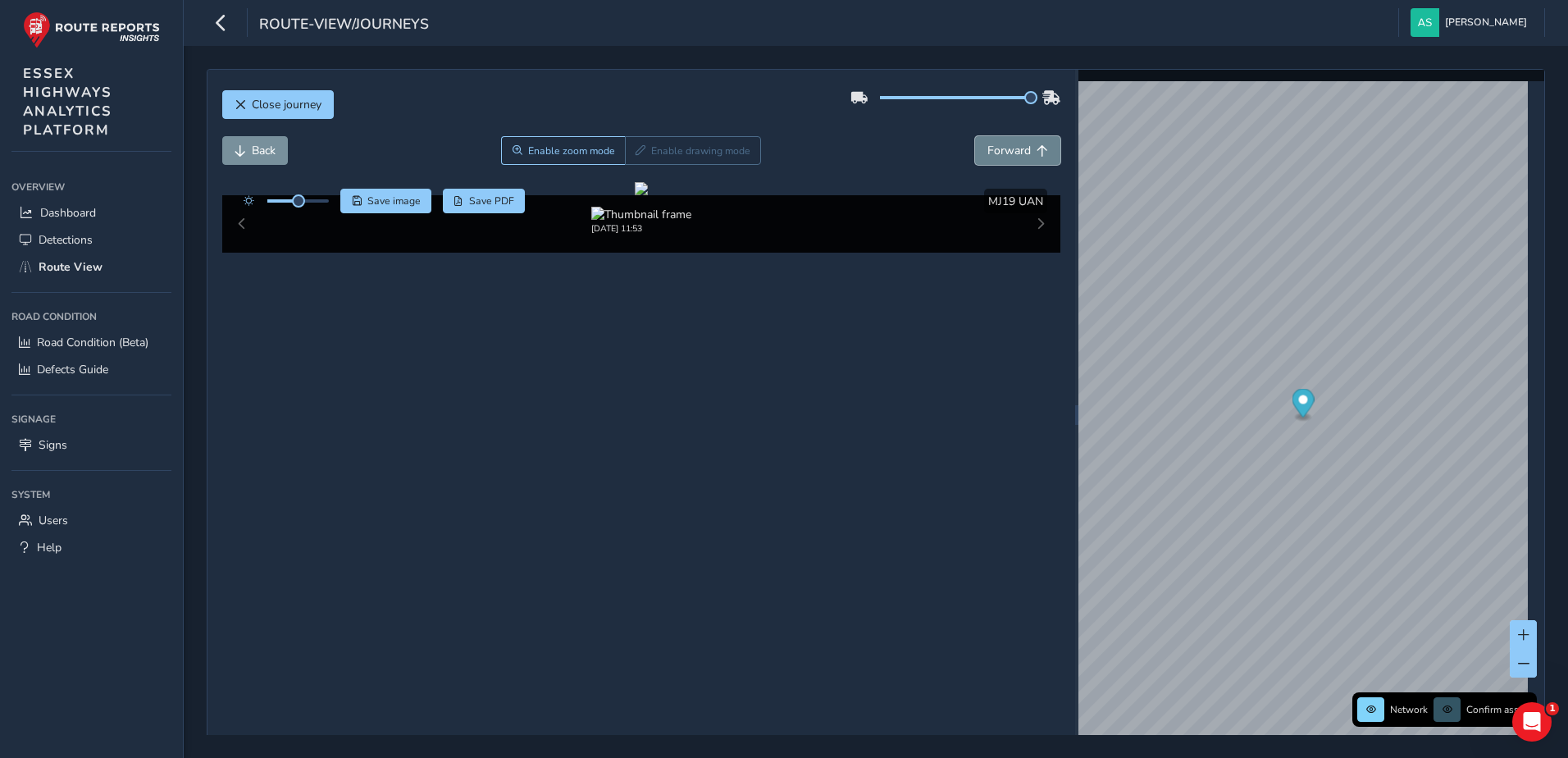
click at [1008, 149] on span "Forward" at bounding box center [1010, 151] width 44 height 16
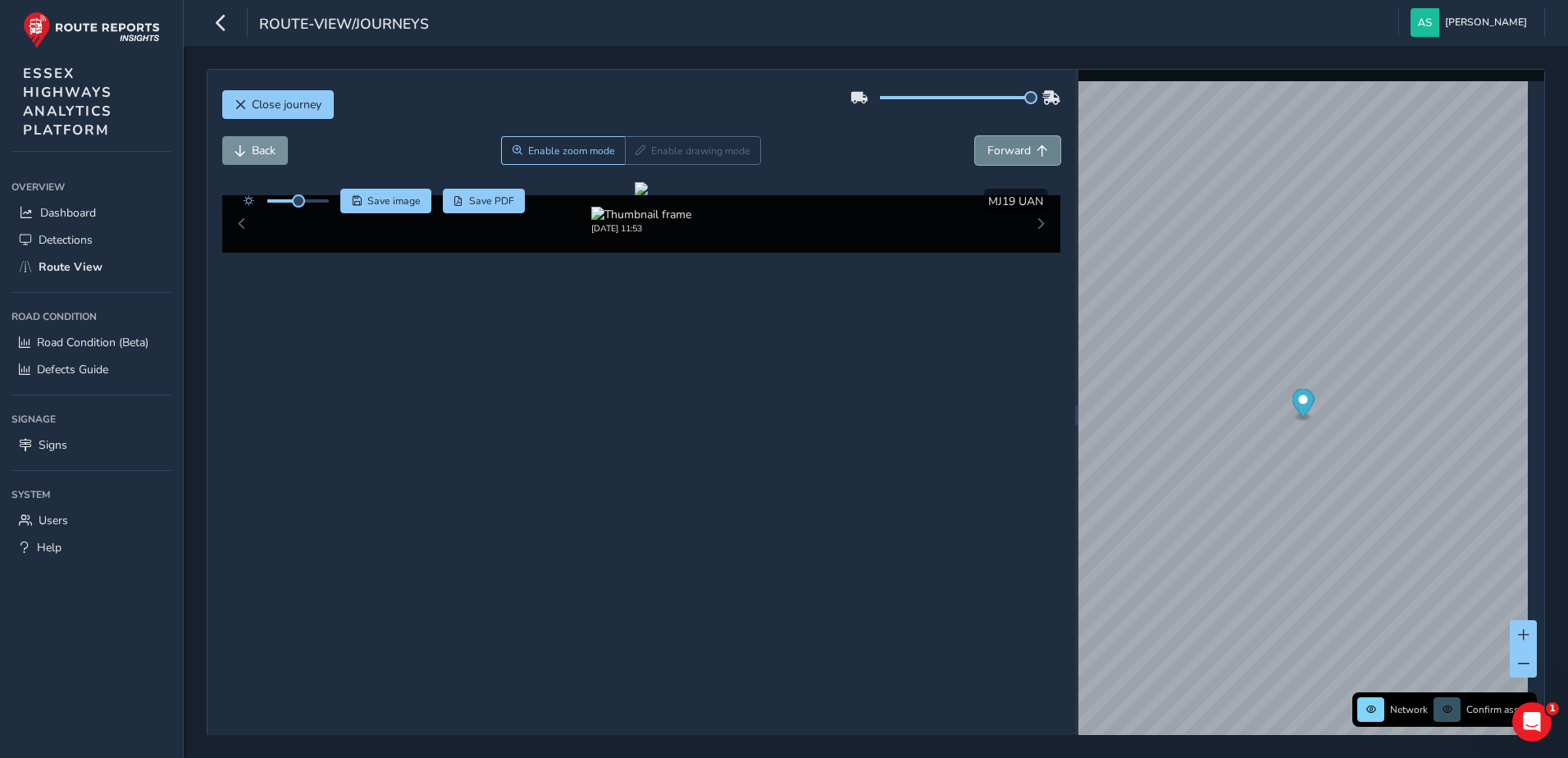
click at [1008, 149] on span "Forward" at bounding box center [1010, 151] width 44 height 16
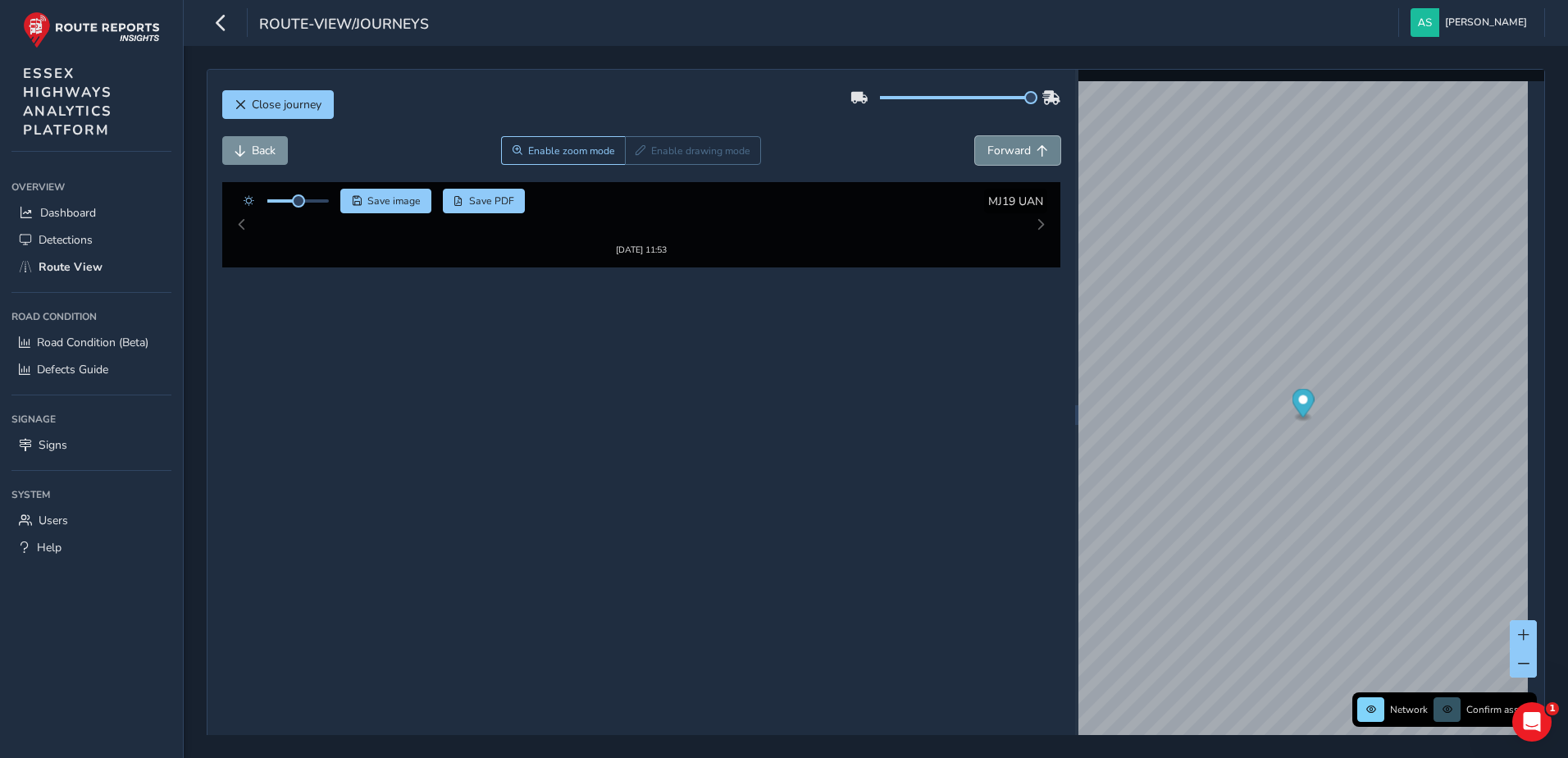
click at [1008, 149] on span "Forward" at bounding box center [1010, 151] width 44 height 16
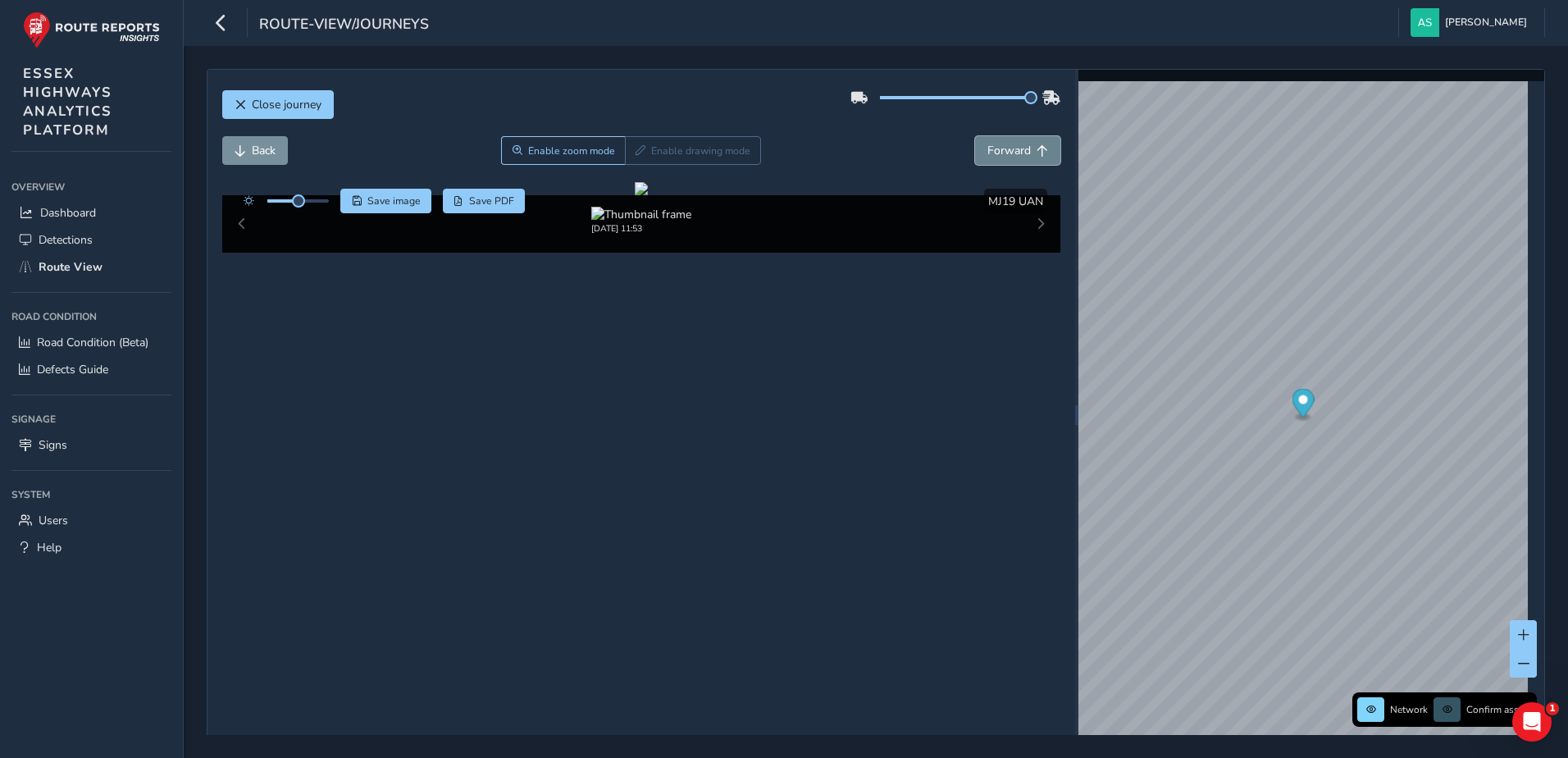
click at [1008, 149] on span "Forward" at bounding box center [1010, 151] width 44 height 16
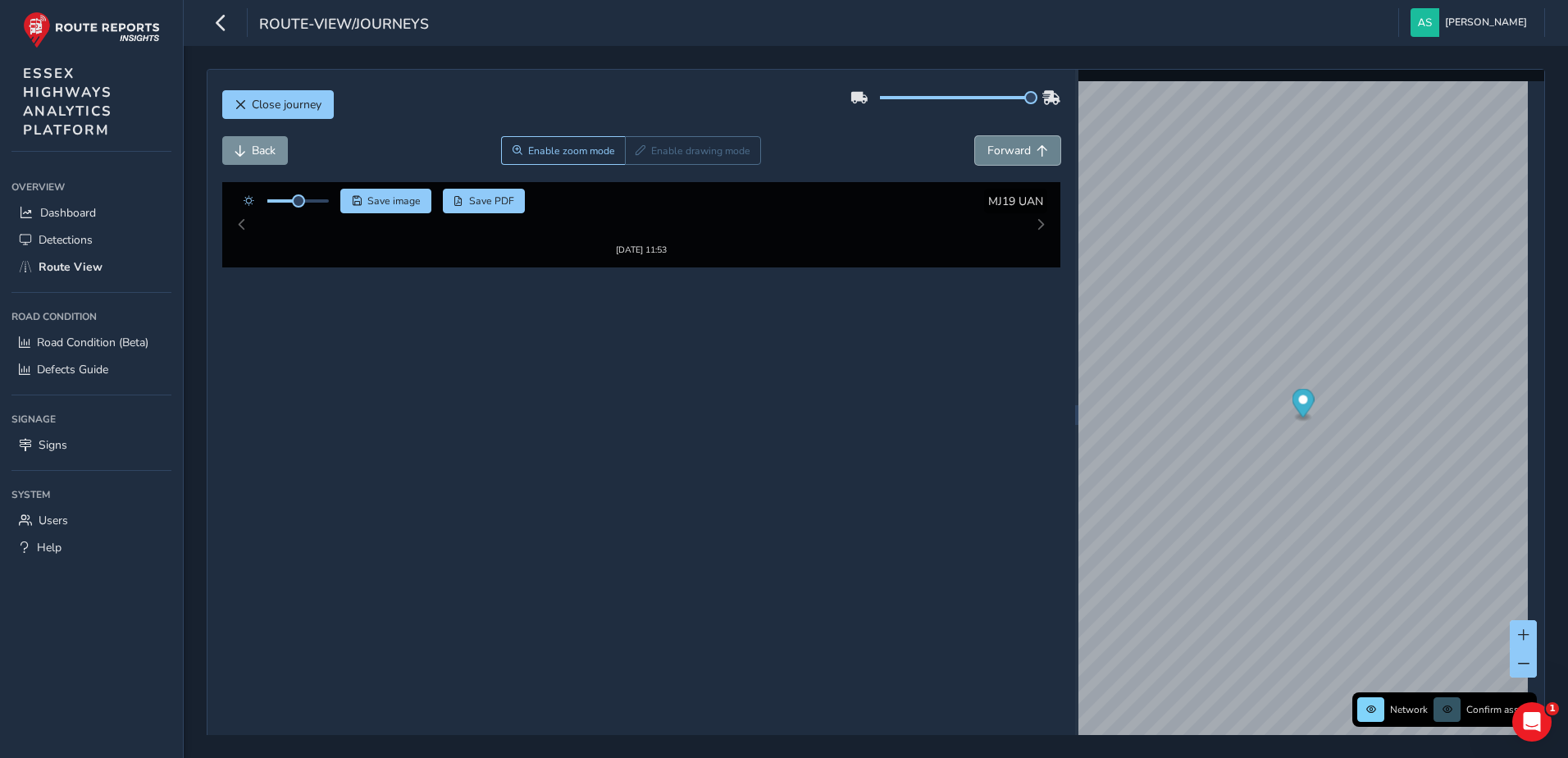
click at [1006, 146] on span "Forward" at bounding box center [1010, 151] width 44 height 16
